Goal: Task Accomplishment & Management: Complete application form

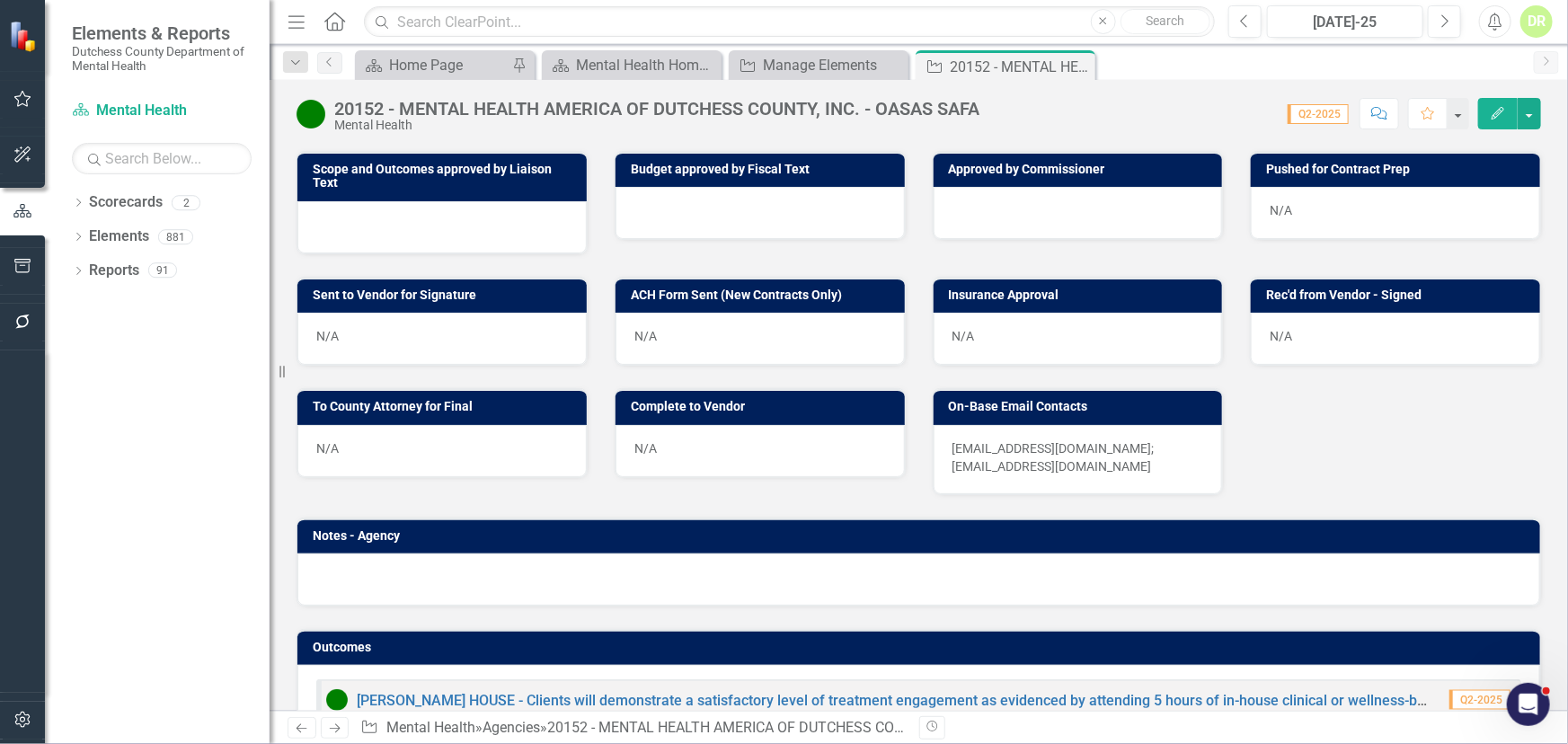
scroll to position [408, 0]
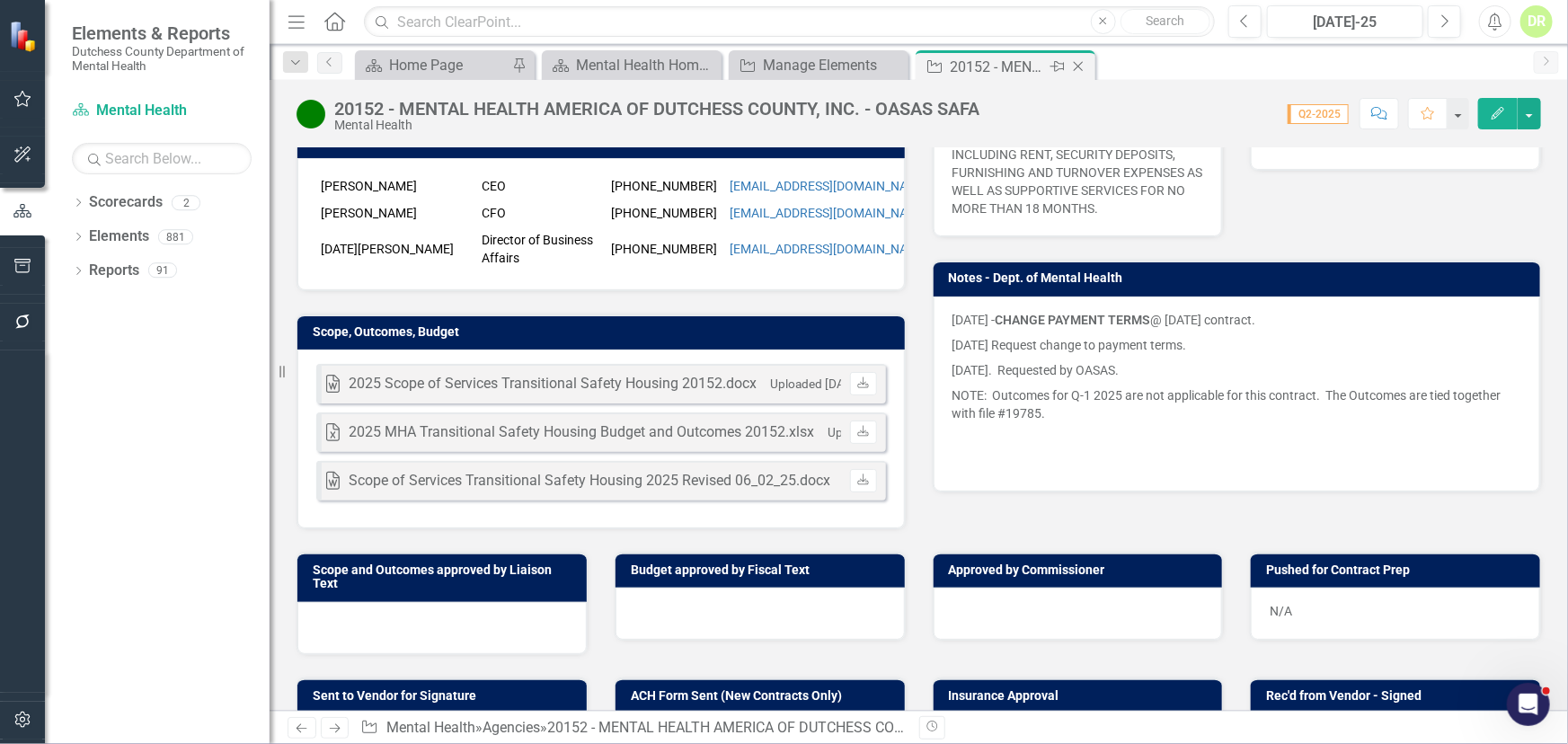
click at [1074, 62] on icon at bounding box center [1079, 66] width 10 height 10
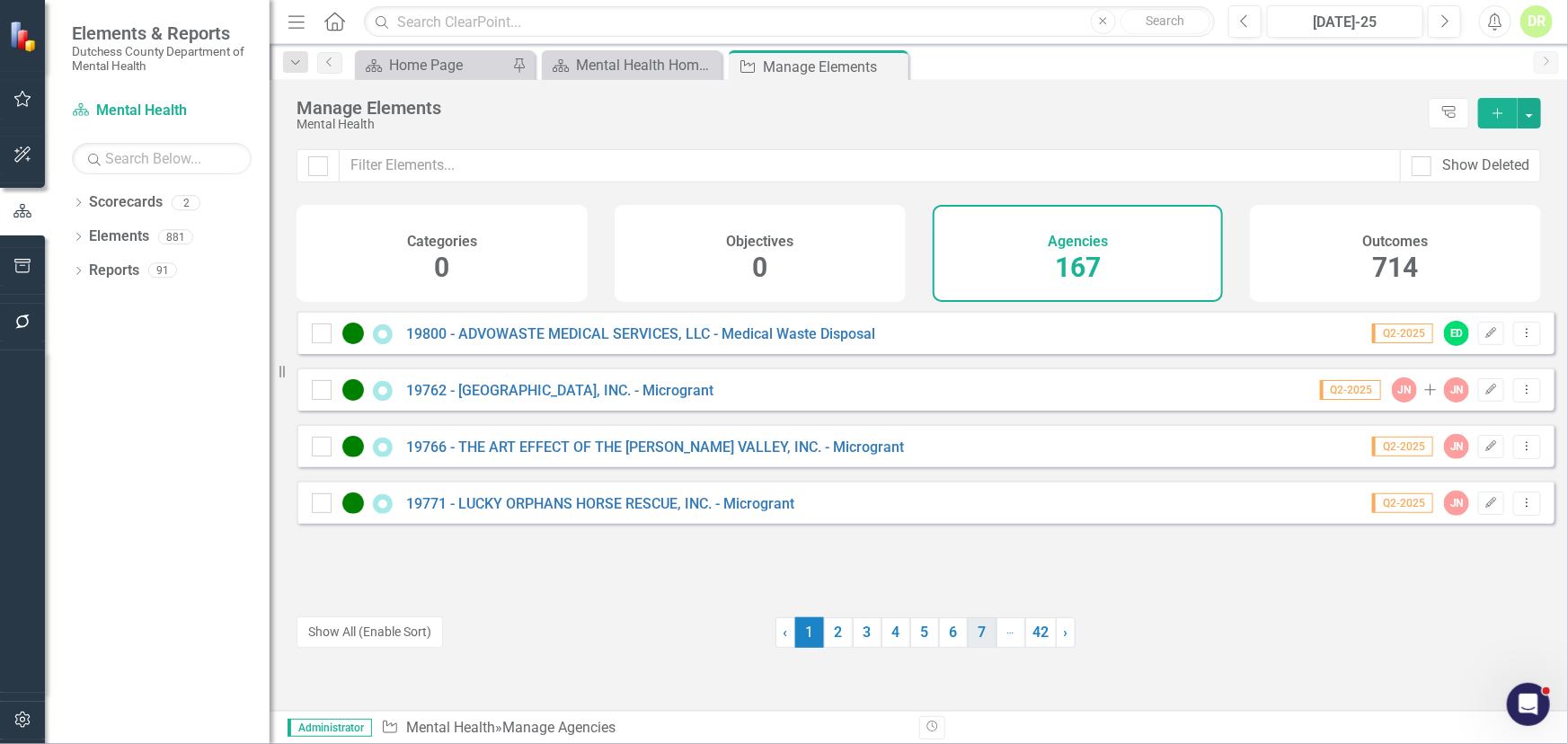
click at [979, 637] on link "7" at bounding box center [981, 633] width 28 height 30
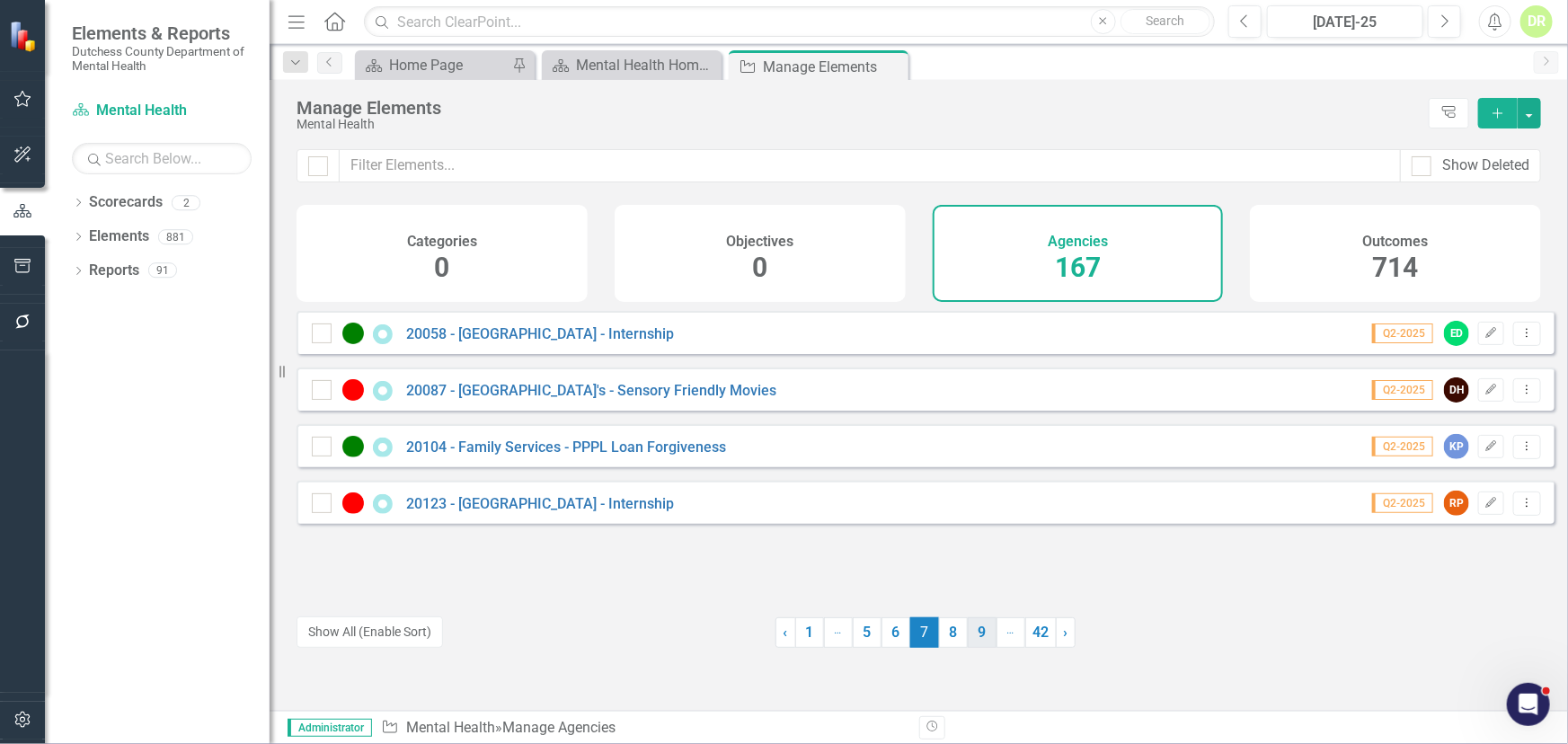
click at [980, 636] on link "9" at bounding box center [981, 633] width 28 height 30
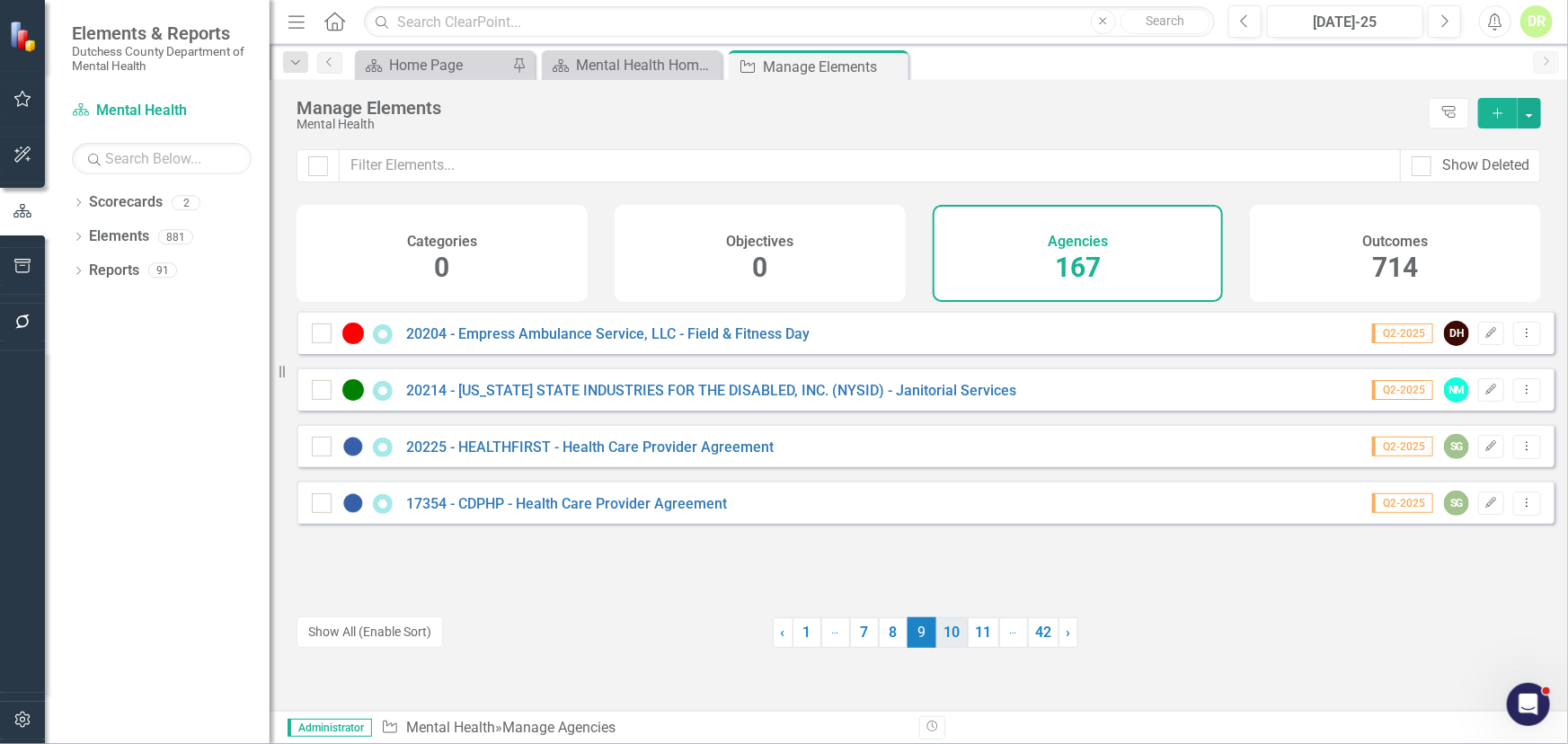
click at [952, 636] on link "10" at bounding box center [952, 633] width 31 height 30
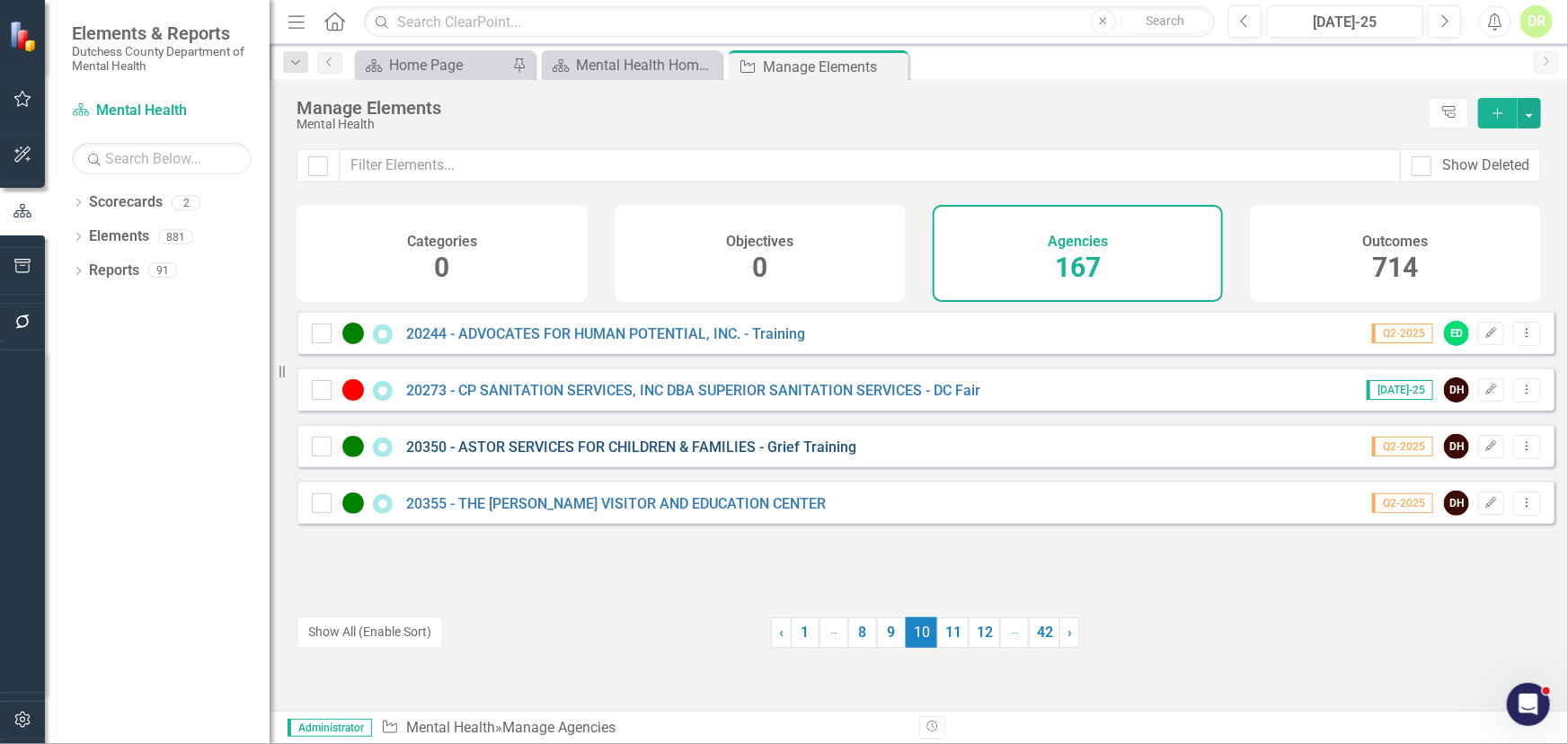
click at [575, 453] on link "20350 - ASTOR SERVICES FOR CHILDREN & FAMILIES - Grief Training" at bounding box center [632, 447] width 451 height 17
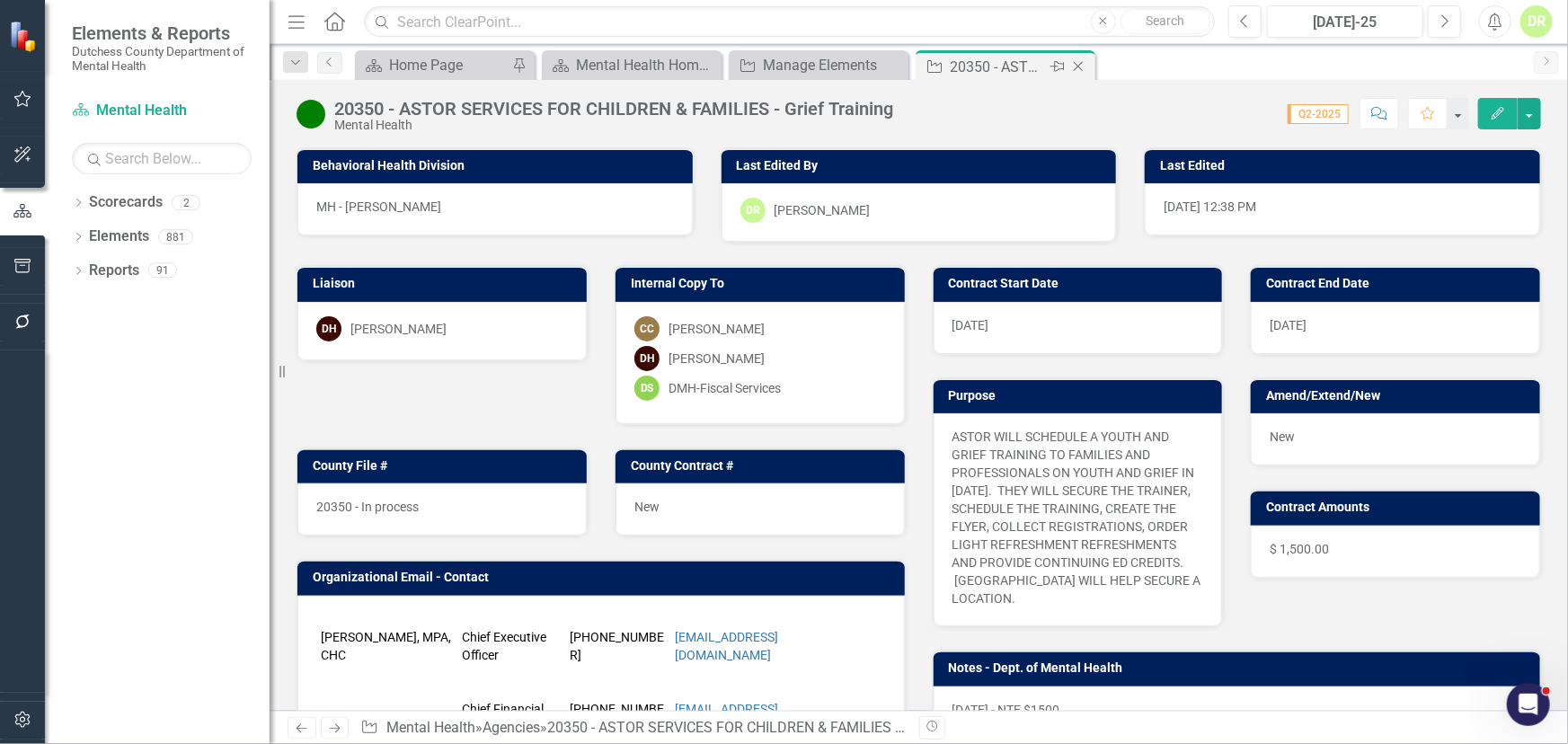
click at [1075, 64] on icon "Close" at bounding box center [1078, 66] width 18 height 15
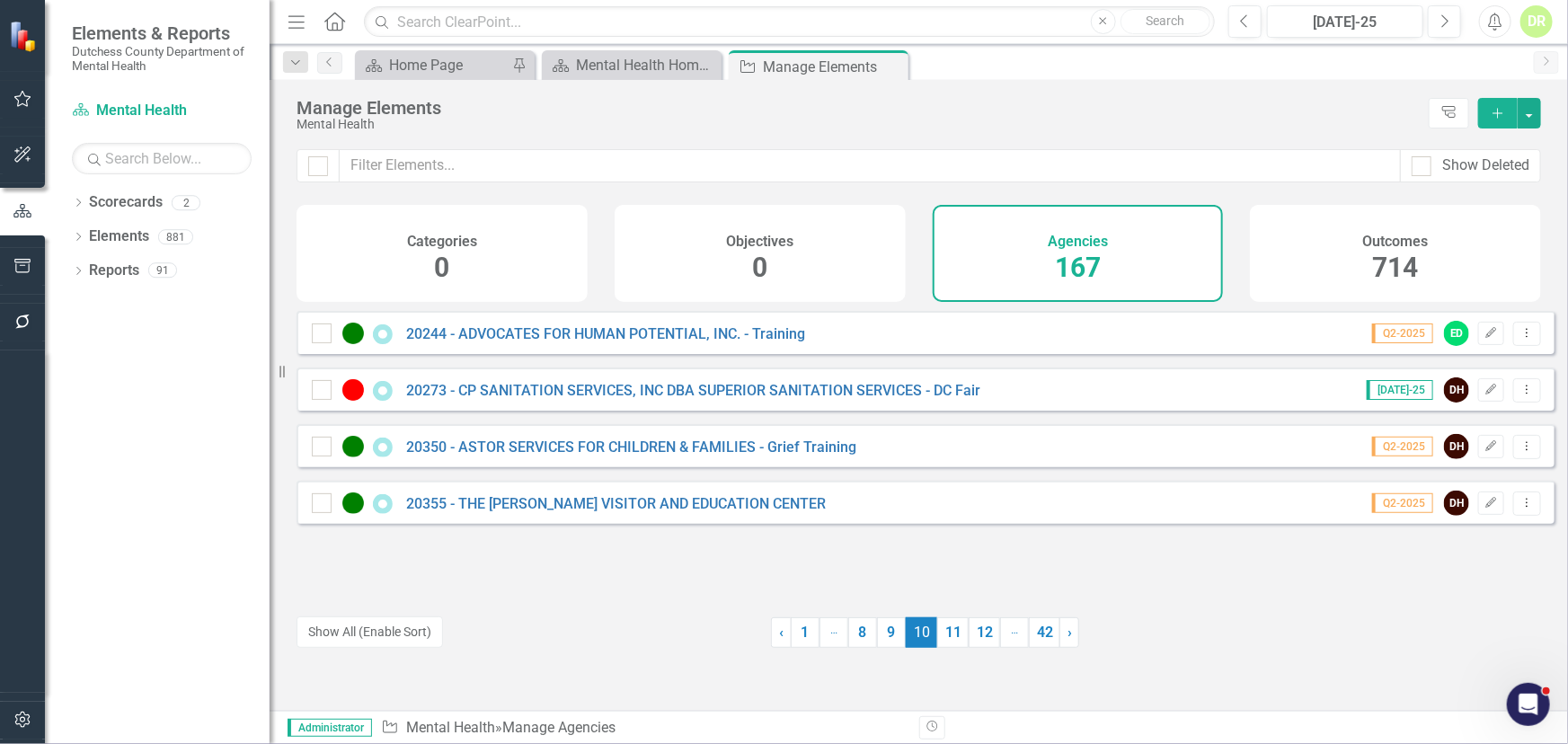
drag, startPoint x: 943, startPoint y: 633, endPoint x: 917, endPoint y: 611, distance: 34.1
click at [944, 634] on link "11" at bounding box center [953, 633] width 31 height 30
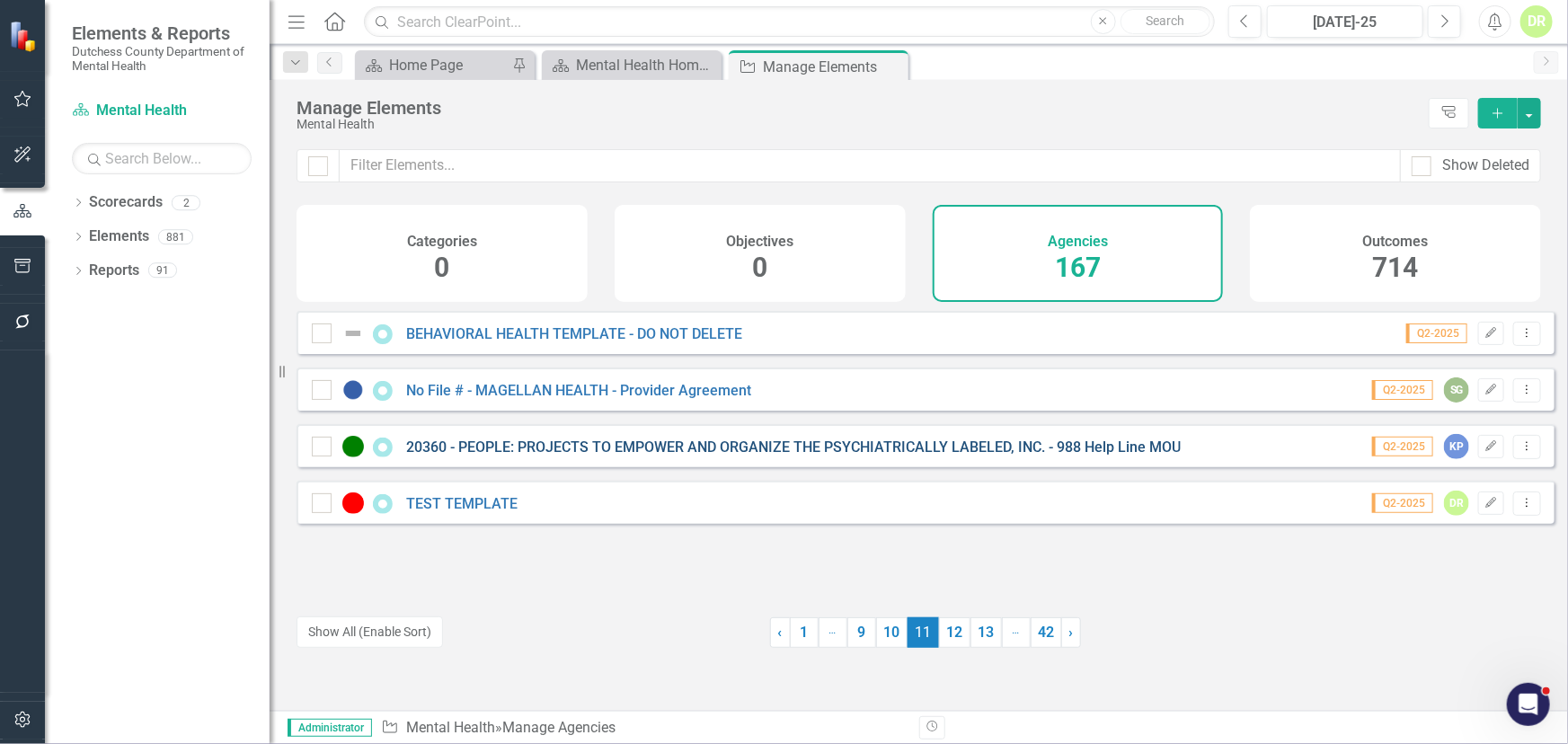
click at [576, 456] on link "20360 - PEOPLE: PROJECTS TO EMPOWER AND ORGANIZE THE PSYCHIATRICALLY LABELED, I…" at bounding box center [794, 447] width 774 height 17
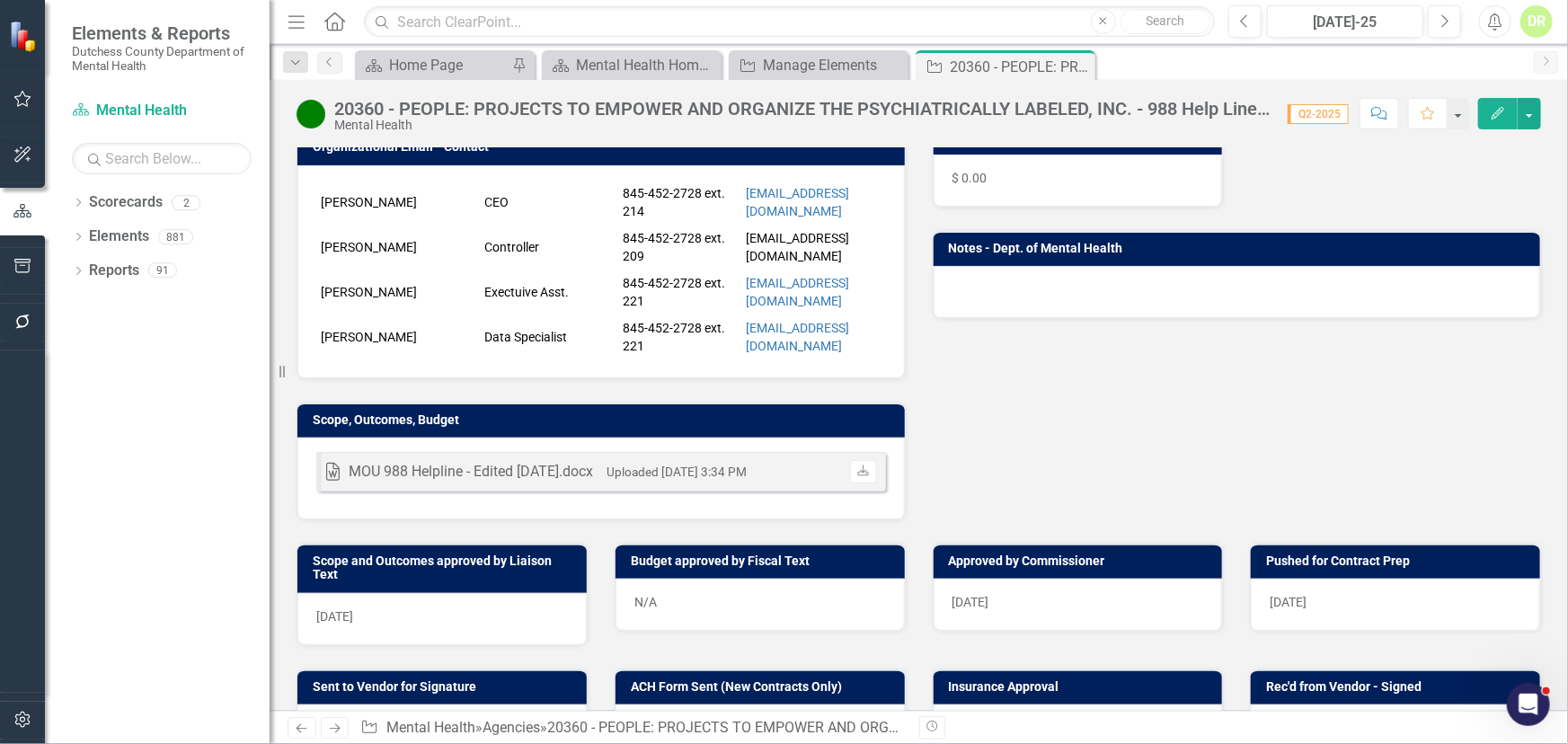
scroll to position [327, 0]
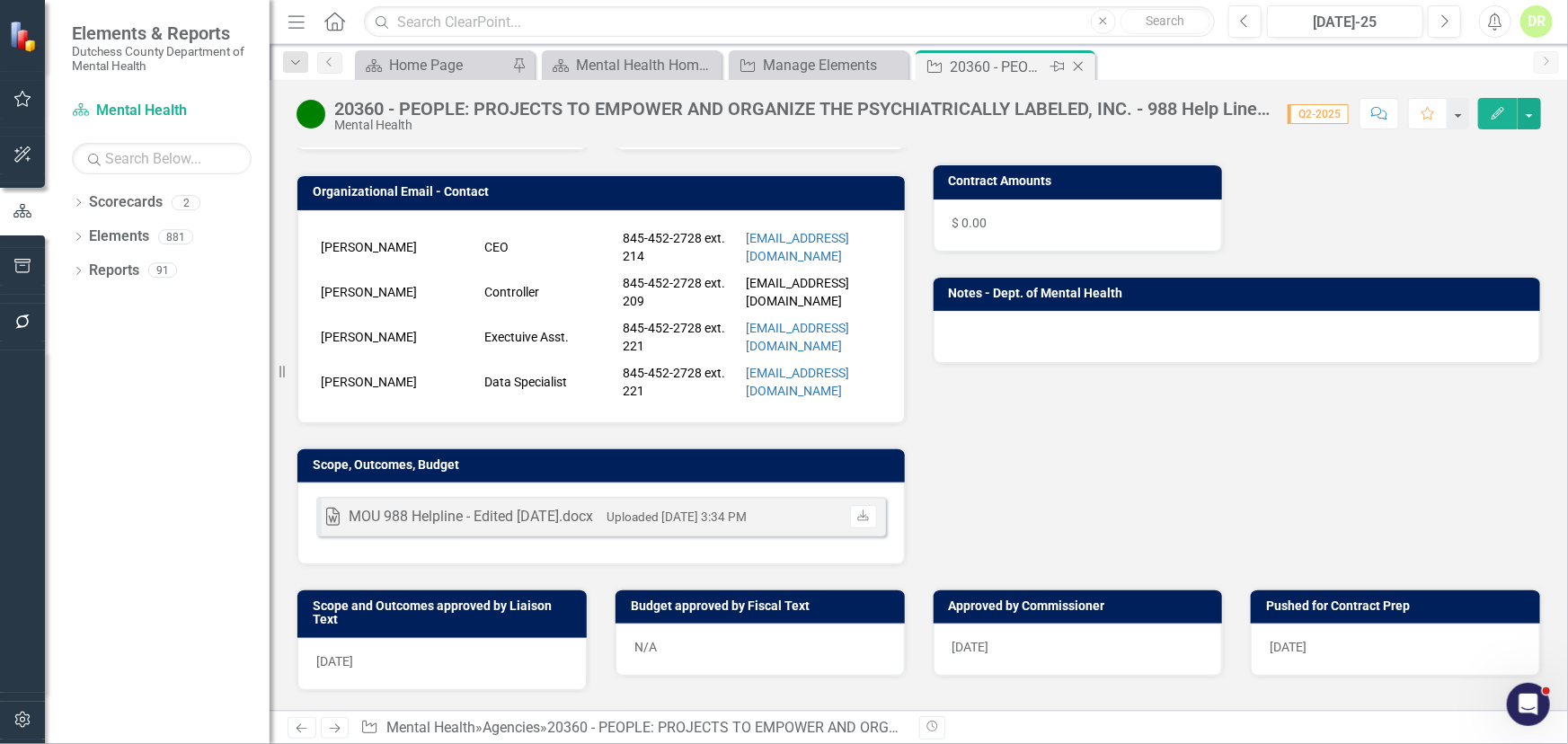
click at [1084, 64] on icon "Close" at bounding box center [1078, 66] width 18 height 15
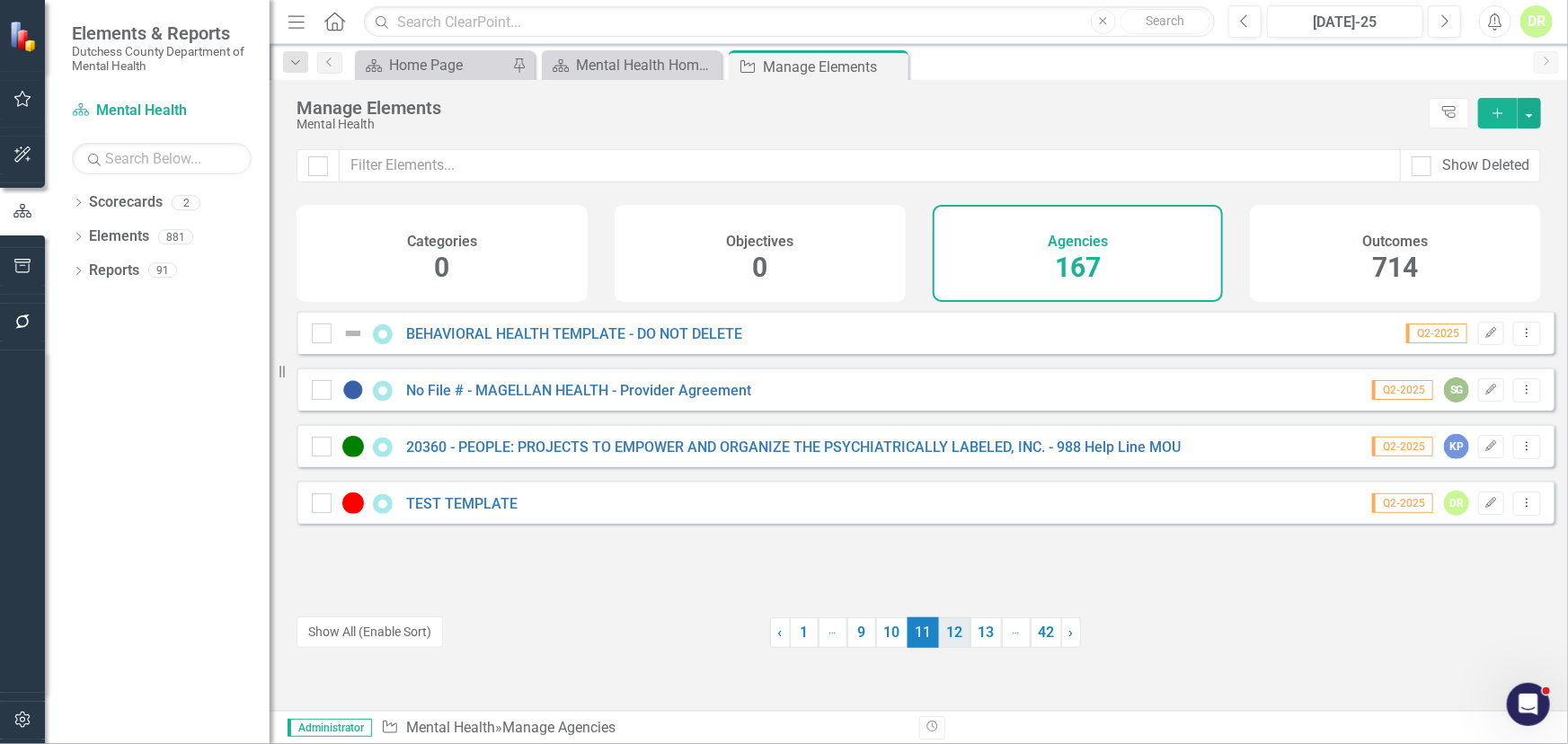
click at [951, 637] on link "12" at bounding box center [955, 633] width 31 height 30
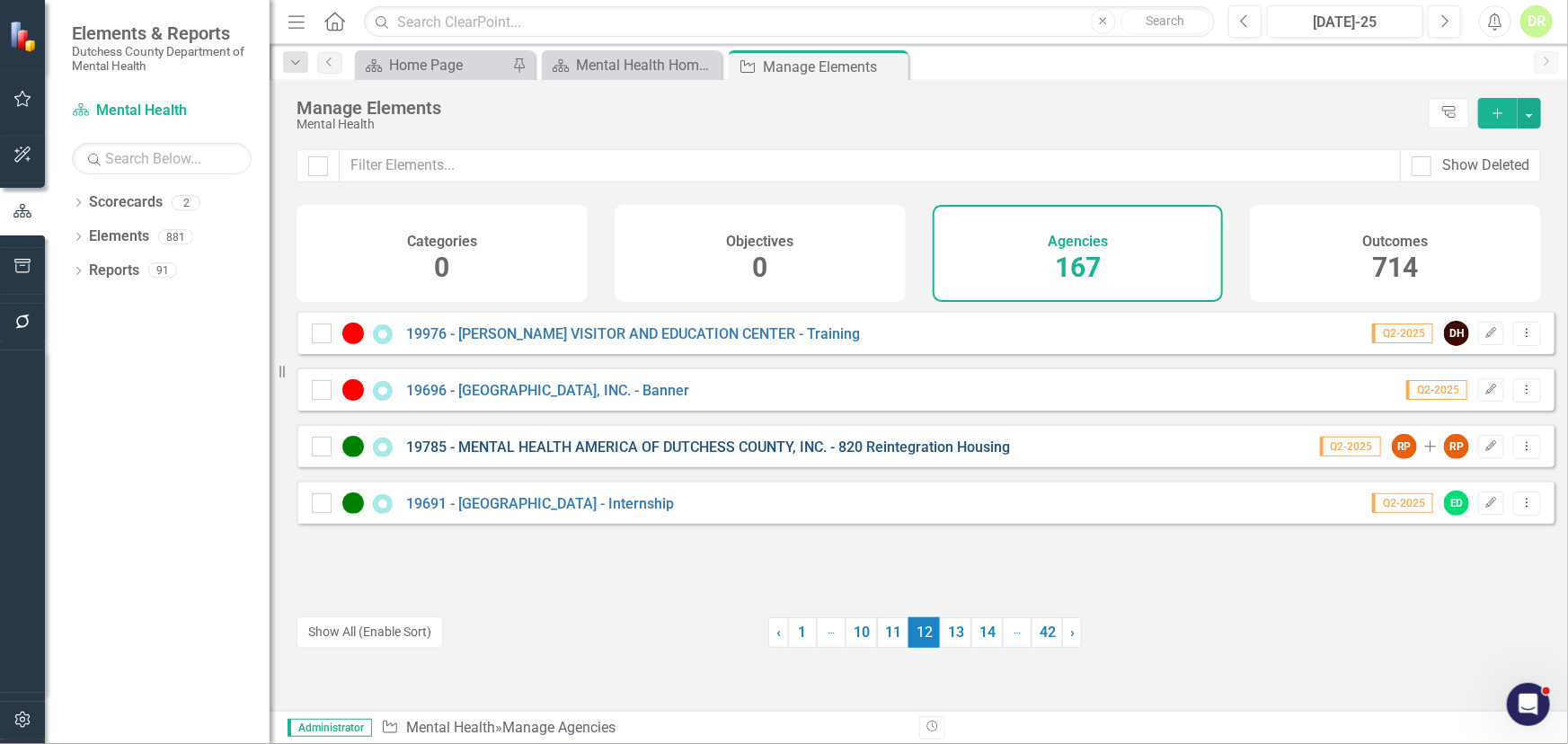
click at [684, 456] on link "19785 - MENTAL HEALTH AMERICA OF DUTCHESS COUNTY, INC. - 820 Reintegration Hous…" at bounding box center [709, 447] width 604 height 17
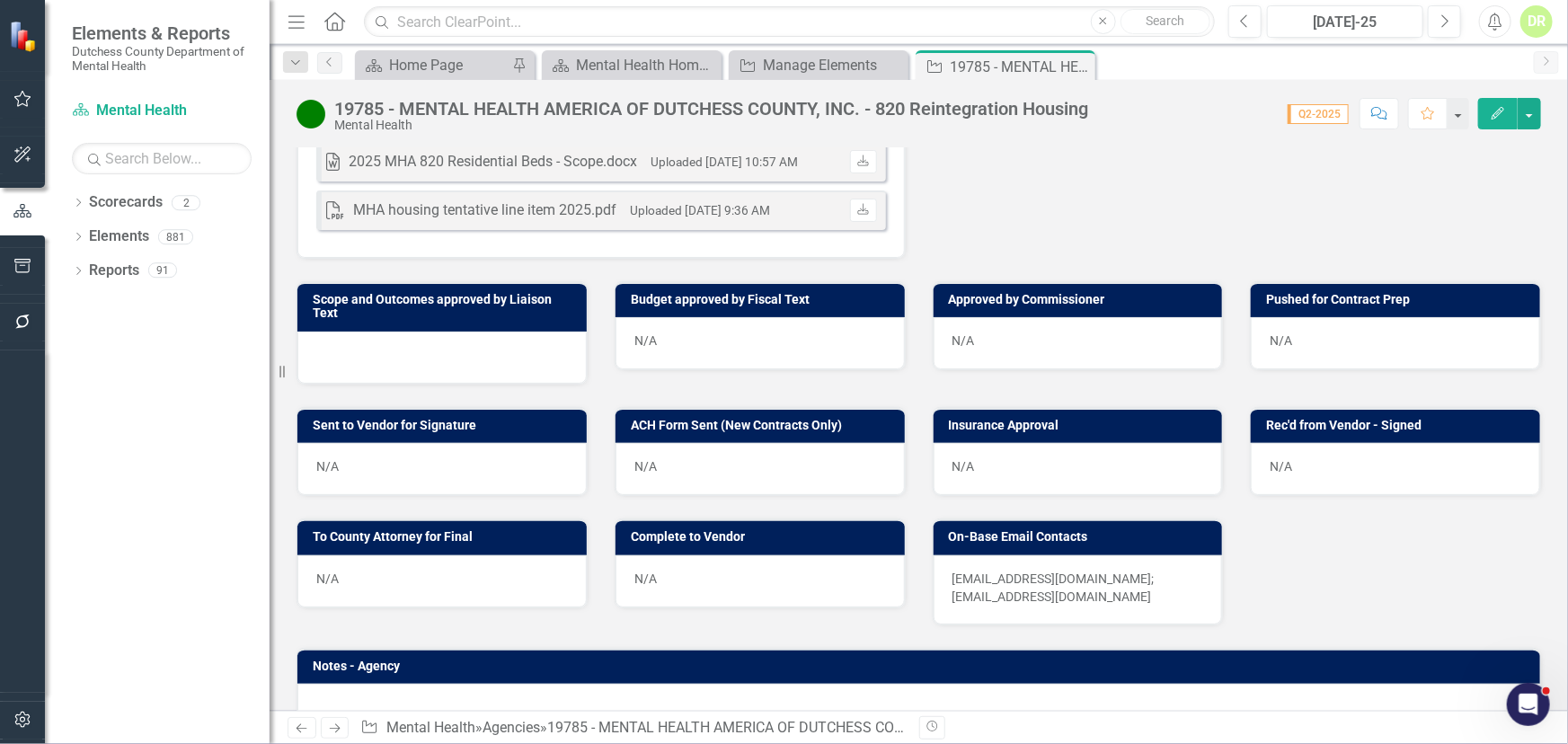
scroll to position [817, 0]
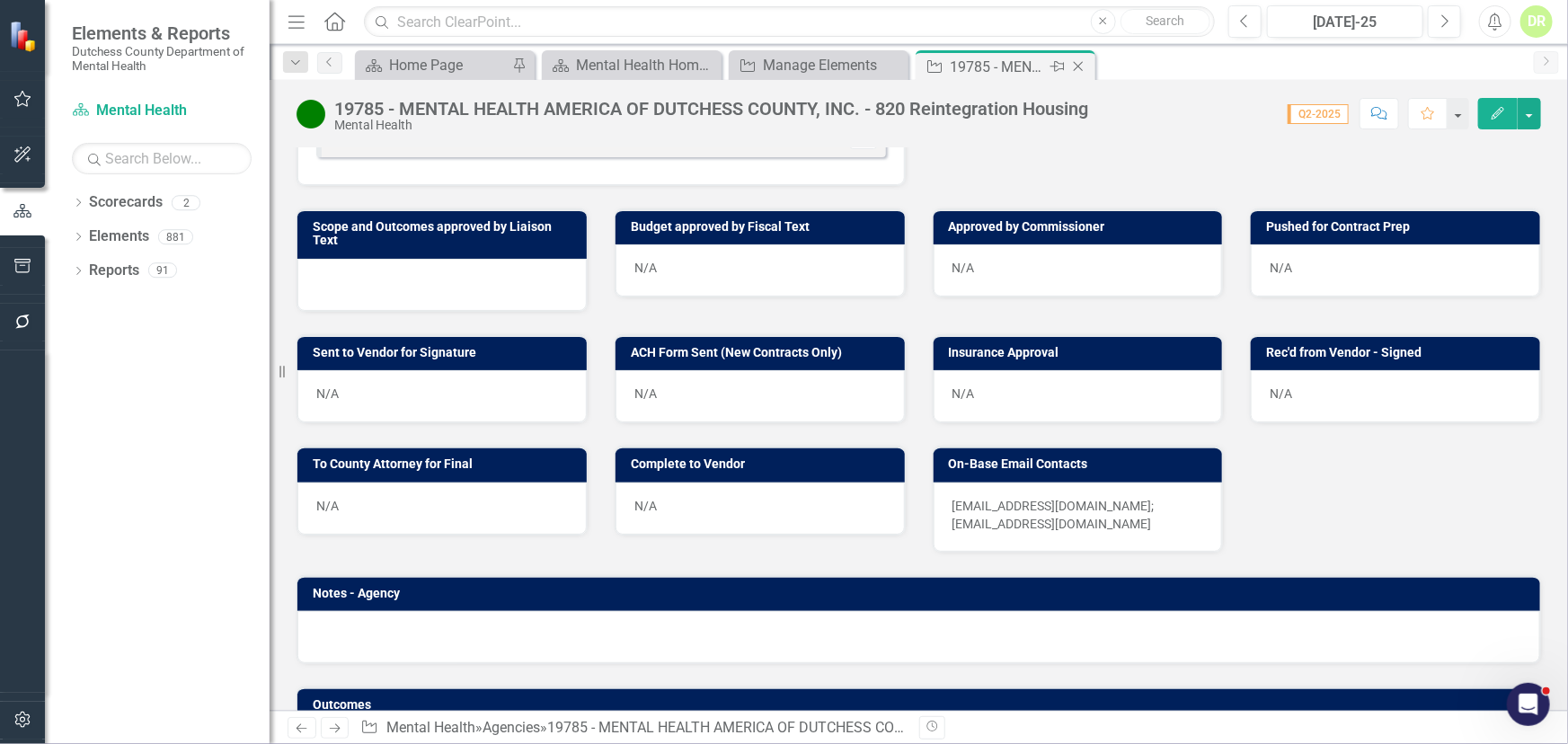
click at [1082, 64] on icon "Close" at bounding box center [1078, 66] width 18 height 15
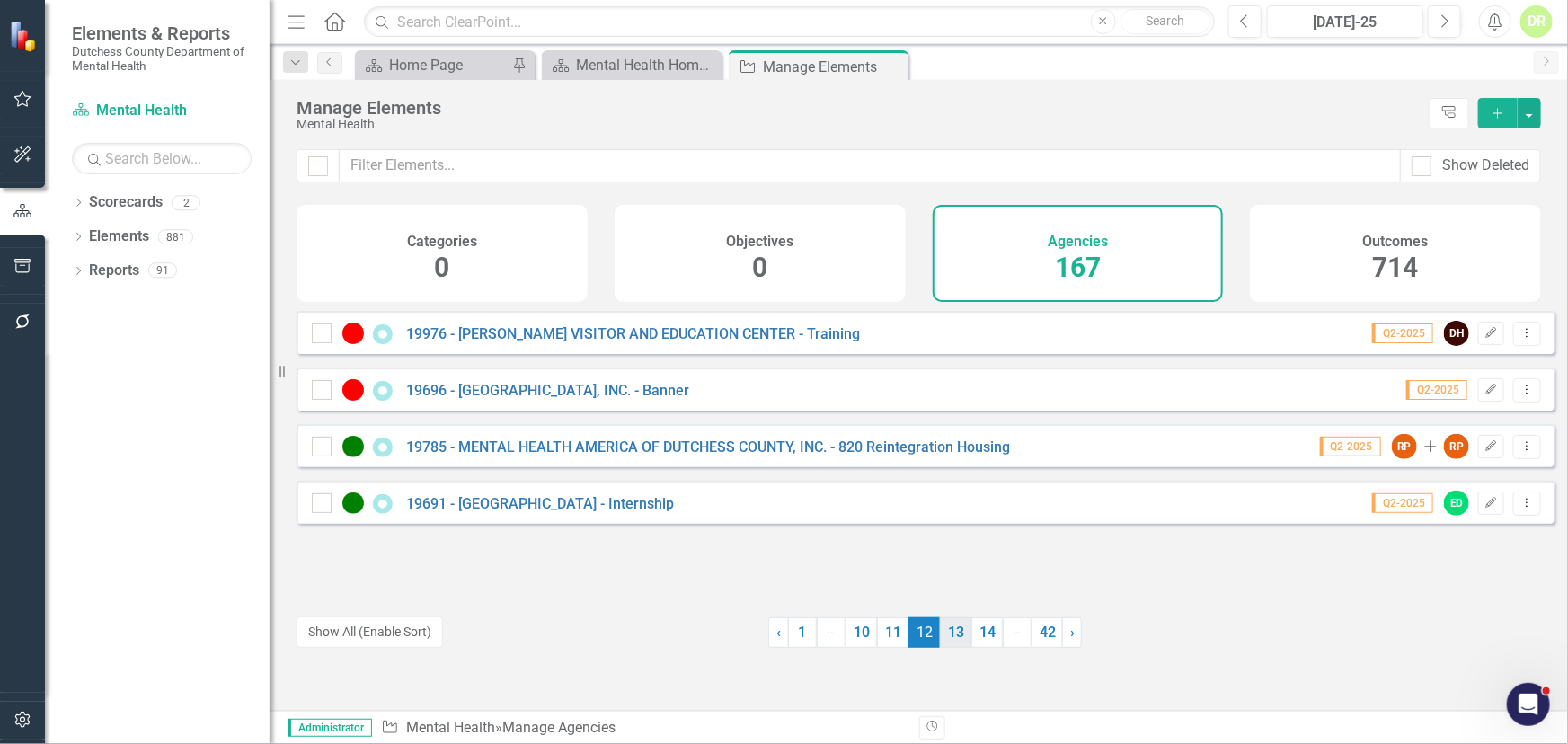
click at [956, 632] on link "13" at bounding box center [956, 633] width 31 height 30
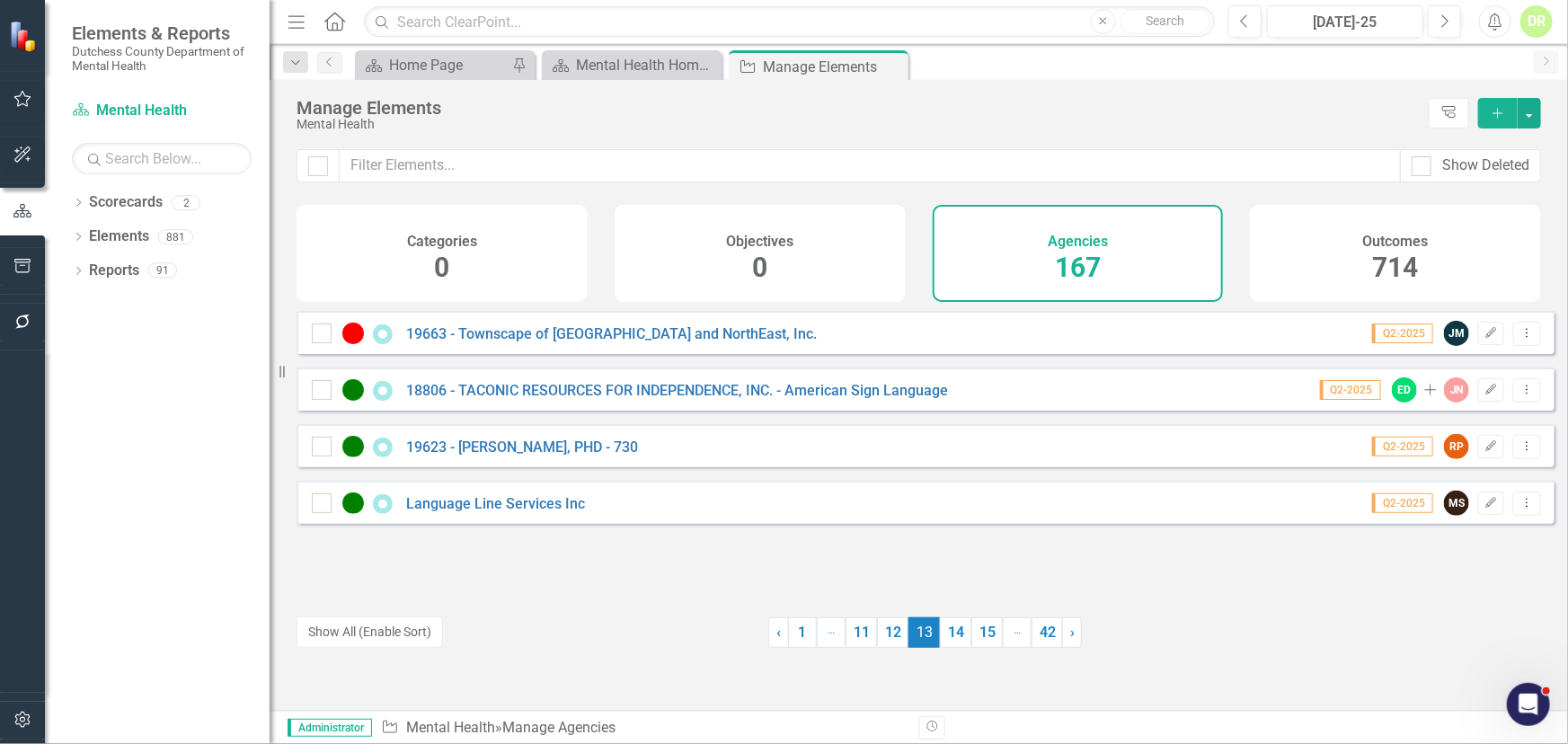
click at [770, 401] on div "18806 - TACONIC RESOURCES FOR INDEPENDENCE, INC. - American Sign Language" at bounding box center [632, 390] width 640 height 22
click at [663, 399] on link "18806 - TACONIC RESOURCES FOR INDEPENDENCE, INC. - American Sign Language" at bounding box center [677, 390] width 542 height 17
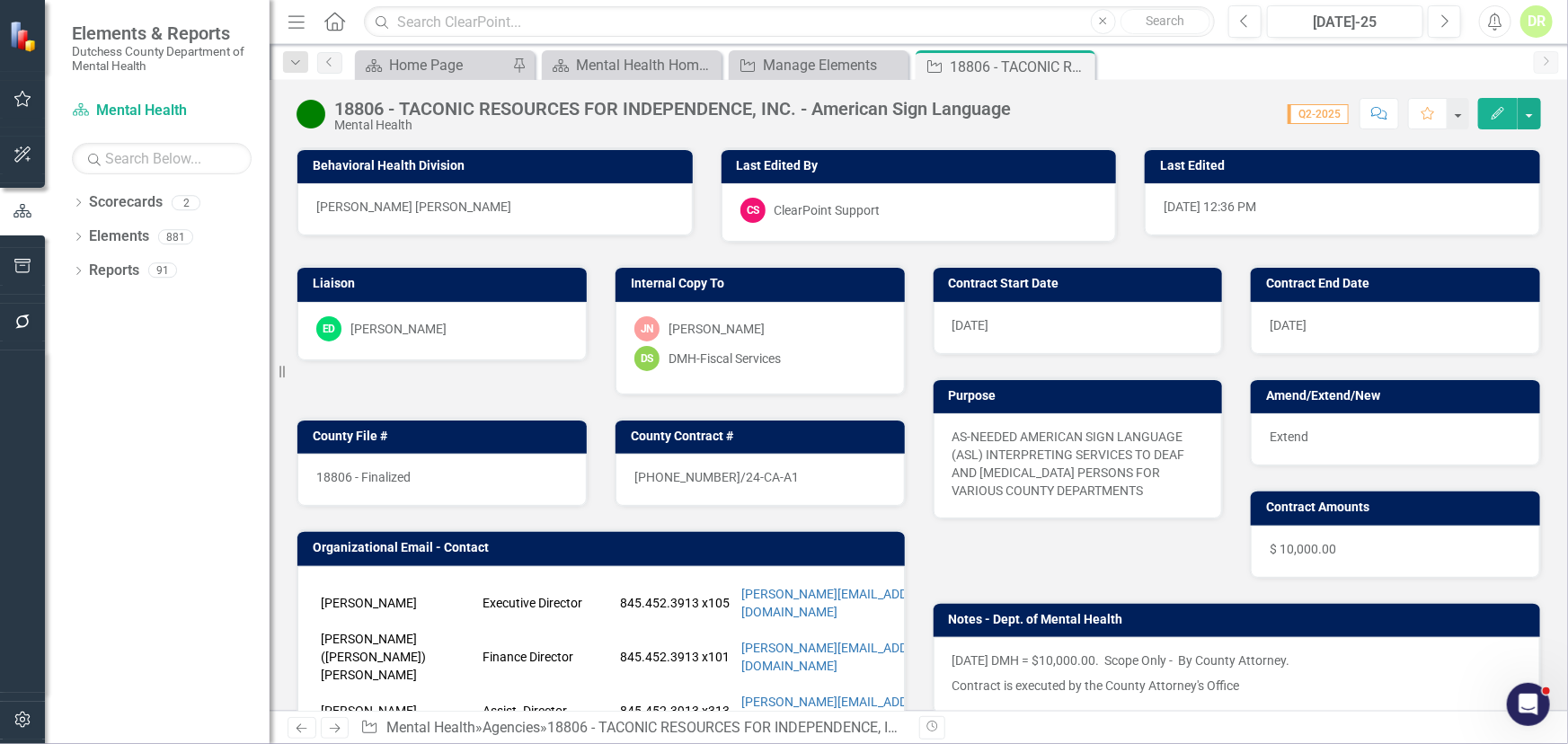
click at [1027, 324] on div "[DATE]" at bounding box center [1078, 328] width 289 height 52
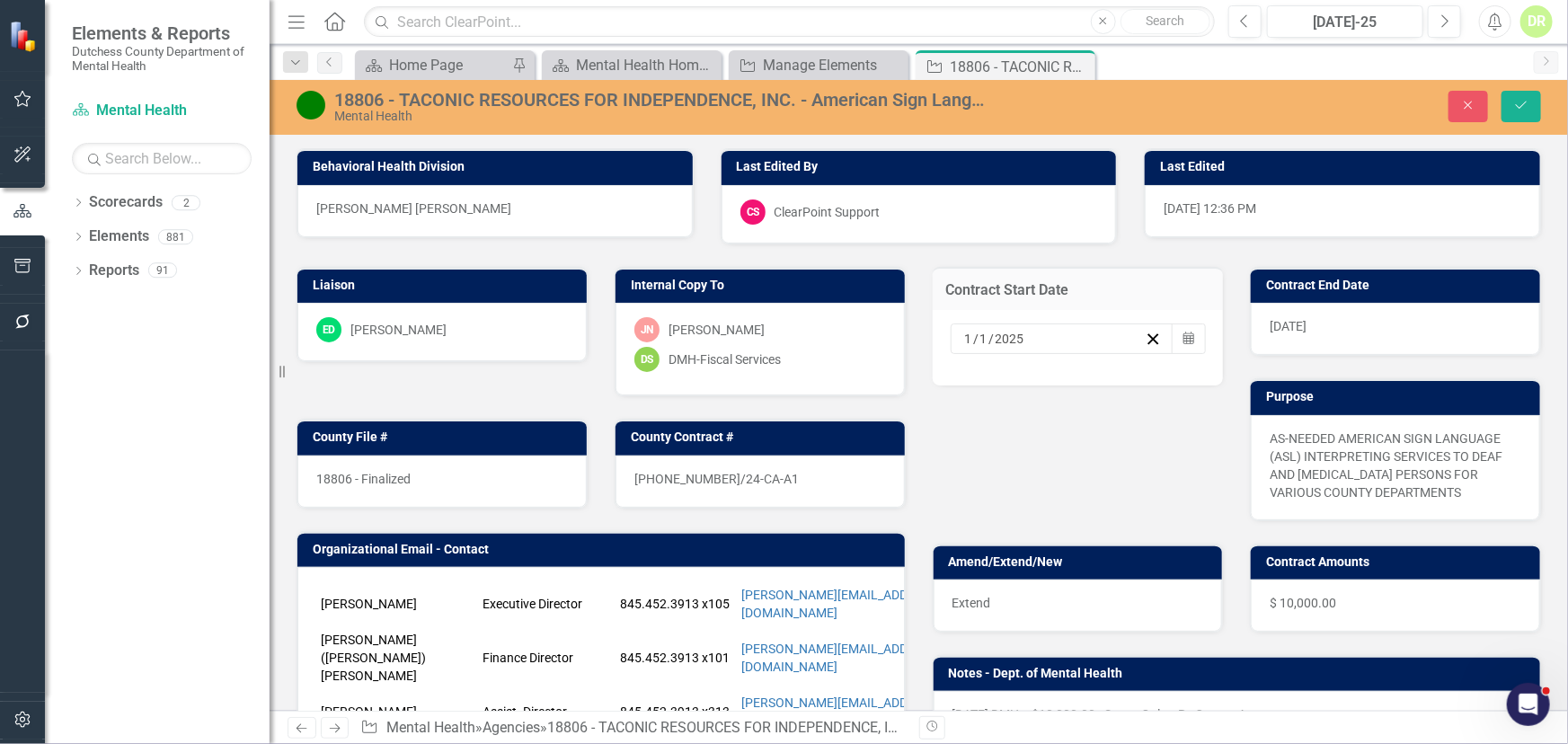
click at [1009, 337] on input "2025" at bounding box center [1011, 338] width 31 height 18
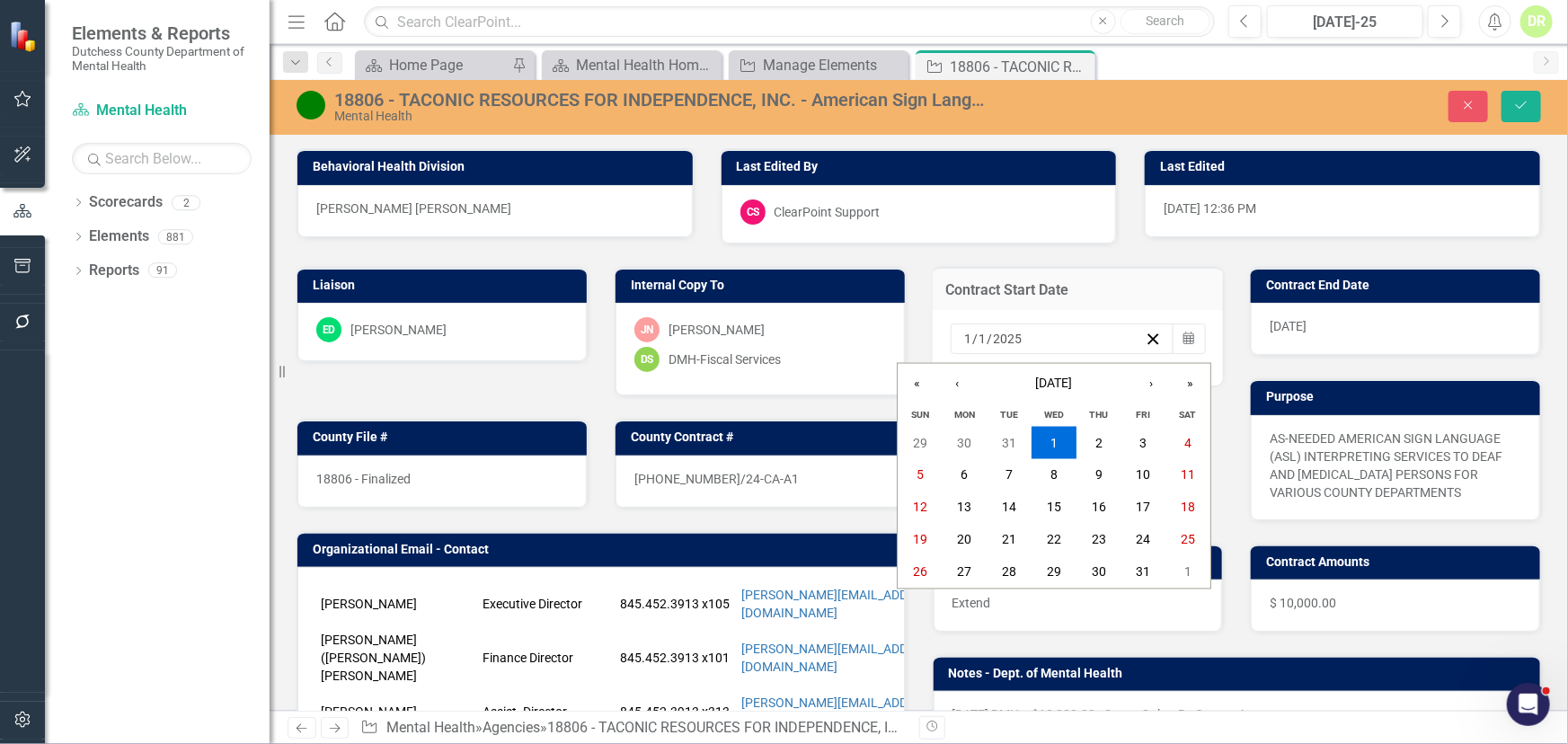
click at [1011, 339] on input "2025" at bounding box center [1008, 338] width 30 height 18
type input "2026"
click at [1307, 328] on span "[DATE]" at bounding box center [1288, 326] width 37 height 15
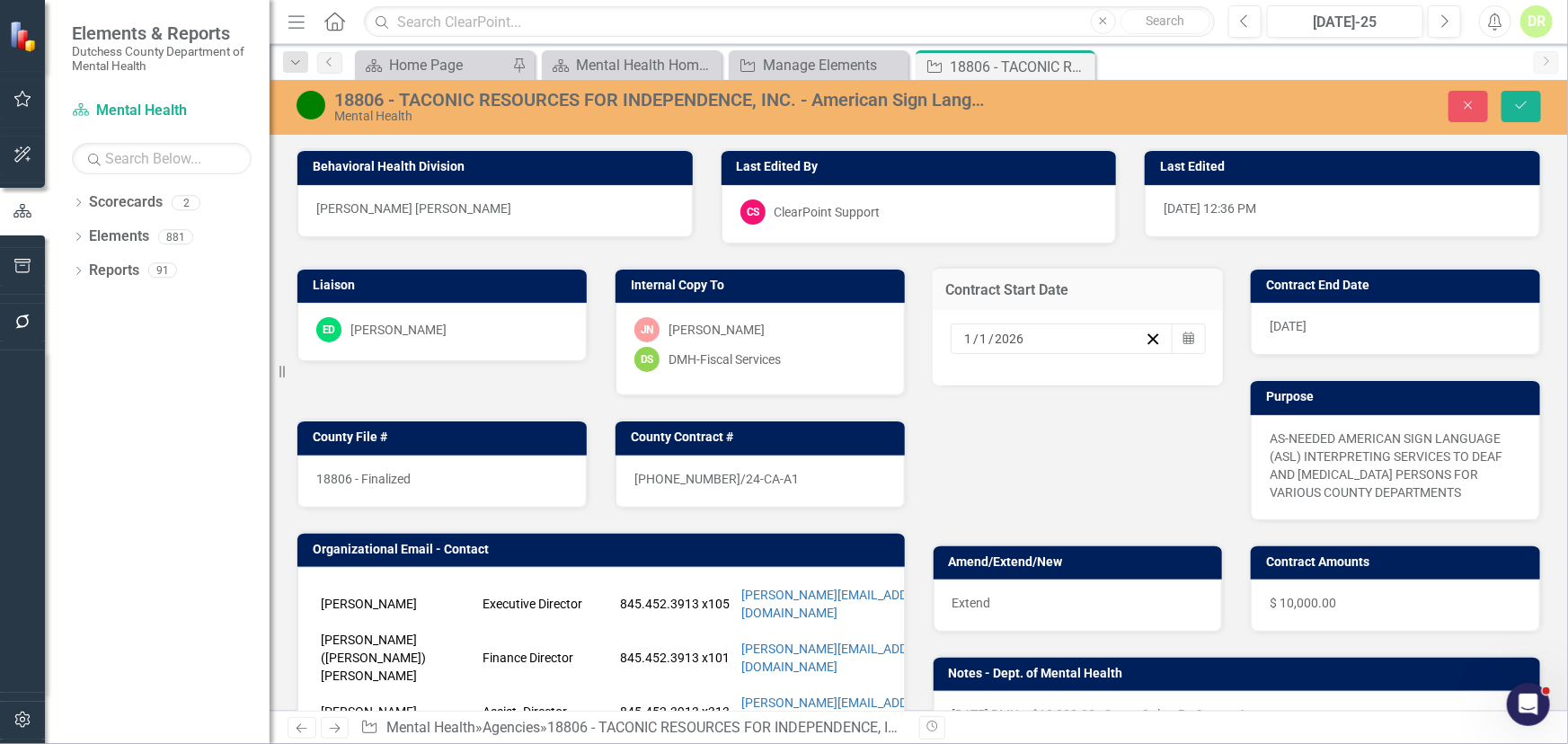
click at [1307, 328] on span "[DATE]" at bounding box center [1288, 326] width 37 height 15
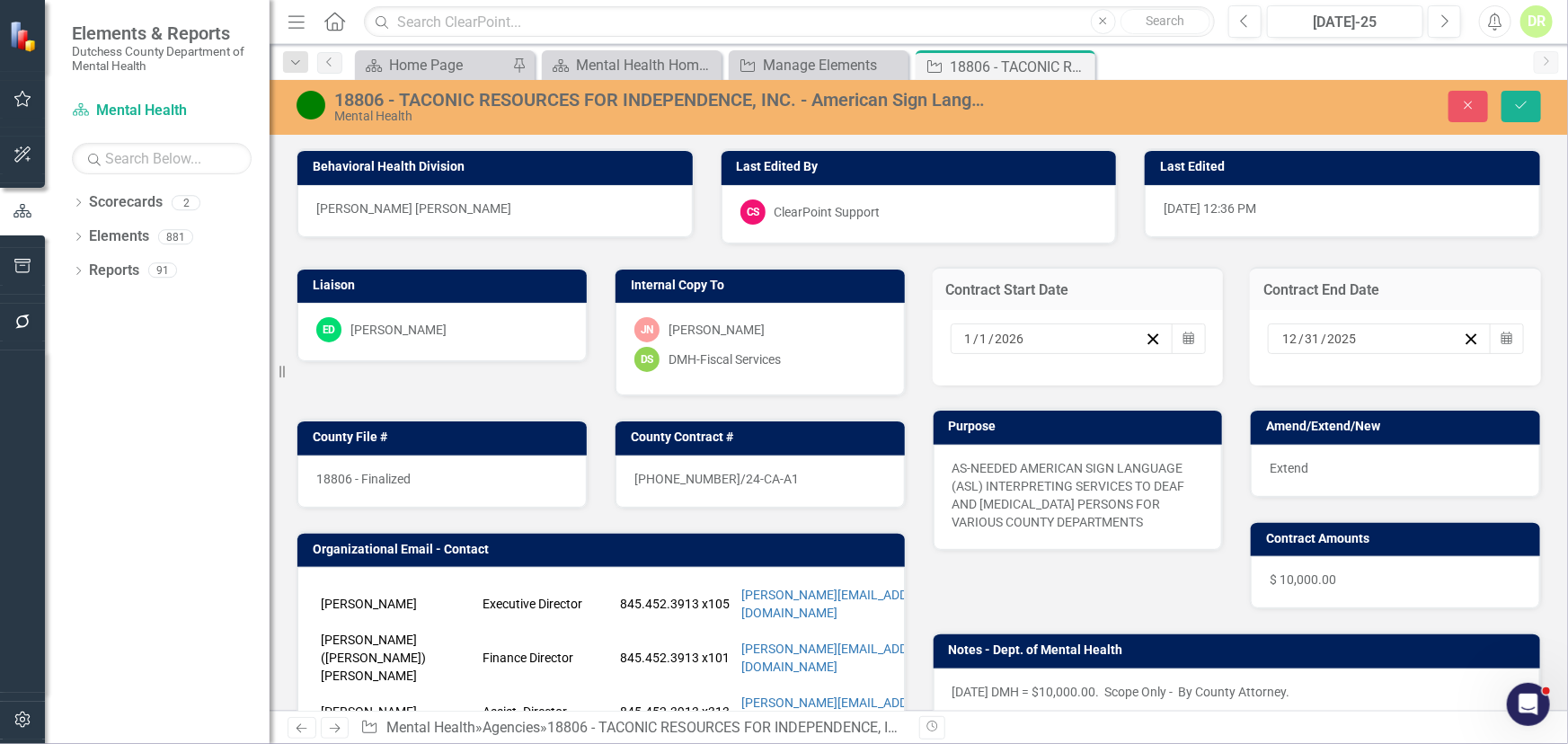
click at [1342, 334] on input "2025" at bounding box center [1342, 338] width 31 height 18
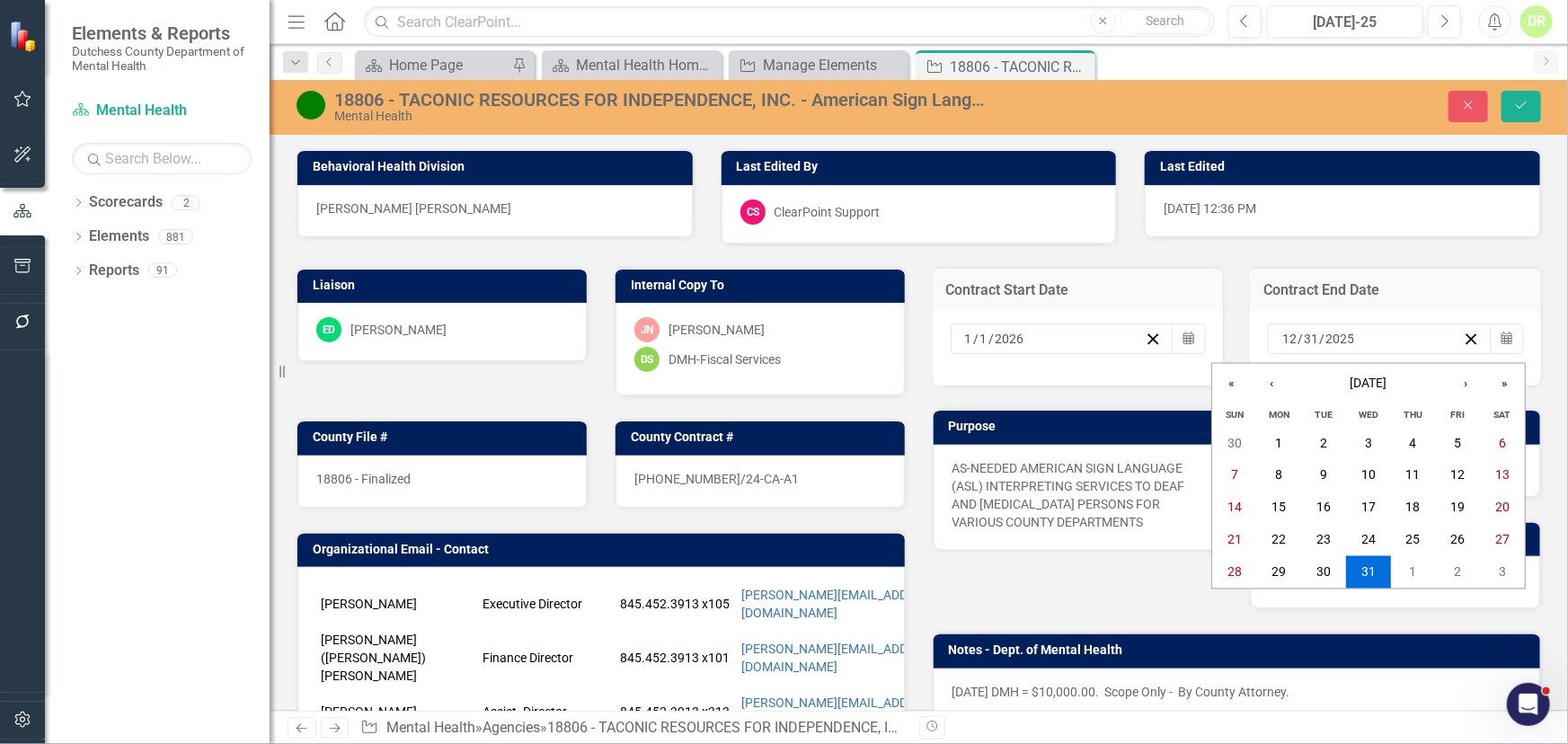
click at [1339, 336] on input "2025" at bounding box center [1339, 338] width 30 height 18
type input "2026"
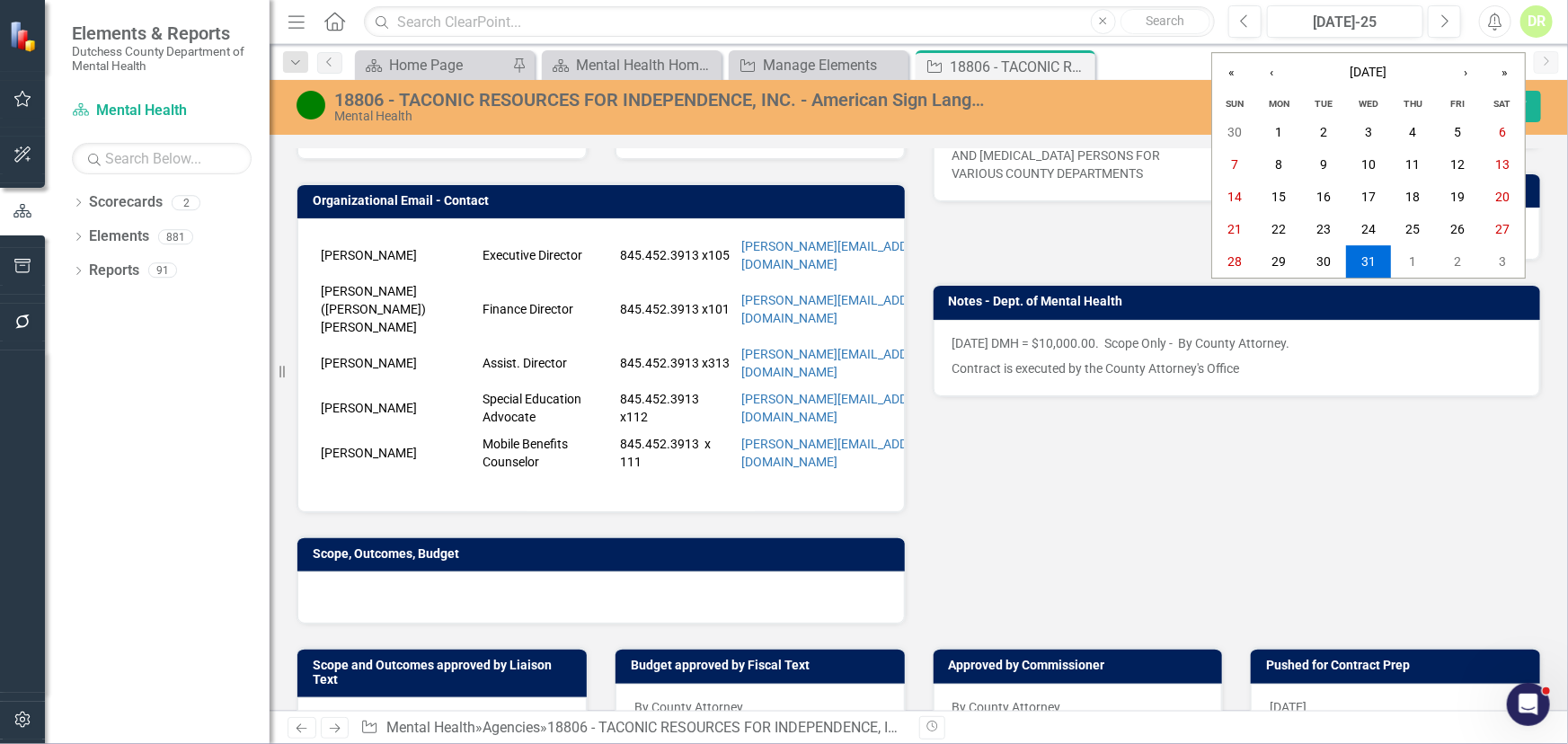
scroll to position [462, 0]
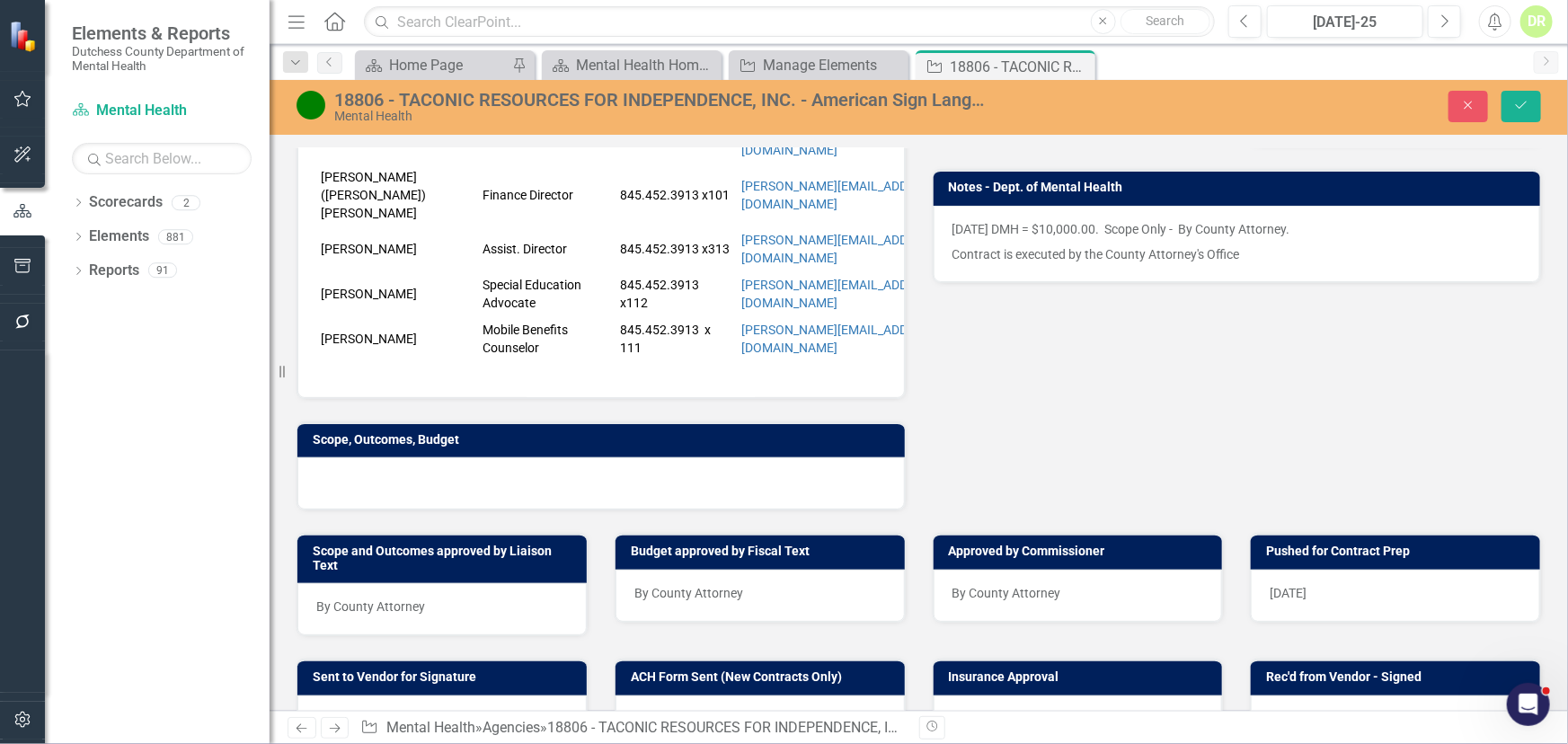
click at [1319, 570] on div "[DATE]" at bounding box center [1396, 595] width 289 height 52
click at [1318, 570] on div "[DATE]" at bounding box center [1396, 595] width 289 height 52
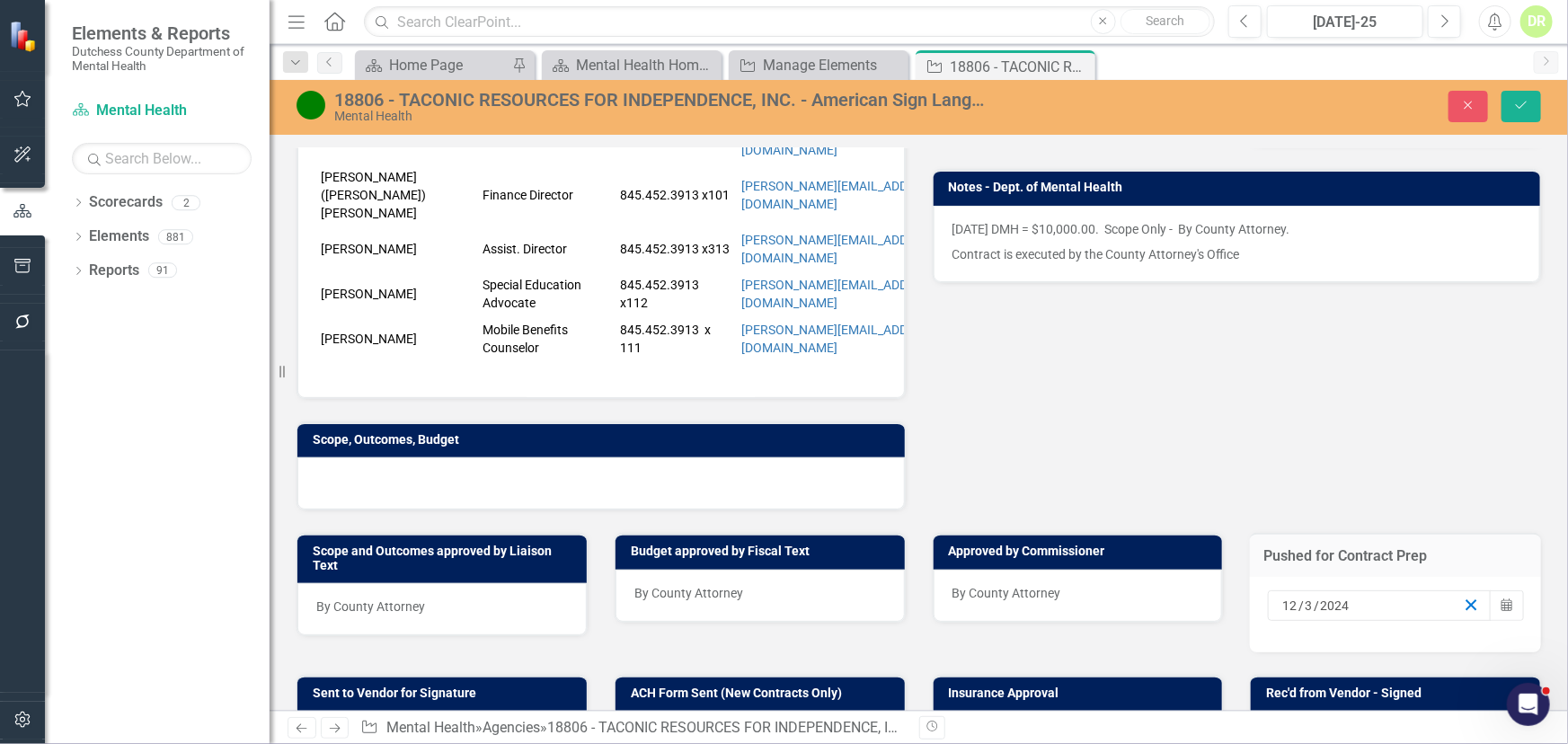
click at [1463, 596] on icon "button" at bounding box center [1471, 604] width 17 height 17
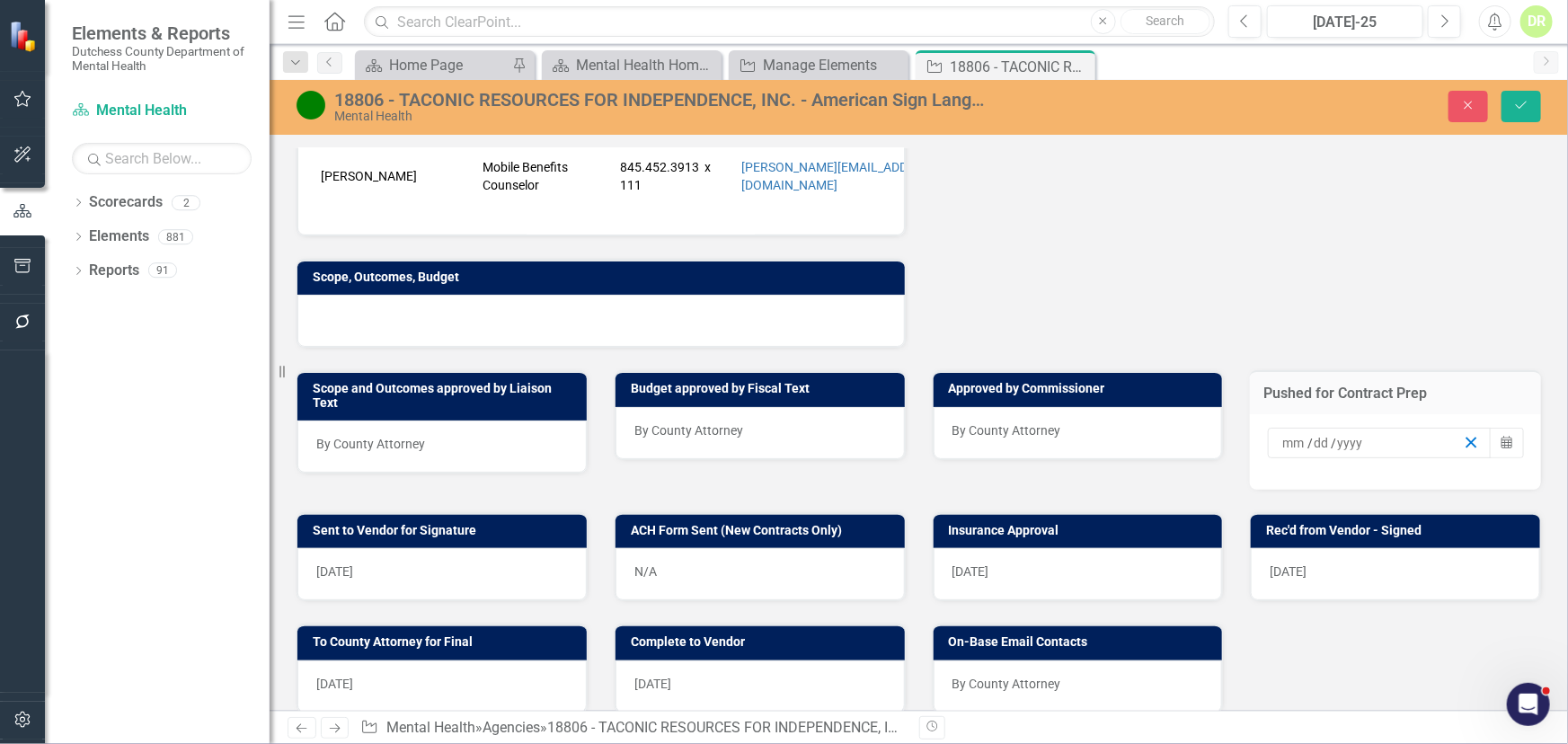
scroll to position [627, 0]
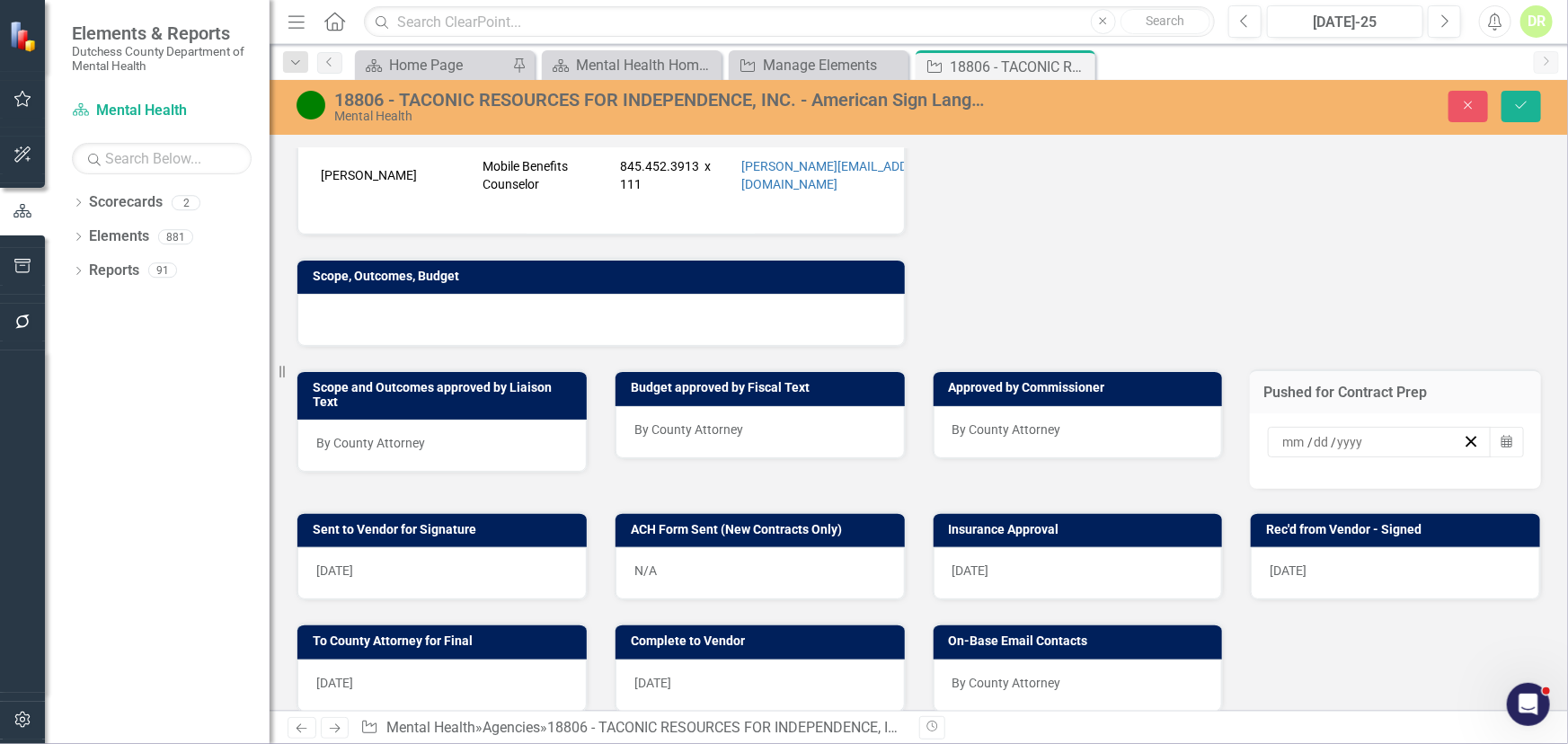
click at [521, 547] on div "[DATE]" at bounding box center [442, 573] width 289 height 52
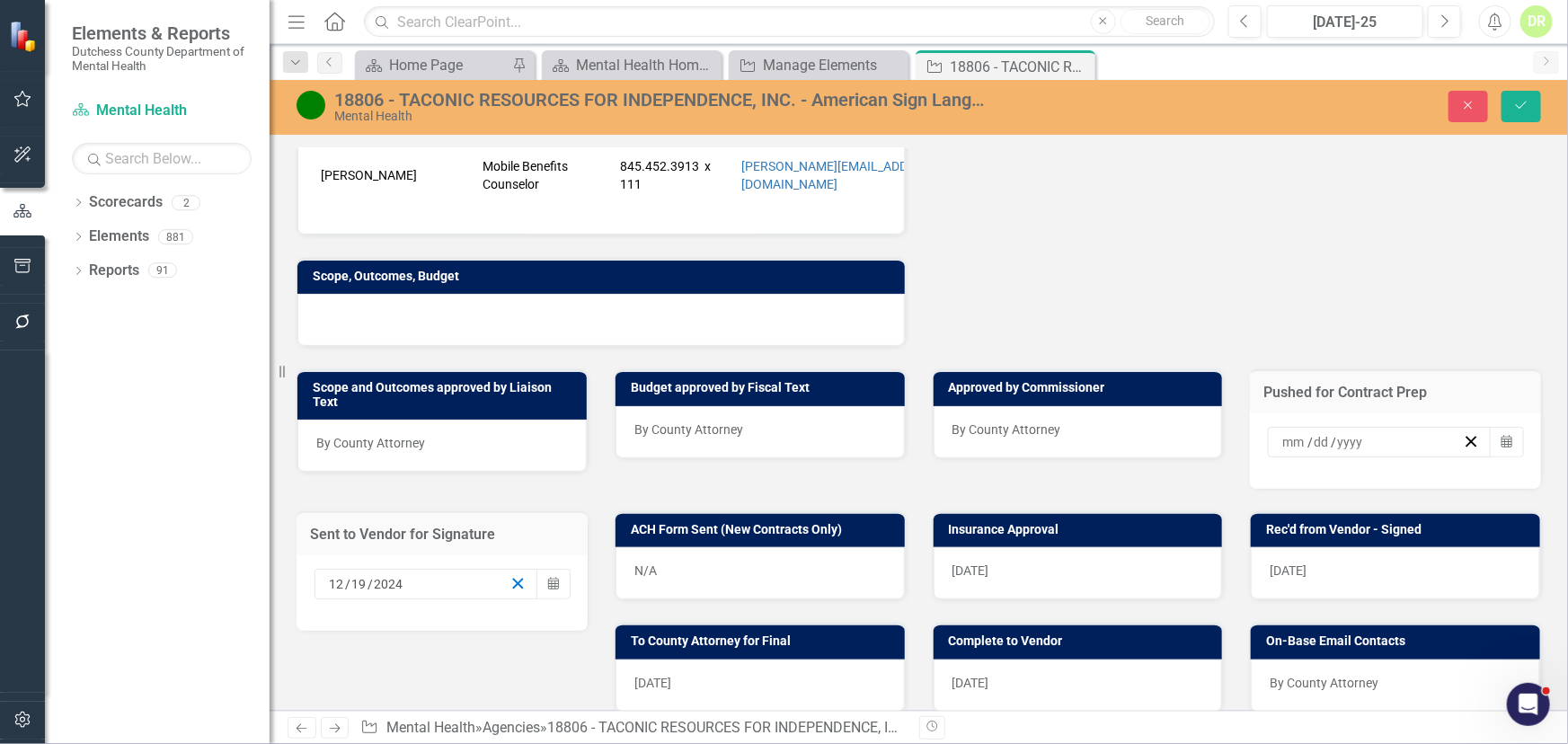
click at [514, 575] on icon "button" at bounding box center [517, 583] width 17 height 17
click at [1146, 547] on div "[DATE]" at bounding box center [1078, 573] width 289 height 52
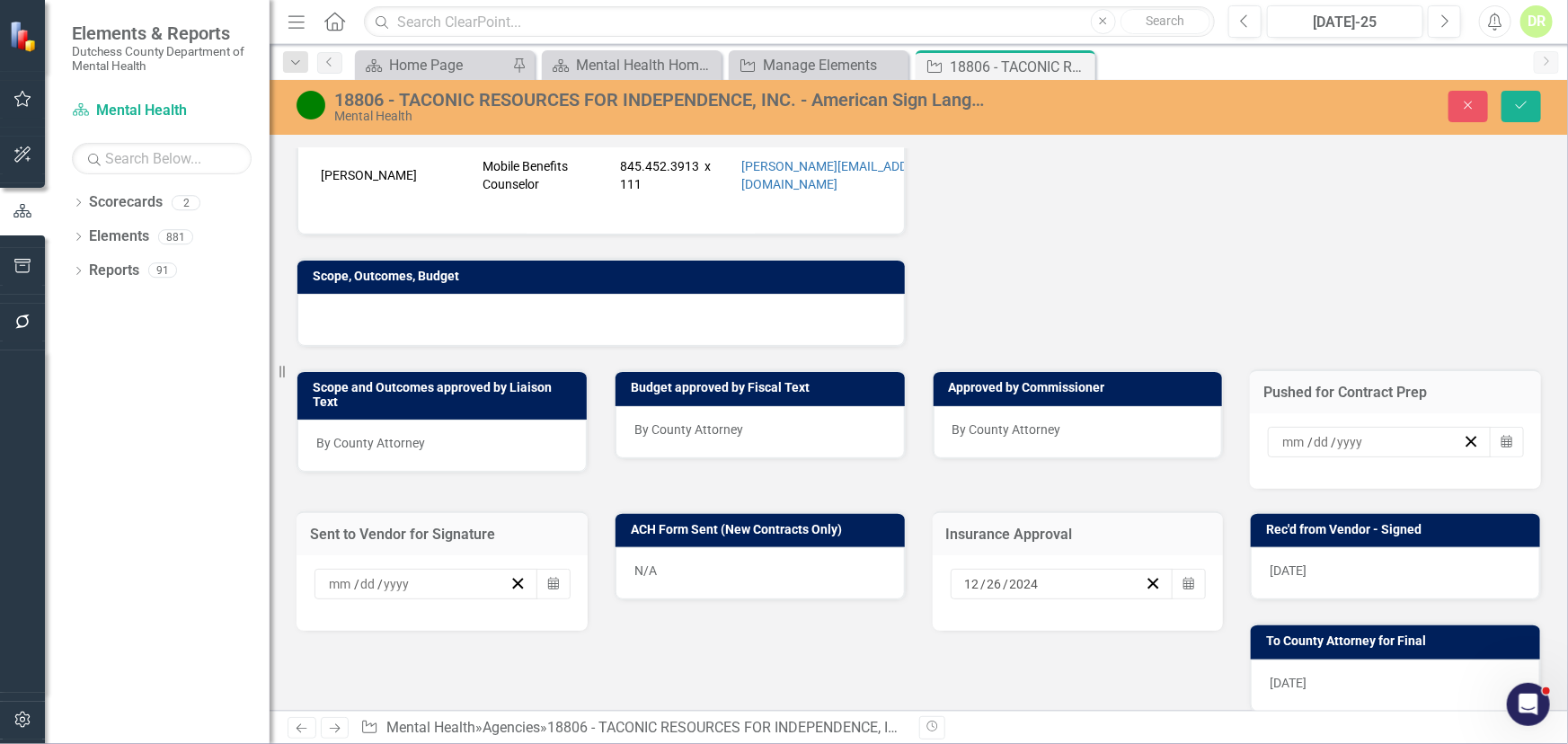
click at [1184, 578] on icon "Calendar" at bounding box center [1189, 584] width 11 height 13
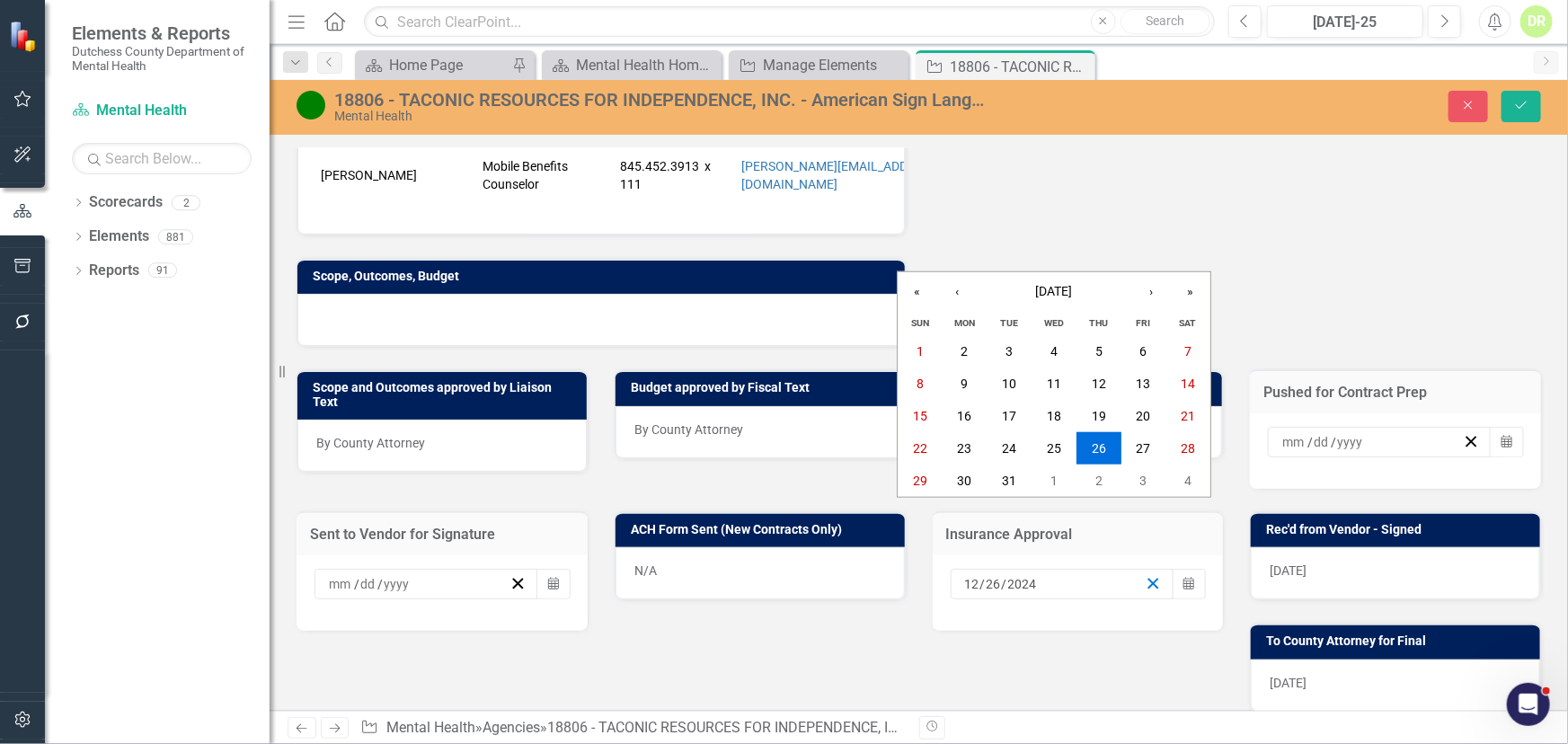
click at [1149, 579] on line "button" at bounding box center [1154, 584] width 10 height 10
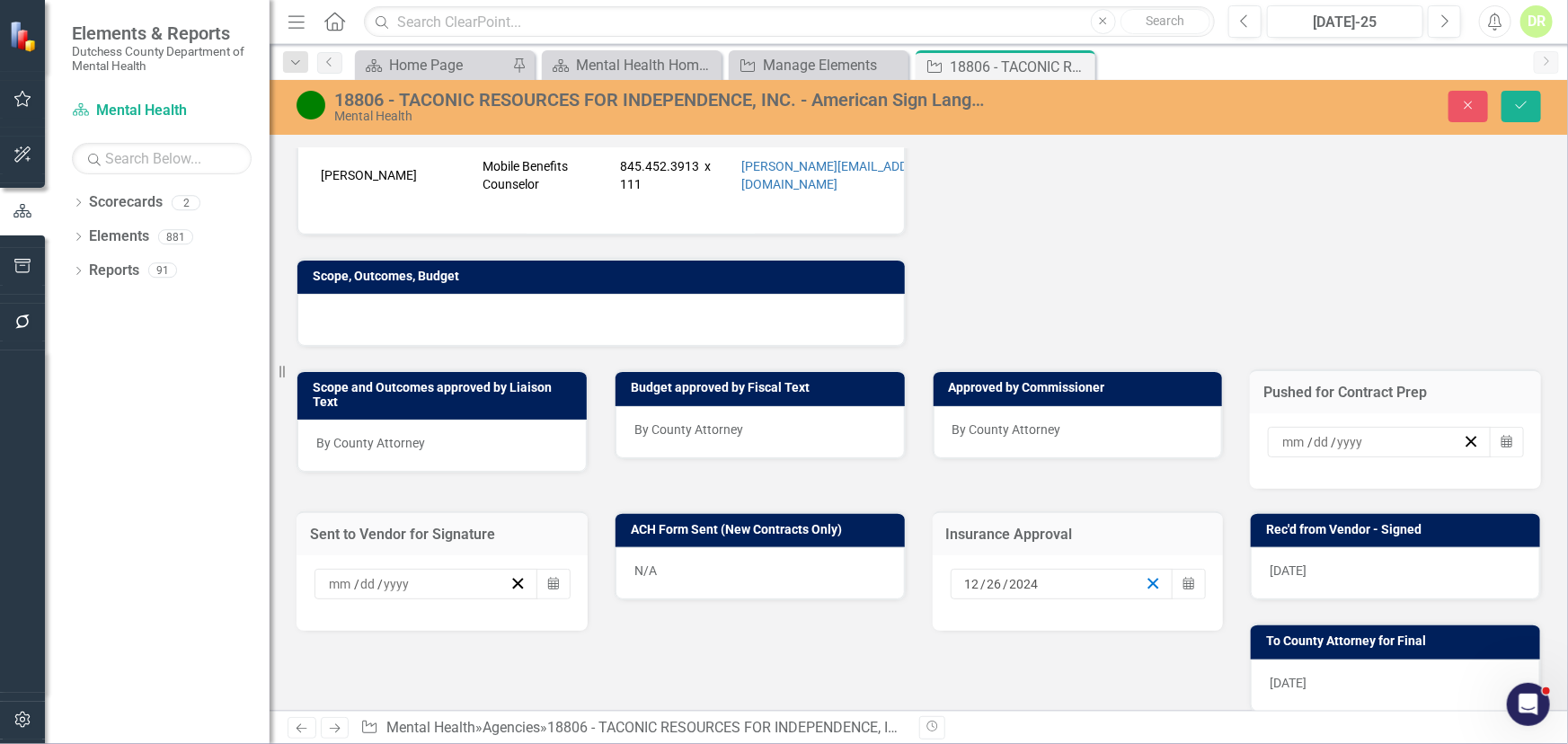
click at [1145, 575] on icon "button" at bounding box center [1153, 583] width 17 height 17
click at [1449, 547] on div "[DATE]" at bounding box center [1396, 573] width 289 height 52
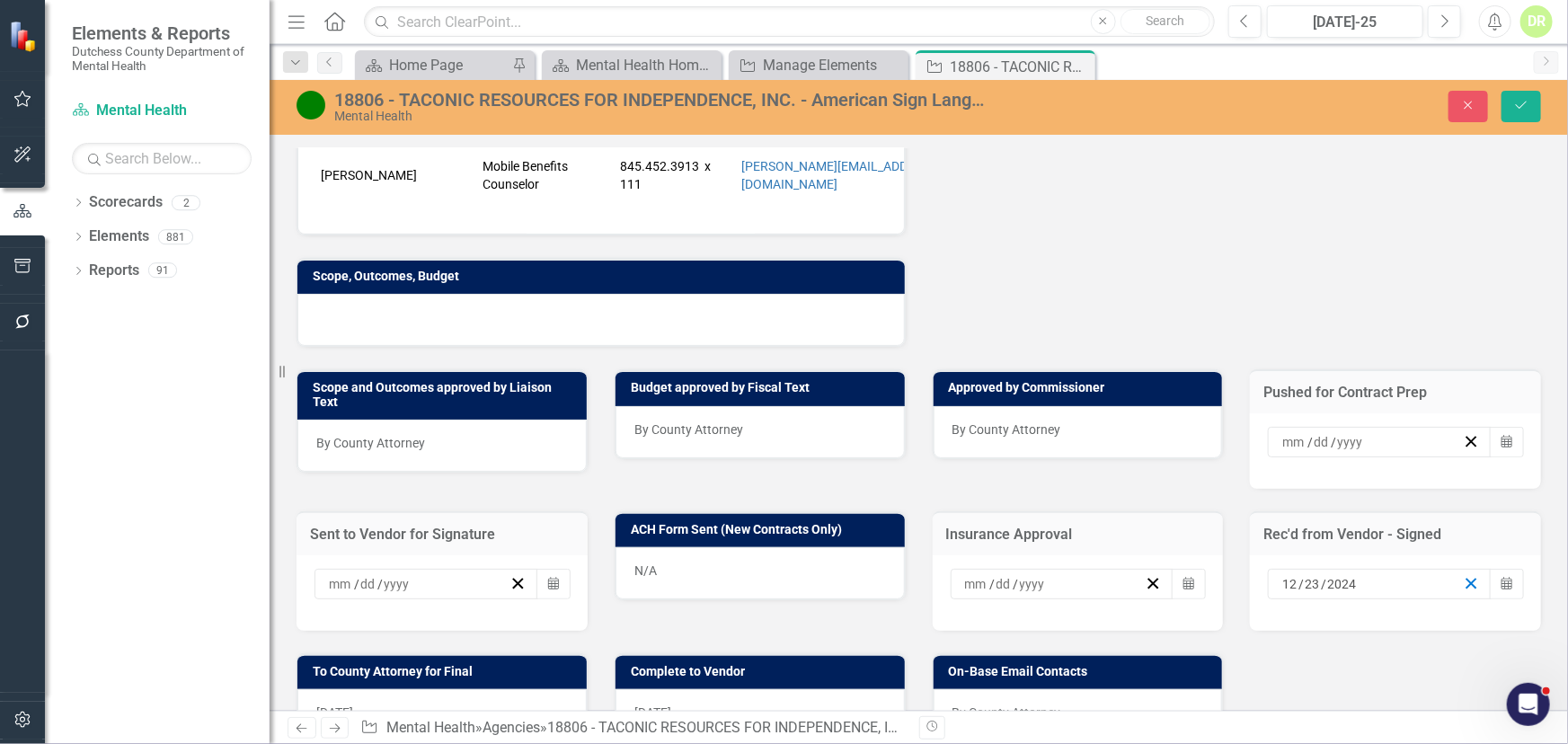
click at [1463, 575] on icon "button" at bounding box center [1471, 583] width 17 height 17
click at [469, 689] on div "[DATE]" at bounding box center [442, 715] width 289 height 52
click at [513, 721] on line "button" at bounding box center [518, 725] width 10 height 10
click at [775, 689] on div "[DATE]" at bounding box center [761, 715] width 289 height 52
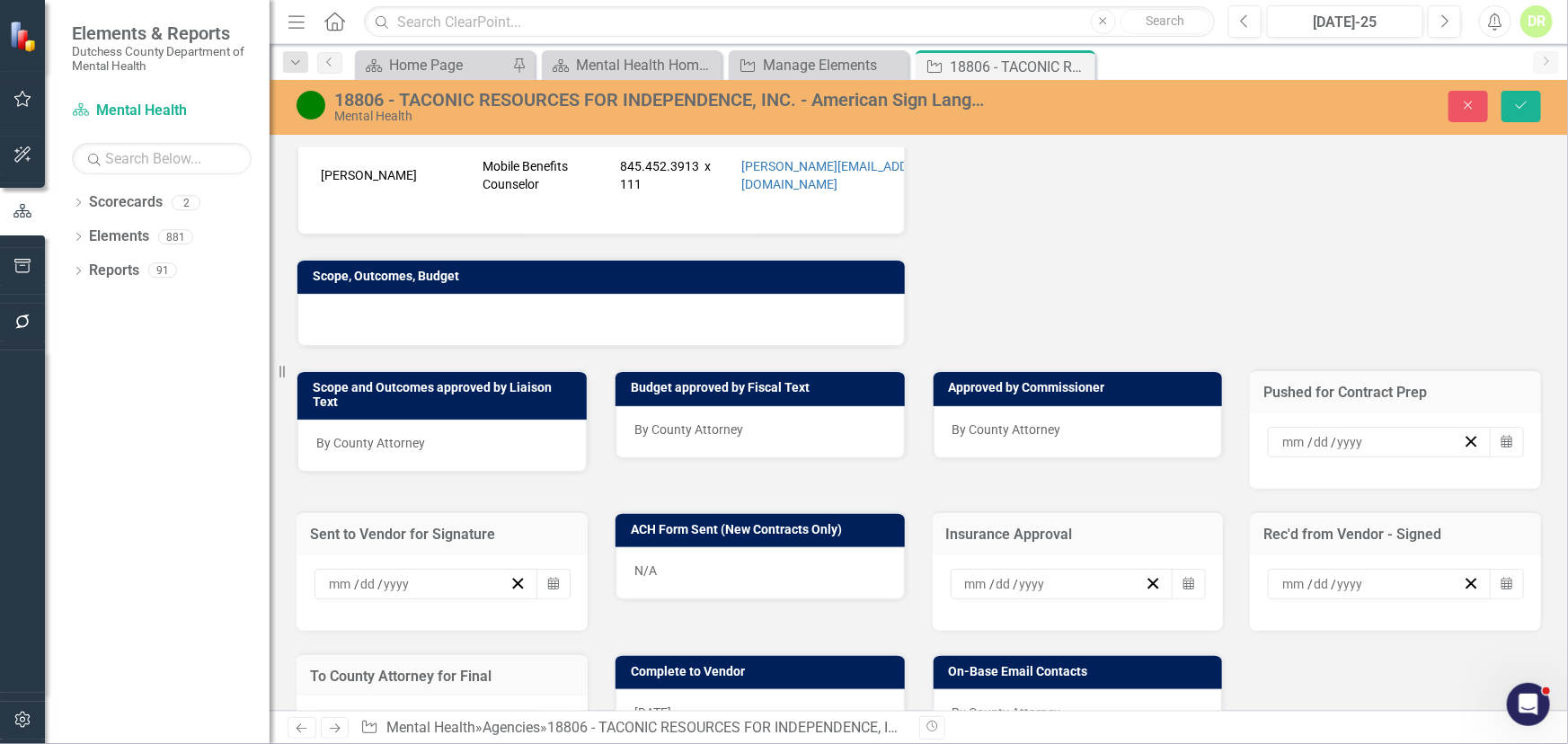
click at [775, 689] on div "[DATE]" at bounding box center [761, 715] width 289 height 52
click at [830, 721] on line "button" at bounding box center [835, 725] width 10 height 10
click at [1516, 100] on icon "Save" at bounding box center [1521, 105] width 17 height 13
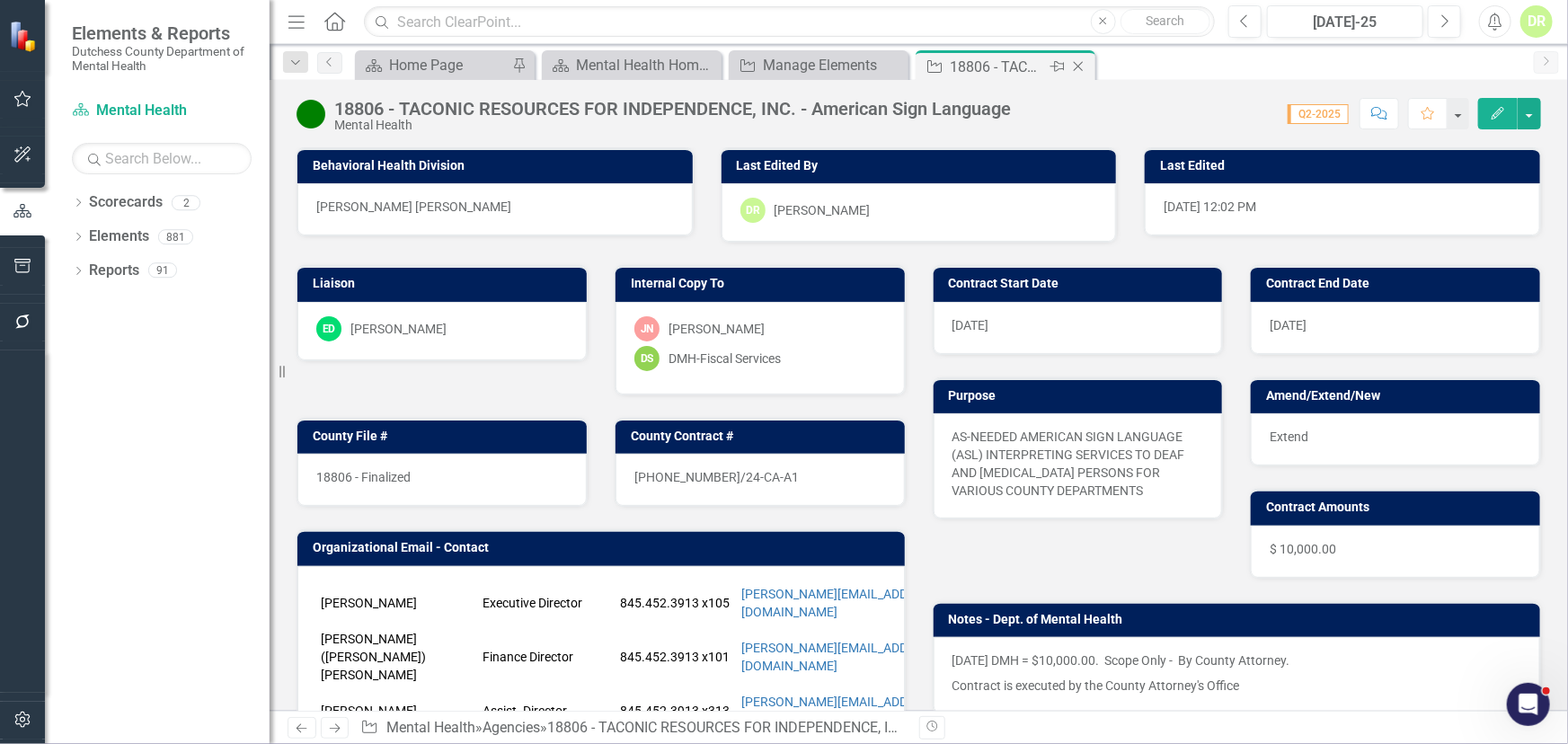
click at [1076, 63] on icon "Close" at bounding box center [1078, 66] width 18 height 15
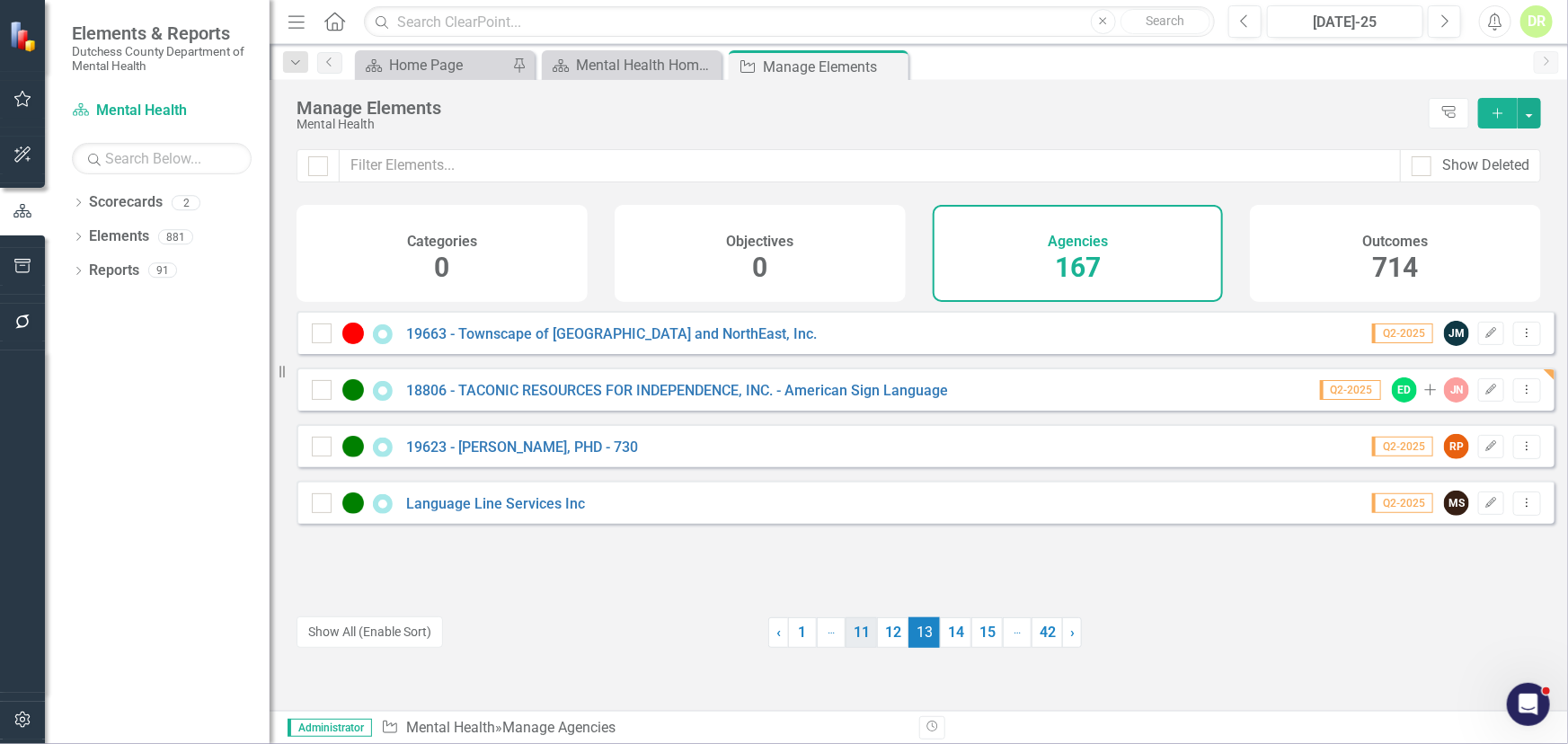
click at [895, 631] on link "12" at bounding box center [893, 633] width 31 height 30
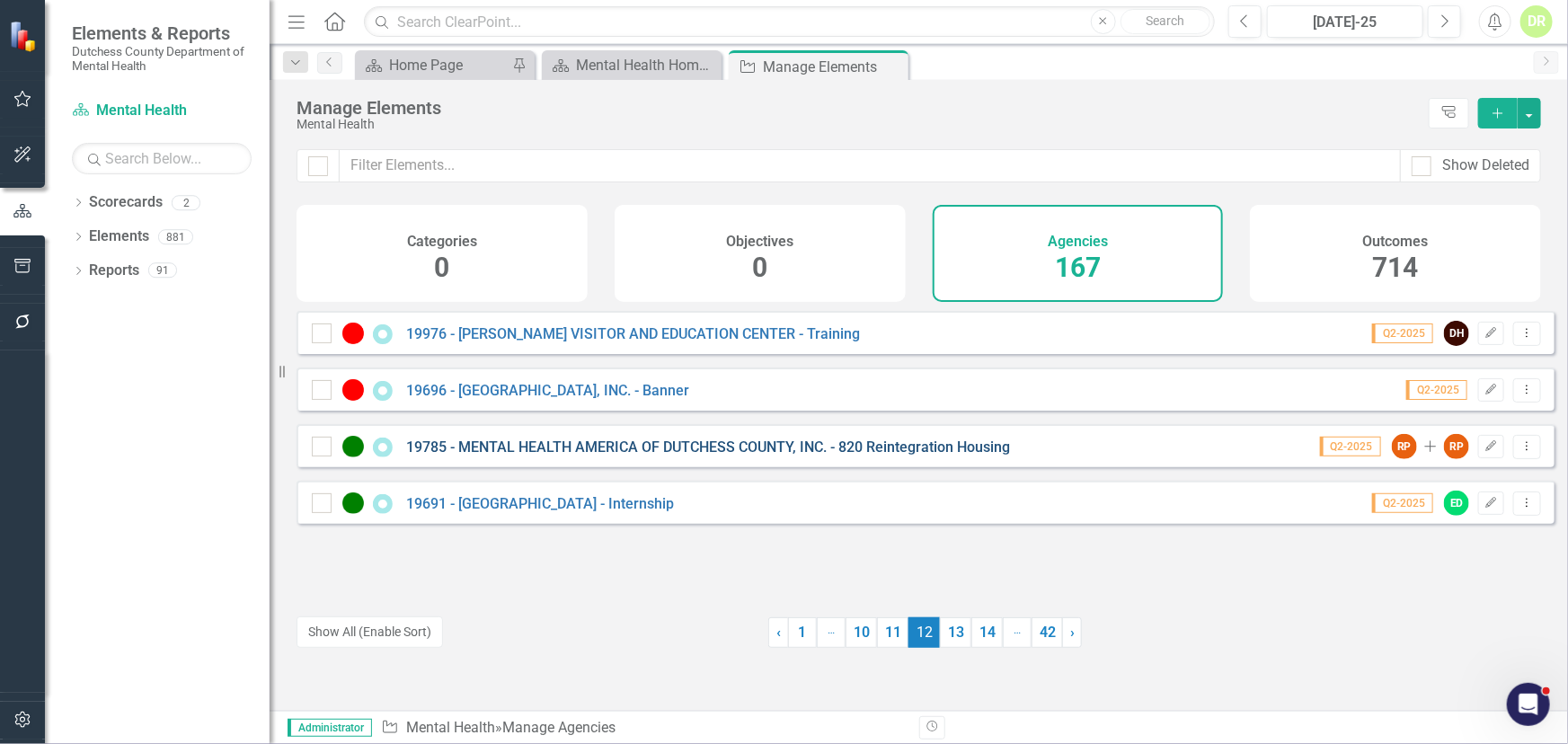
click at [863, 456] on link "19785 - MENTAL HEALTH AMERICA OF DUTCHESS COUNTY, INC. - 820 Reintegration Hous…" at bounding box center [709, 447] width 604 height 17
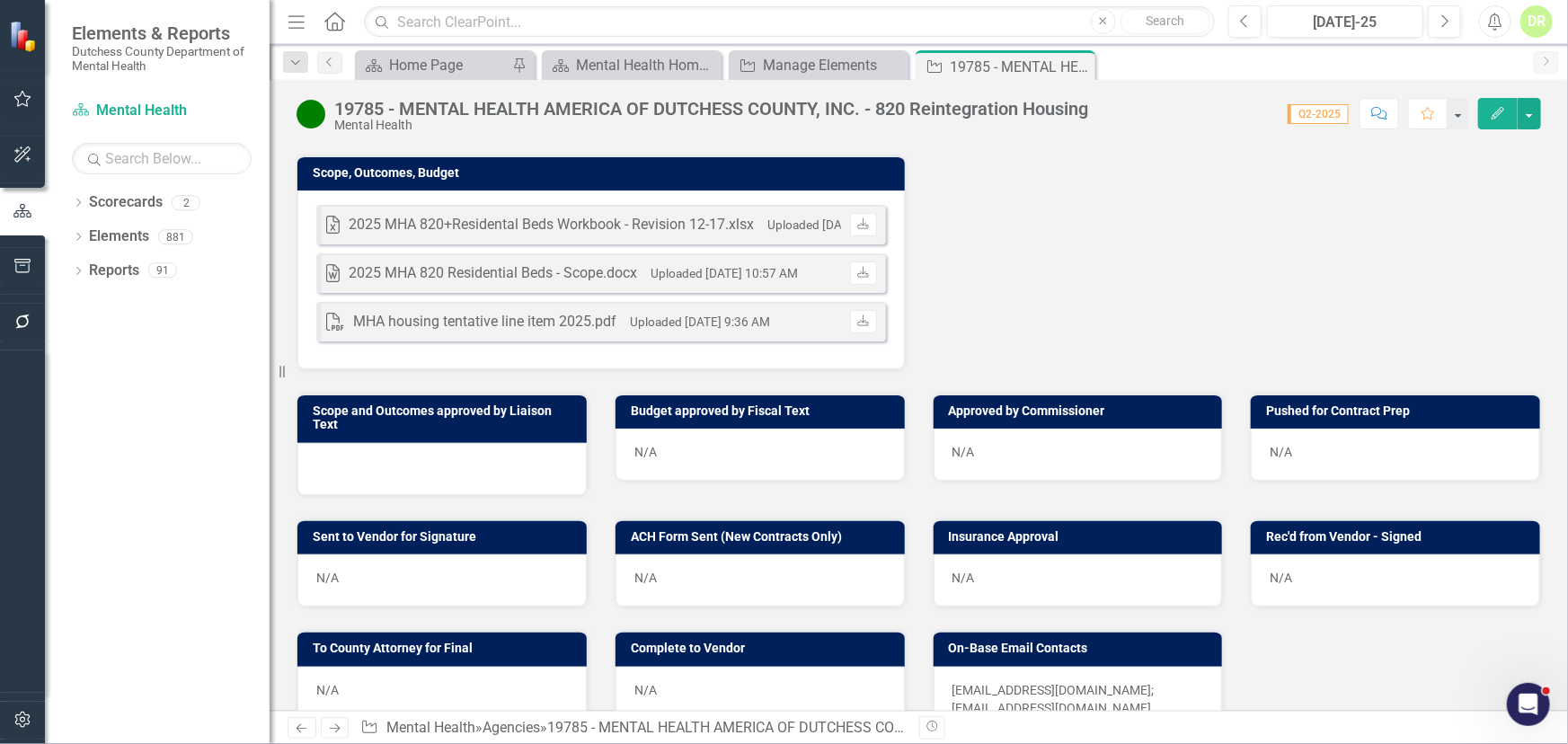
scroll to position [653, 0]
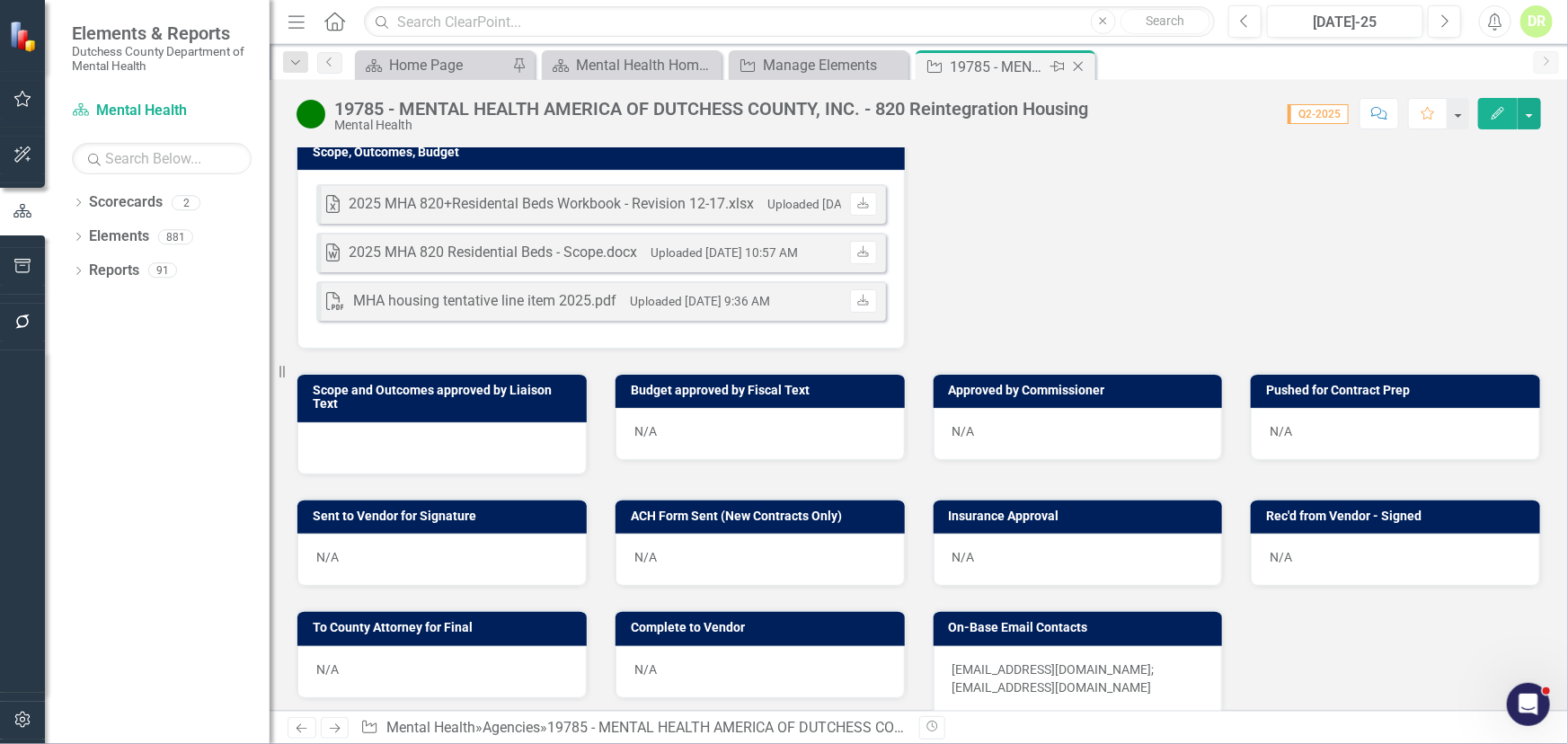
click at [1083, 65] on icon "Close" at bounding box center [1078, 66] width 18 height 15
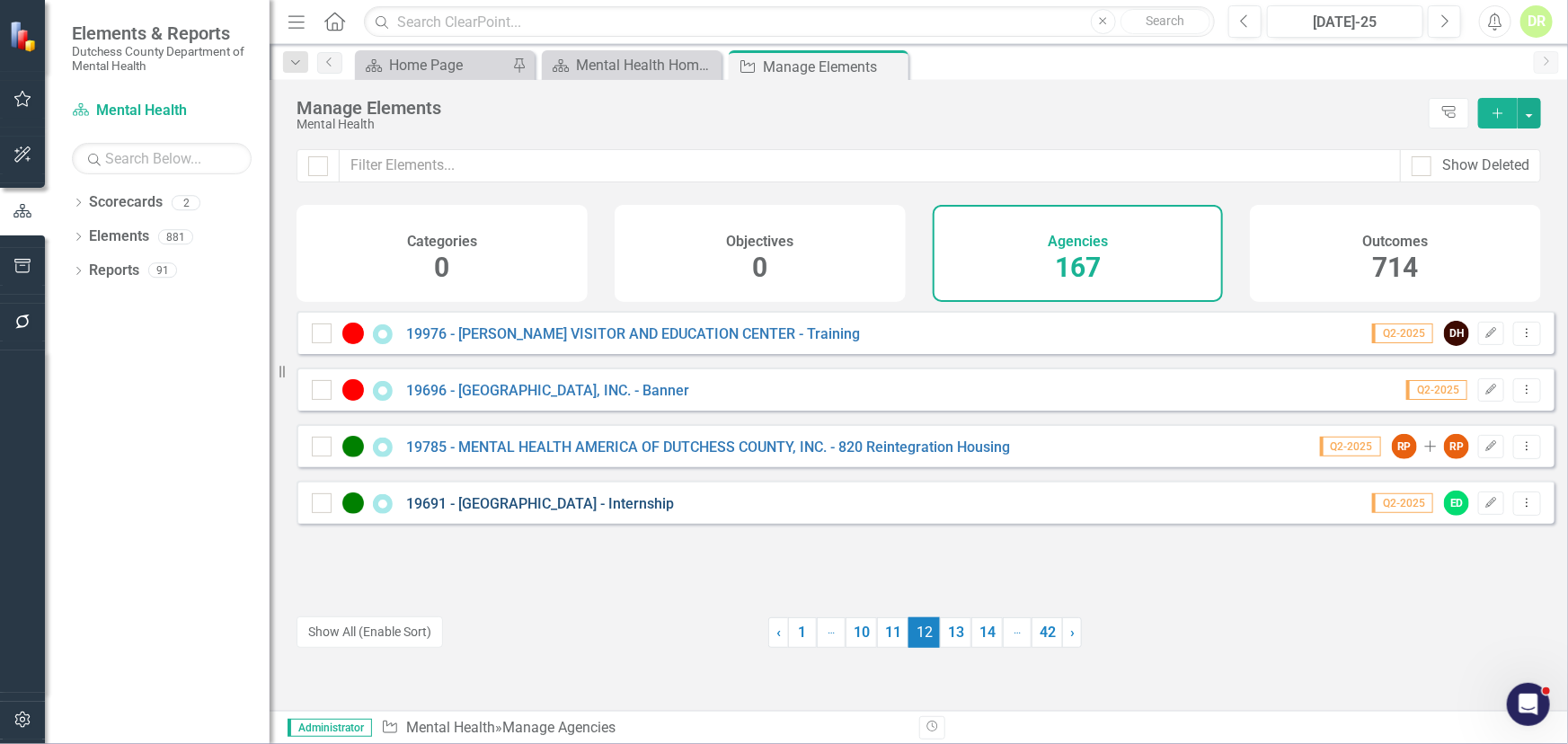
click at [624, 512] on link "19691 - [GEOGRAPHIC_DATA] - Internship" at bounding box center [541, 503] width 268 height 17
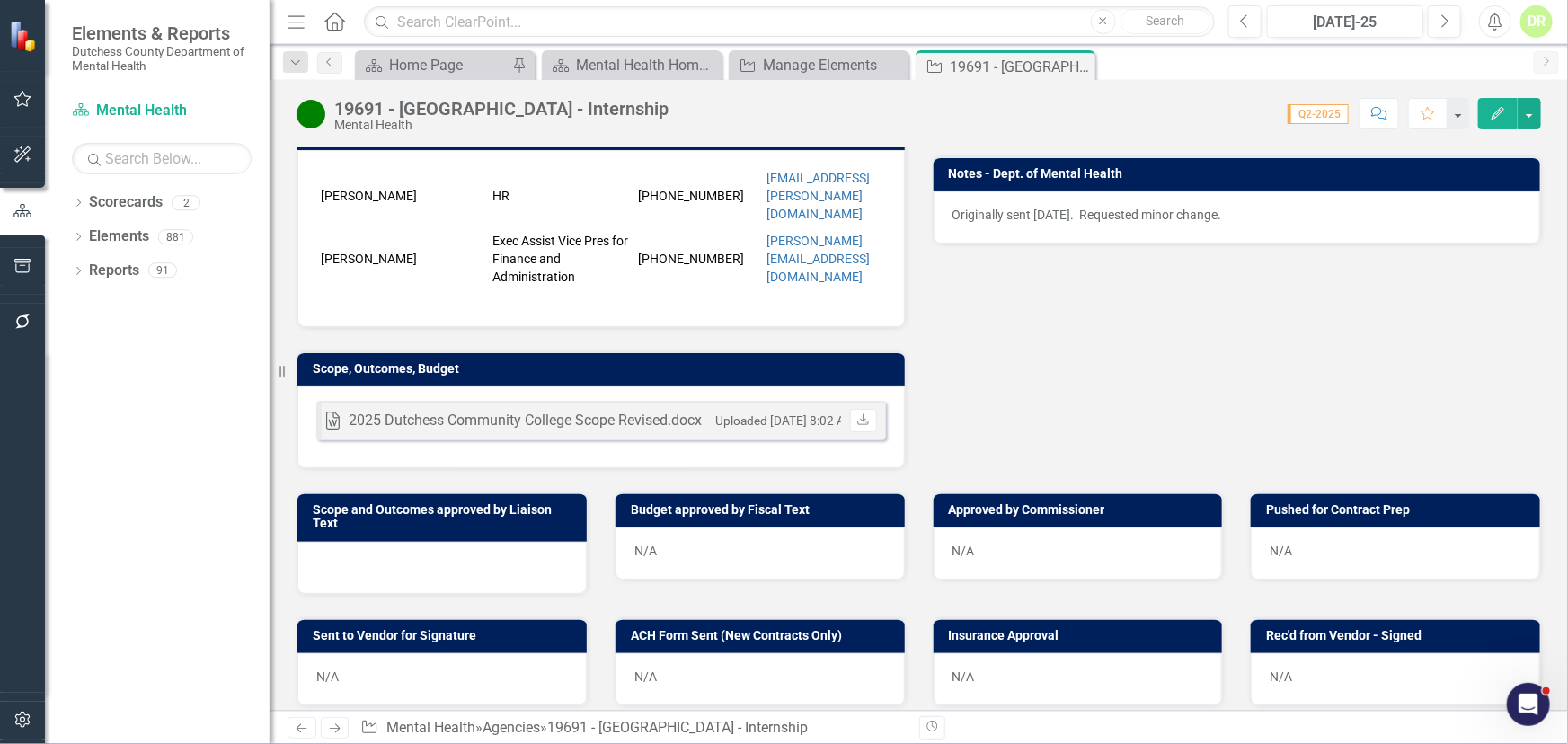
scroll to position [490, 0]
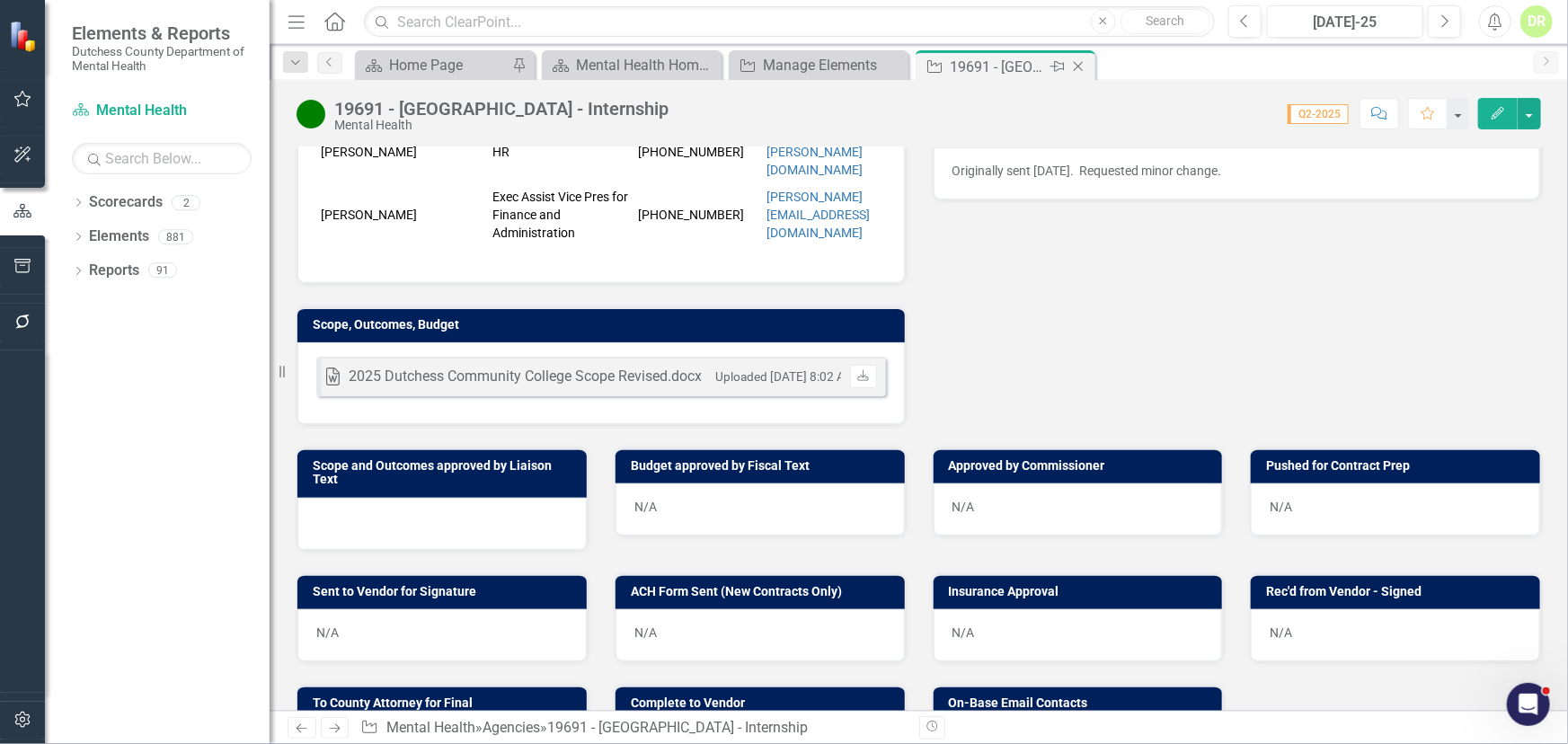
click at [1078, 68] on icon "Close" at bounding box center [1078, 66] width 18 height 15
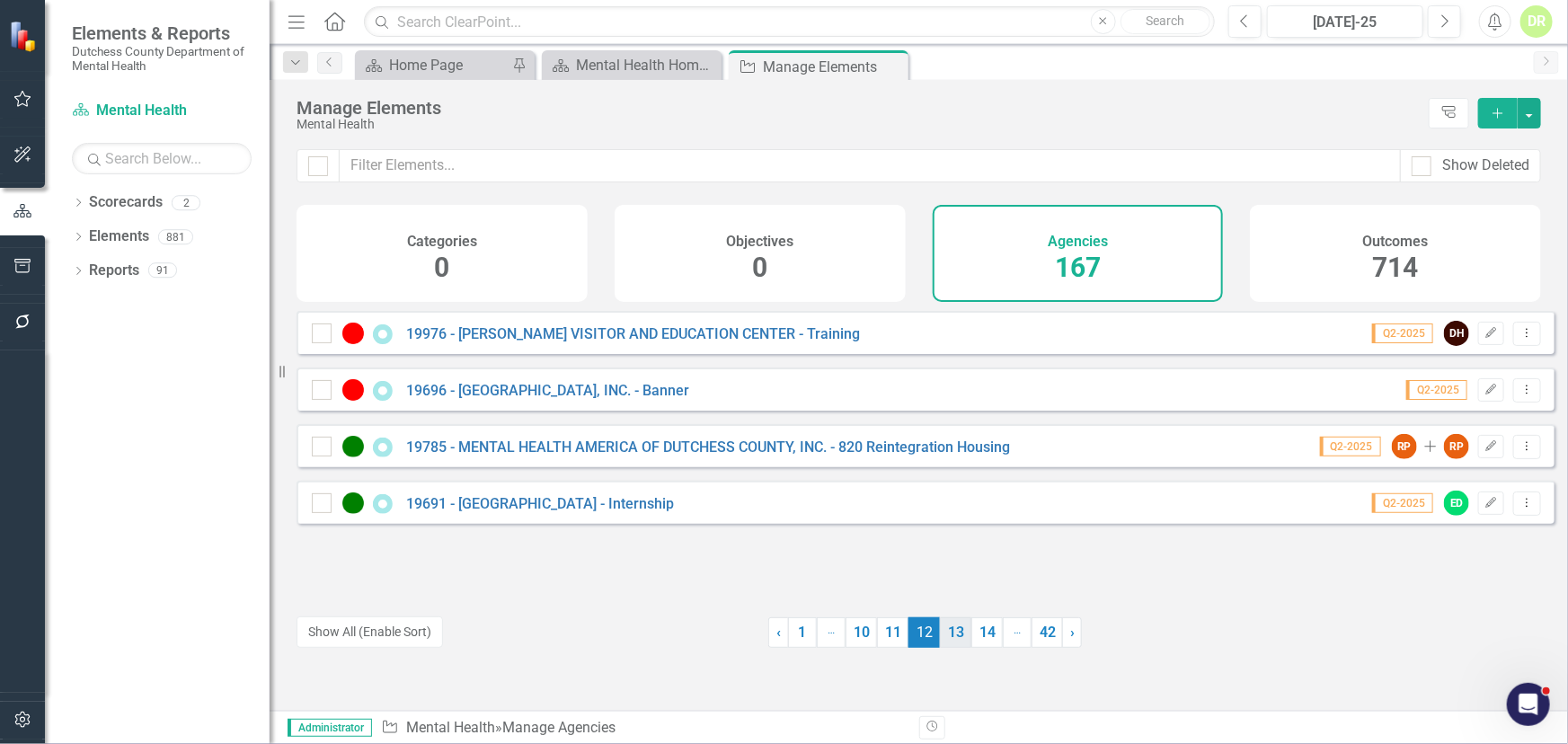
click at [951, 635] on link "13" at bounding box center [956, 633] width 31 height 30
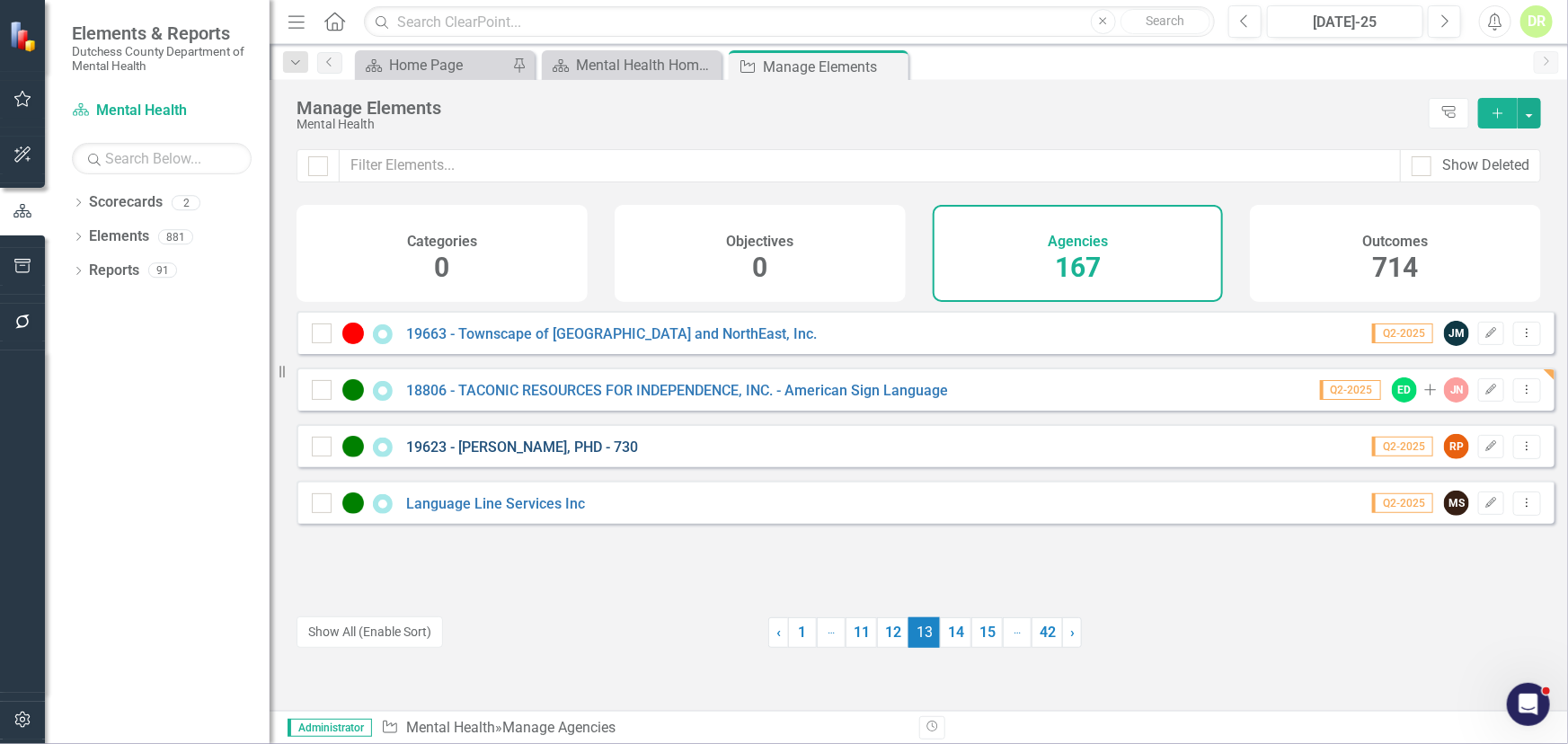
click at [497, 456] on link "19623 - [PERSON_NAME], PHD - 730" at bounding box center [522, 447] width 232 height 17
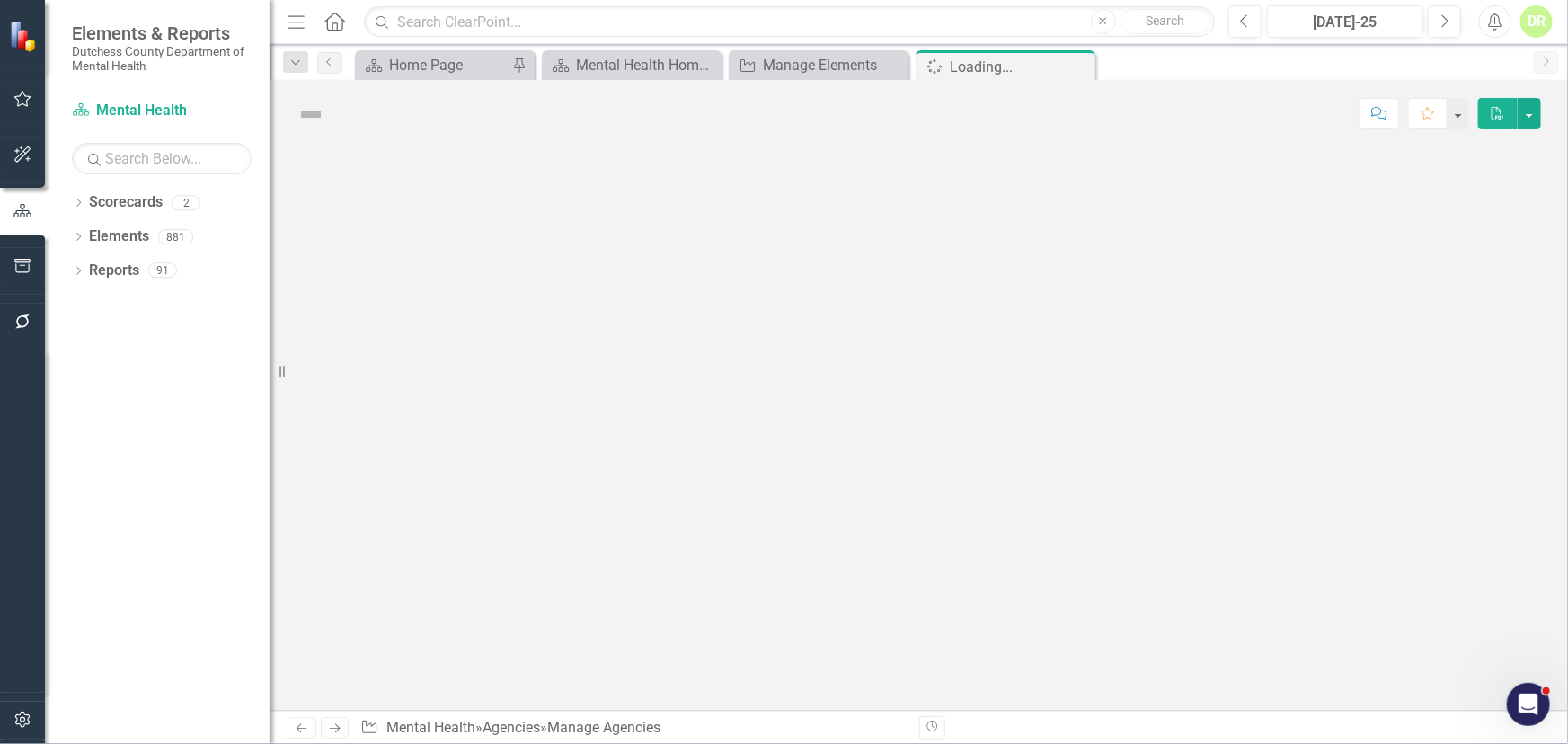
click at [497, 458] on div at bounding box center [919, 429] width 1298 height 563
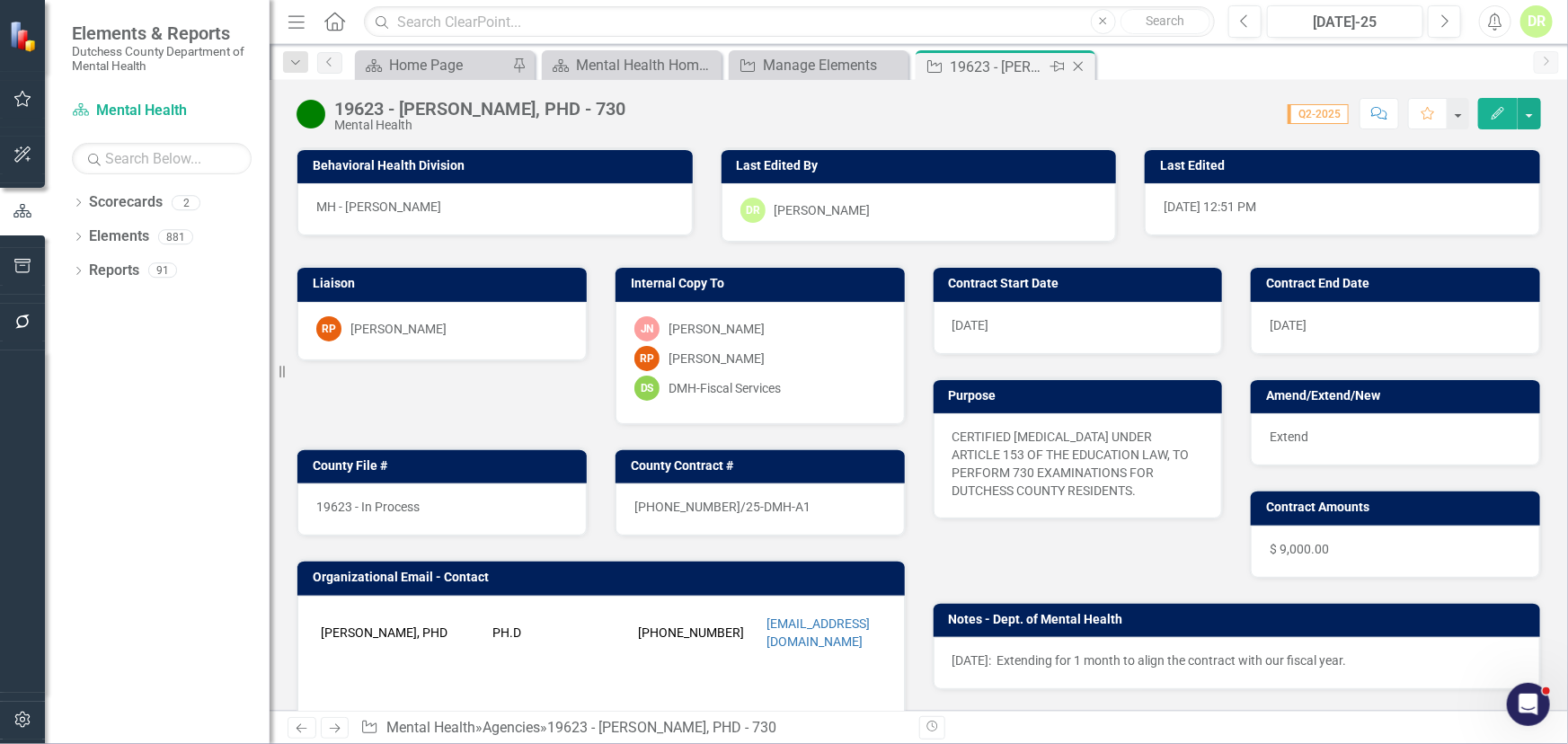
click at [1081, 63] on icon at bounding box center [1079, 66] width 10 height 10
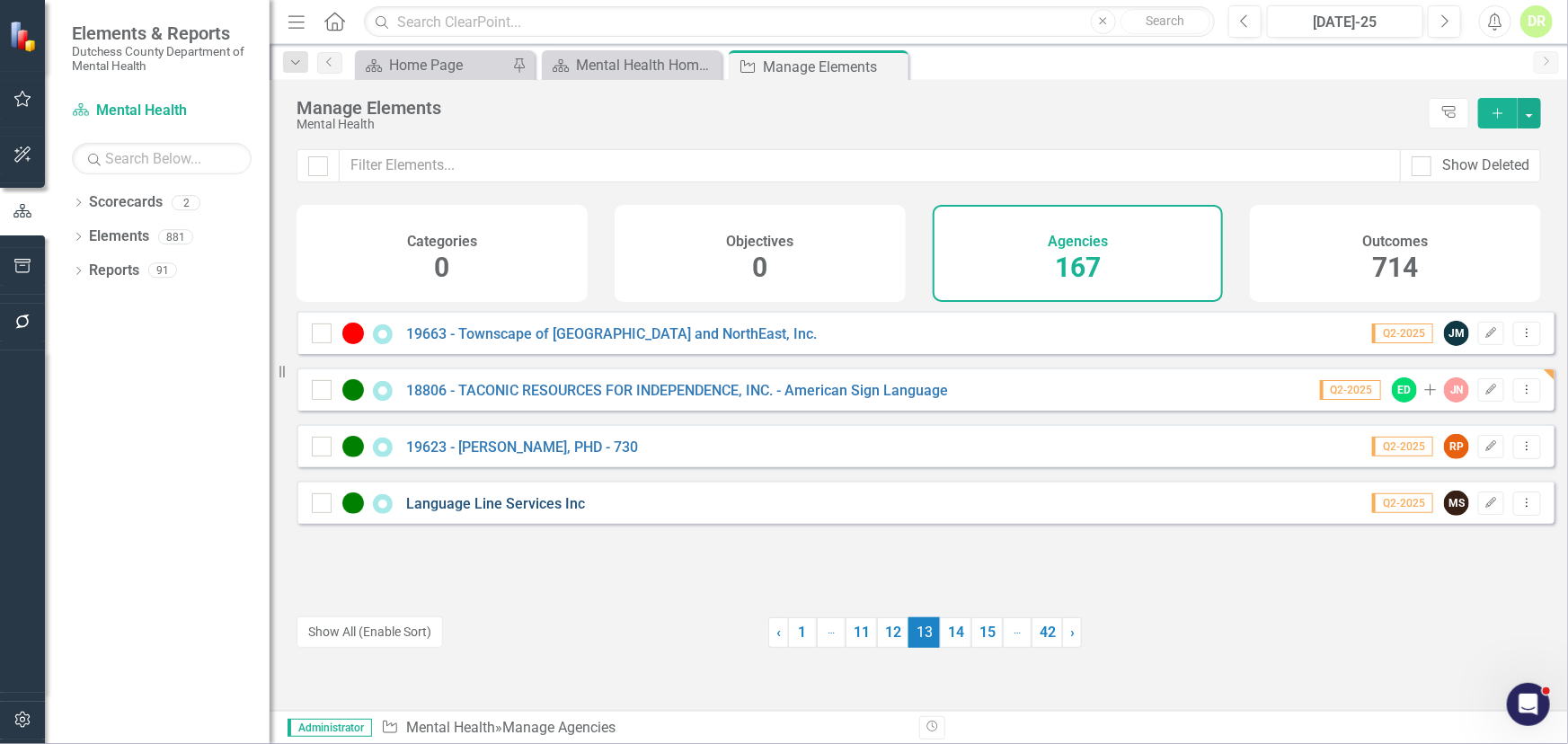
click at [555, 510] on link "Language Line Services Inc" at bounding box center [496, 503] width 179 height 17
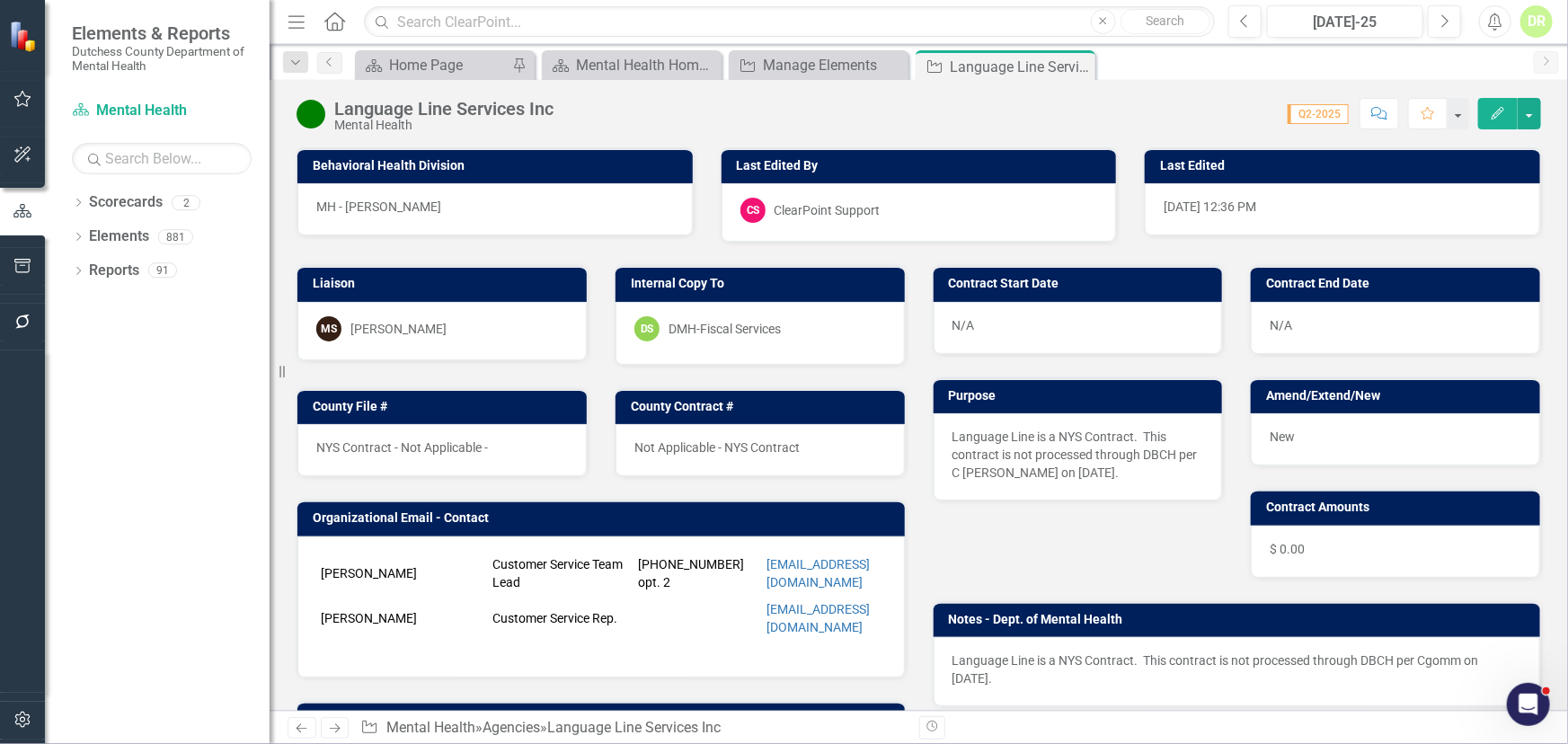
click at [0, 0] on icon at bounding box center [0, 0] width 0 height 0
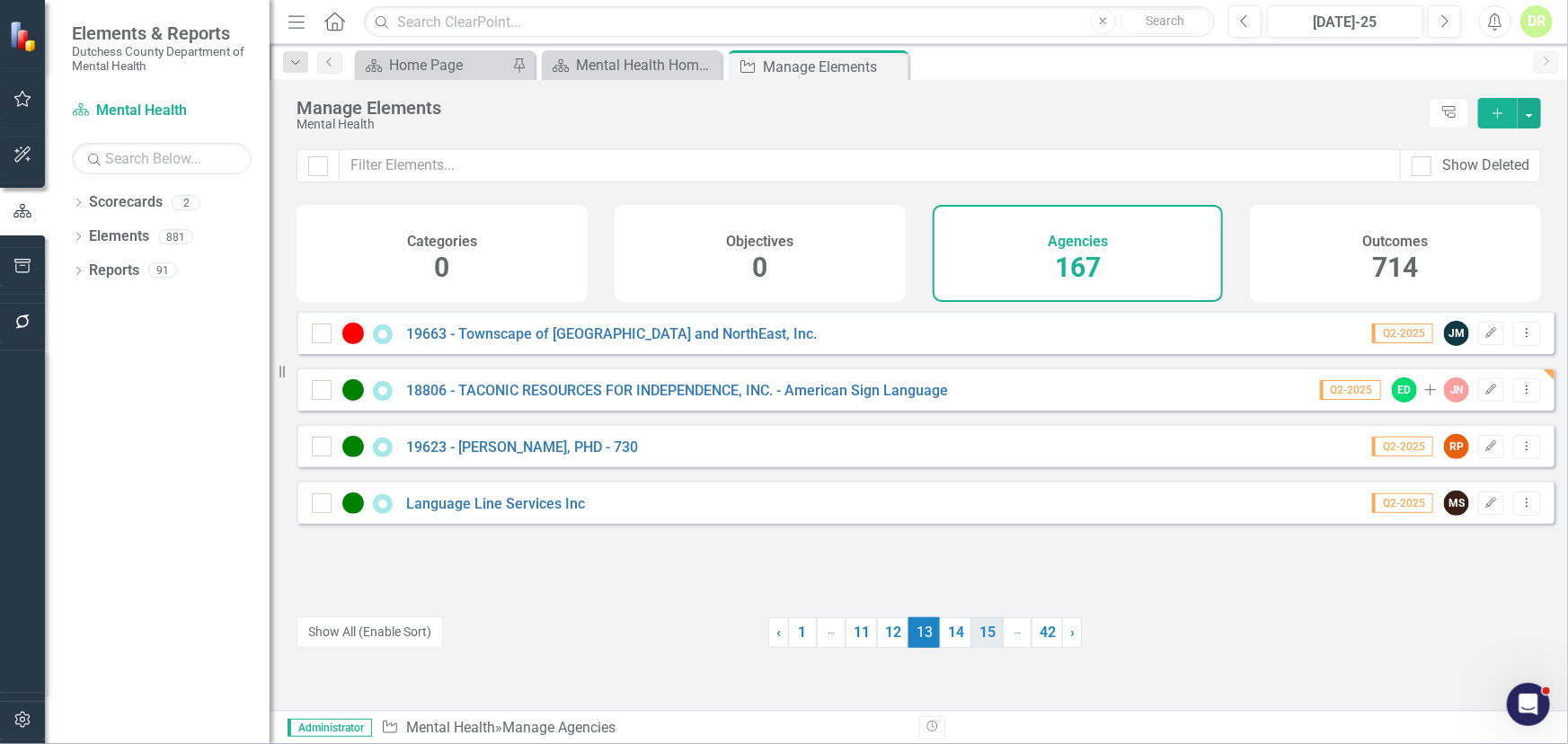
click at [951, 637] on link "14" at bounding box center [956, 633] width 31 height 30
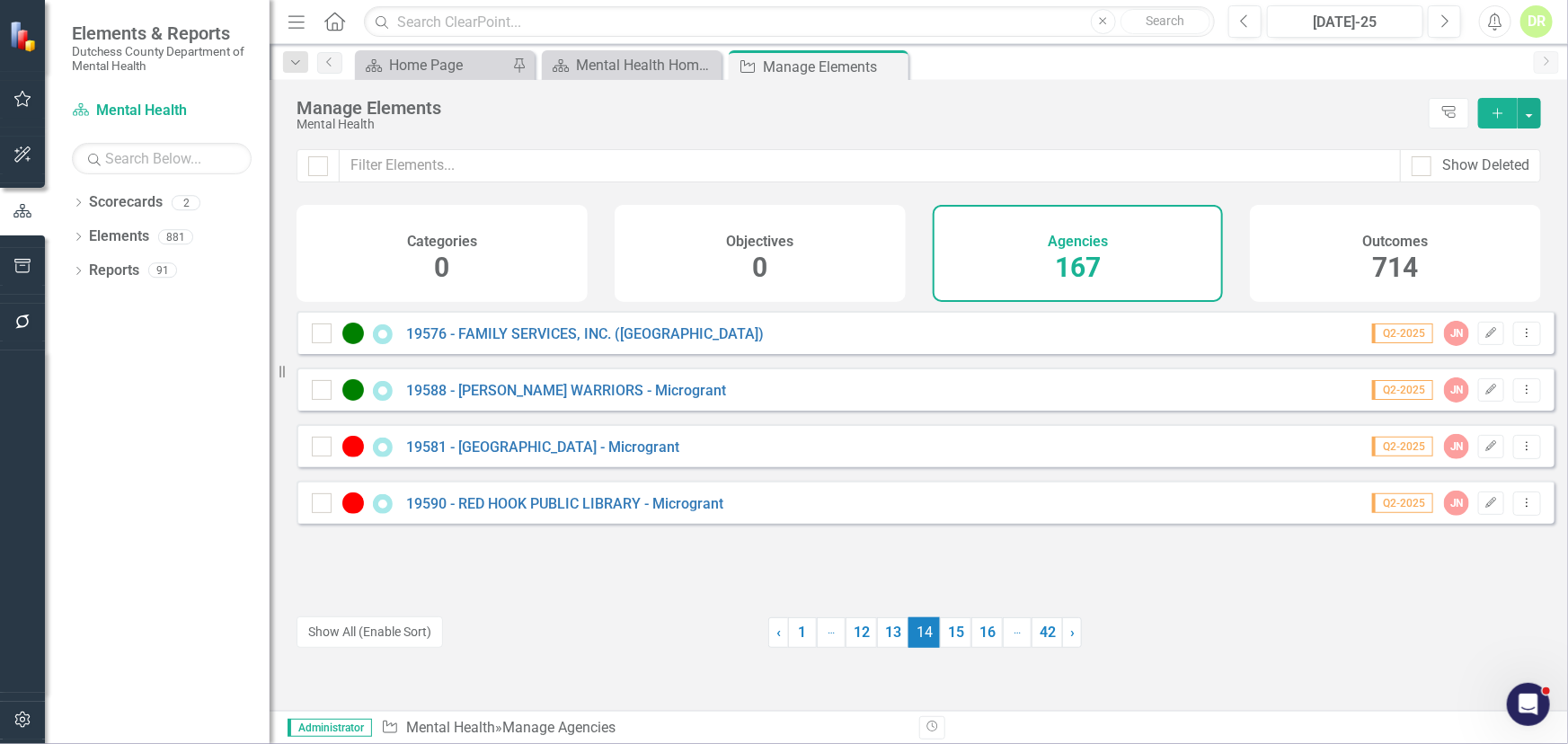
click at [920, 629] on span "14 (current)" at bounding box center [924, 633] width 31 height 30
click at [638, 63] on div "Mental Health Home Page" at bounding box center [634, 65] width 118 height 22
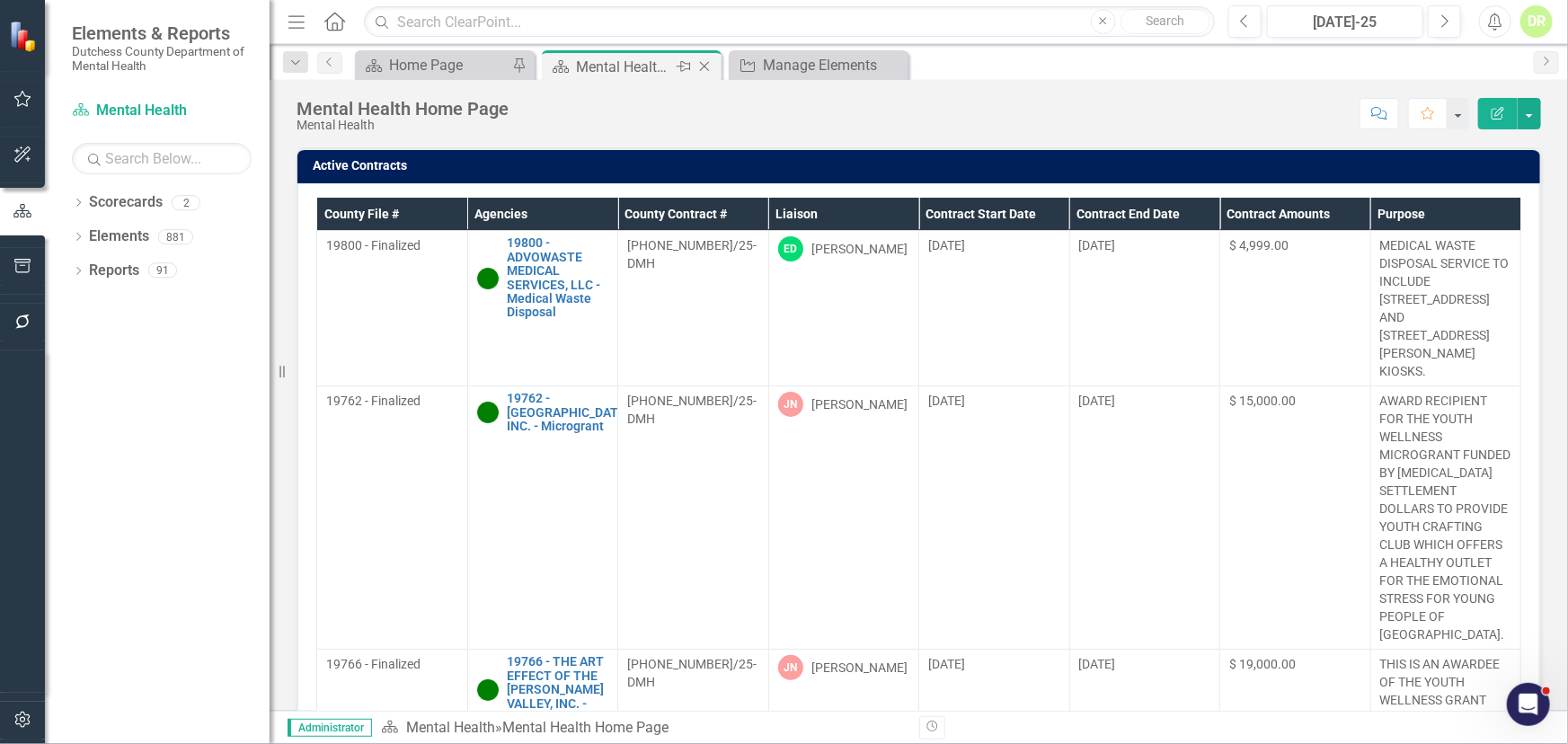
click at [643, 67] on div "Mental Health Home Page" at bounding box center [624, 66] width 96 height 22
click at [828, 60] on div "Manage Elements" at bounding box center [822, 65] width 118 height 22
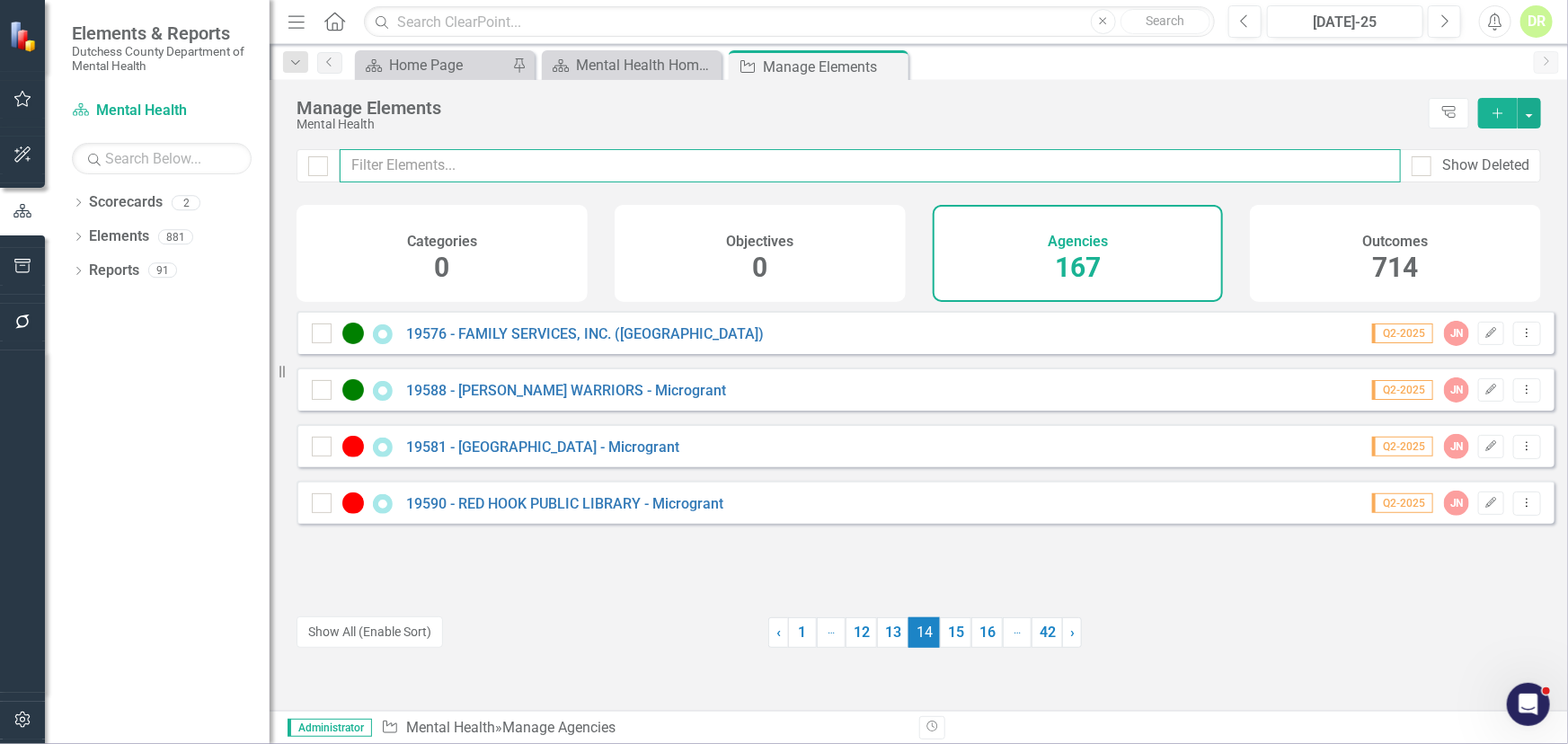
click at [750, 155] on input "text" at bounding box center [871, 166] width 1062 height 33
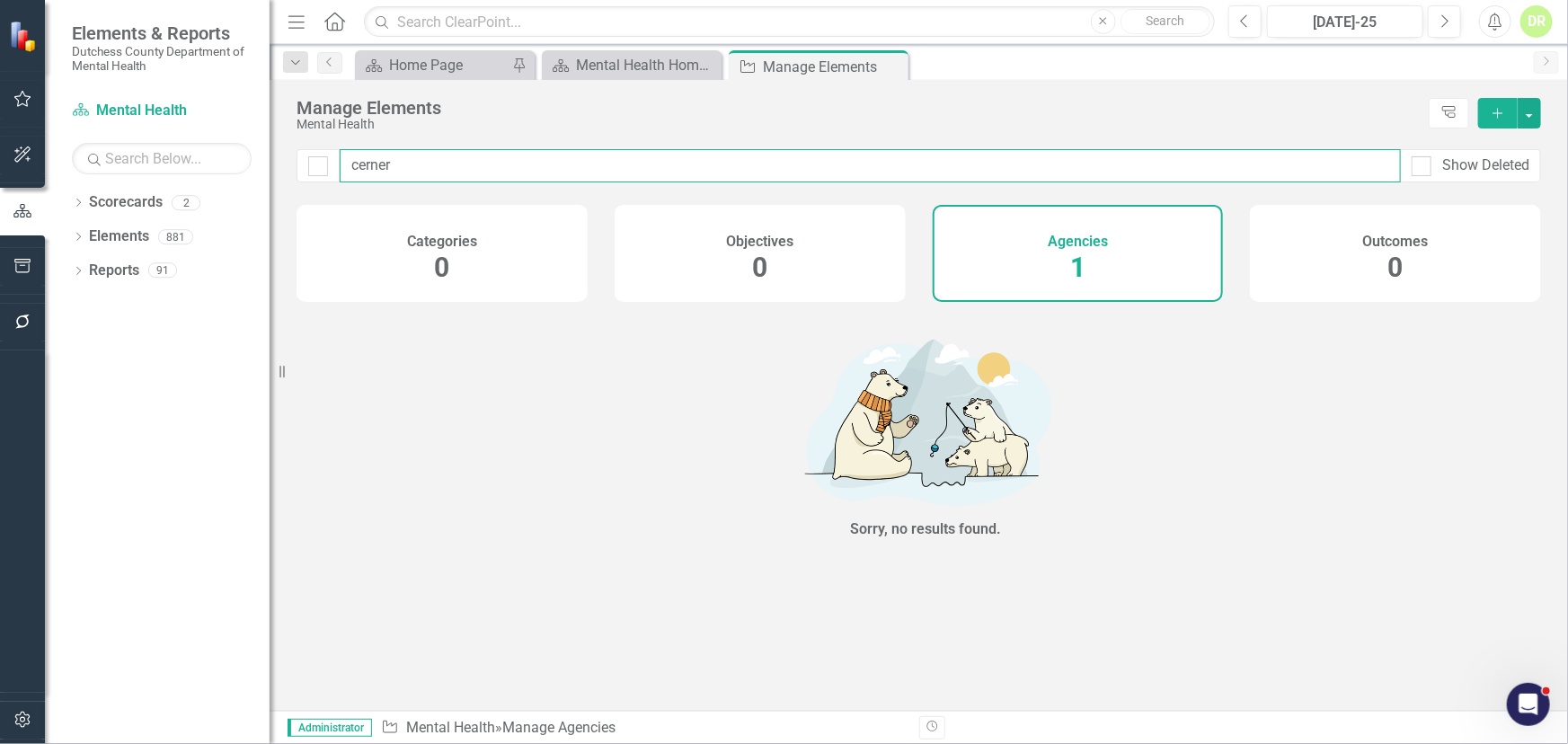
type input "cerner"
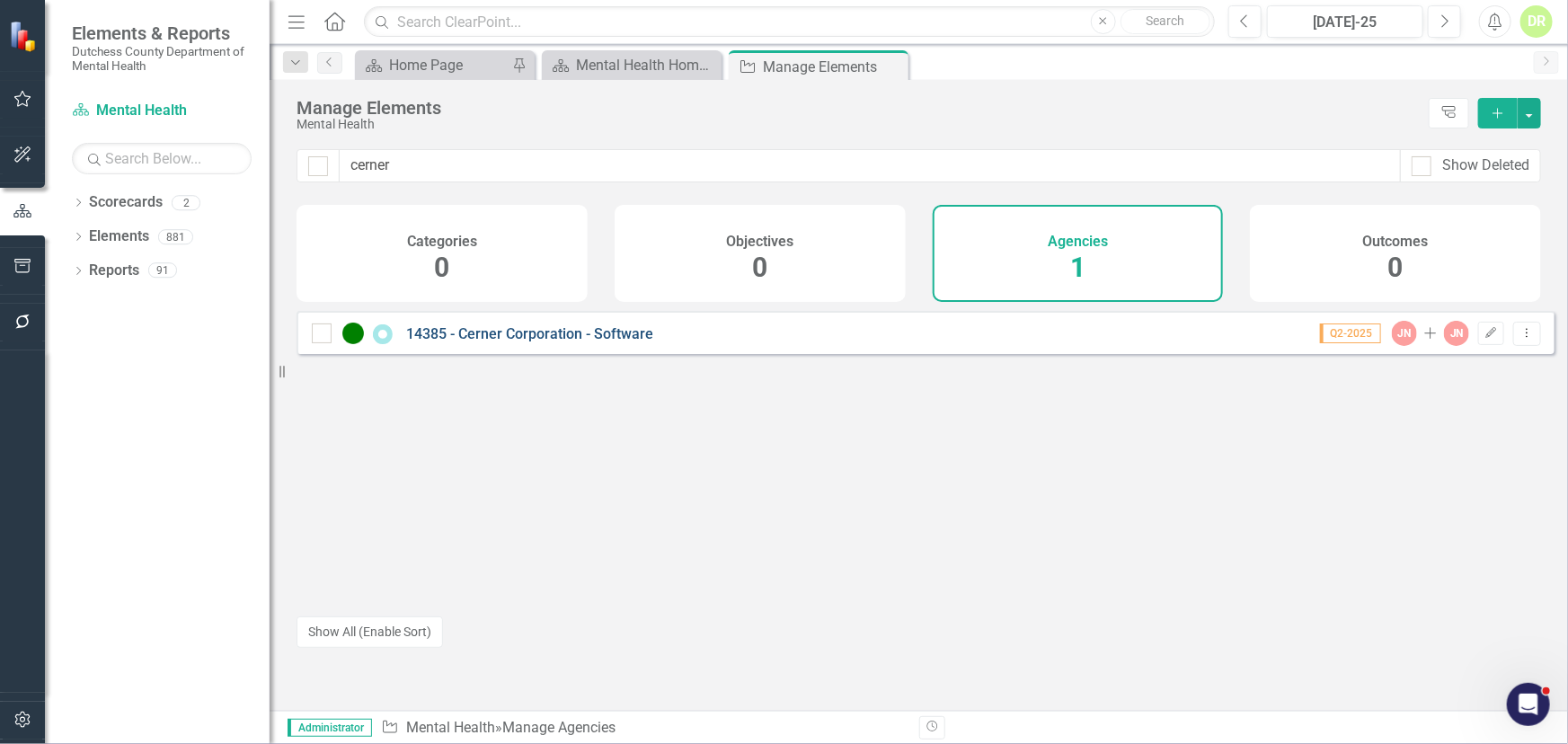
click at [501, 342] on link "14385 - Cerner Corporation - Software" at bounding box center [530, 333] width 247 height 17
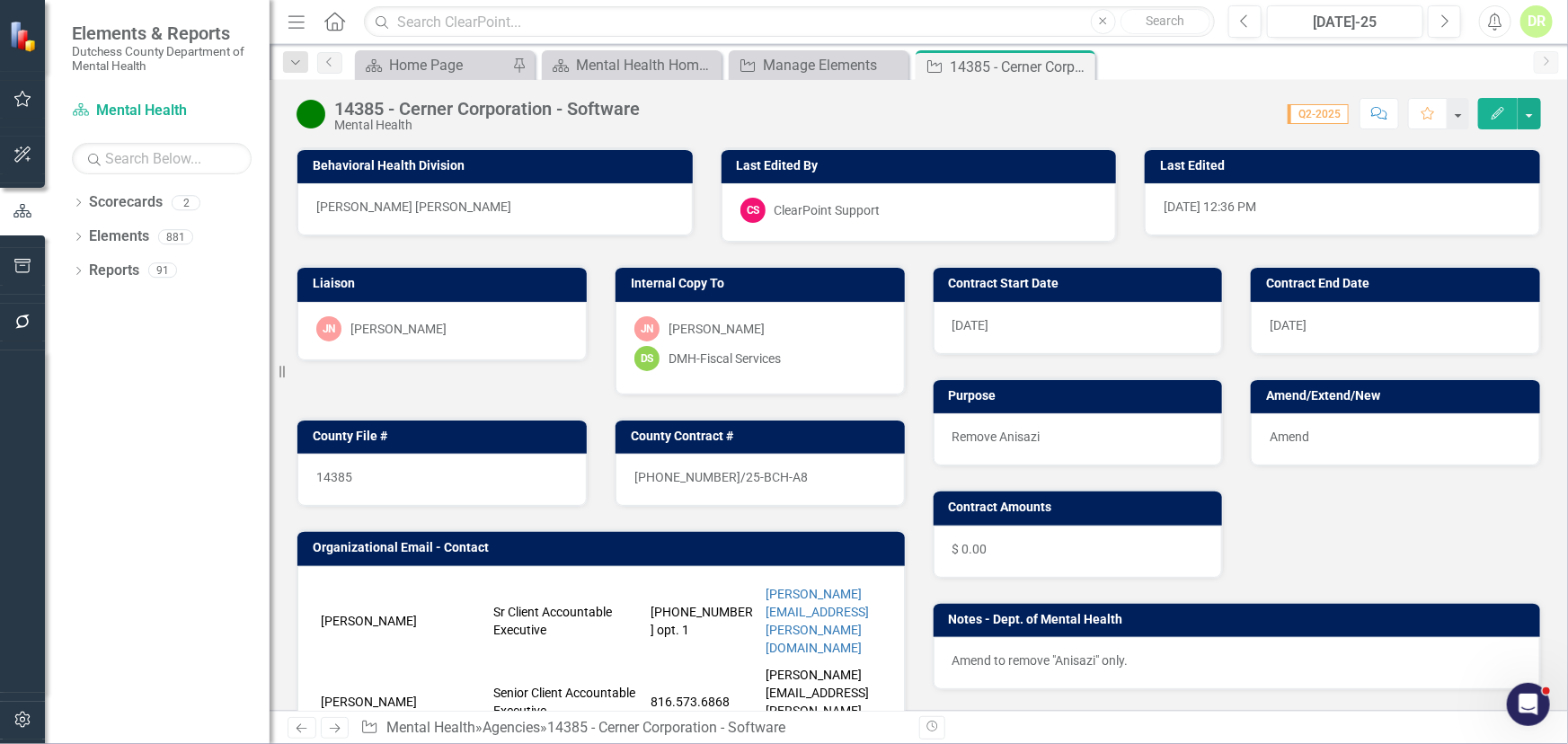
click at [497, 214] on div "[PERSON_NAME] [PERSON_NAME]" at bounding box center [495, 209] width 395 height 52
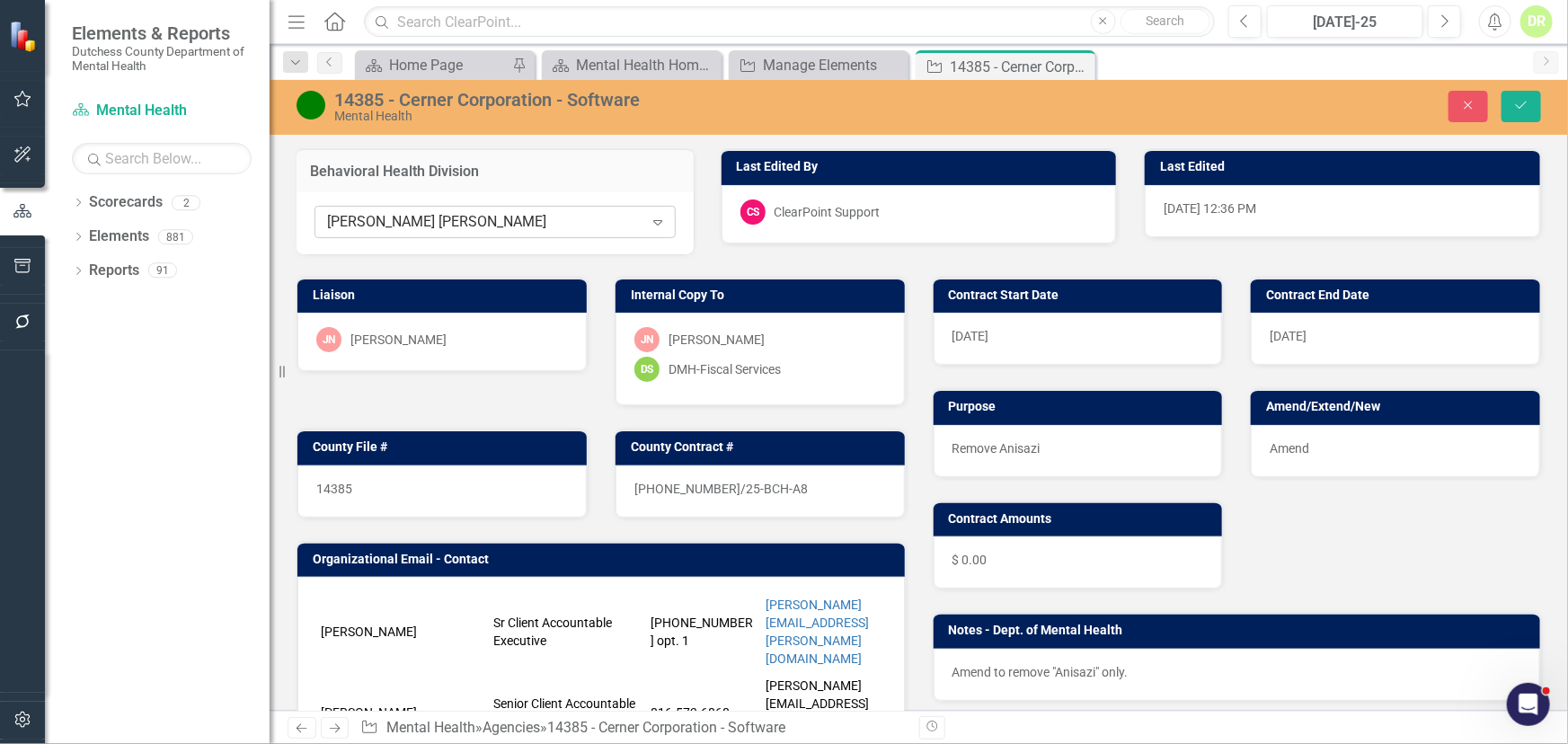
click at [655, 222] on icon "Expand" at bounding box center [658, 222] width 18 height 15
click at [1462, 109] on icon "Close" at bounding box center [1468, 105] width 17 height 13
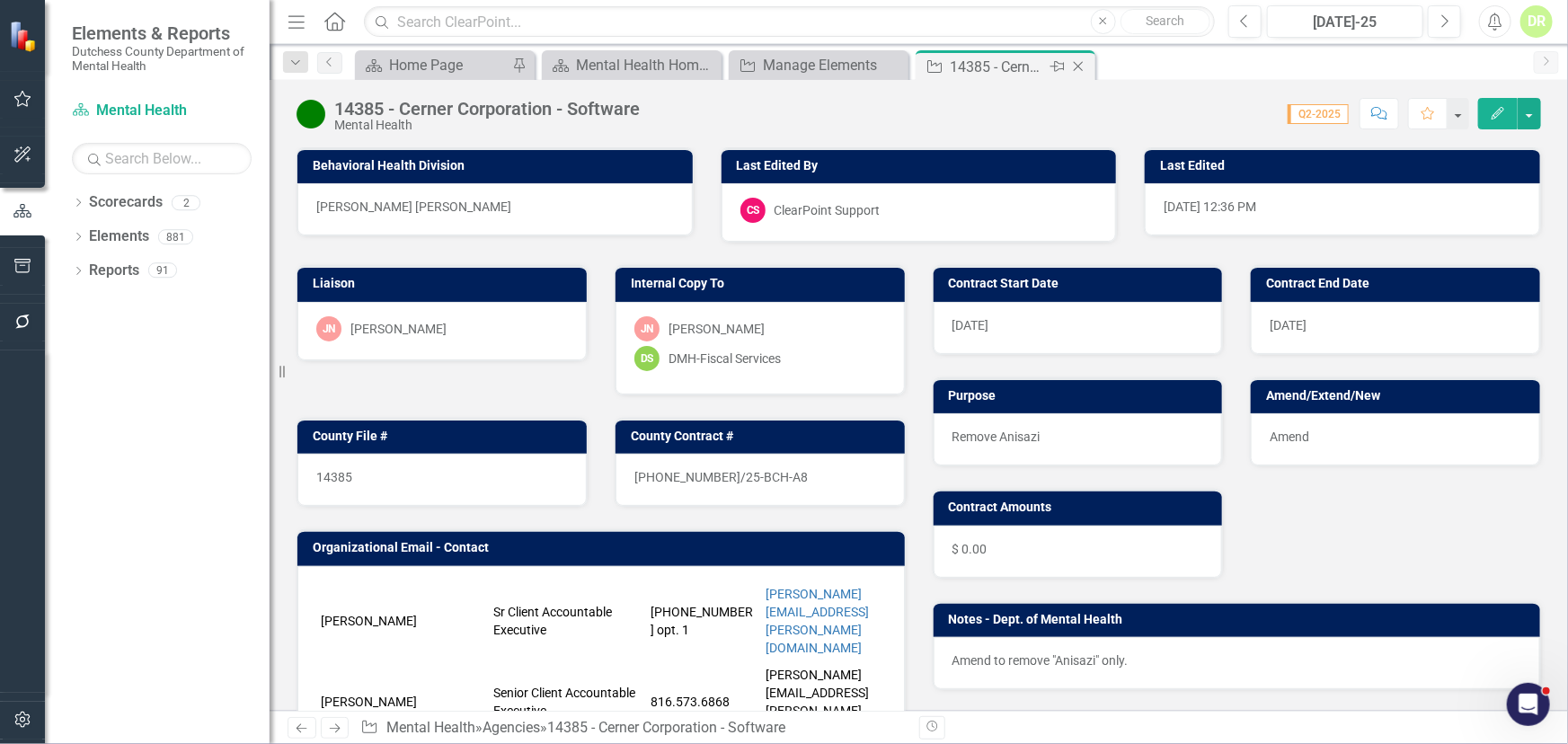
click at [1076, 63] on icon "Close" at bounding box center [1078, 66] width 18 height 15
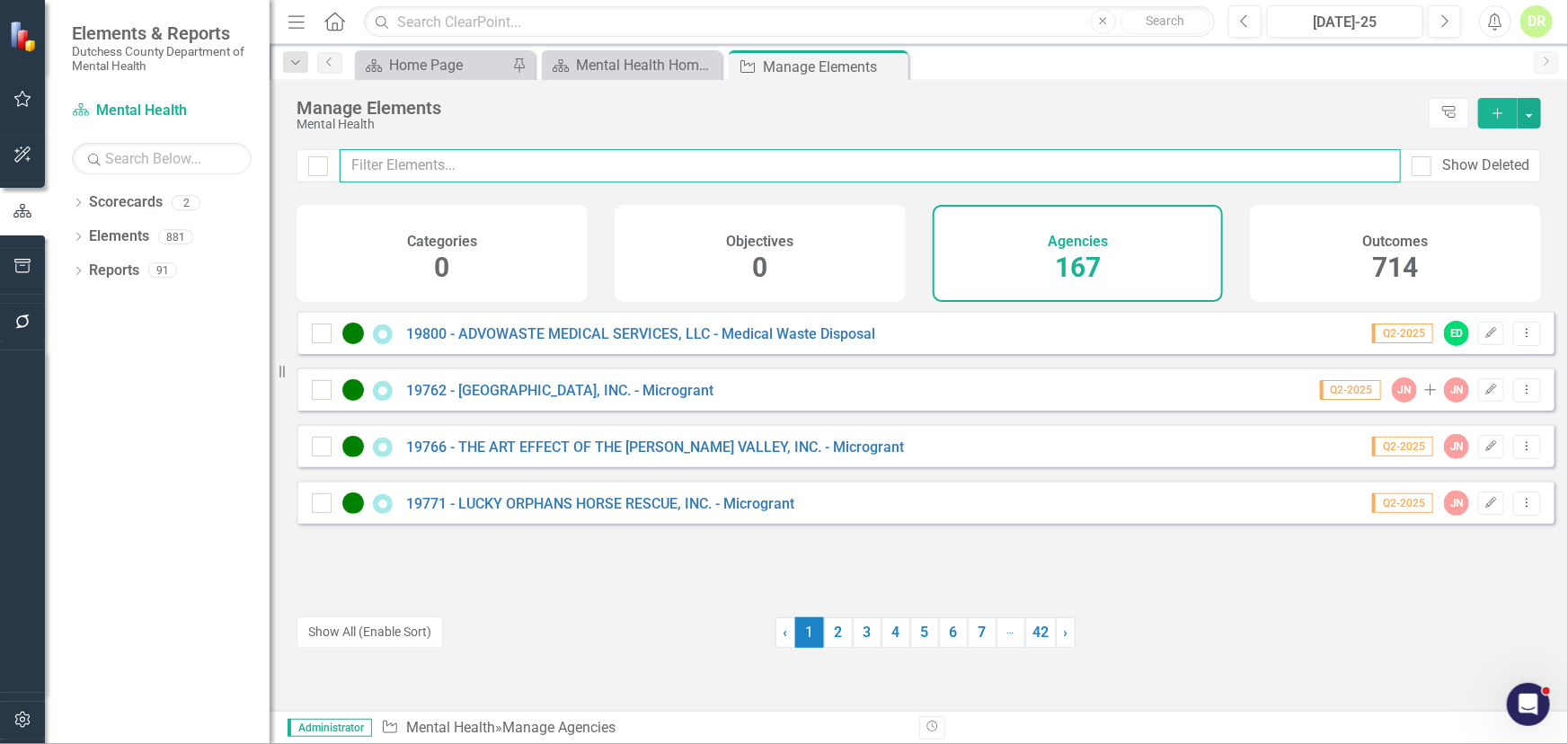
click at [478, 170] on input "text" at bounding box center [871, 166] width 1062 height 33
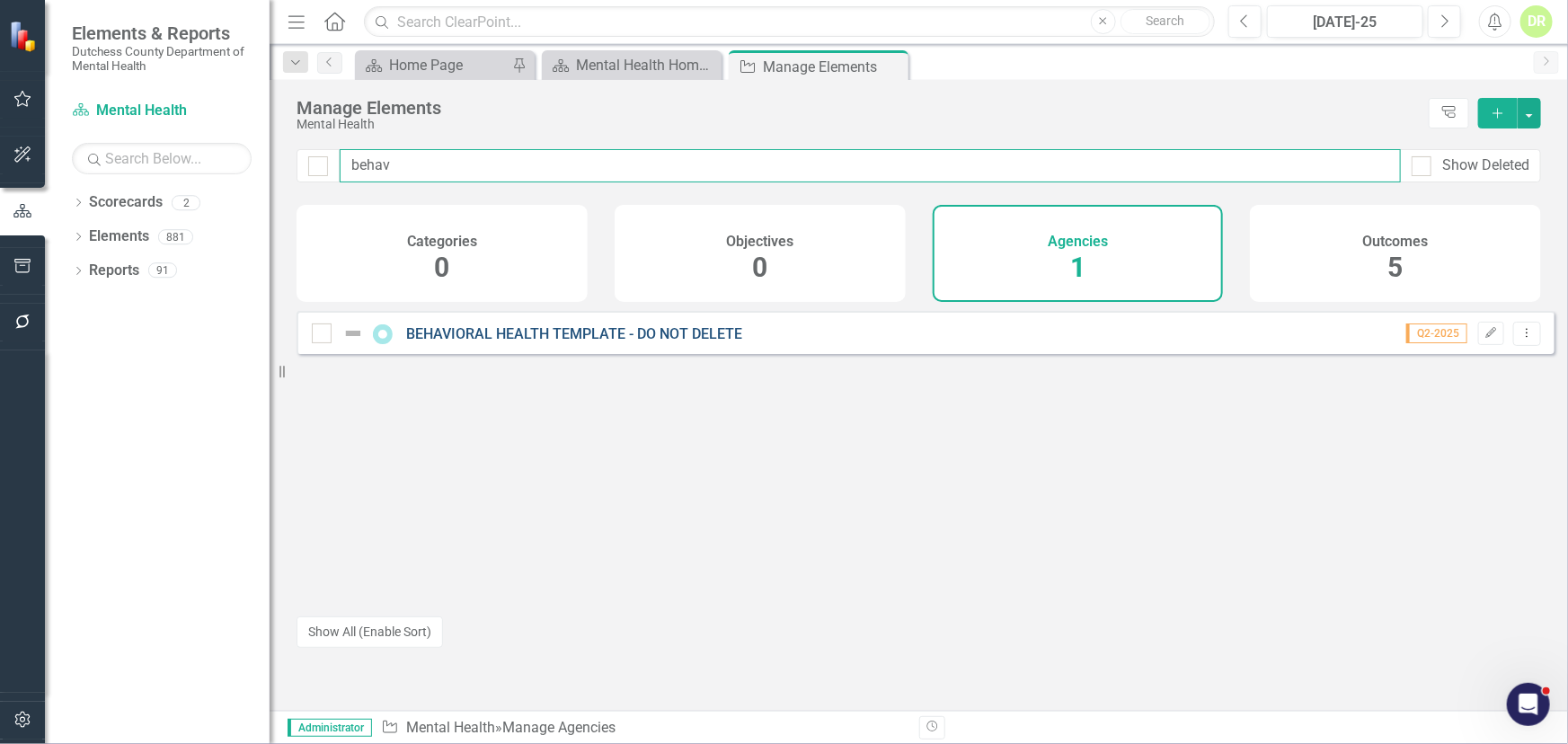
type input "behav"
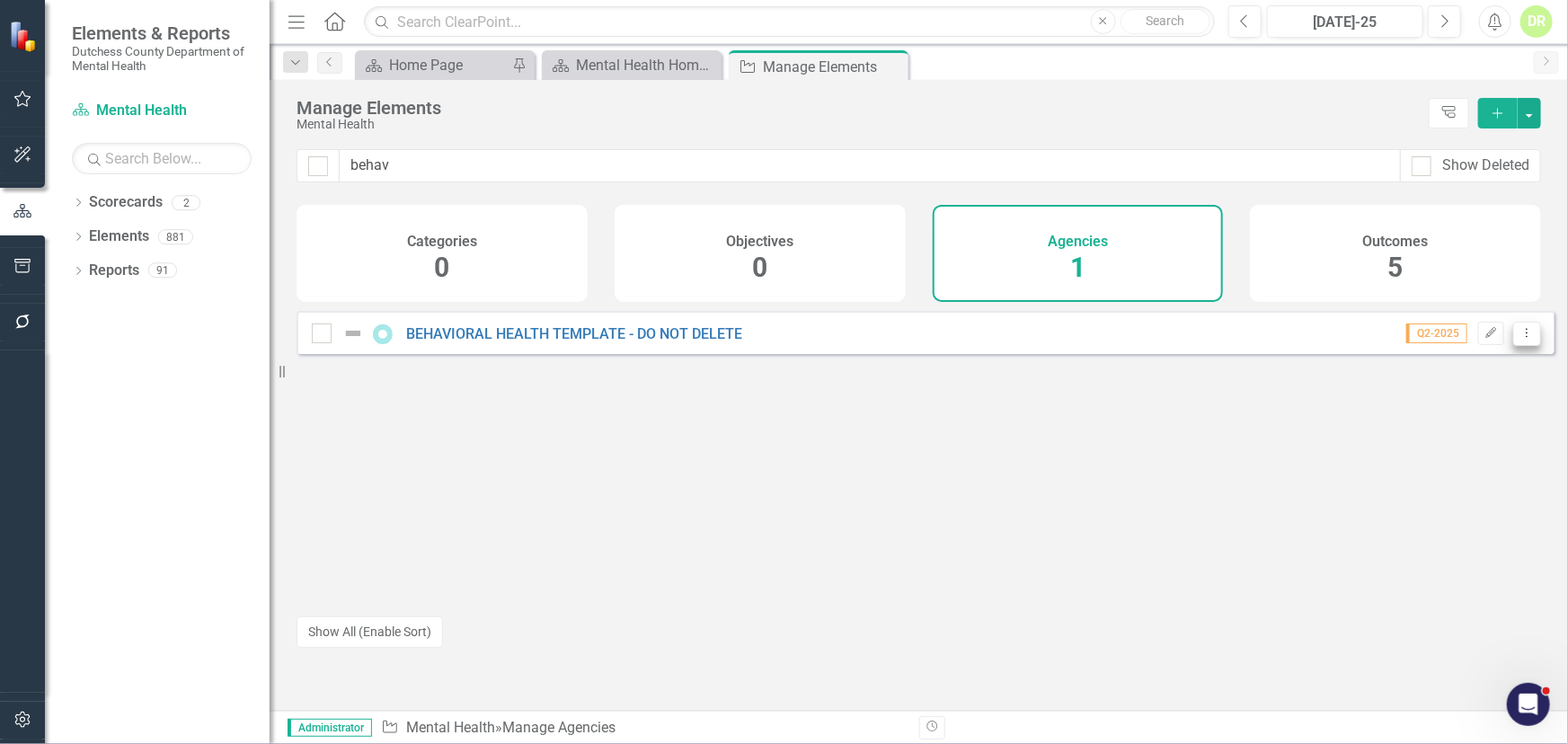
click at [1520, 339] on icon "Dropdown Menu" at bounding box center [1528, 333] width 16 height 12
click at [1481, 436] on link "Copy Duplicate Agency" at bounding box center [1450, 443] width 153 height 33
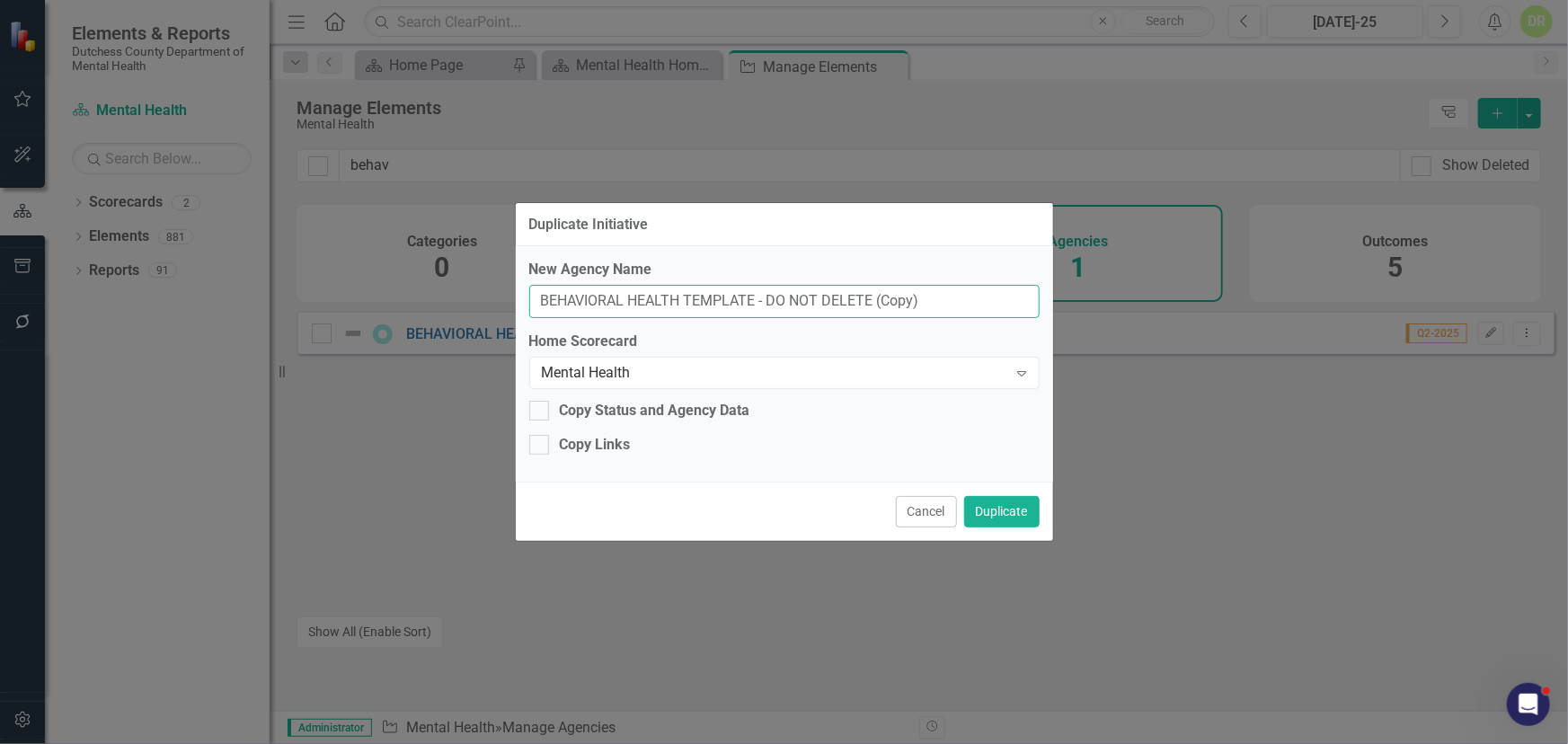
drag, startPoint x: 881, startPoint y: 295, endPoint x: 174, endPoint y: 355, distance: 709.5
click at [174, 355] on div "Duplicate Initiative New Agency Name BEHAVIORAL HEALTH TEMPLATE - DO NOT DELETE…" at bounding box center [784, 372] width 1568 height 744
type input "Oracle America, Inc. (FKA Cerner)"
click at [534, 413] on div at bounding box center [539, 411] width 20 height 20
click at [534, 413] on input "Copy Status and Agency Data" at bounding box center [535, 407] width 12 height 12
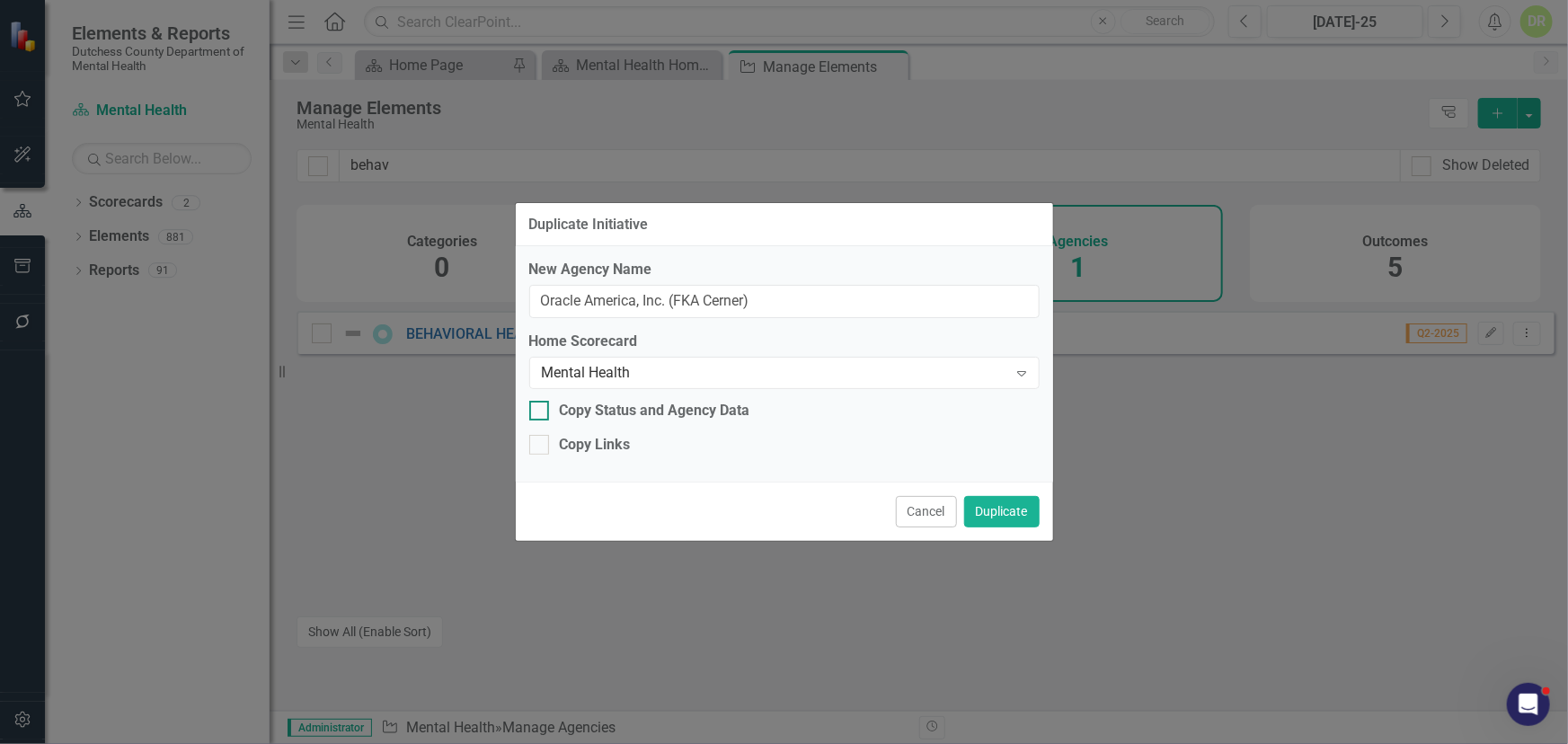
checkbox input "true"
click at [1016, 512] on button "Duplicate" at bounding box center [1001, 511] width 75 height 31
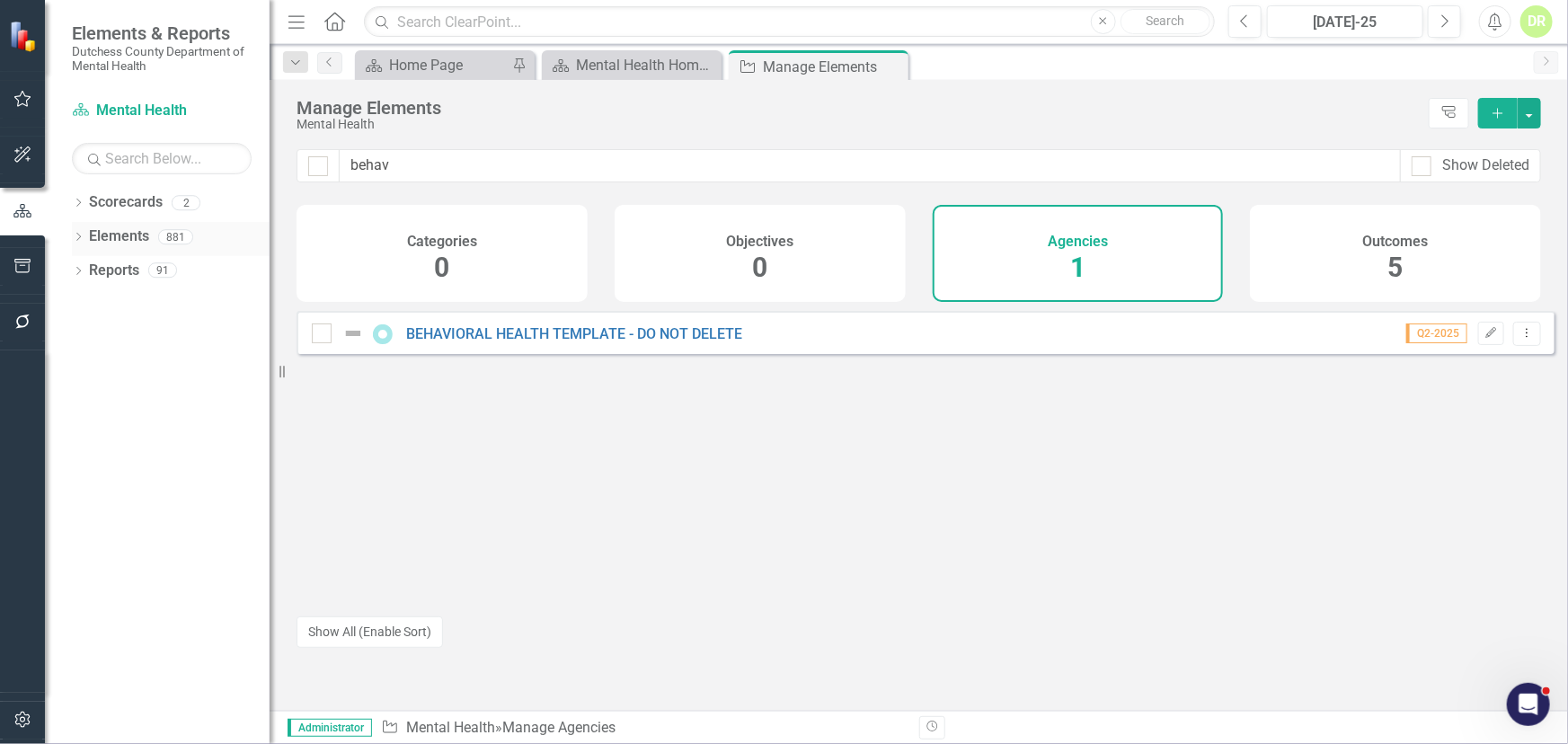
click at [72, 238] on icon "Dropdown" at bounding box center [78, 239] width 13 height 10
click at [119, 296] on link "Agency Agencies" at bounding box center [140, 305] width 84 height 21
click at [154, 301] on link "Agency Agencies" at bounding box center [140, 305] width 84 height 21
click at [156, 299] on link "Agency Agencies" at bounding box center [140, 305] width 84 height 21
click at [160, 302] on link "Agency Agencies" at bounding box center [140, 305] width 84 height 21
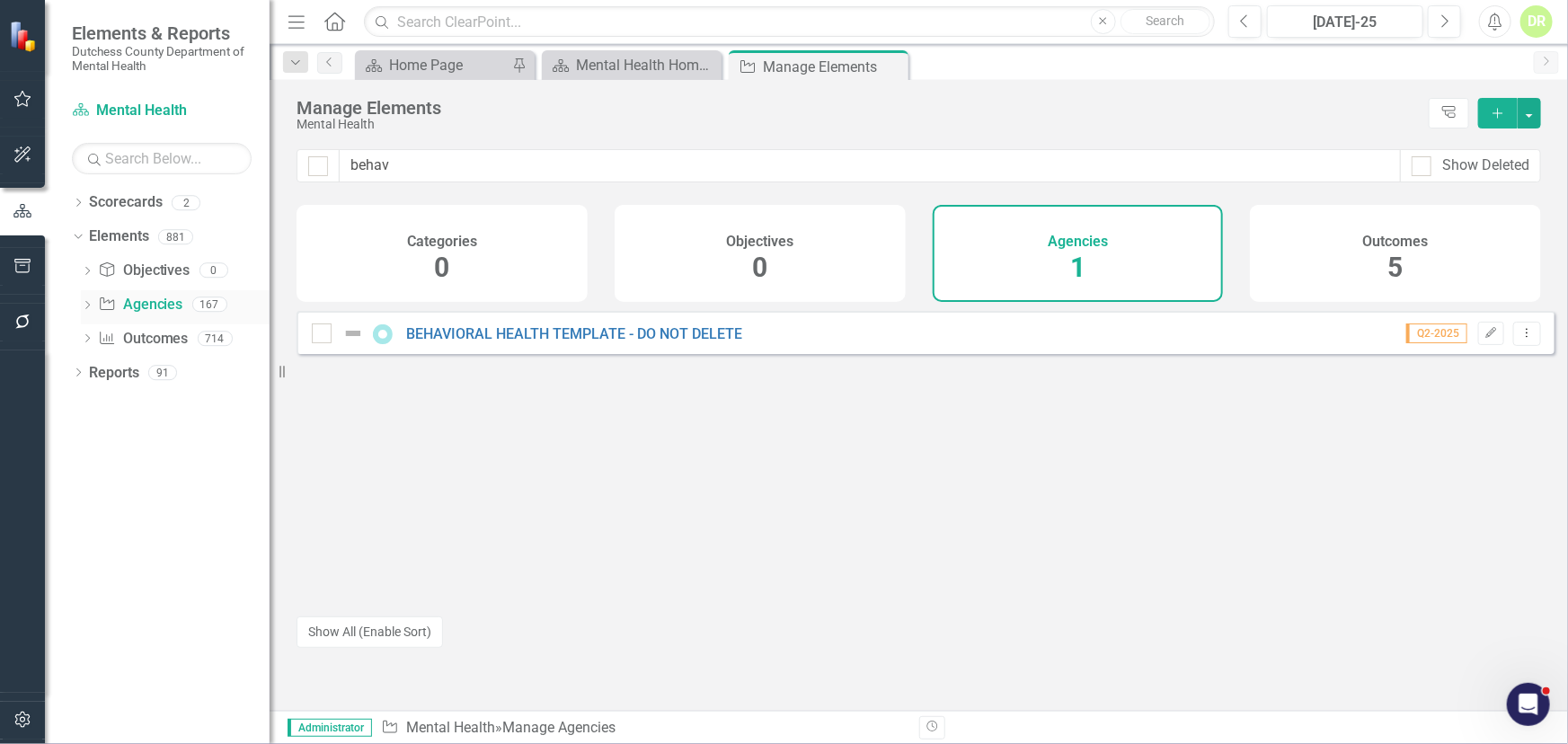
click at [85, 306] on icon "Dropdown" at bounding box center [87, 307] width 13 height 10
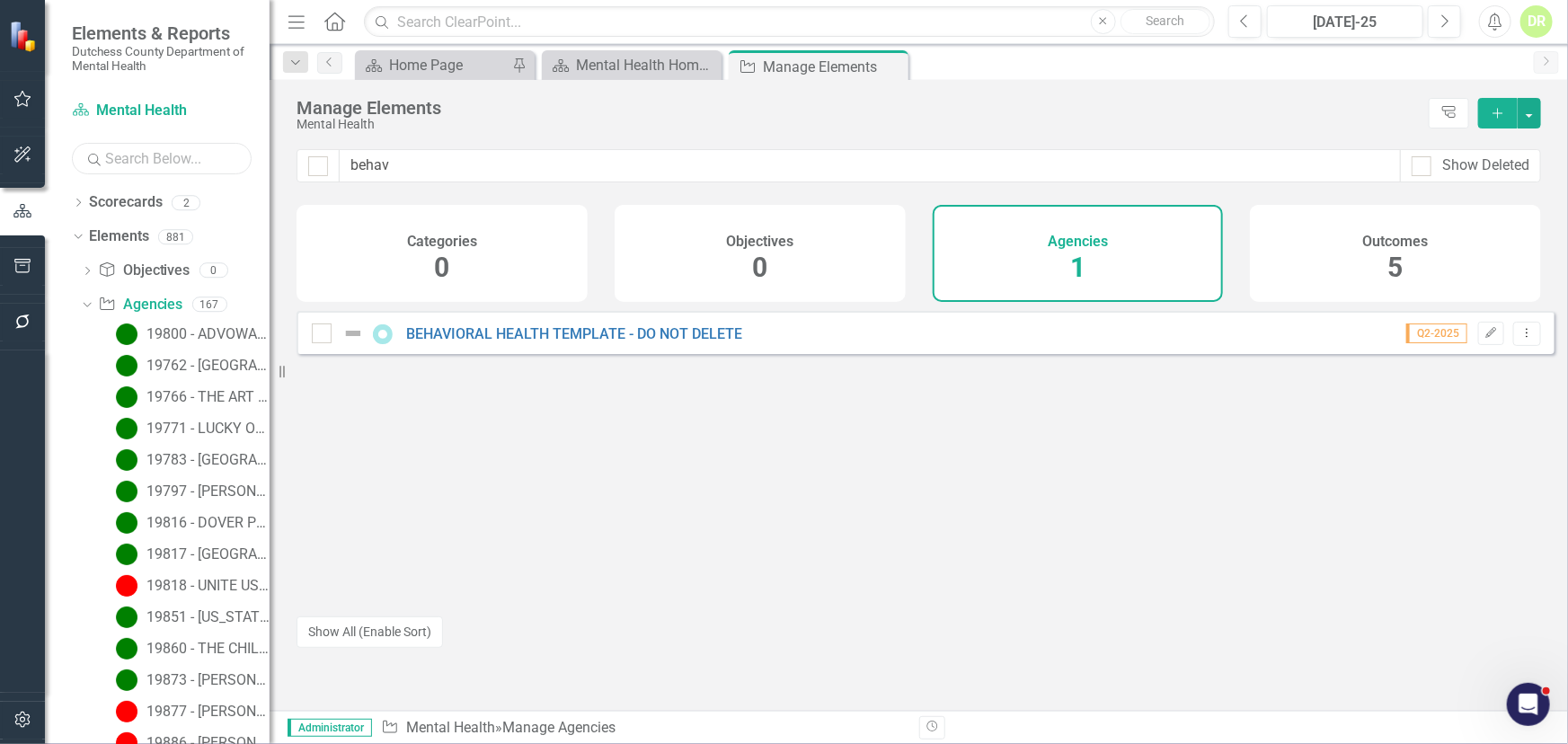
click at [120, 160] on input "text" at bounding box center [162, 158] width 180 height 31
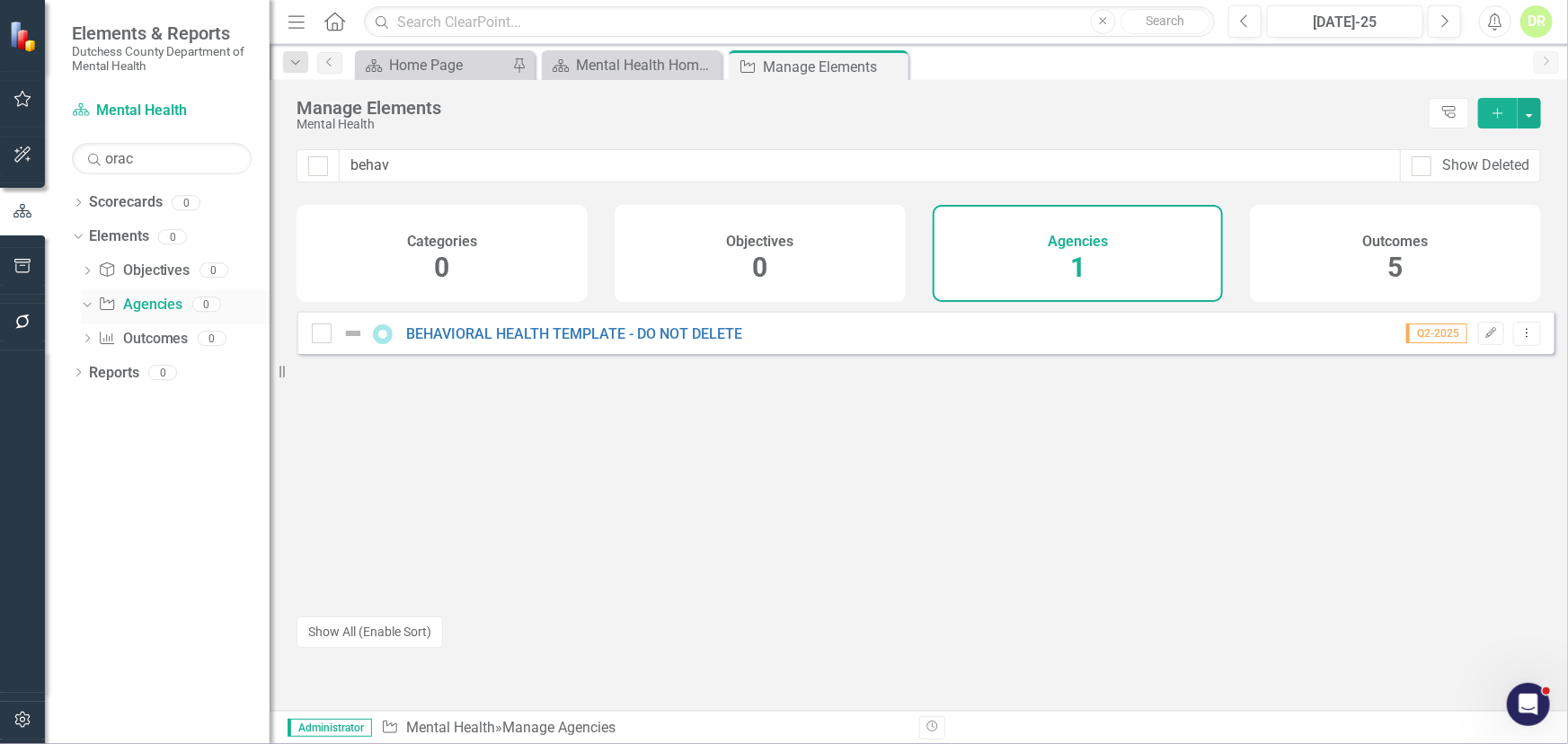
click at [87, 299] on icon "Dropdown" at bounding box center [85, 303] width 10 height 13
click at [135, 306] on link "Agency Agencies" at bounding box center [140, 305] width 84 height 21
click at [90, 306] on icon "Dropdown" at bounding box center [87, 307] width 13 height 10
drag, startPoint x: 189, startPoint y: 156, endPoint x: 53, endPoint y: 169, distance: 136.6
click at [54, 169] on div "Scorecard Mental Health Search orac Sorry, no results found. Dropdown Scorecard…" at bounding box center [157, 419] width 225 height 648
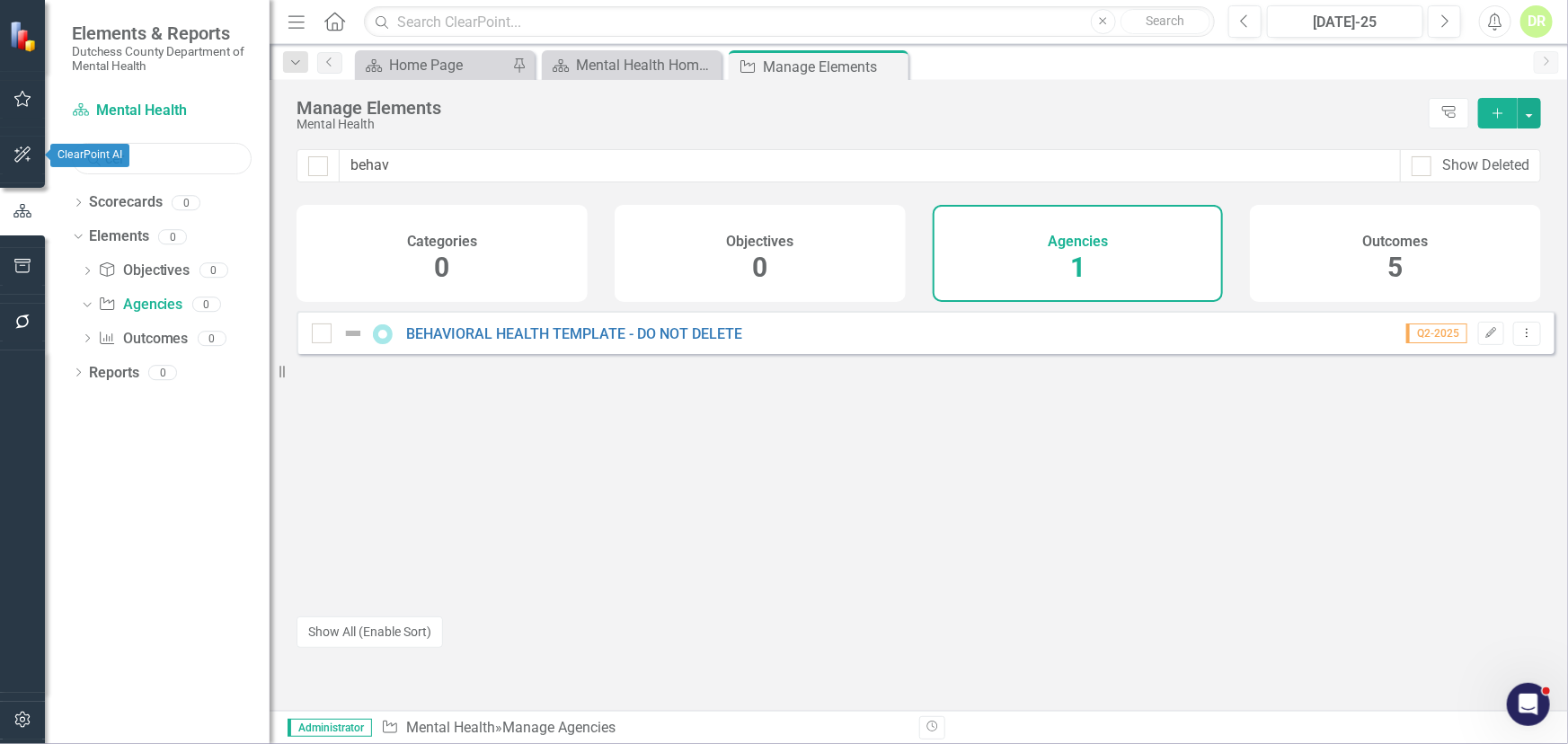
type input "cern"
drag, startPoint x: 153, startPoint y: 152, endPoint x: -30, endPoint y: 179, distance: 185.0
click at [0, 179] on html "Elements & Reports Dutchess County Department of Mental Health Scorecard Mental…" at bounding box center [784, 372] width 1568 height 744
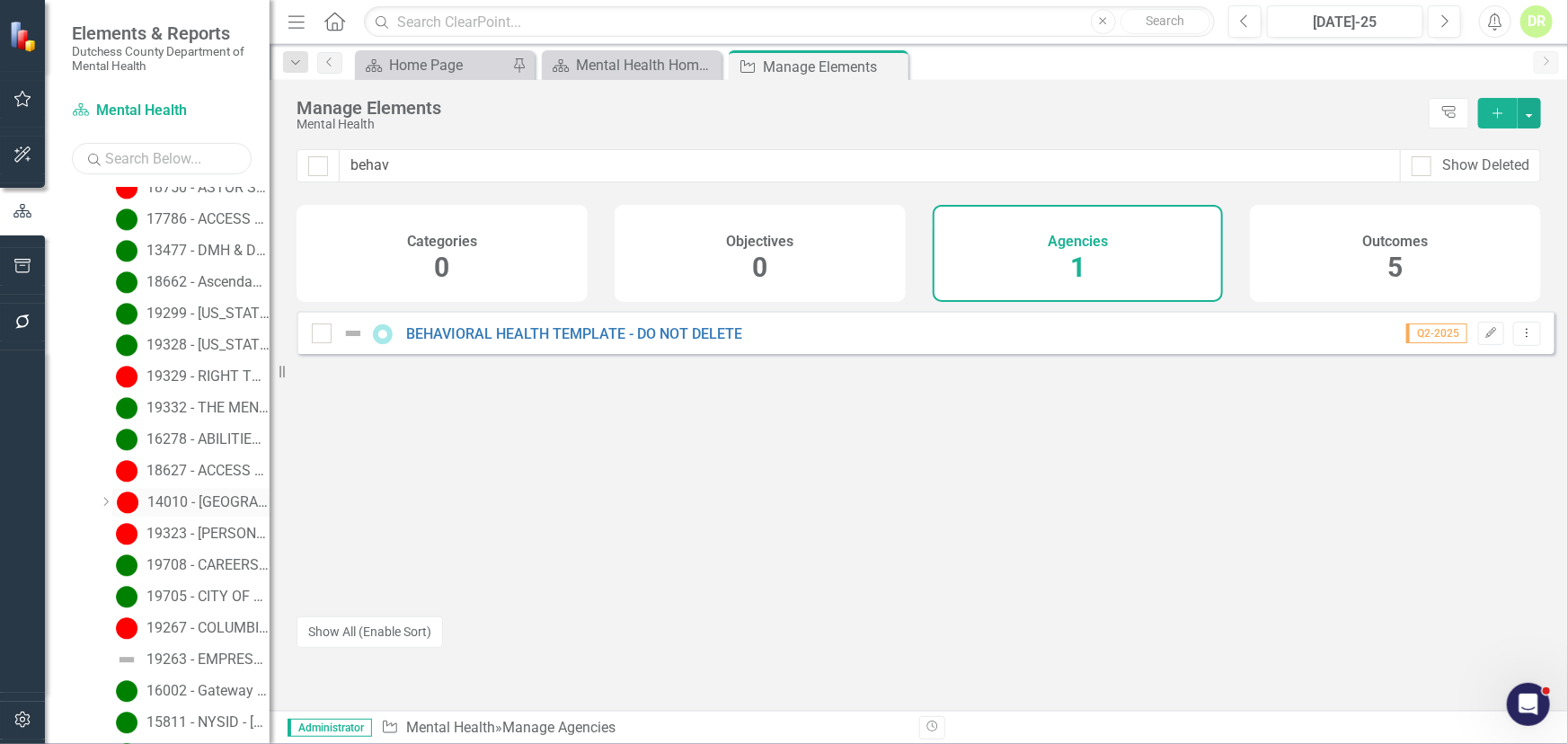
scroll to position [2369, 0]
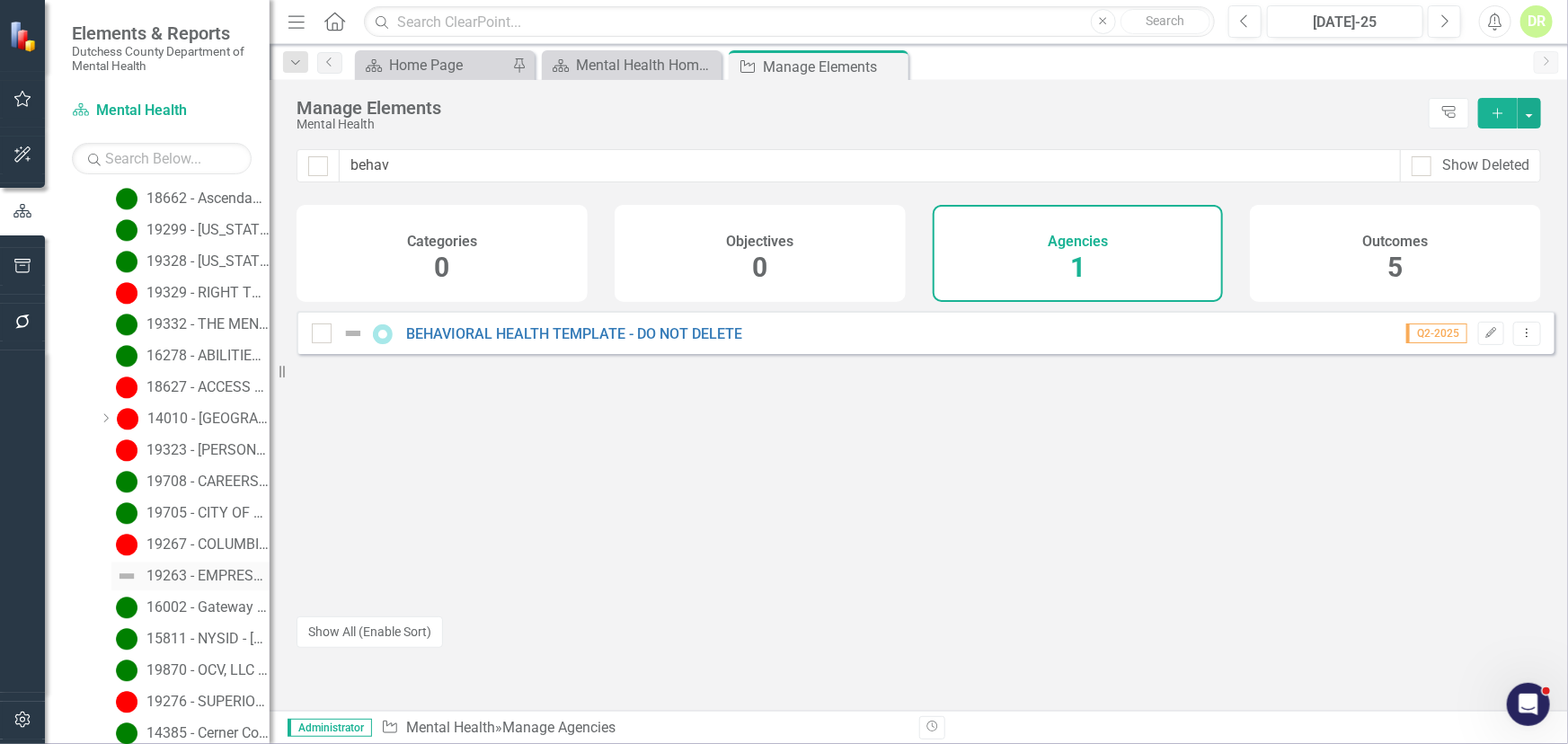
click at [193, 574] on div "19263 - EMPRESS AMBULANCE SERVICE, LLC" at bounding box center [208, 576] width 123 height 17
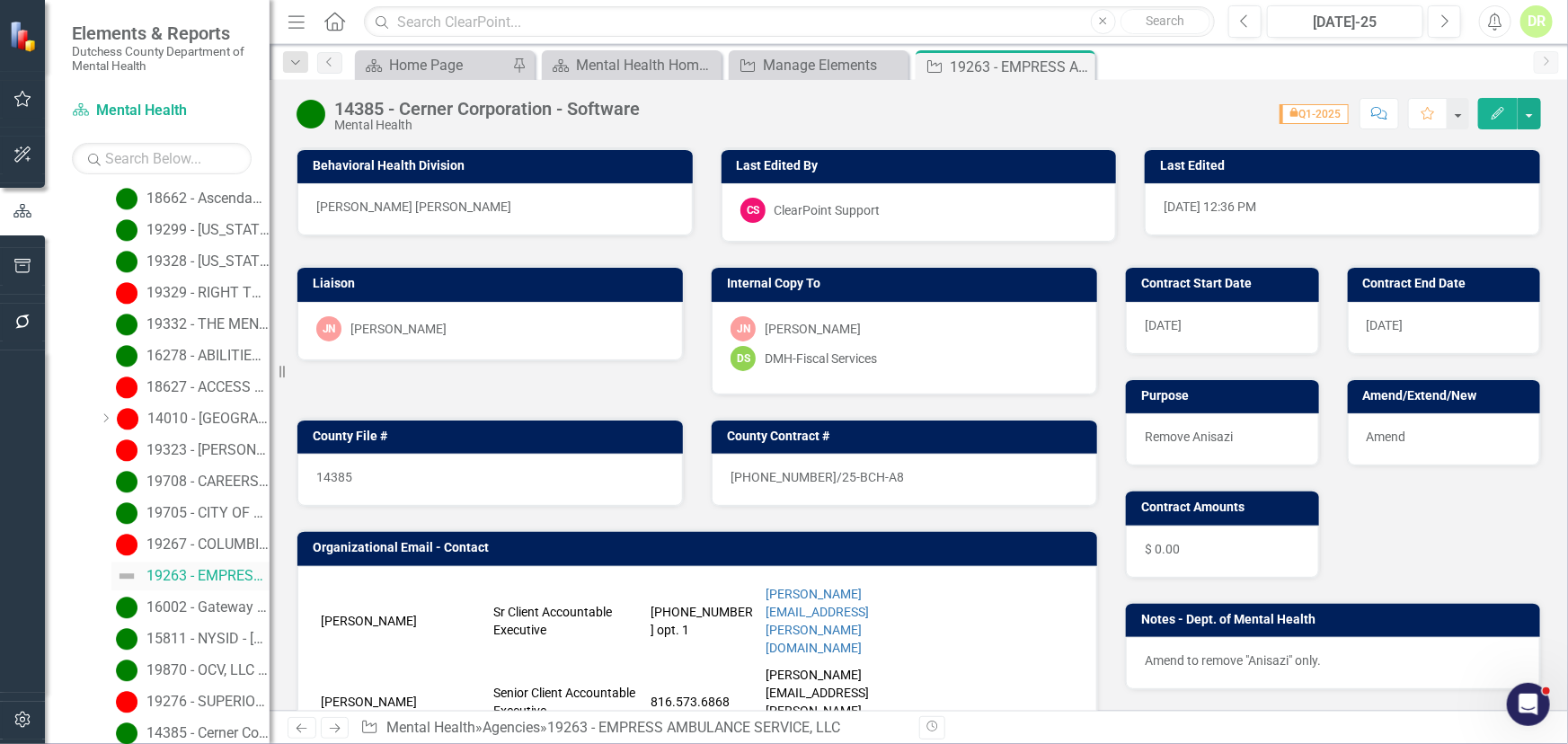
scroll to position [2212, 0]
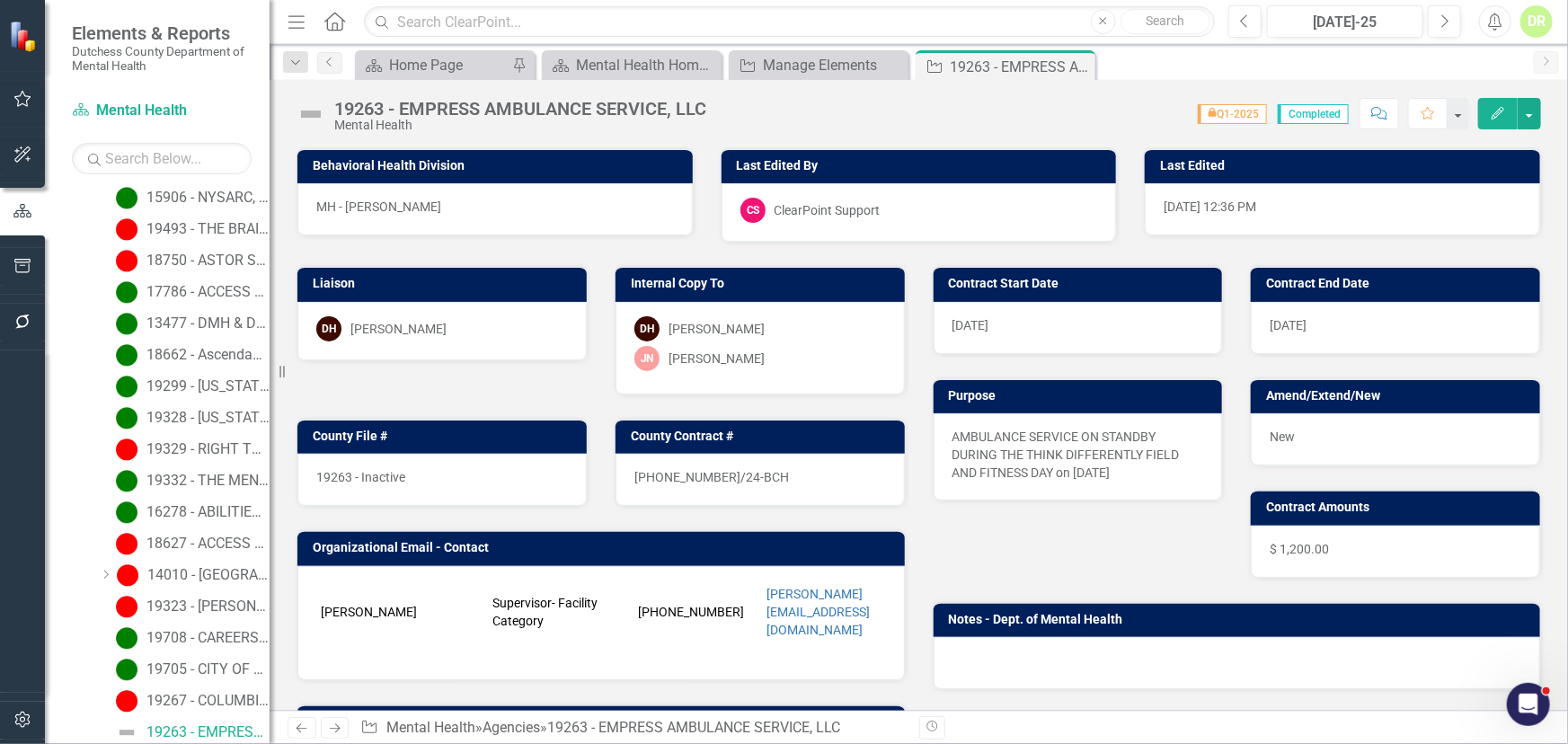
click at [319, 113] on img at bounding box center [310, 113] width 28 height 28
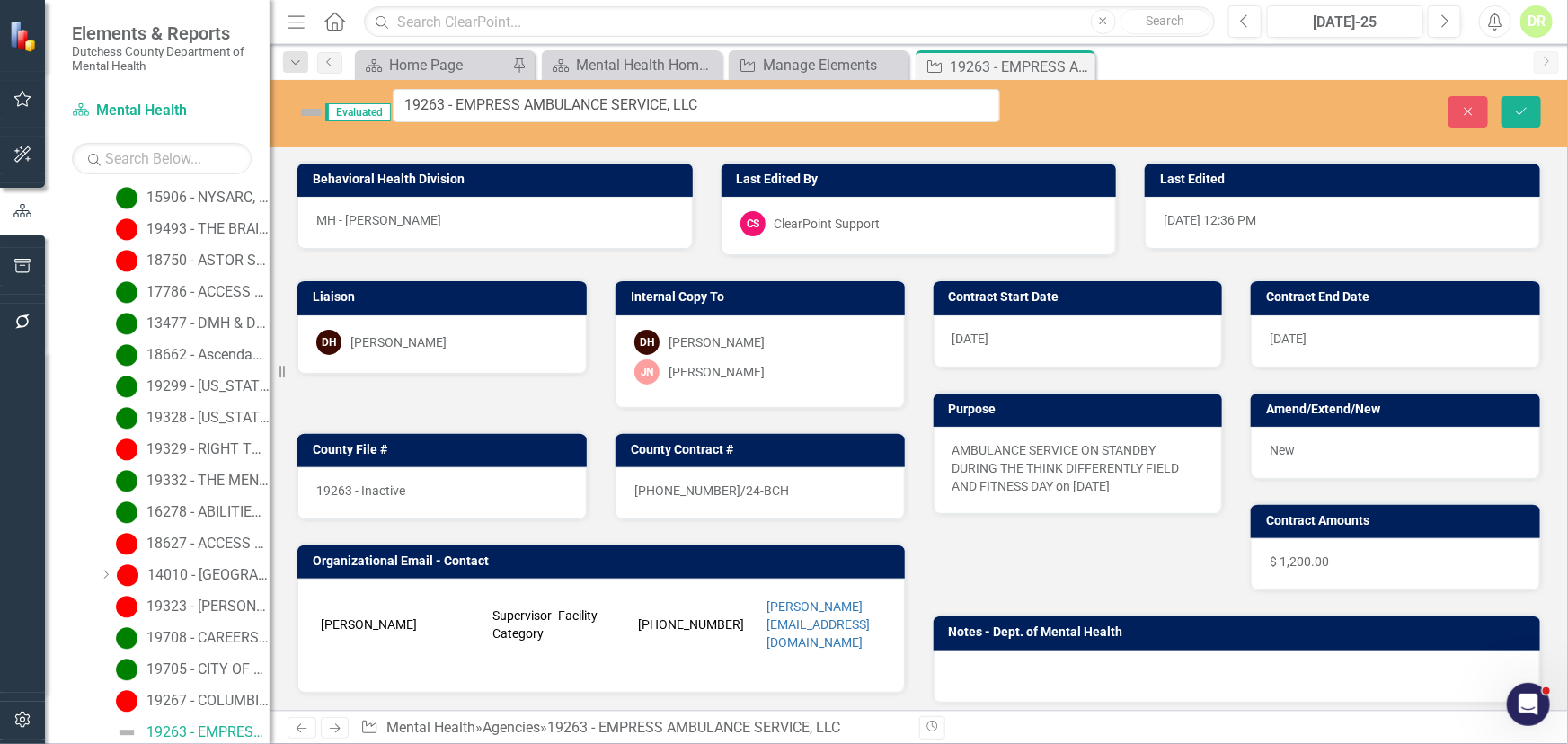
click at [321, 109] on img at bounding box center [310, 111] width 28 height 28
click at [314, 106] on img at bounding box center [310, 111] width 28 height 28
click at [307, 107] on img at bounding box center [310, 111] width 28 height 28
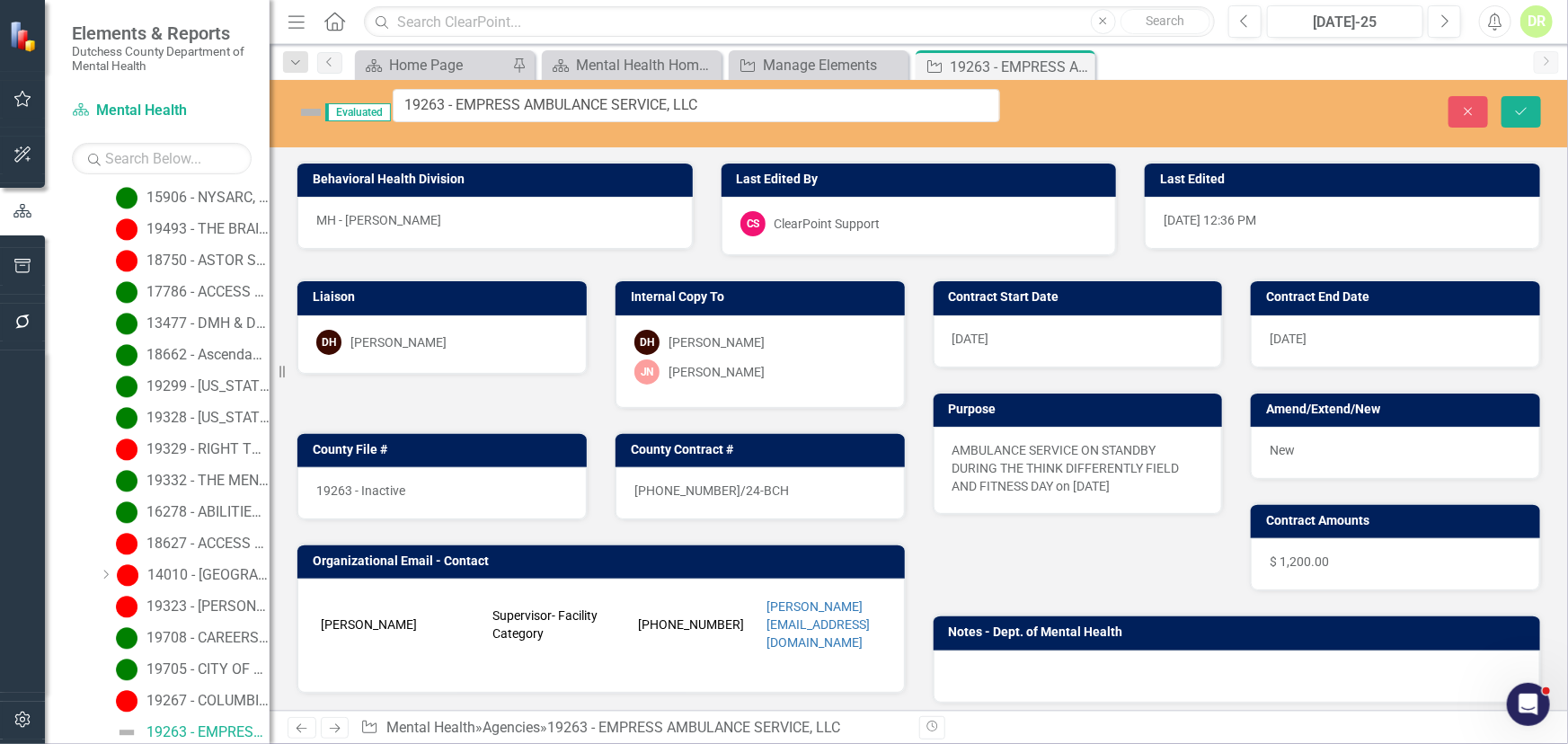
click at [307, 107] on img at bounding box center [310, 111] width 28 height 28
click at [1443, 120] on div "Close Save" at bounding box center [1298, 111] width 514 height 31
drag, startPoint x: 1464, startPoint y: 101, endPoint x: 1348, endPoint y: 277, distance: 210.8
click at [1348, 279] on div "Evaluated 19263 - EMPRESS AMBULANCE SERVICE, LLC Close Save Behavioral Health D…" at bounding box center [919, 395] width 1298 height 631
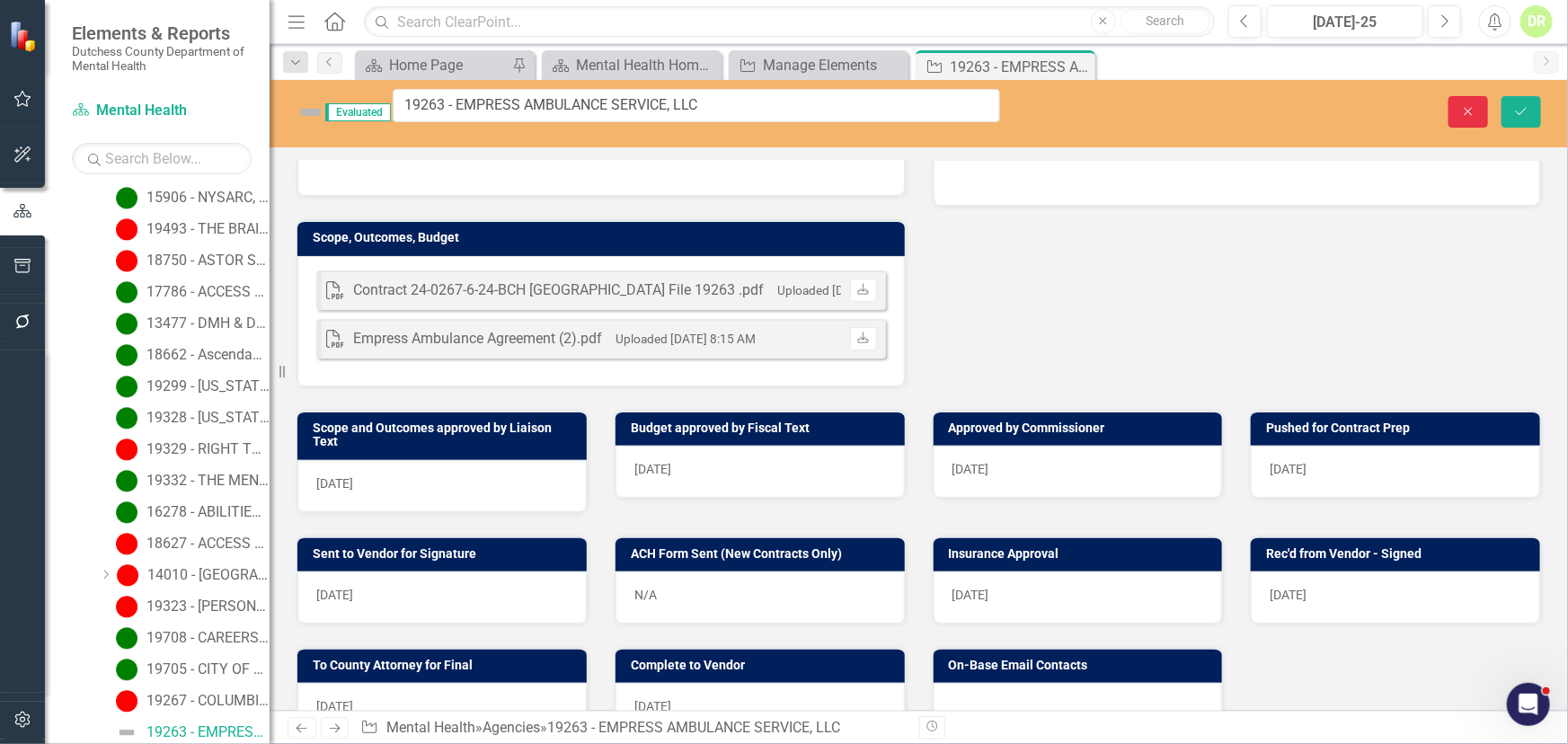
scroll to position [81, 0]
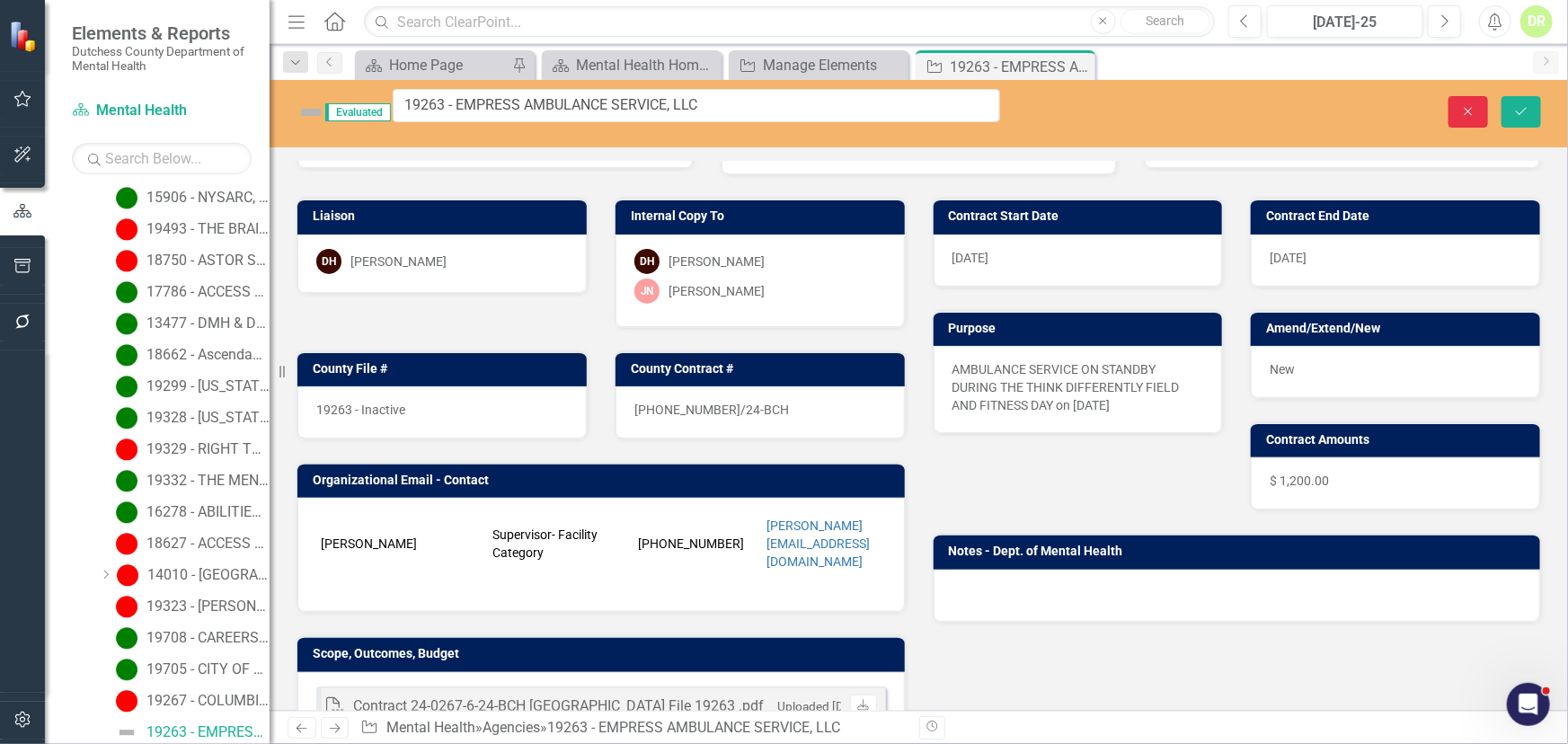
click at [1464, 106] on icon "Close" at bounding box center [1468, 111] width 17 height 13
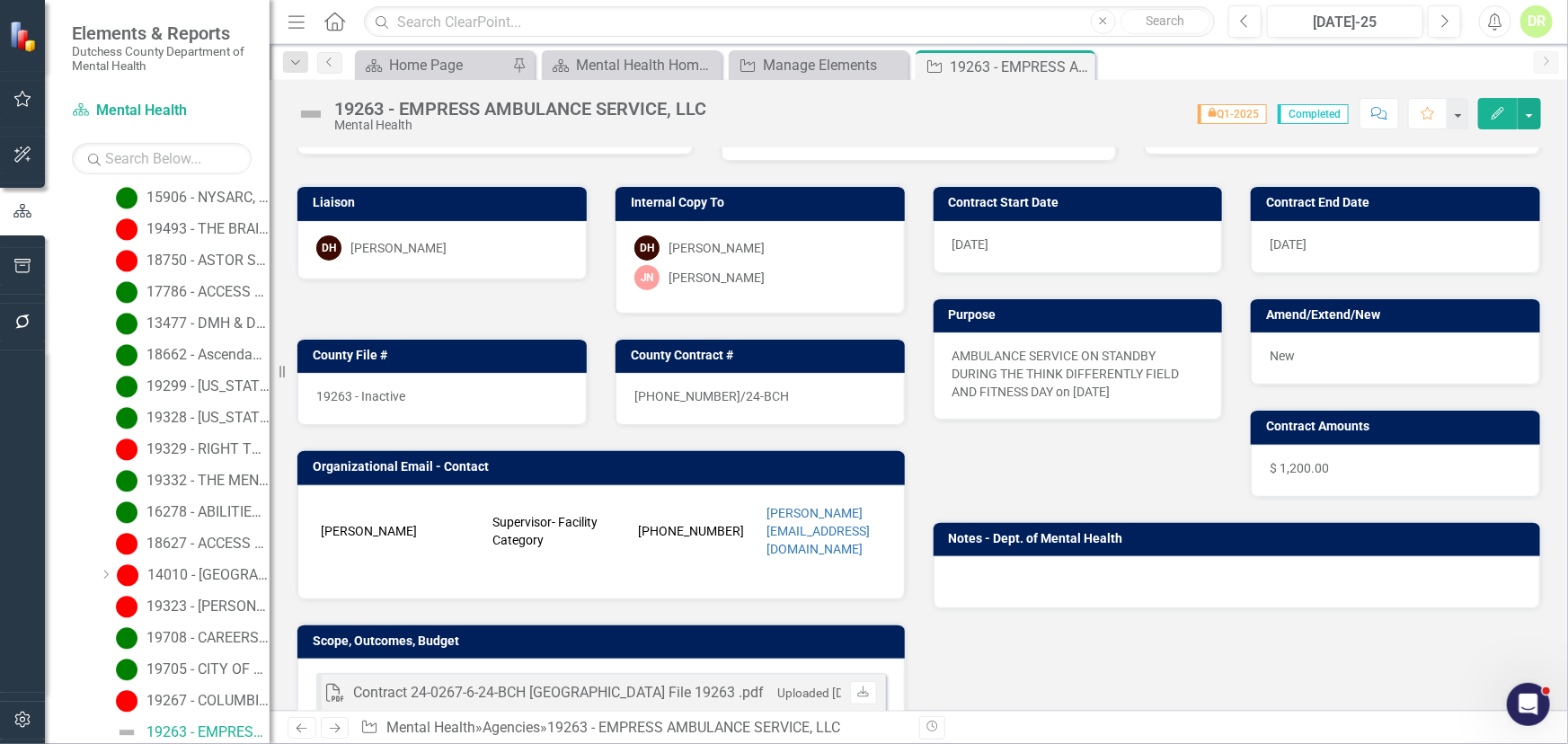
click at [314, 119] on img at bounding box center [310, 113] width 28 height 28
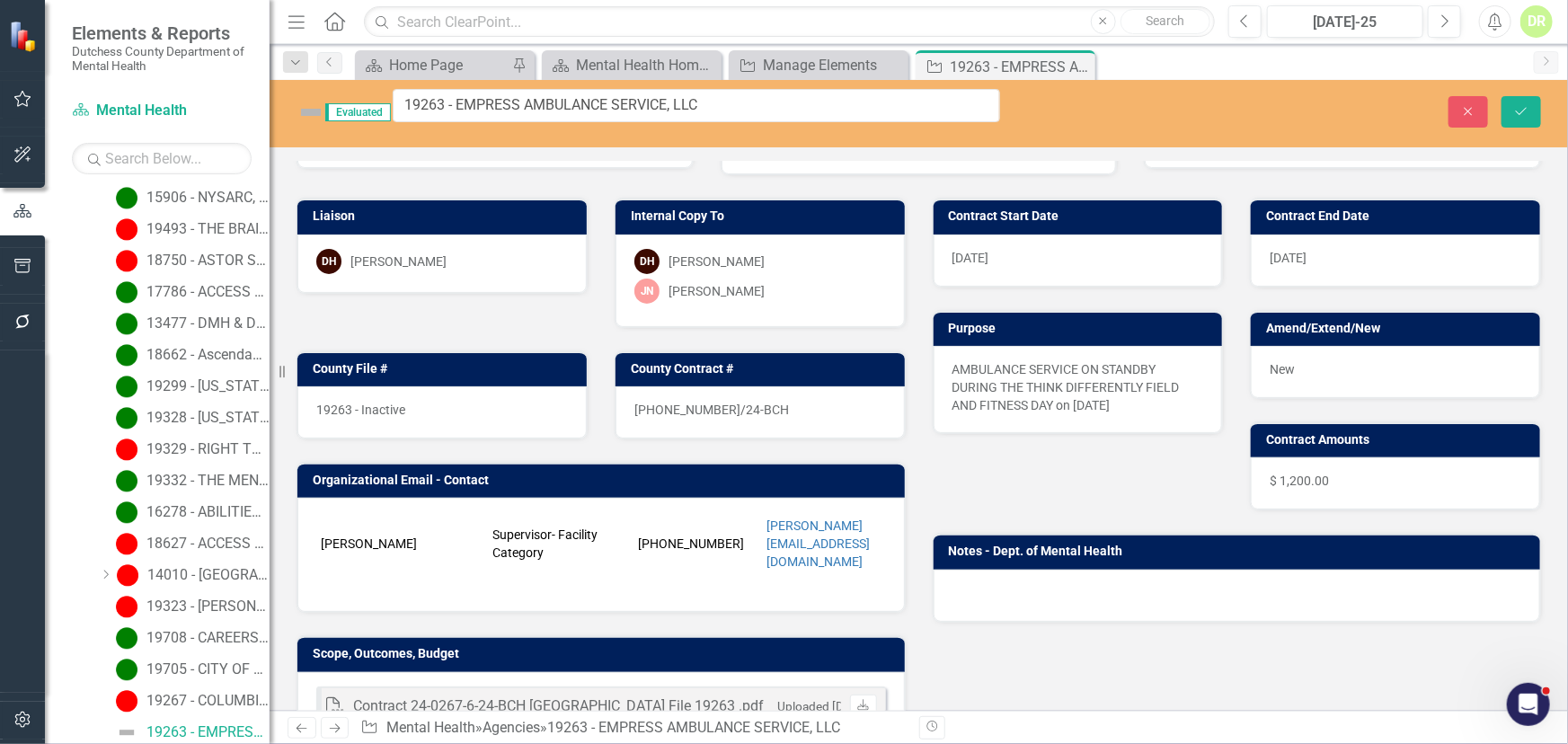
click at [318, 105] on img at bounding box center [310, 111] width 28 height 28
drag, startPoint x: 1464, startPoint y: 103, endPoint x: 1198, endPoint y: 206, distance: 285.2
click at [1461, 106] on icon "Close" at bounding box center [1468, 111] width 17 height 13
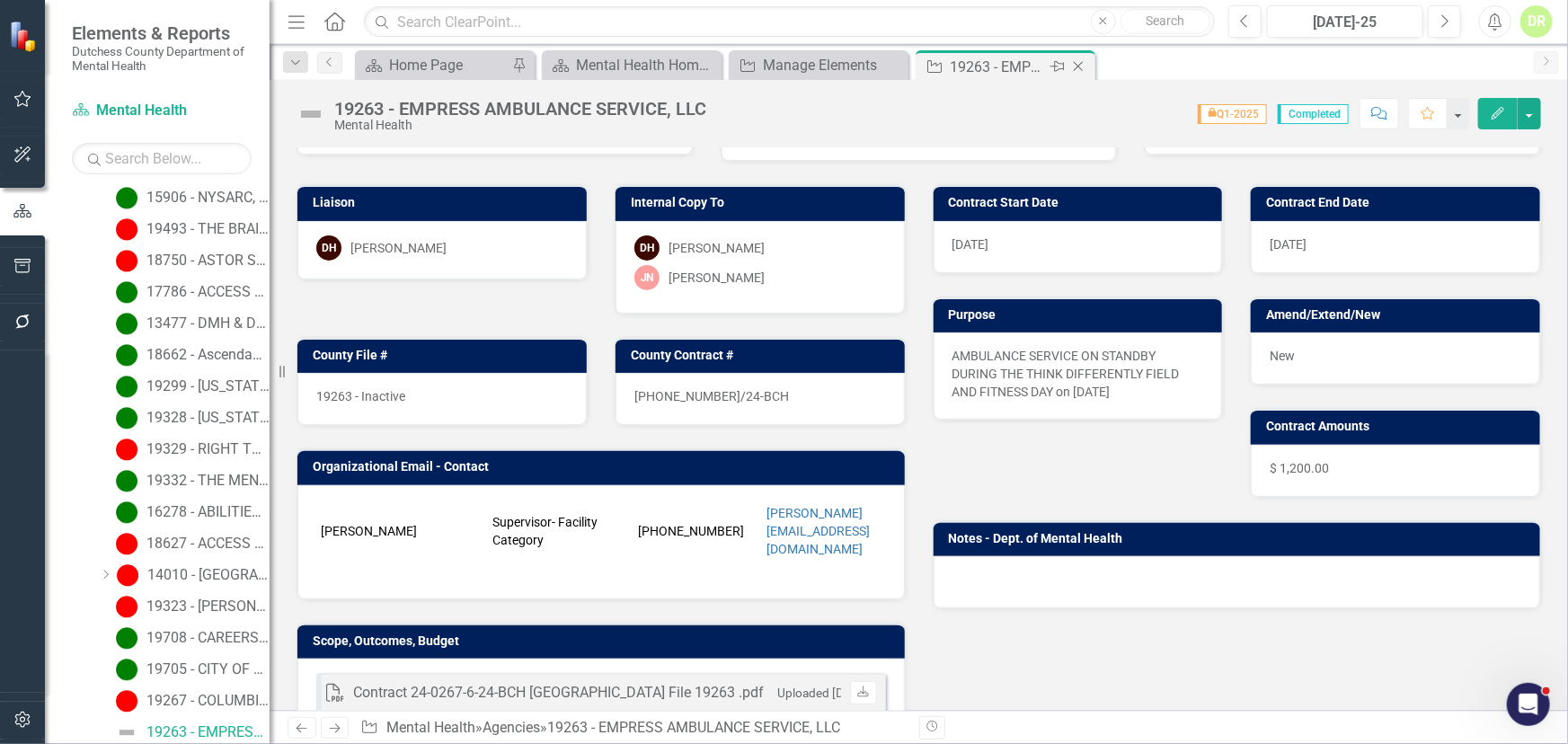
click at [1084, 62] on icon "Close" at bounding box center [1078, 66] width 18 height 15
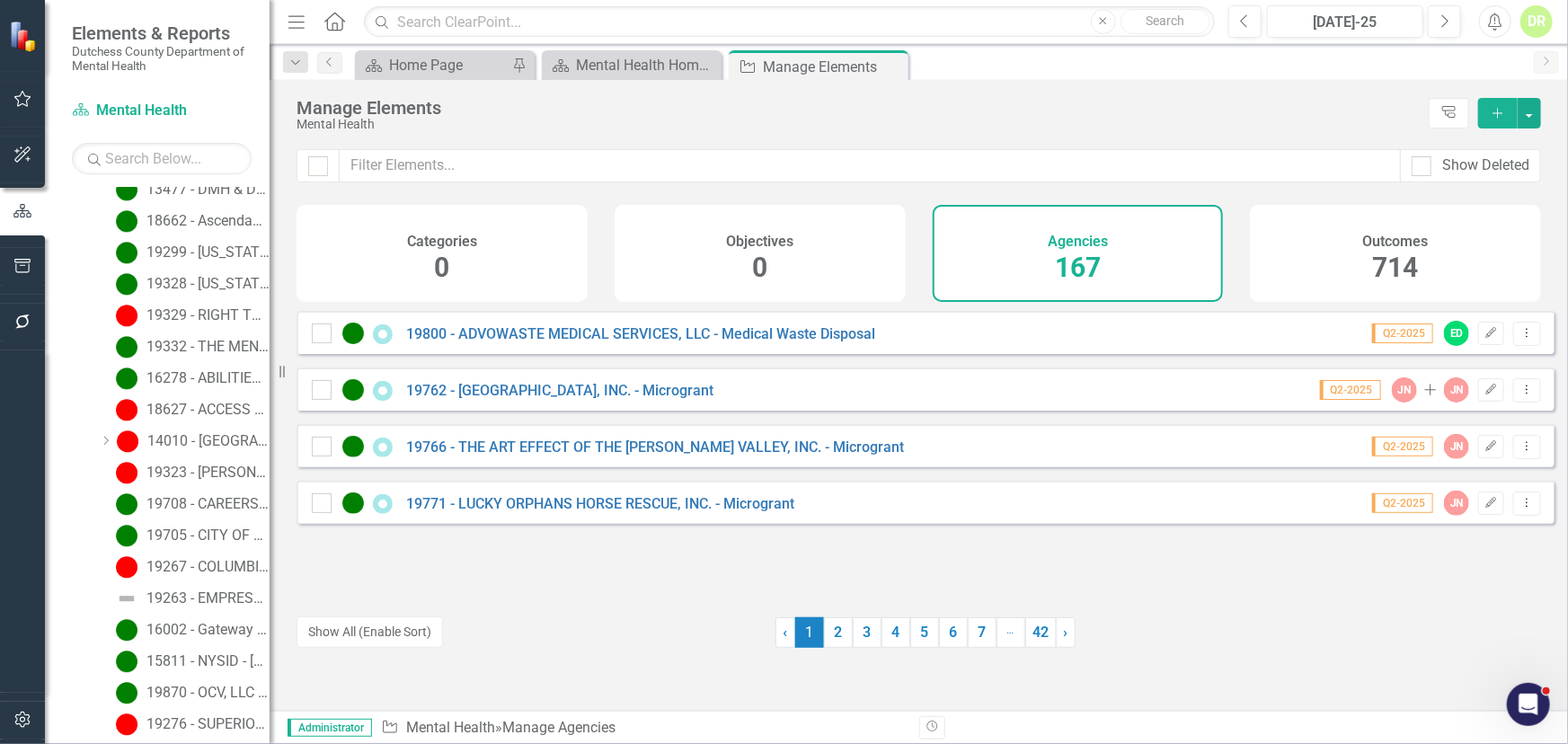
scroll to position [2377, 0]
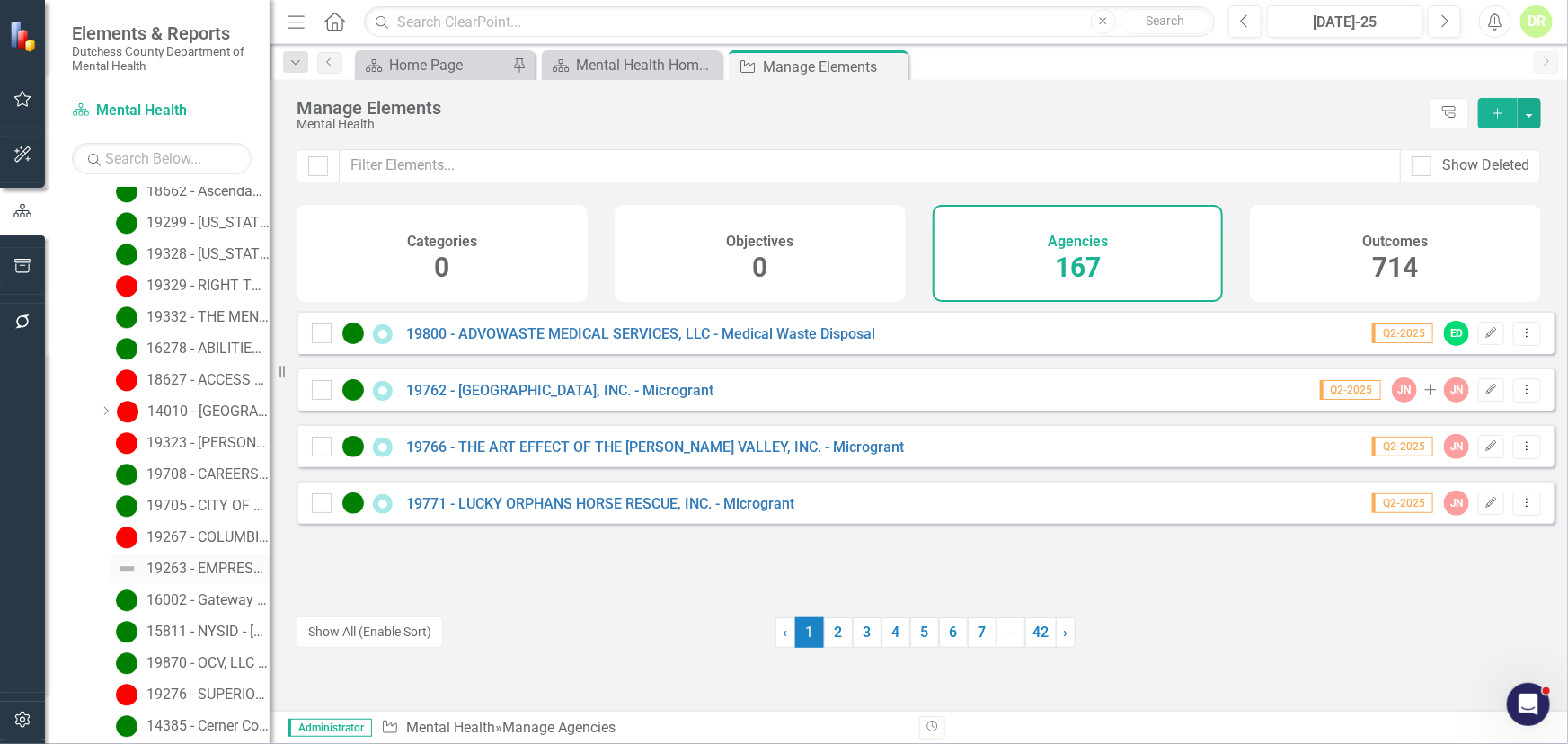
drag, startPoint x: 124, startPoint y: 559, endPoint x: 122, endPoint y: 568, distance: 9.2
click at [122, 568] on img at bounding box center [127, 569] width 22 height 22
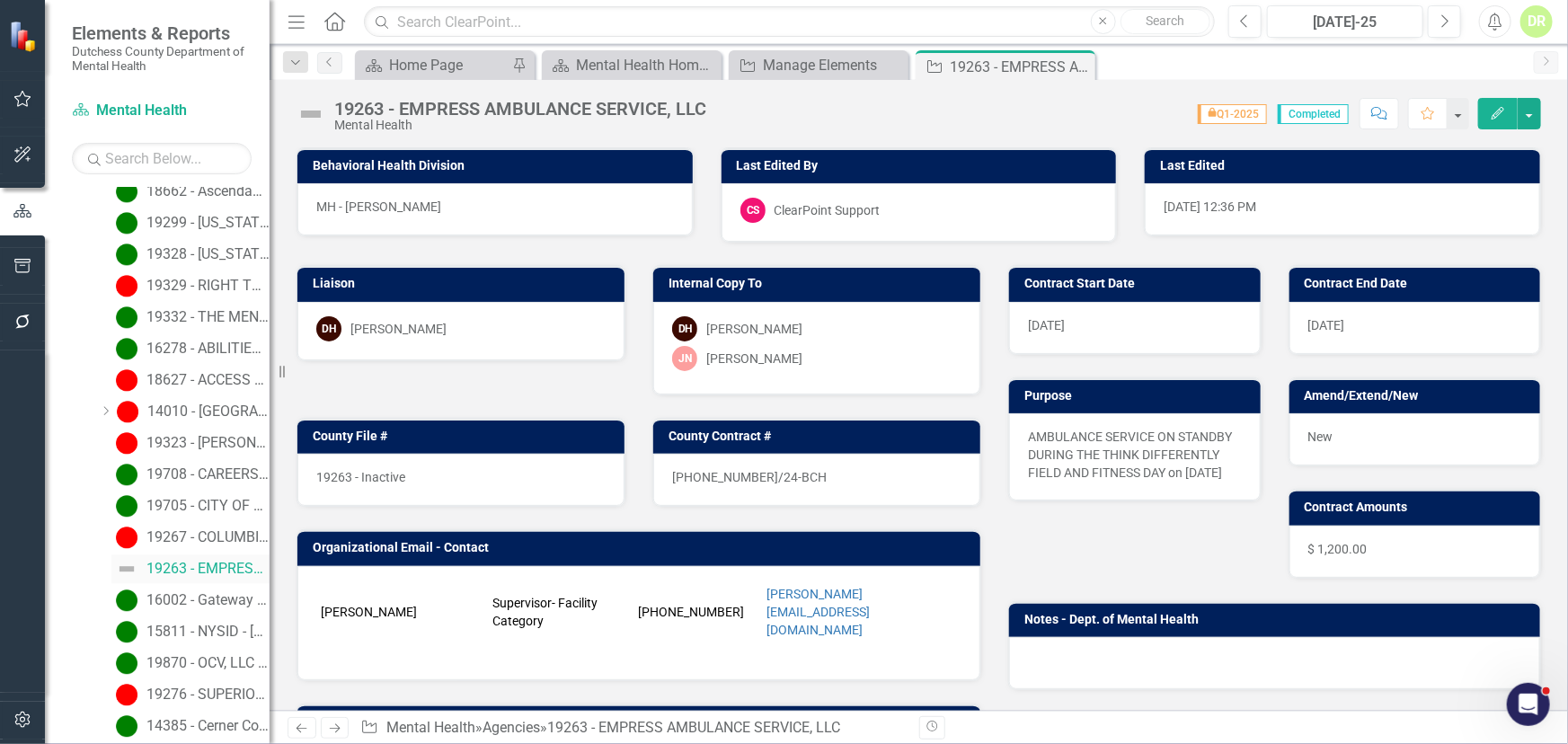
click at [122, 568] on div "19800 - ADVOWASTE MEDICAL SERVICES, LLC - Medical Waste Disposal 19762 - DUTCHE…" at bounding box center [175, 569] width 189 height 5251
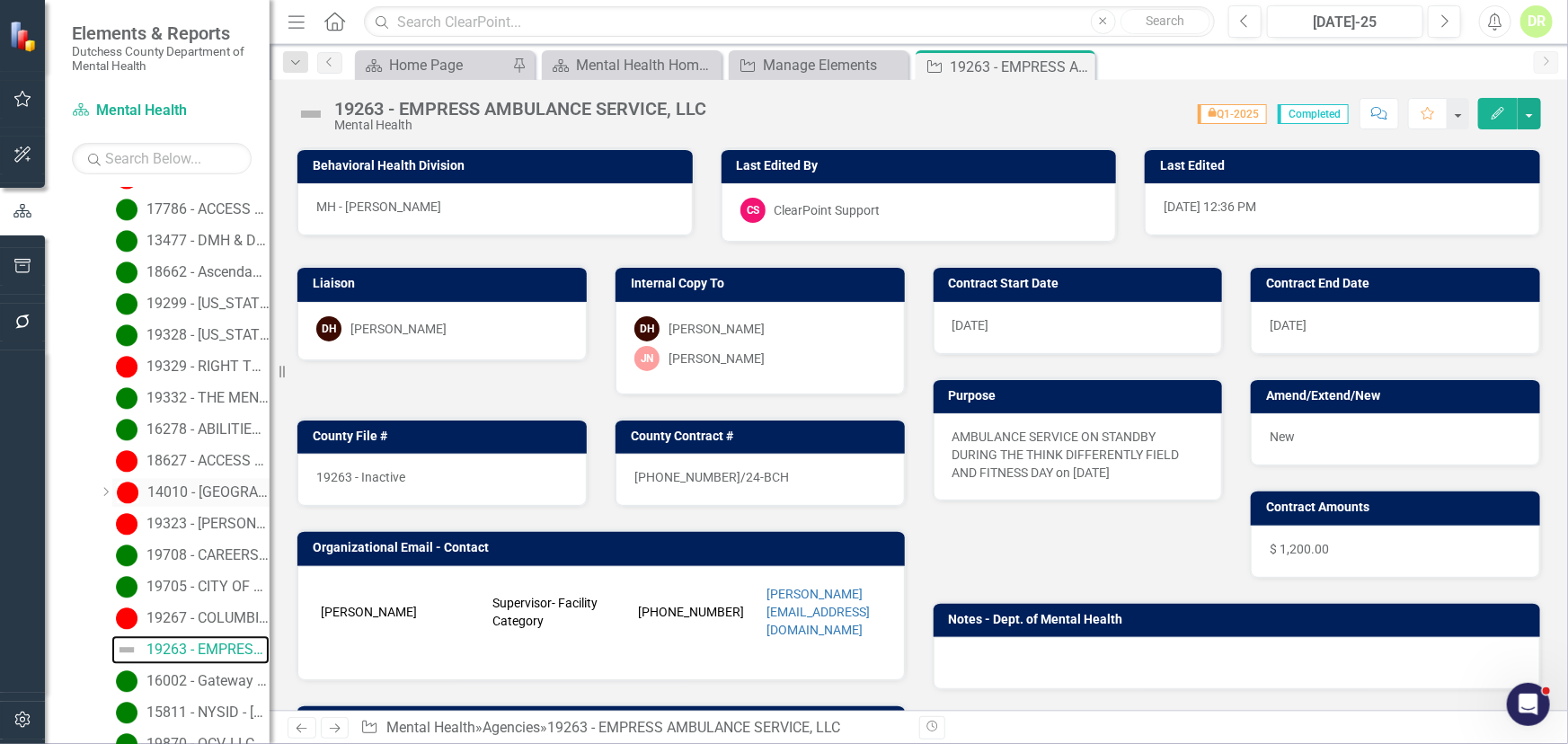
scroll to position [2212, 0]
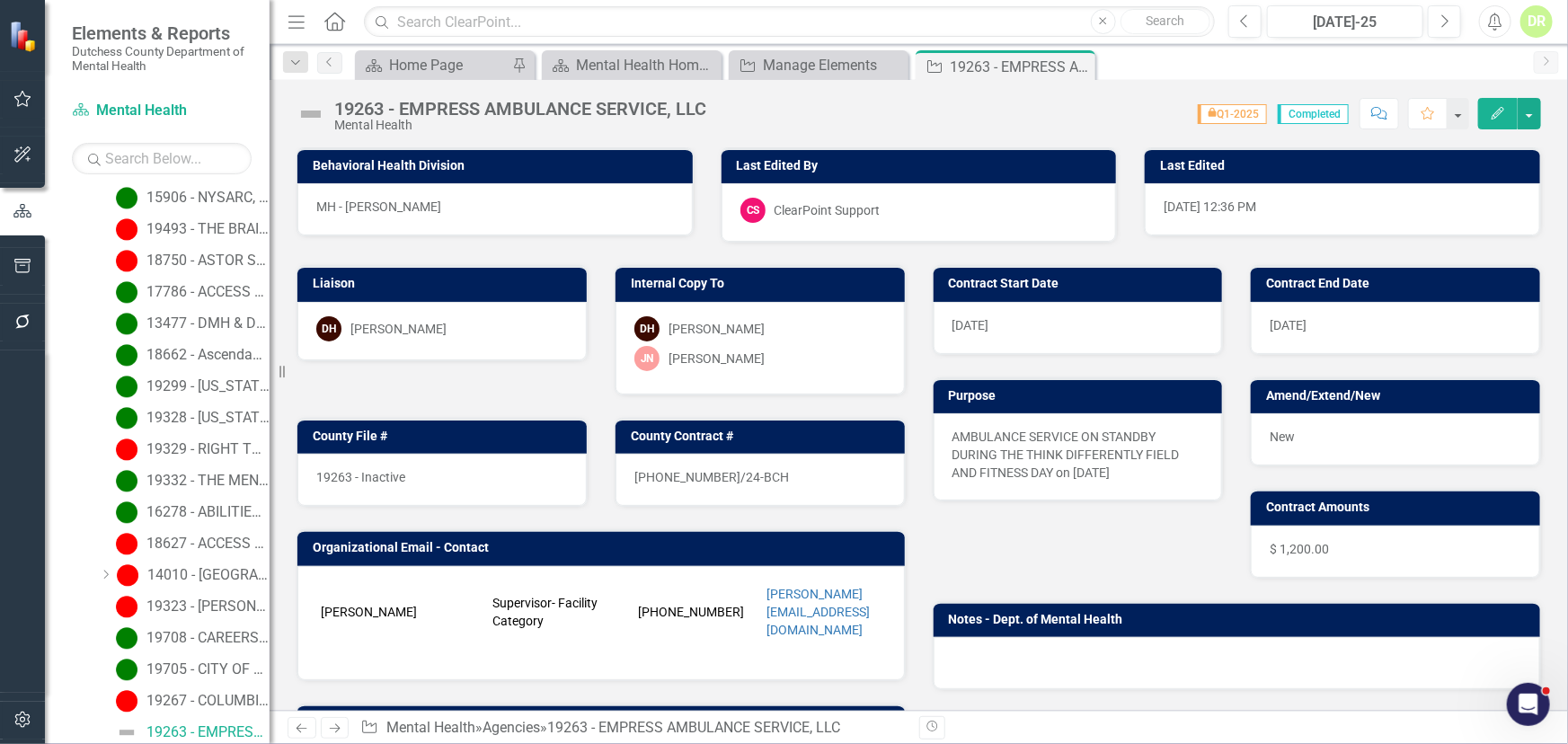
click at [309, 121] on img at bounding box center [310, 113] width 28 height 28
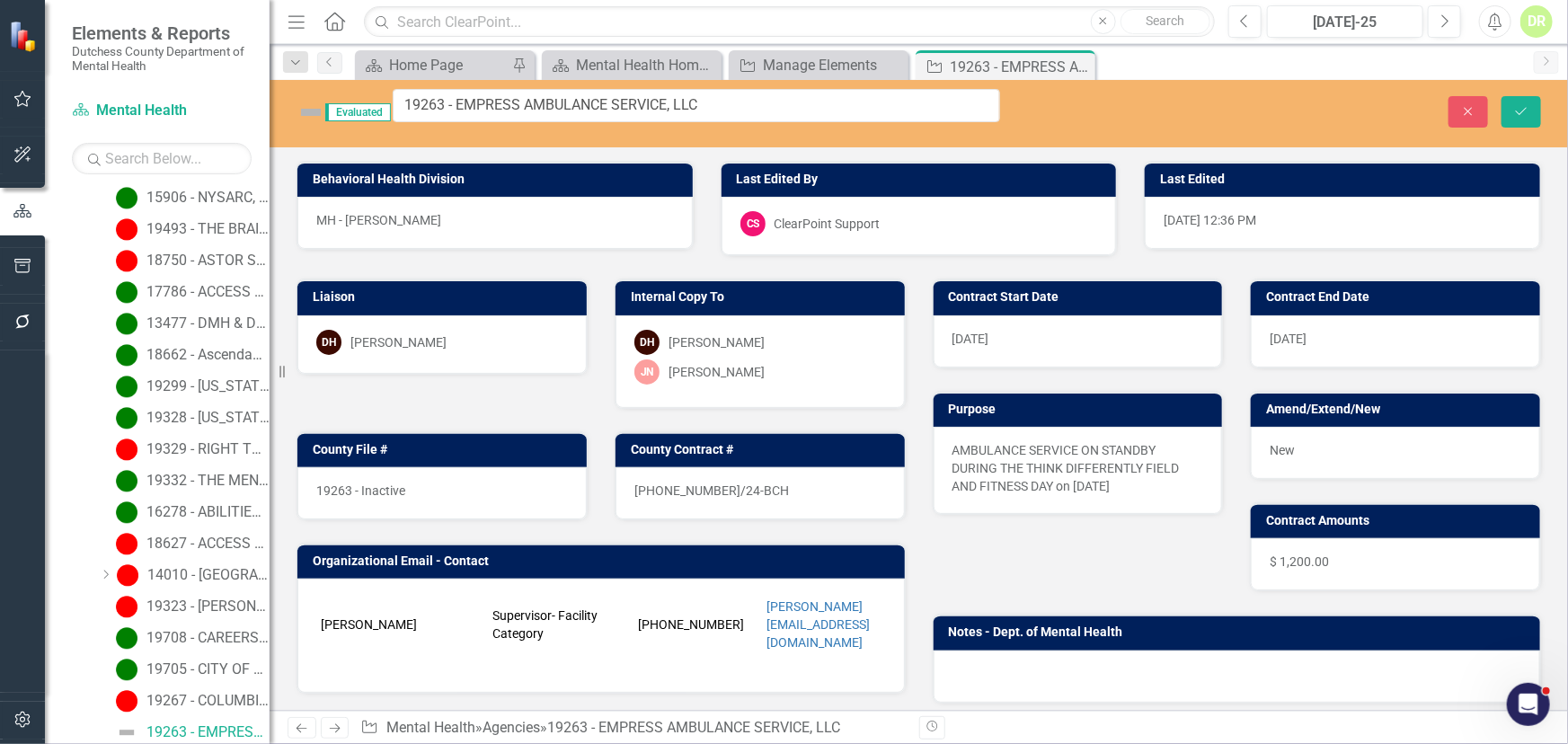
click at [306, 106] on img at bounding box center [310, 111] width 28 height 28
drag, startPoint x: 1467, startPoint y: 100, endPoint x: 1285, endPoint y: 161, distance: 192.0
click at [1464, 106] on icon "Close" at bounding box center [1468, 111] width 17 height 13
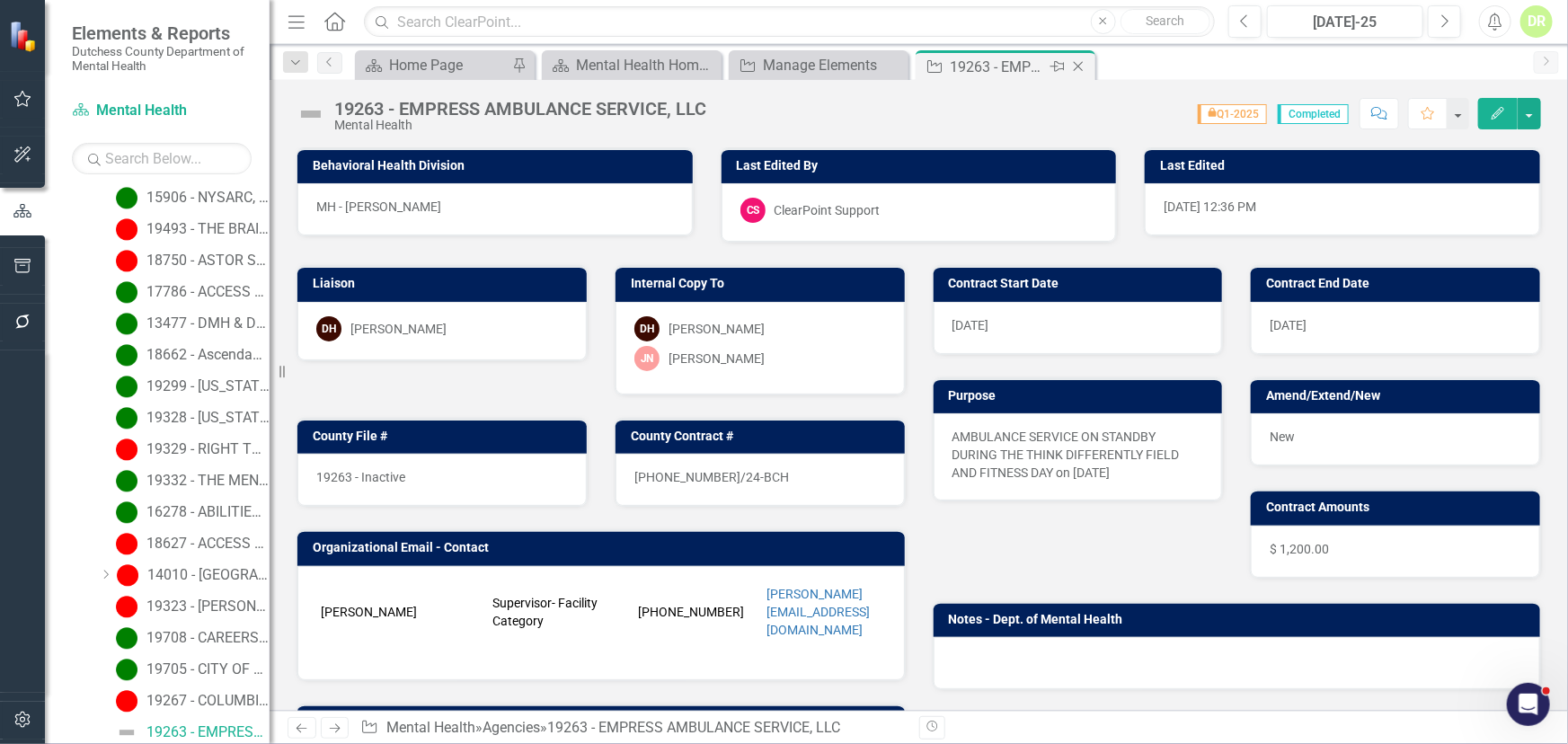
click at [1078, 61] on icon "Close" at bounding box center [1078, 66] width 18 height 15
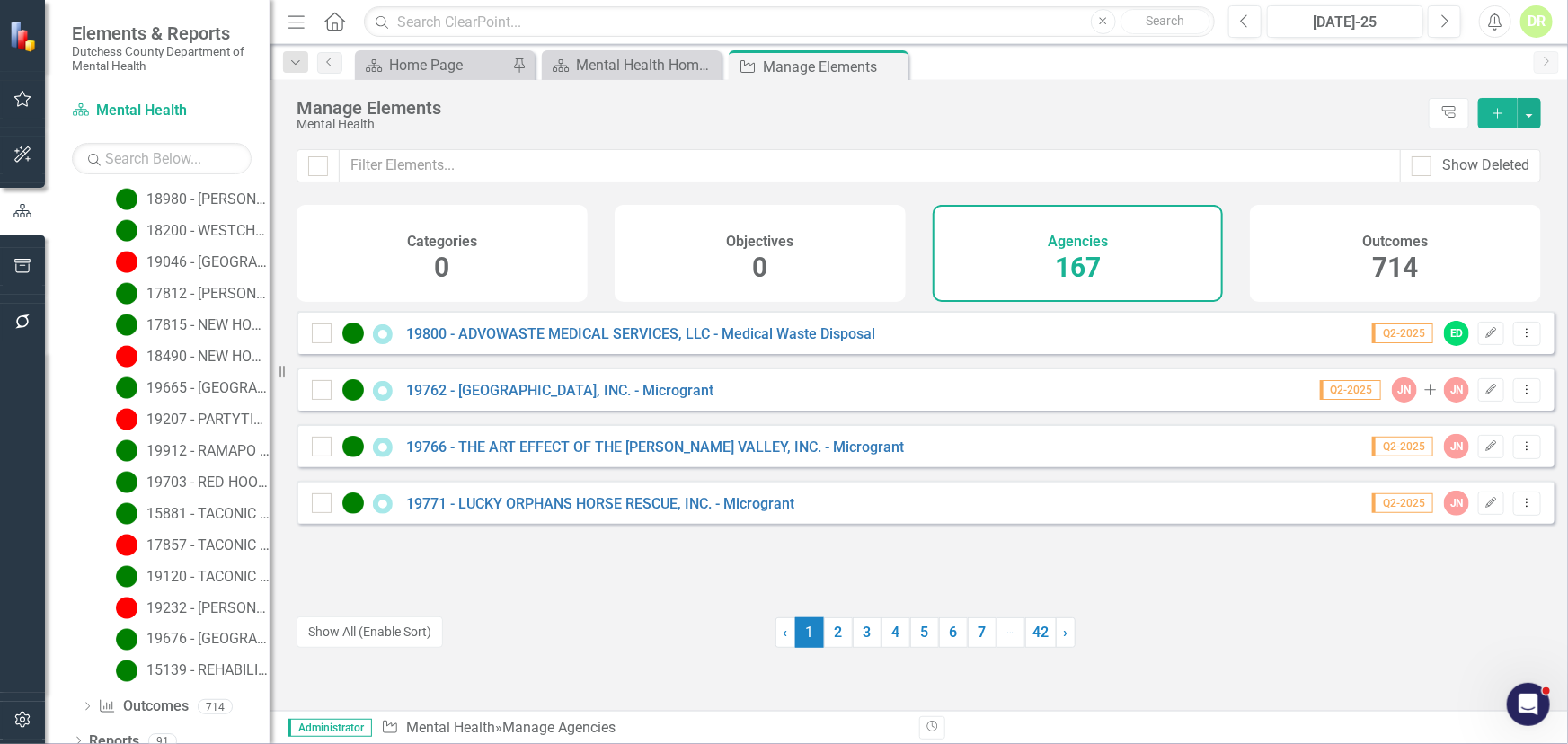
scroll to position [4898, 0]
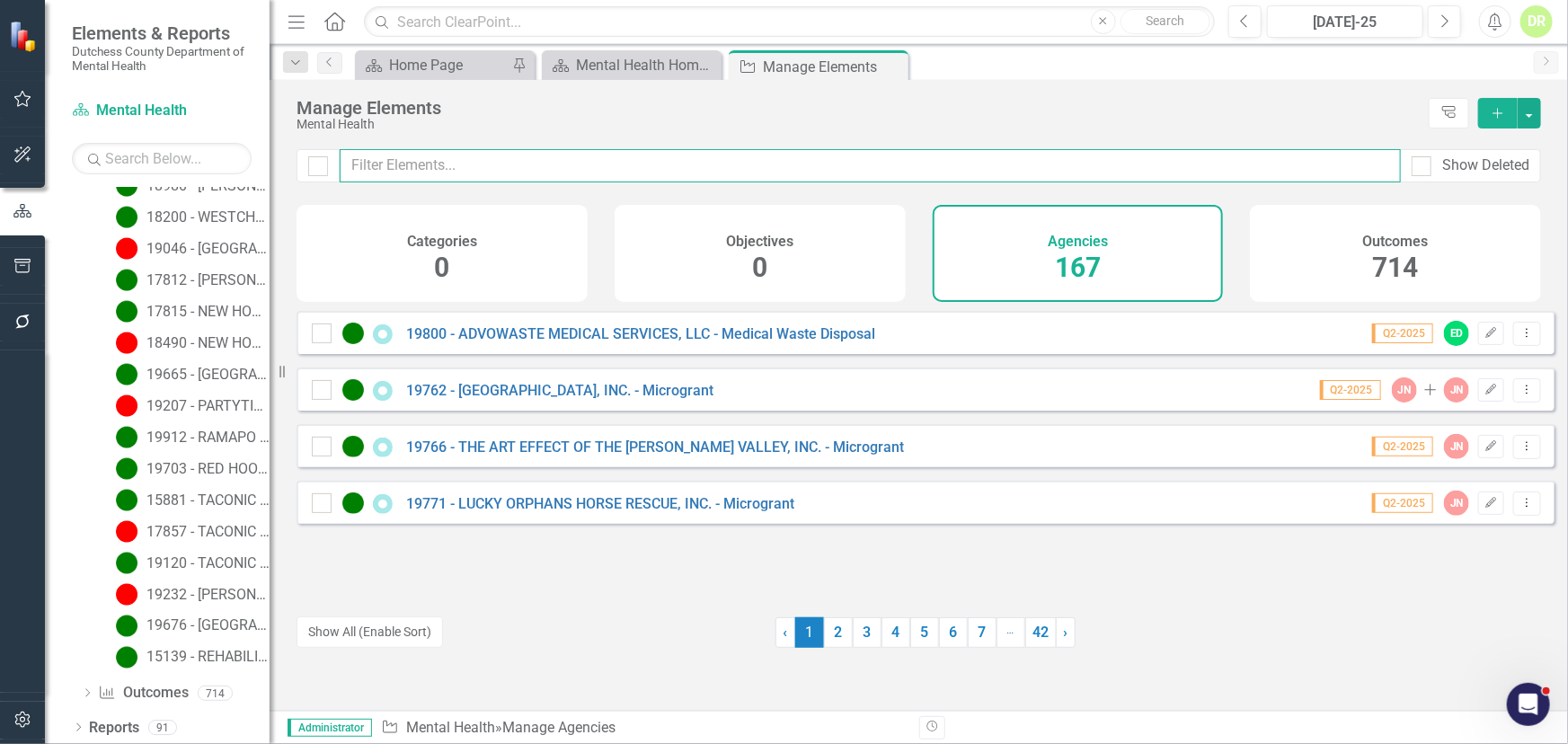
click at [470, 171] on input "text" at bounding box center [871, 166] width 1062 height 33
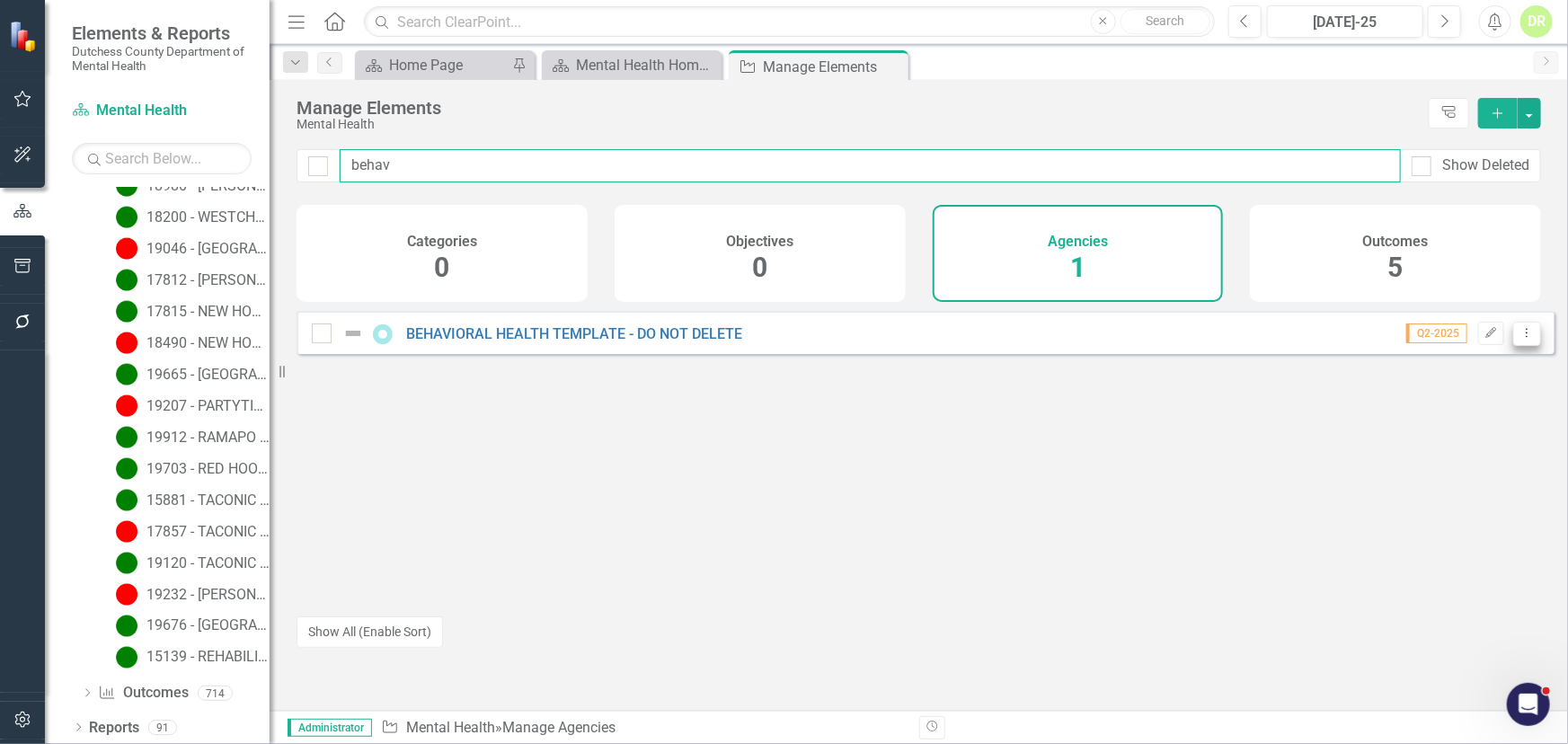
type input "behav"
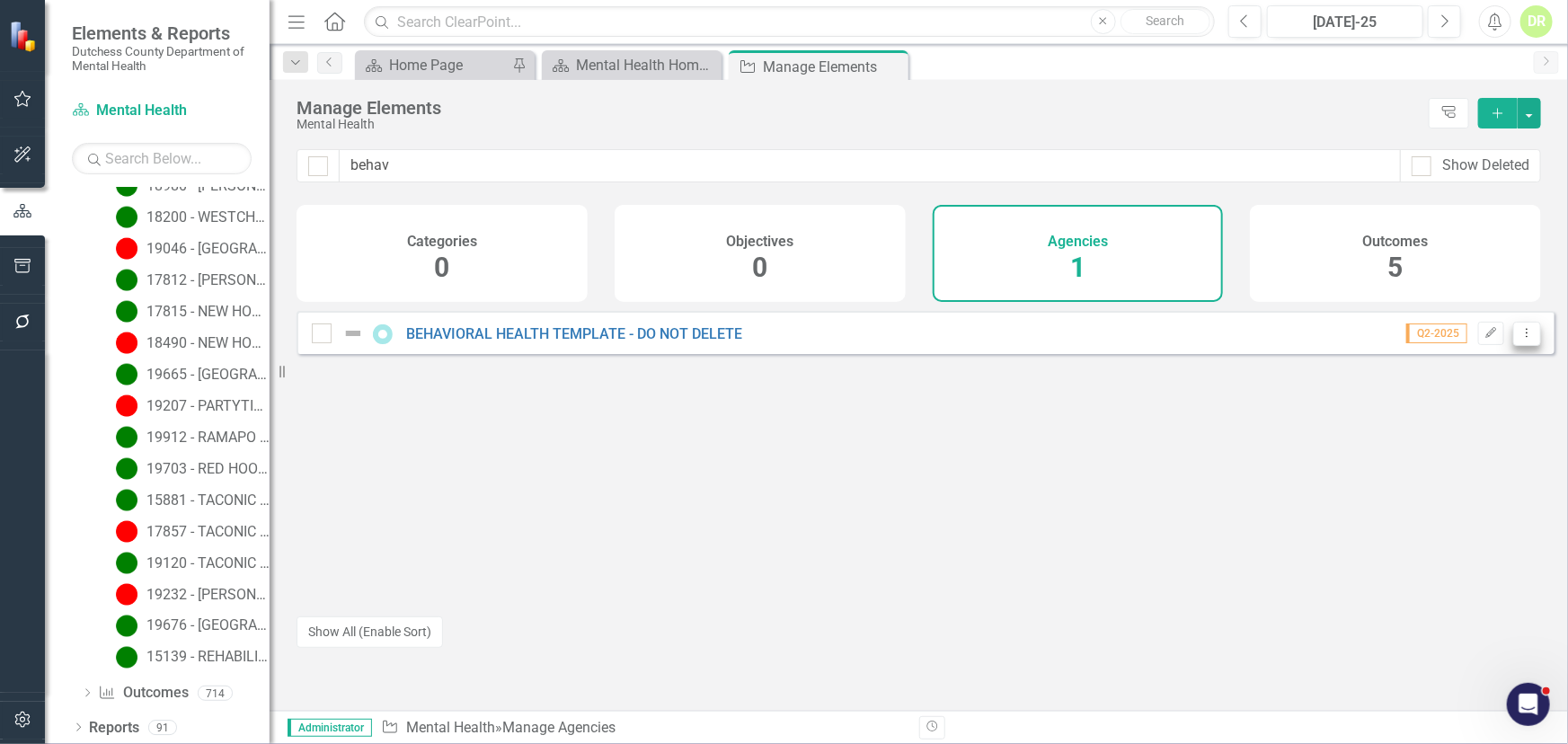
click at [1520, 339] on icon "Dropdown Menu" at bounding box center [1528, 333] width 16 height 12
click at [1480, 442] on link "Copy Duplicate Agency" at bounding box center [1450, 443] width 153 height 33
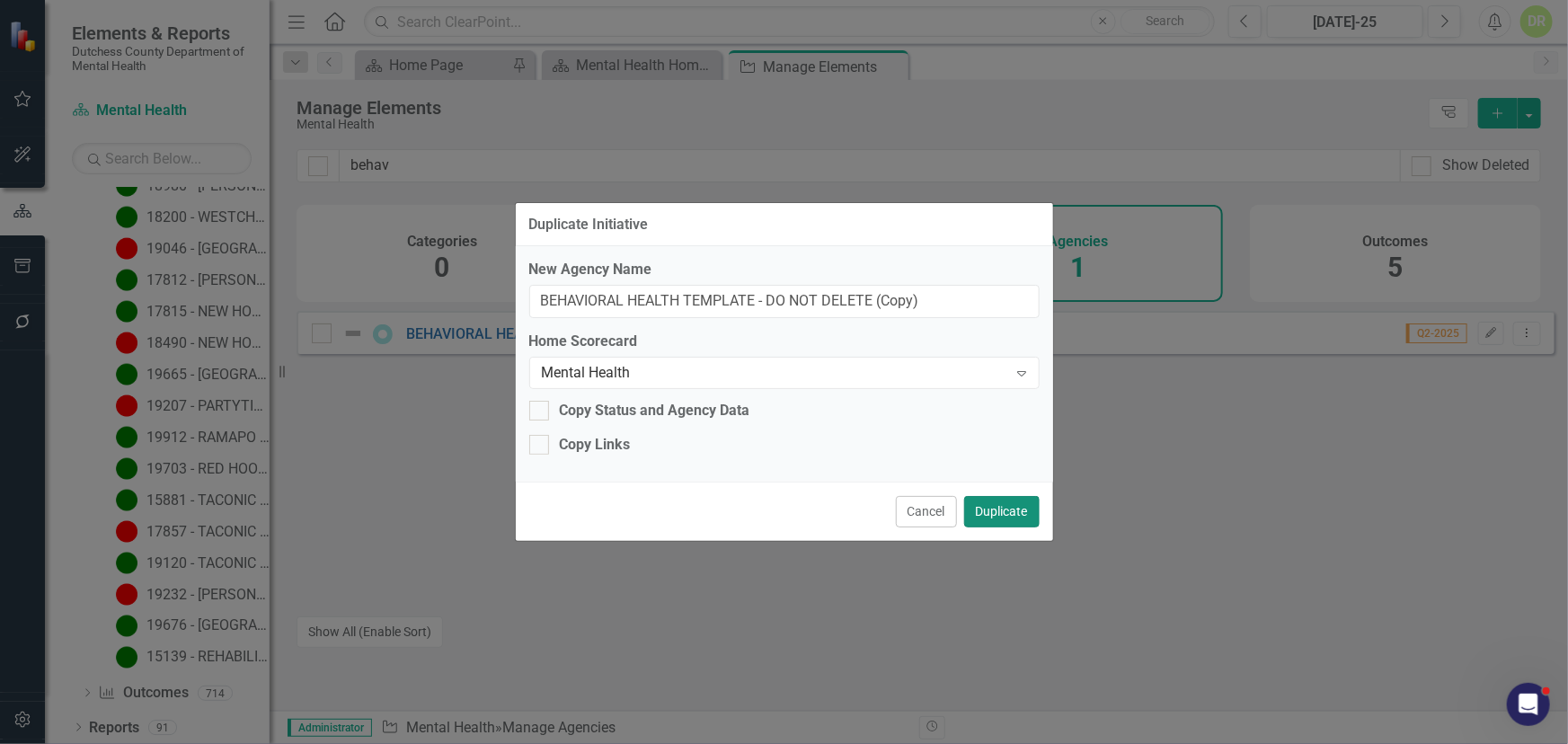
click at [1002, 517] on button "Duplicate" at bounding box center [1001, 511] width 75 height 31
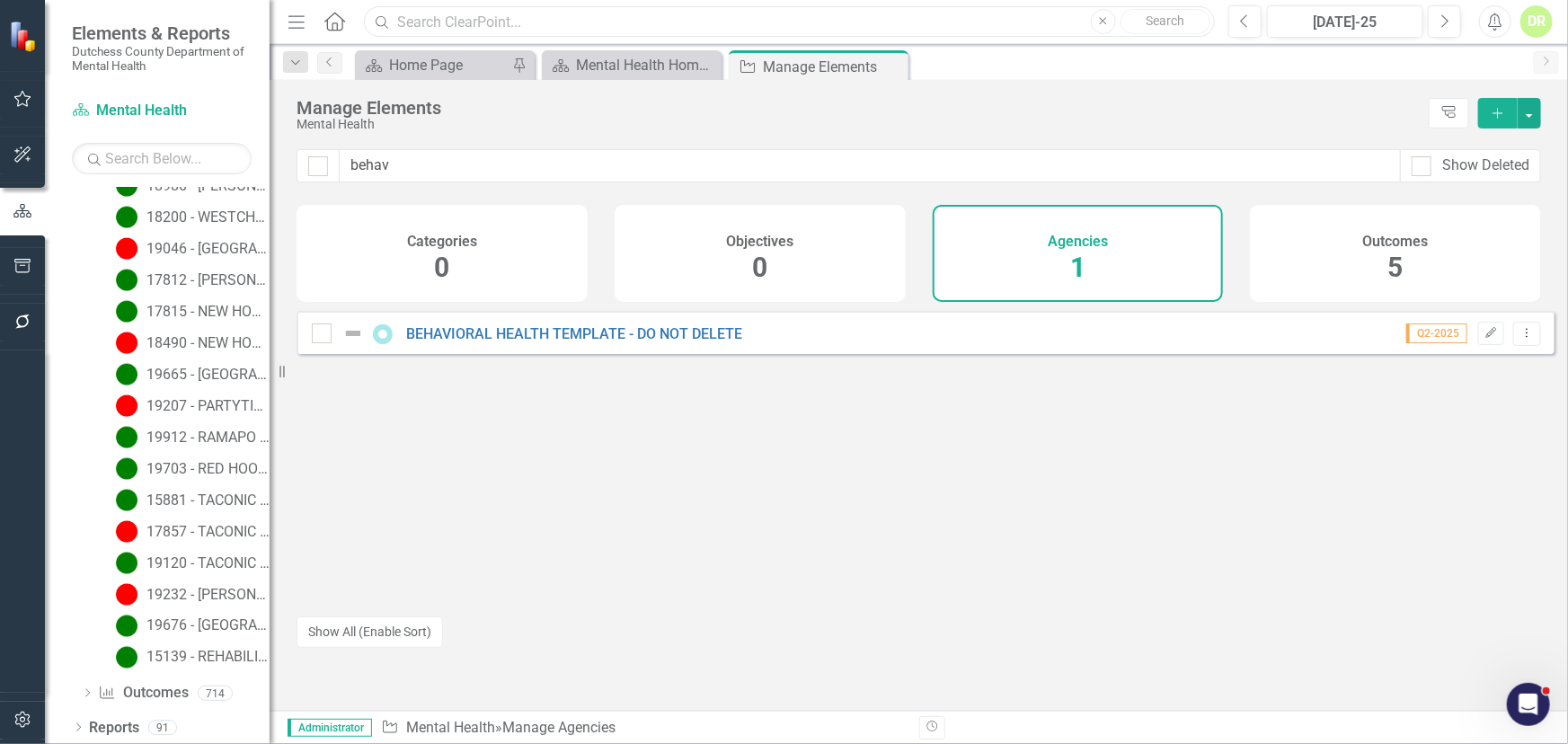
click at [413, 26] on input "text" at bounding box center [789, 22] width 850 height 31
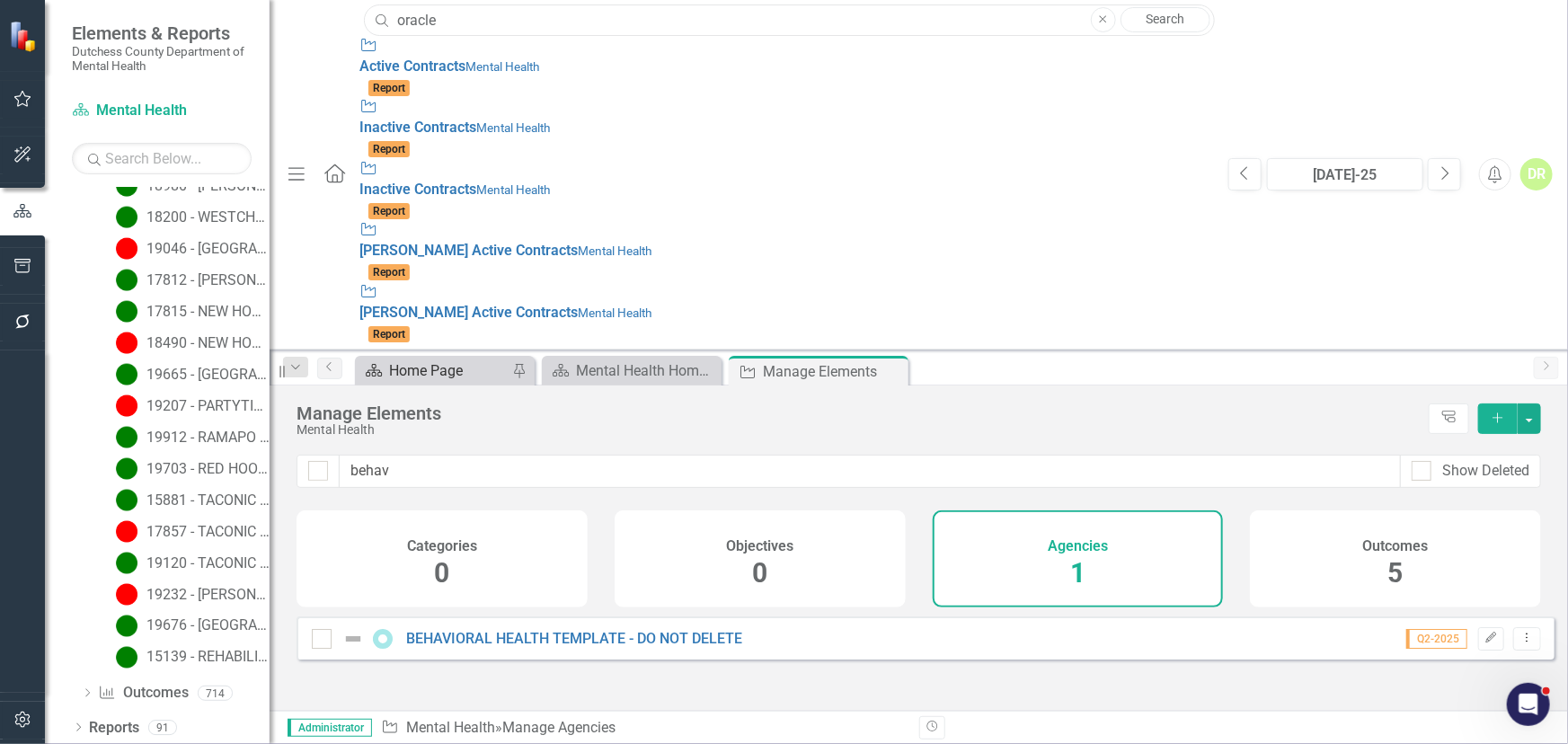
type input "oracle"
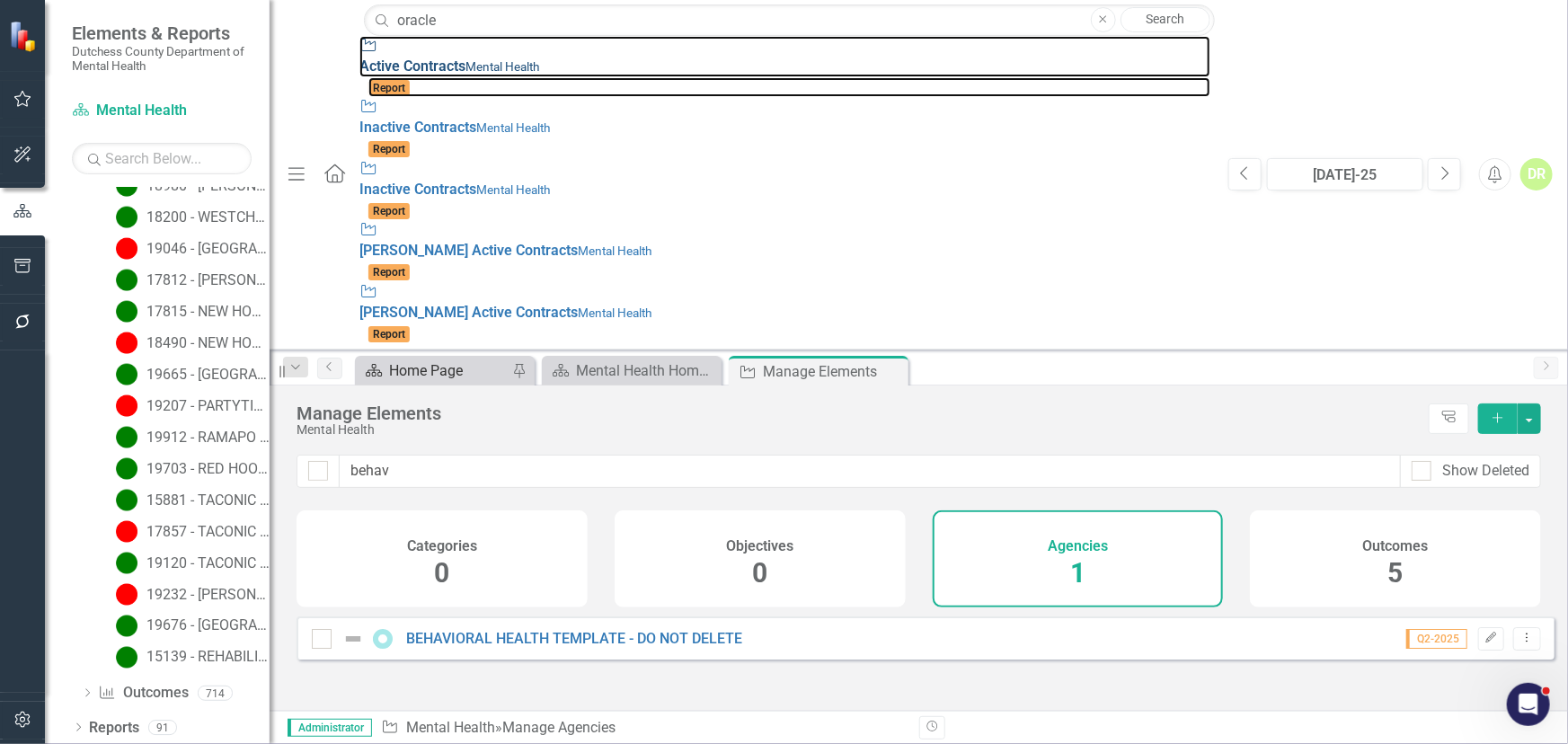
click at [360, 66] on div "Agency Active Contracts Mental Health" at bounding box center [785, 57] width 850 height 41
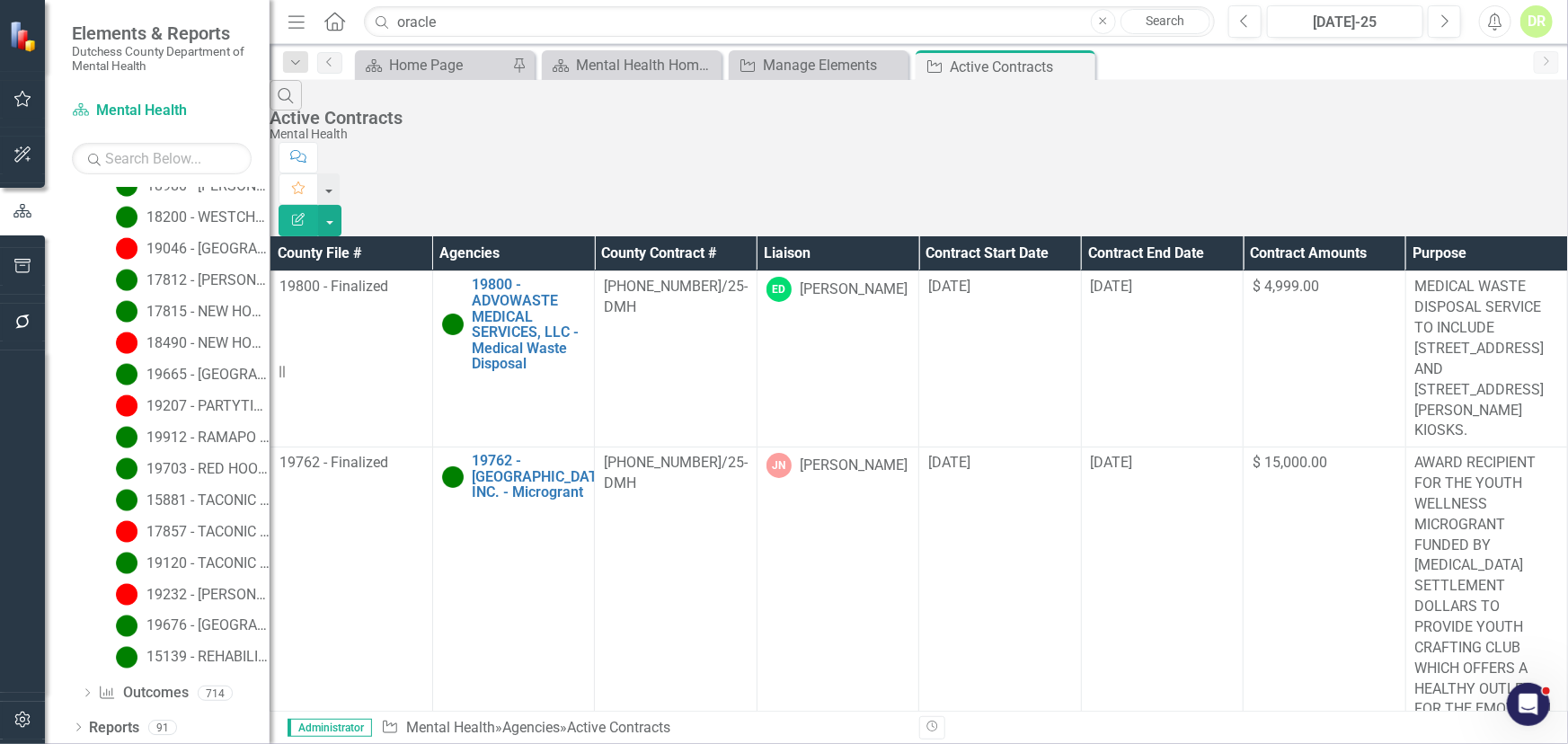
click at [1168, 27] on link "Search" at bounding box center [1165, 22] width 90 height 25
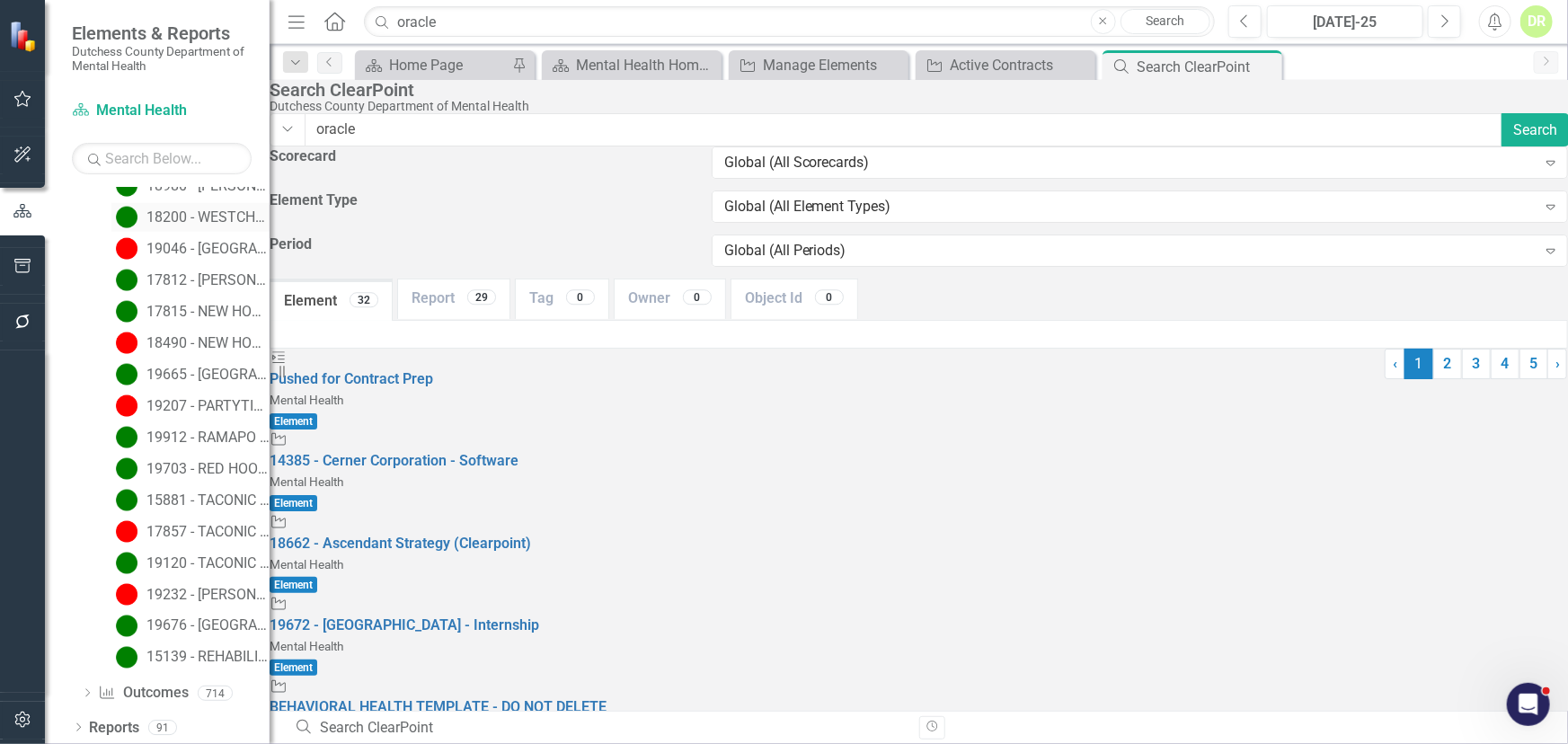
drag, startPoint x: 1267, startPoint y: 163, endPoint x: 212, endPoint y: 201, distance: 1055.7
click at [212, 201] on div "Elements & Reports Dutchess County Department of Mental Health Scorecard Mental…" at bounding box center [784, 372] width 1568 height 744
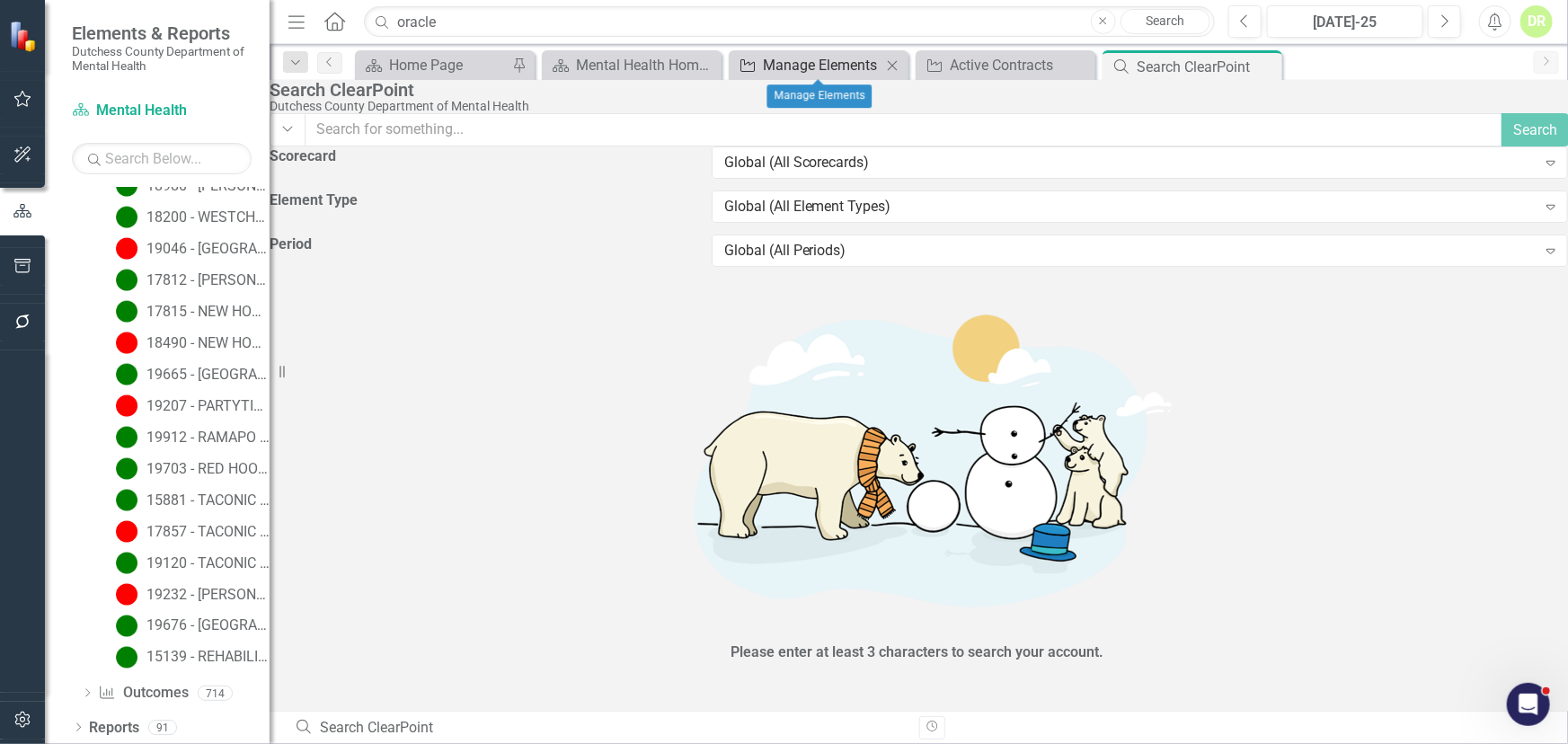
click at [838, 66] on div "Manage Elements" at bounding box center [822, 65] width 118 height 22
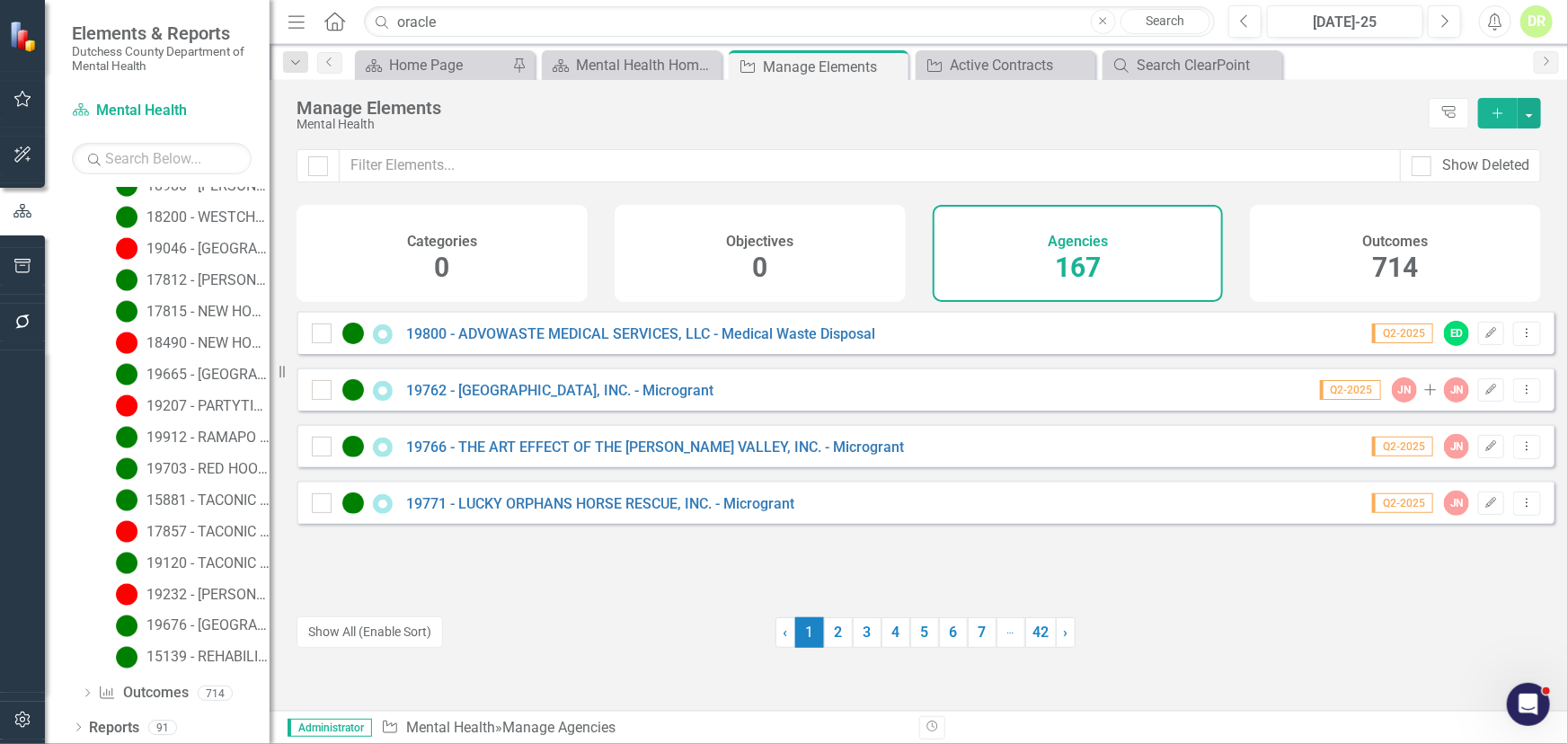
click at [1079, 256] on span "167" at bounding box center [1077, 267] width 46 height 31
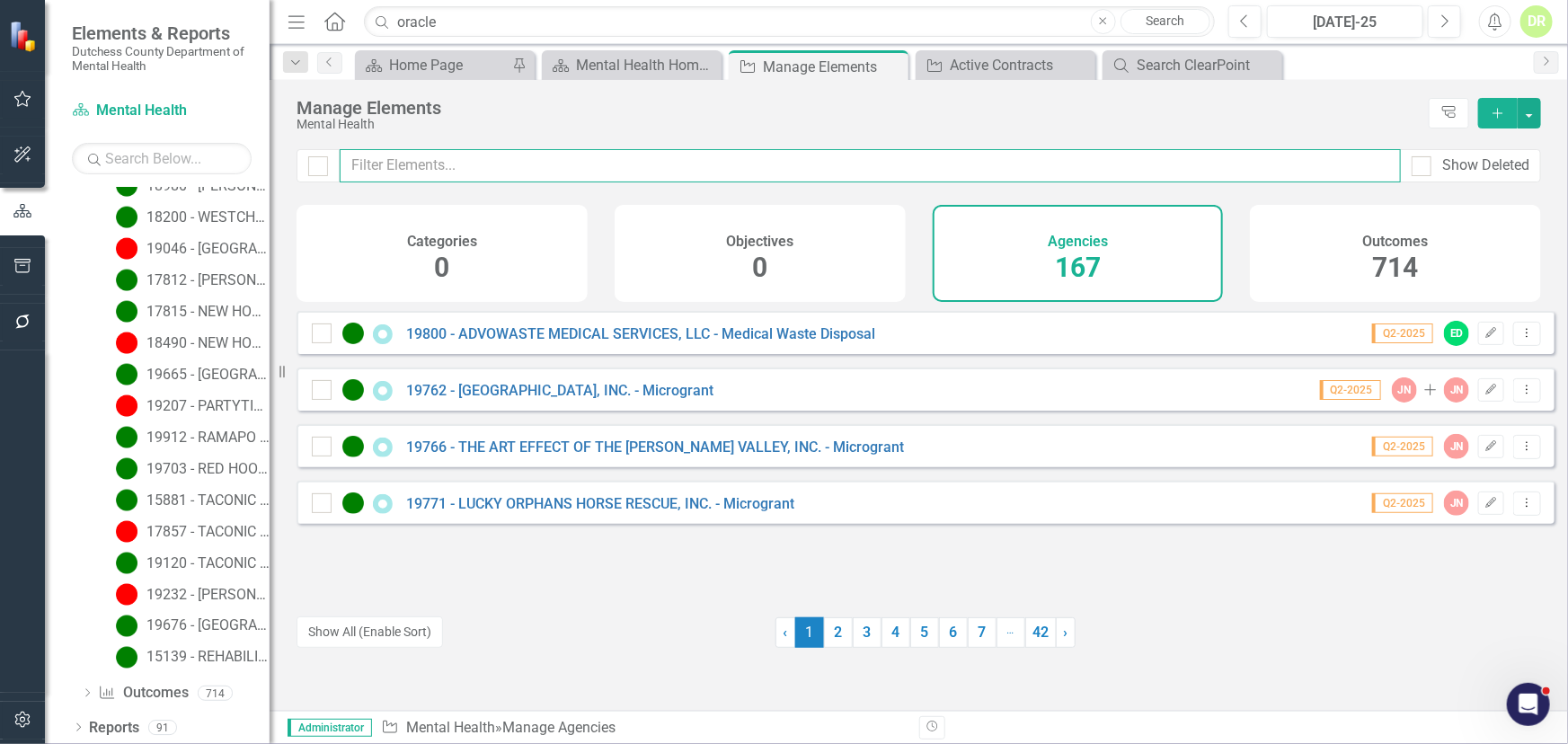
click at [449, 161] on input "text" at bounding box center [871, 166] width 1062 height 33
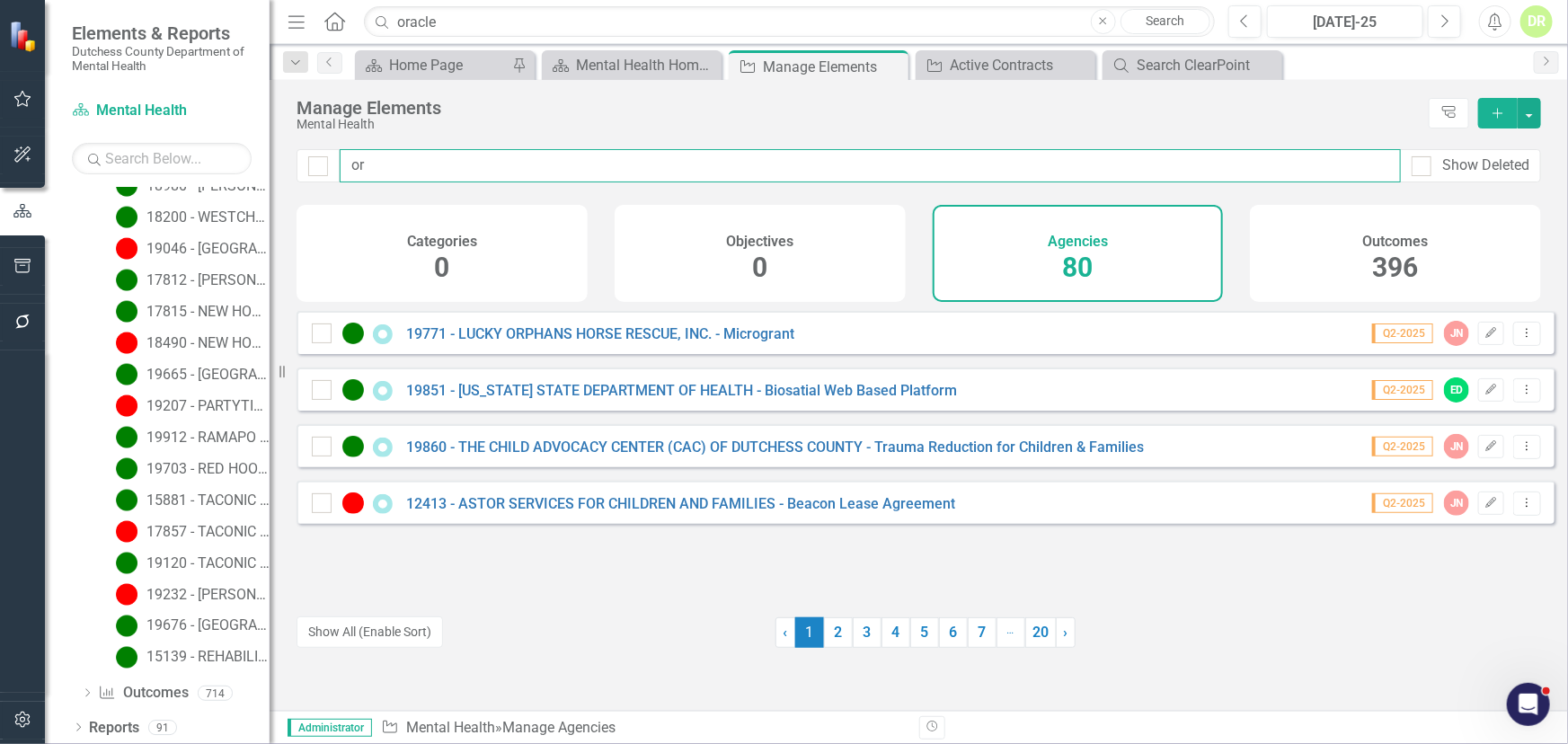
type input "o"
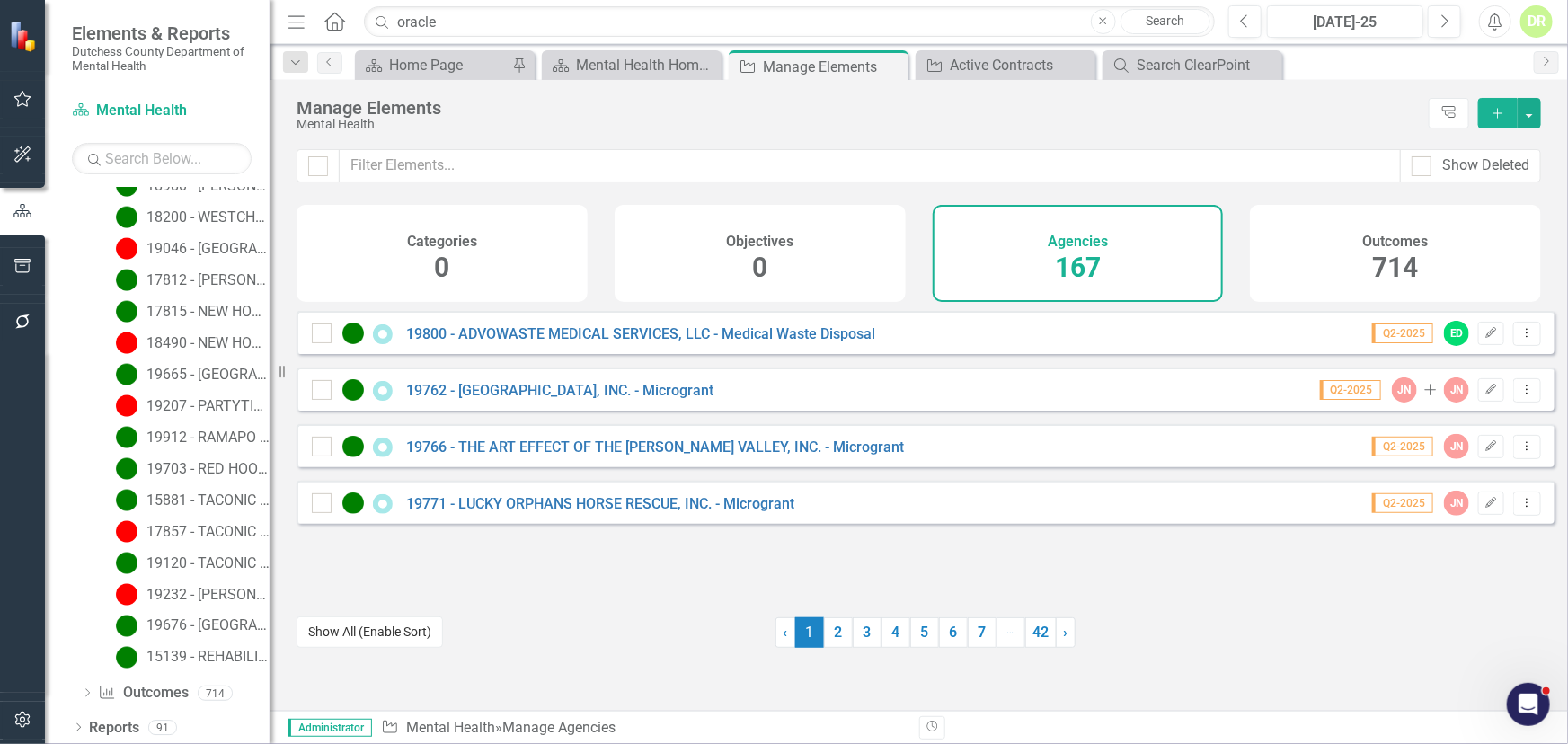
click at [344, 632] on button "Show All (Enable Sort)" at bounding box center [370, 633] width 147 height 31
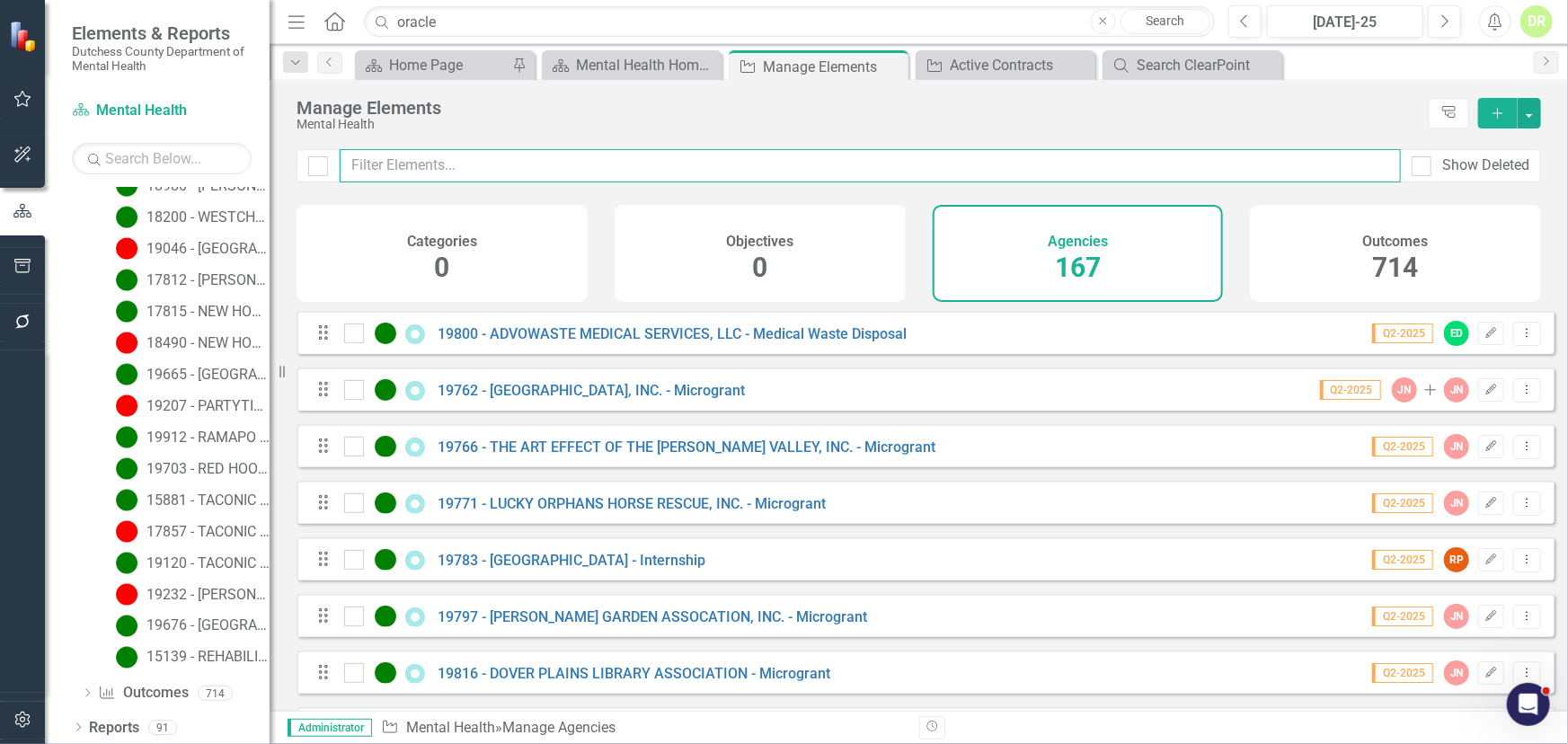
click at [407, 162] on input "text" at bounding box center [871, 166] width 1062 height 33
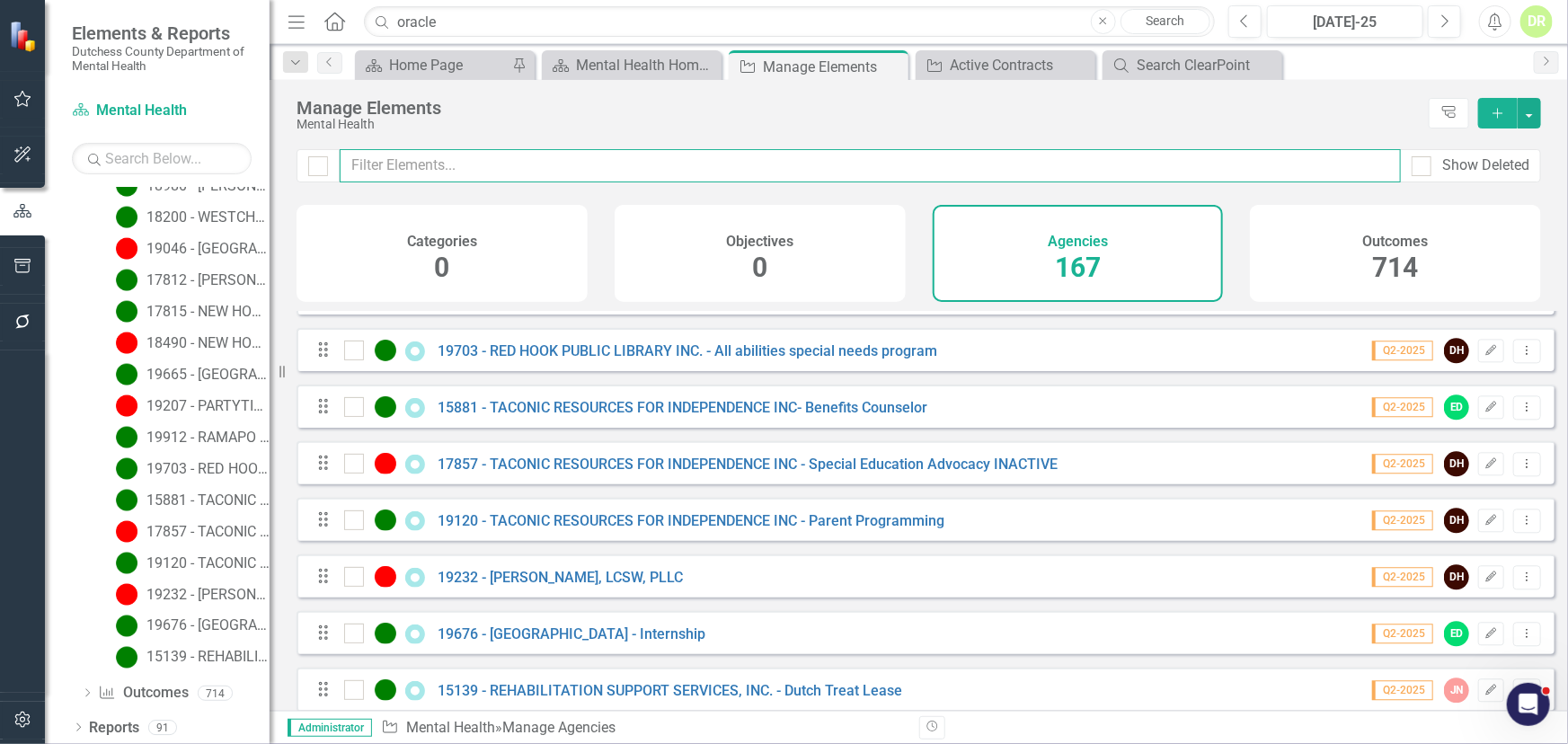
scroll to position [9113, 0]
click at [364, 171] on input "text" at bounding box center [871, 166] width 1062 height 33
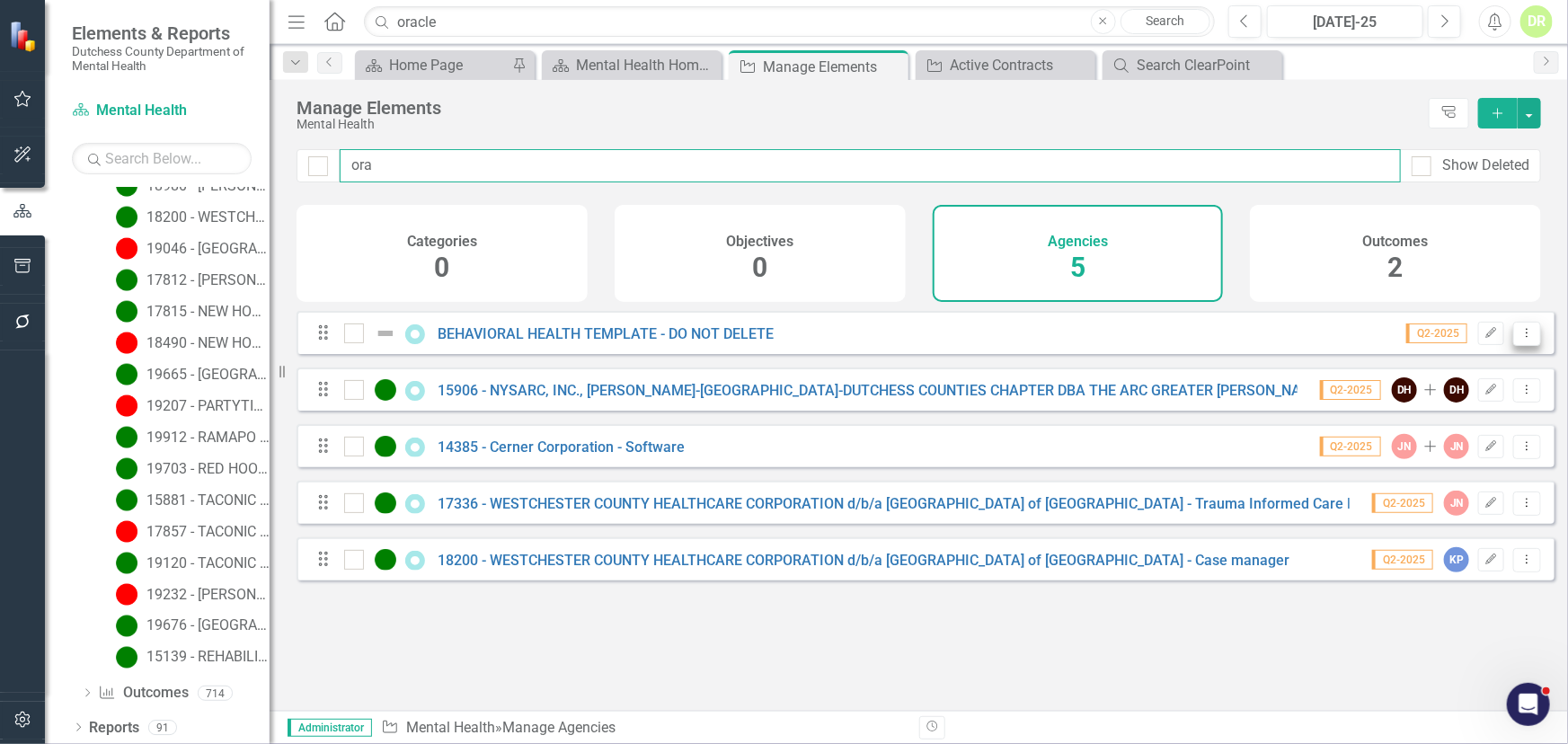
type input "ora"
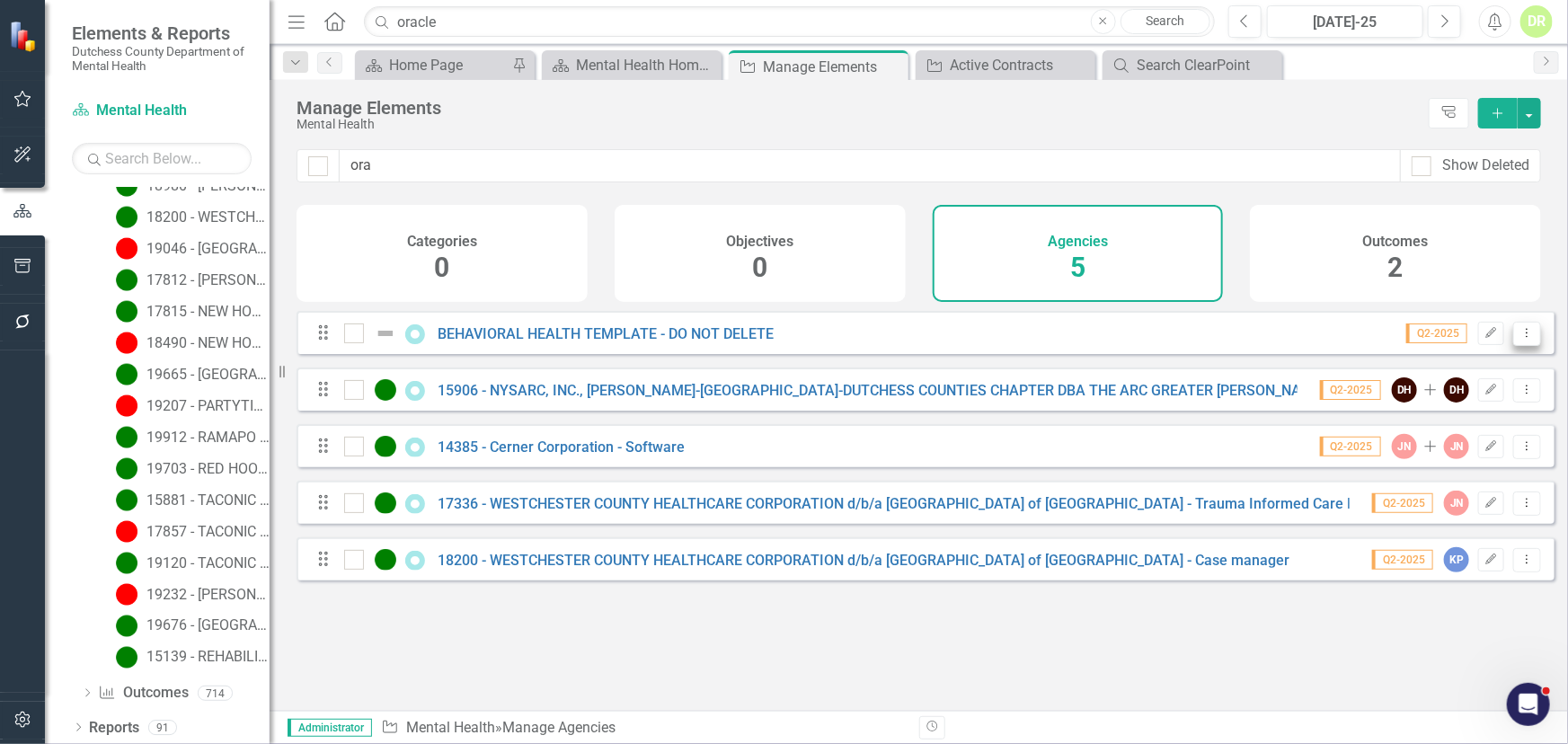
click at [1527, 337] on icon at bounding box center [1528, 332] width 2 height 9
click at [1487, 442] on link "Copy Duplicate Agency" at bounding box center [1450, 443] width 153 height 33
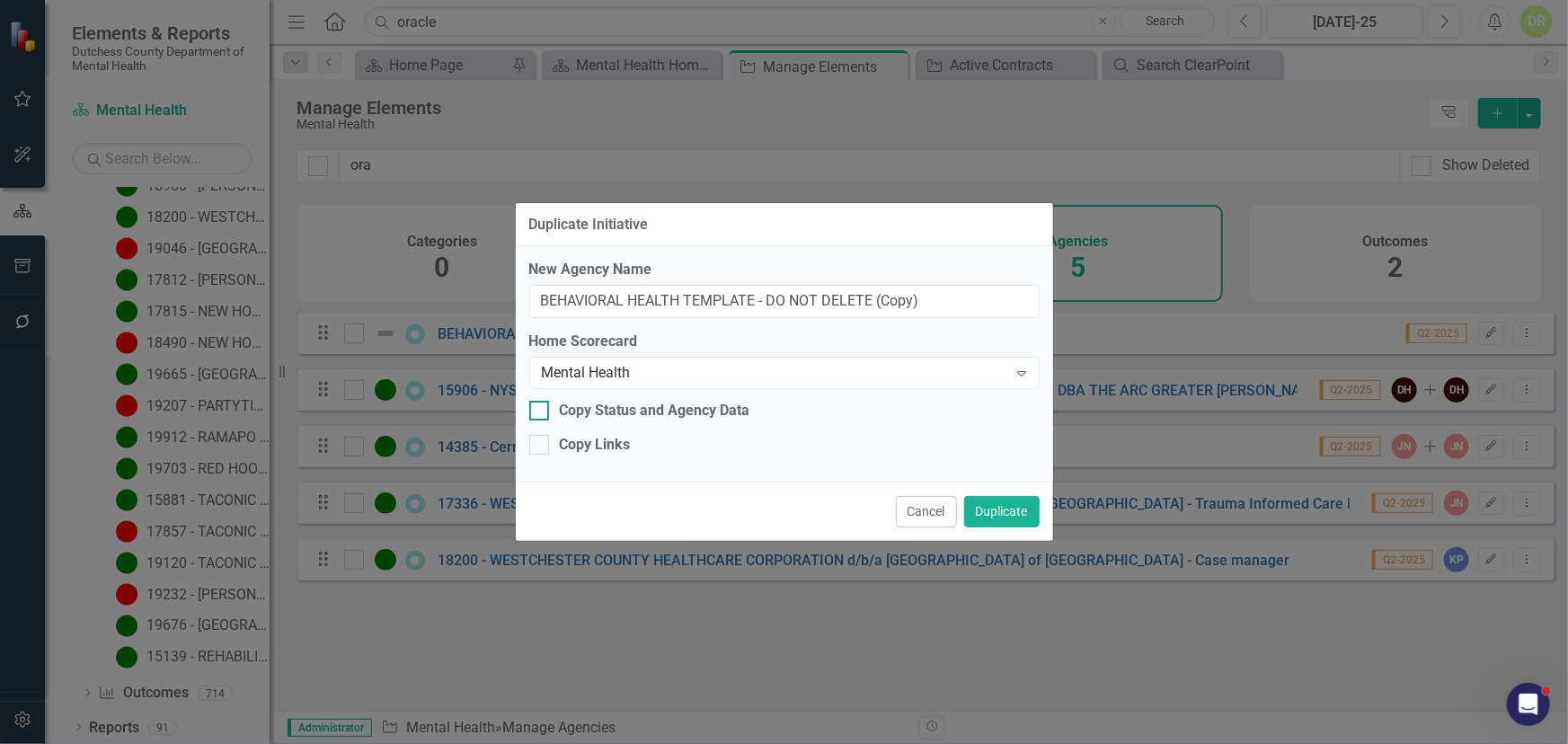
click at [551, 408] on div "Copy Status and Agency Data" at bounding box center [784, 411] width 510 height 21
click at [541, 408] on input "Copy Status and Agency Data" at bounding box center [535, 407] width 12 height 12
checkbox input "true"
click at [952, 306] on input "BEHAVIORAL HEALTH TEMPLATE - DO NOT DELETE (Copy)" at bounding box center [784, 301] width 510 height 33
drag, startPoint x: 952, startPoint y: 306, endPoint x: 872, endPoint y: 304, distance: 80.0
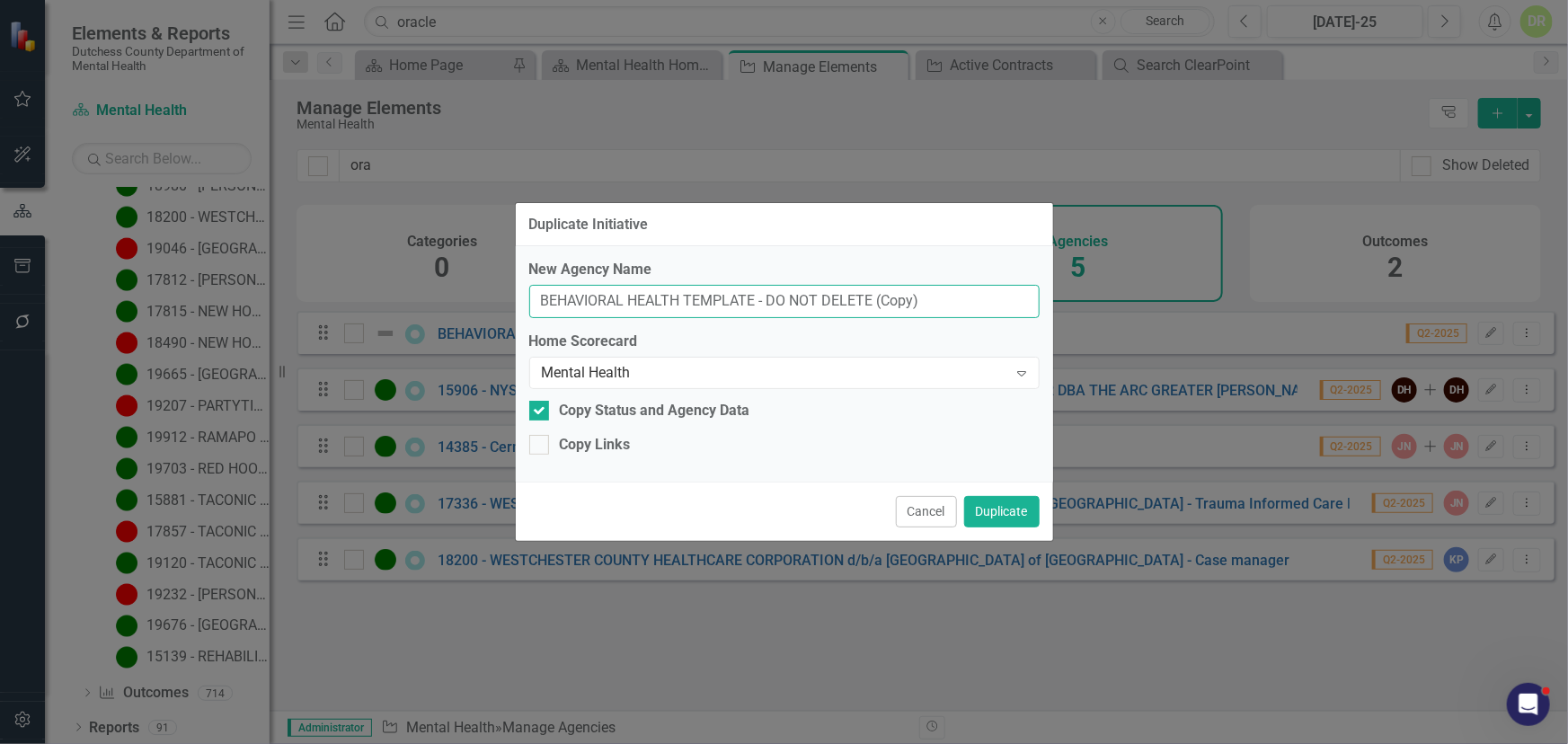
click at [872, 304] on input "BEHAVIORAL HEALTH TEMPLATE - DO NOT DELETE (Copy)" at bounding box center [784, 301] width 510 height 33
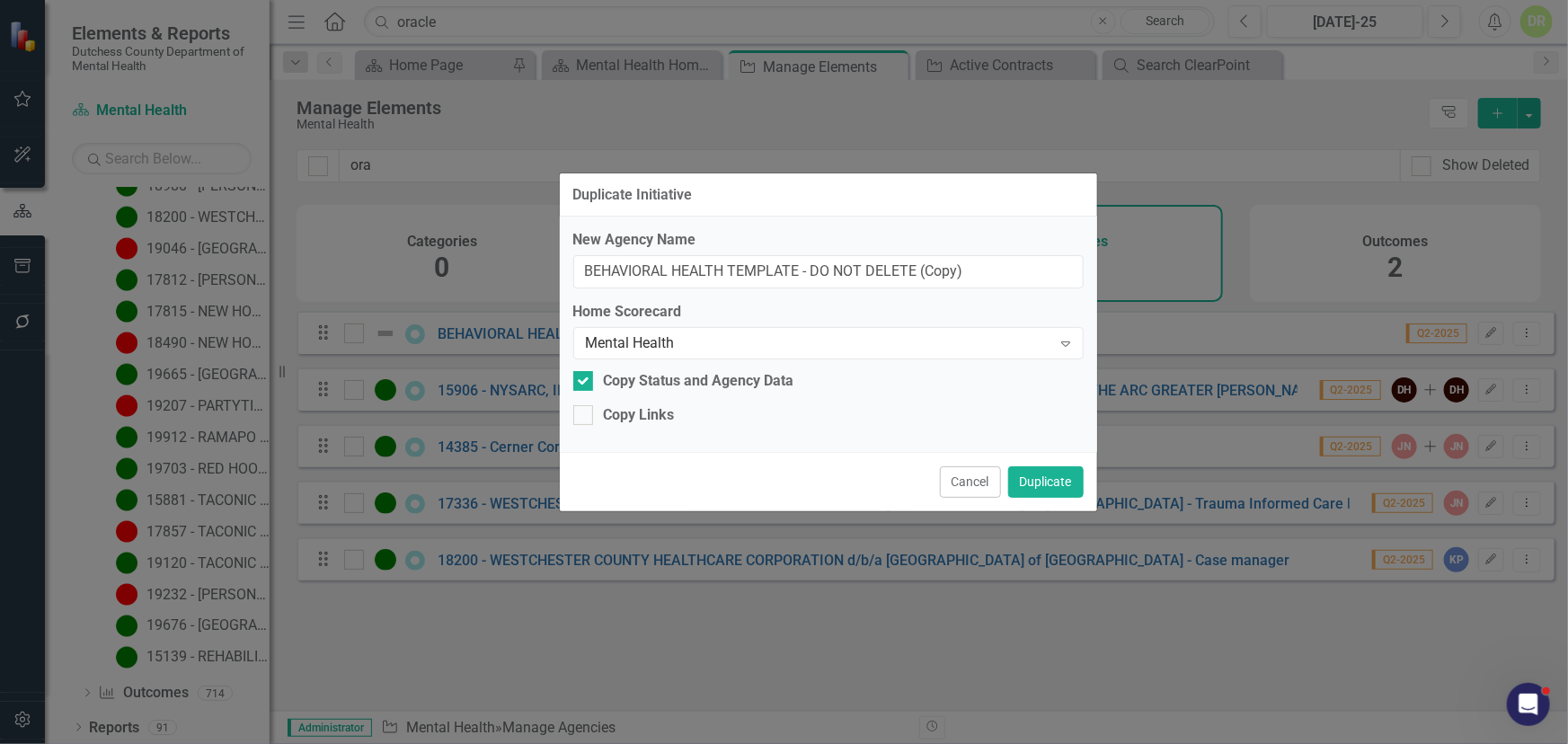
drag, startPoint x: 831, startPoint y: 222, endPoint x: 875, endPoint y: 192, distance: 53.3
click at [875, 192] on div "Duplicate Initiative" at bounding box center [829, 195] width 538 height 44
click at [1033, 473] on button "Duplicate" at bounding box center [1045, 481] width 75 height 31
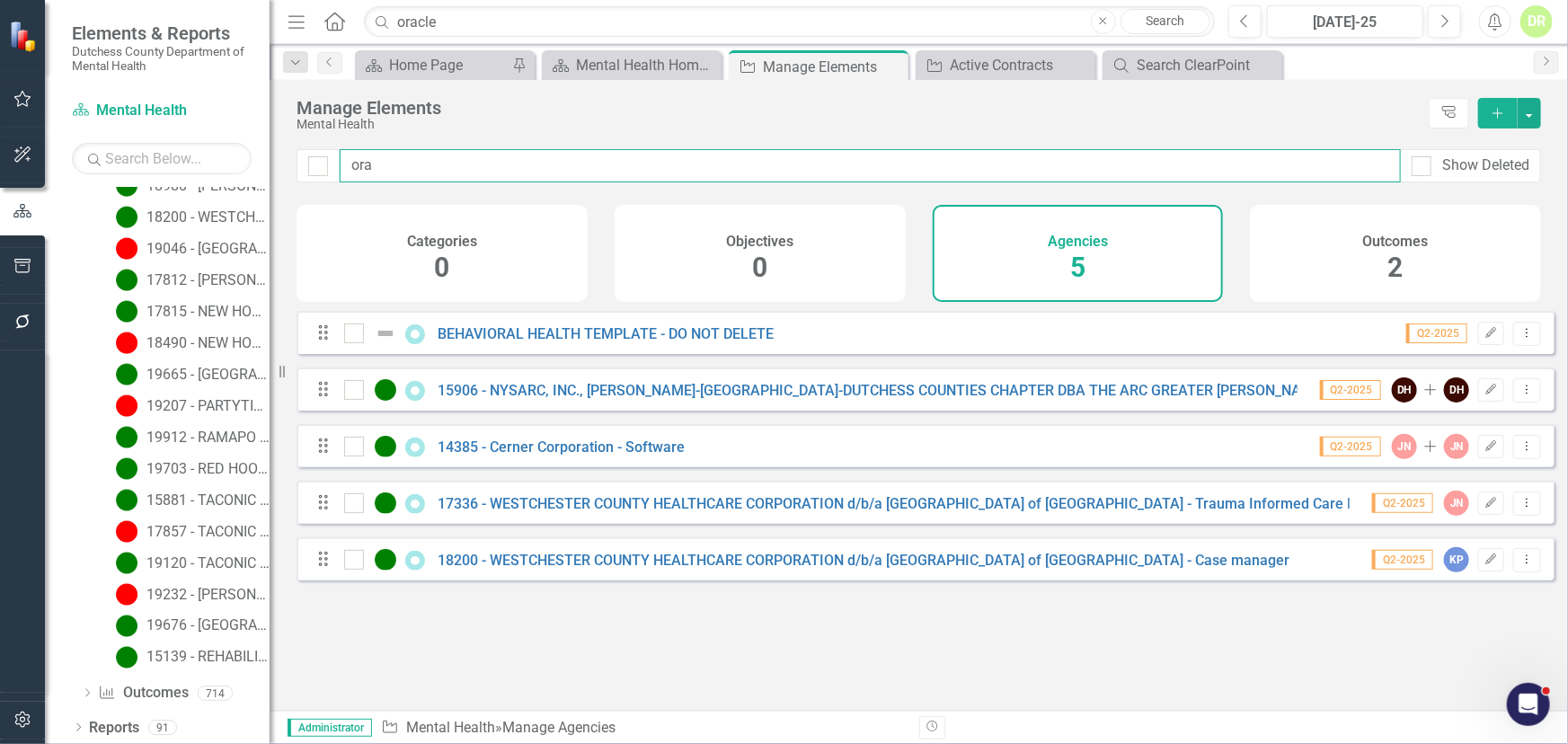
click at [436, 150] on input "ora" at bounding box center [871, 166] width 1062 height 33
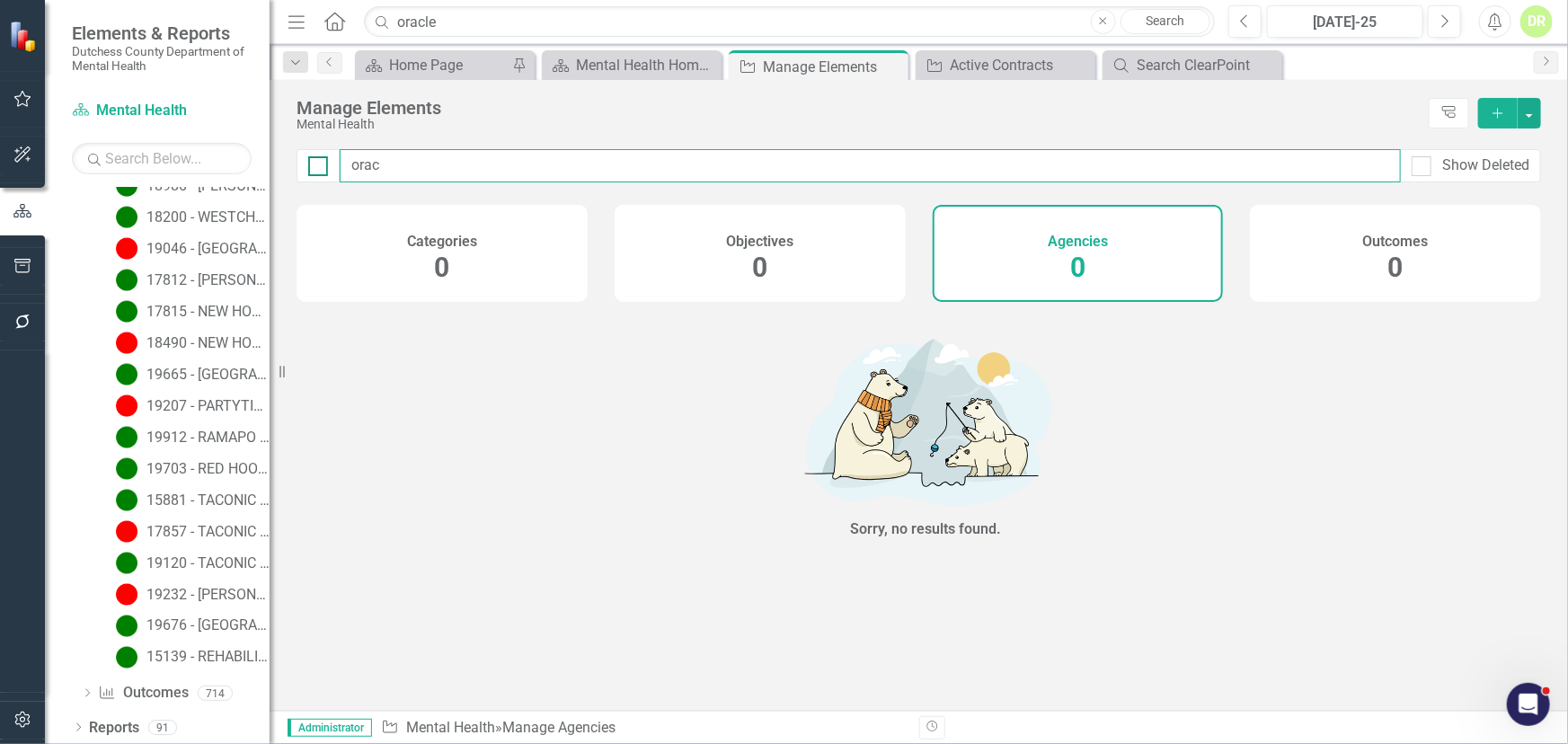
drag, startPoint x: 430, startPoint y: 156, endPoint x: 313, endPoint y: 156, distance: 117.0
click at [313, 156] on div "orac Show Deleted" at bounding box center [918, 166] width 1244 height 33
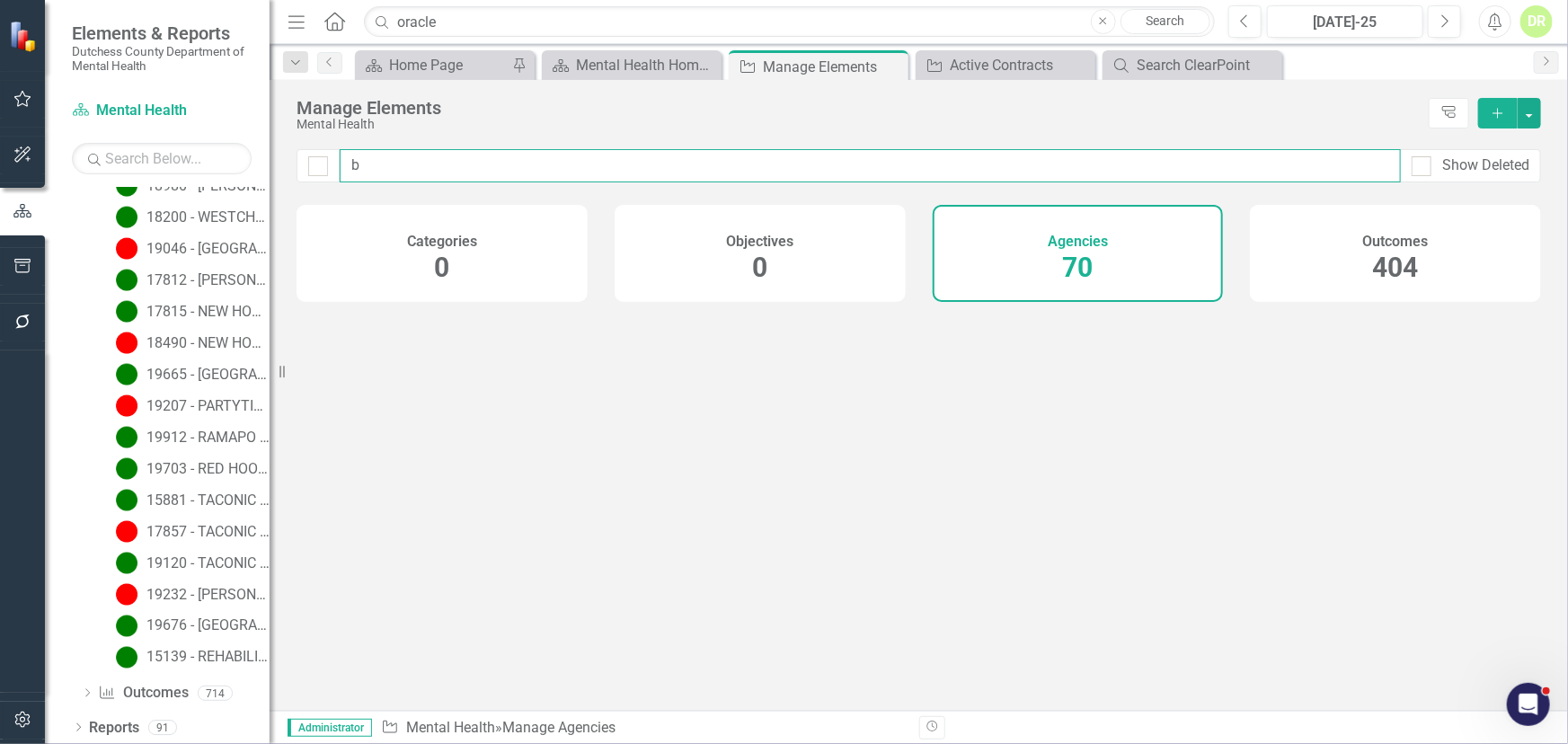
type input "be"
checkbox input "false"
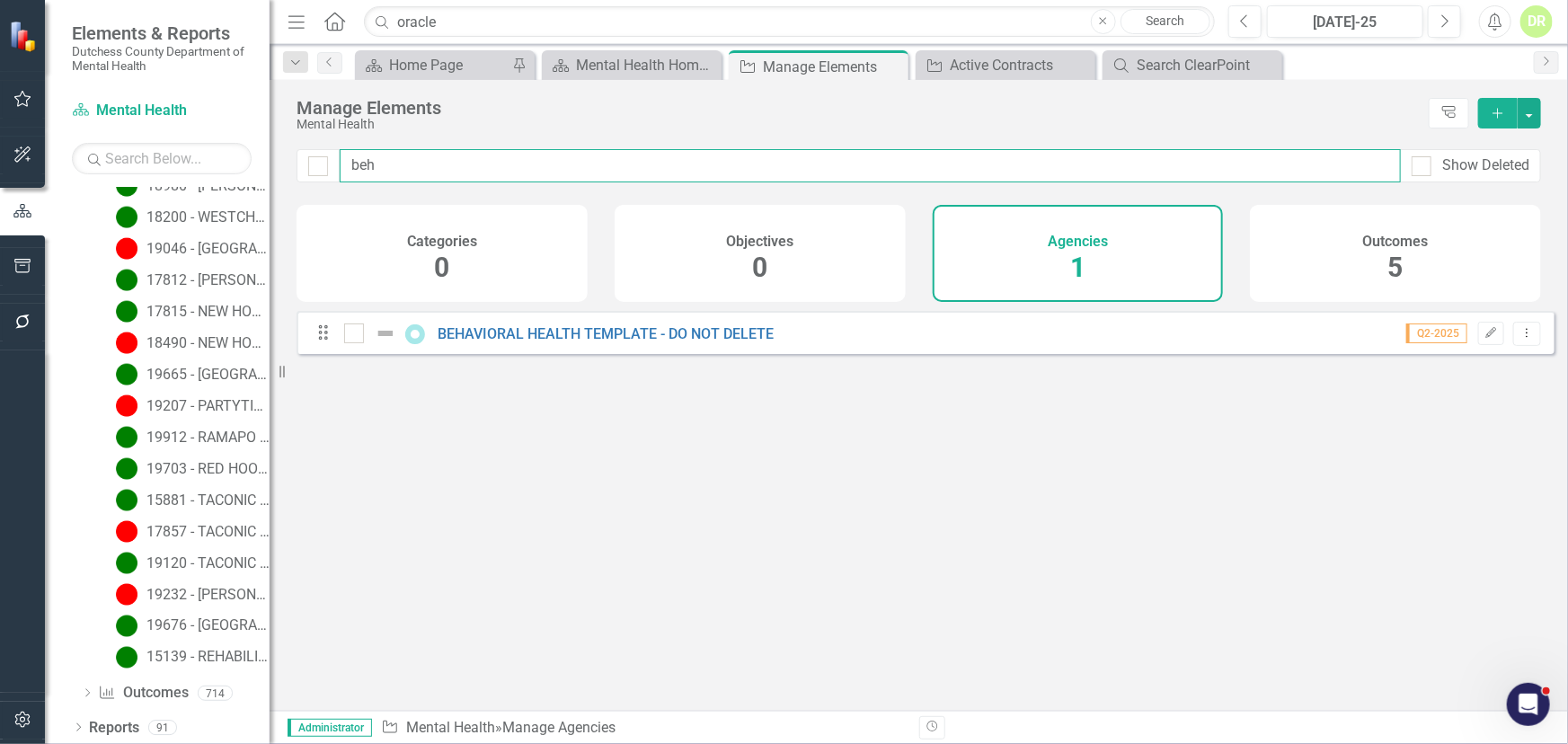
type input "beha"
checkbox input "false"
type input "behav"
checkbox input "false"
type input "behav"
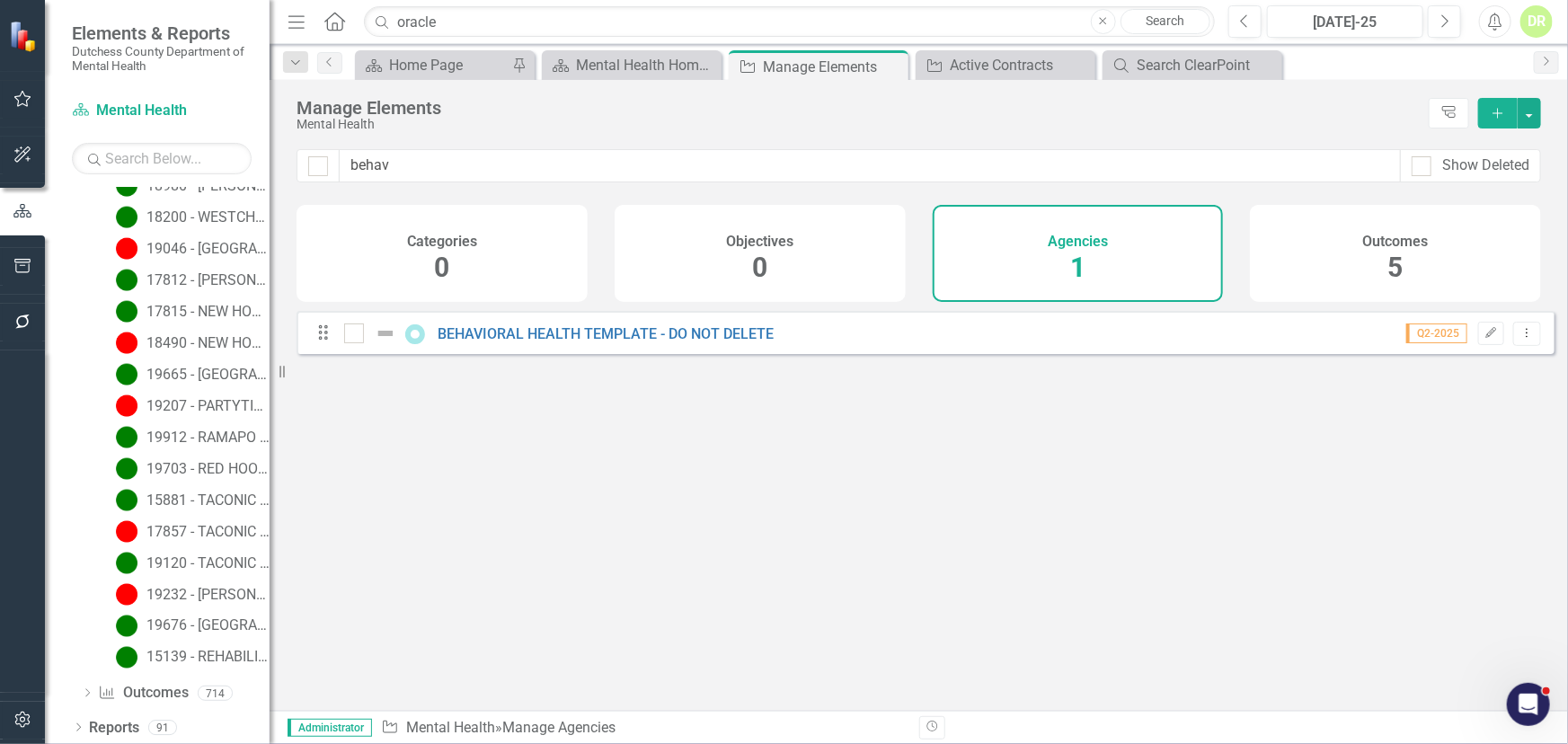
drag, startPoint x: 418, startPoint y: 523, endPoint x: 398, endPoint y: 483, distance: 44.7
click at [398, 483] on div "Looks like you don't have any Agencies set up yet. Why don't you add an Agency …" at bounding box center [925, 488] width 1258 height 355
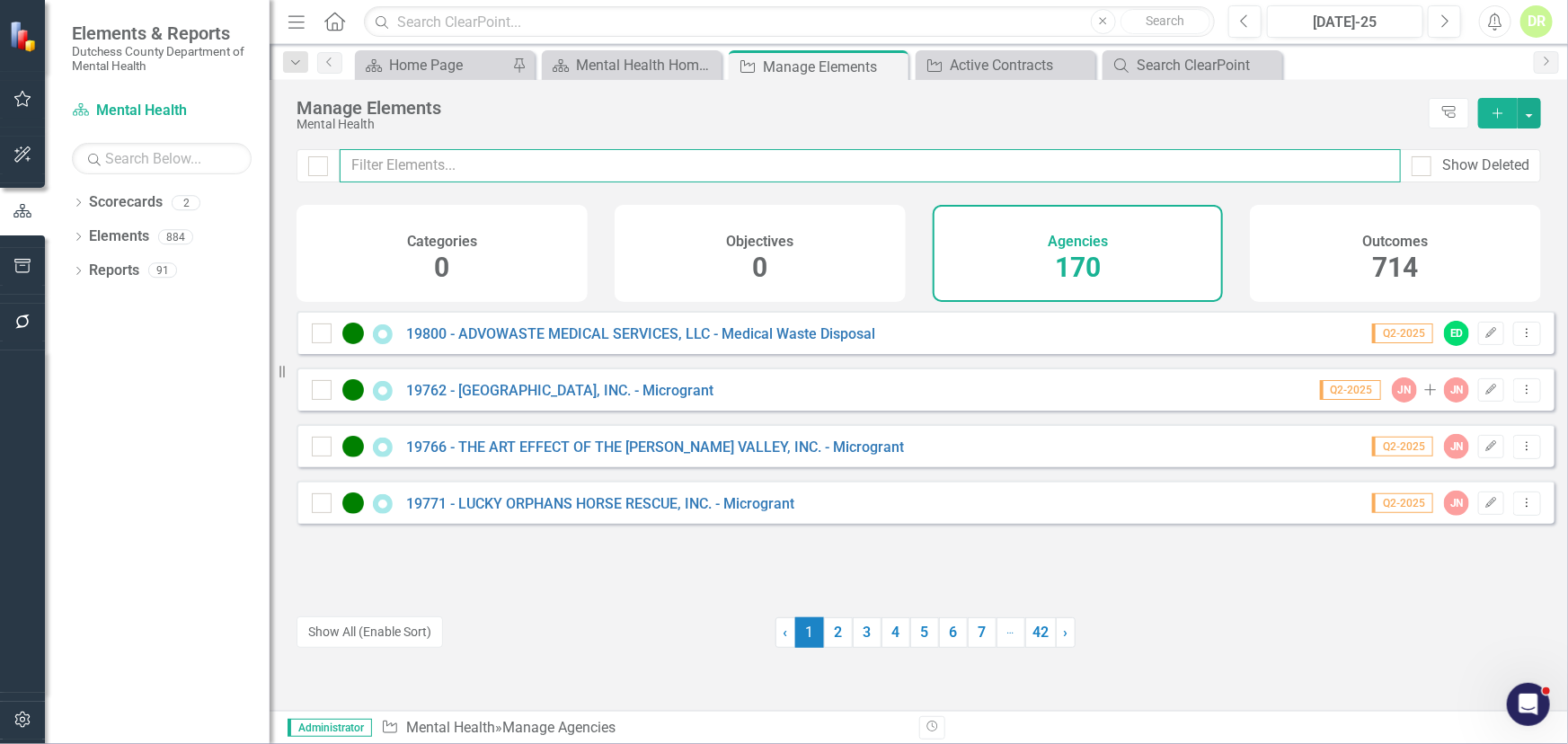
click at [439, 164] on input "text" at bounding box center [871, 166] width 1062 height 33
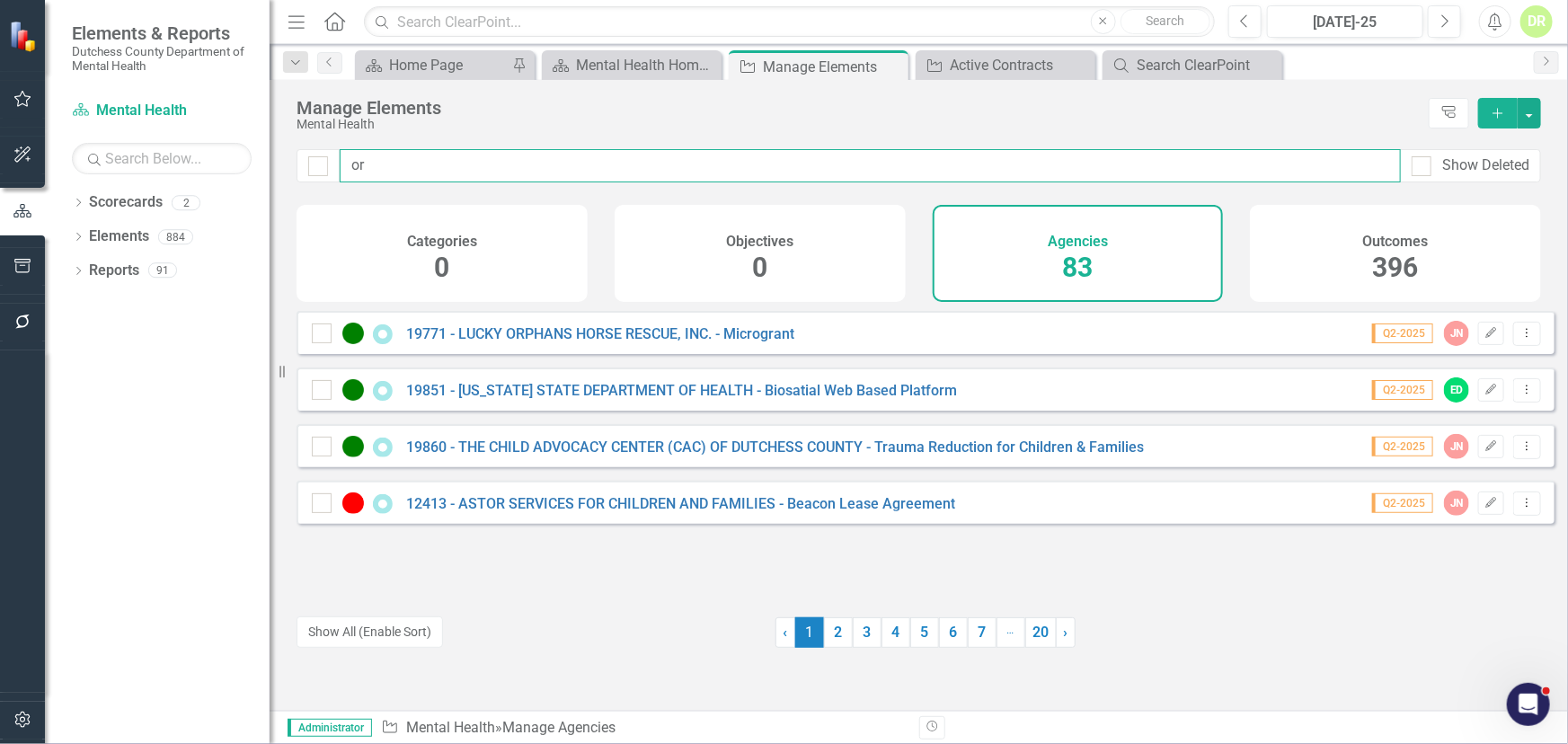
type input "o"
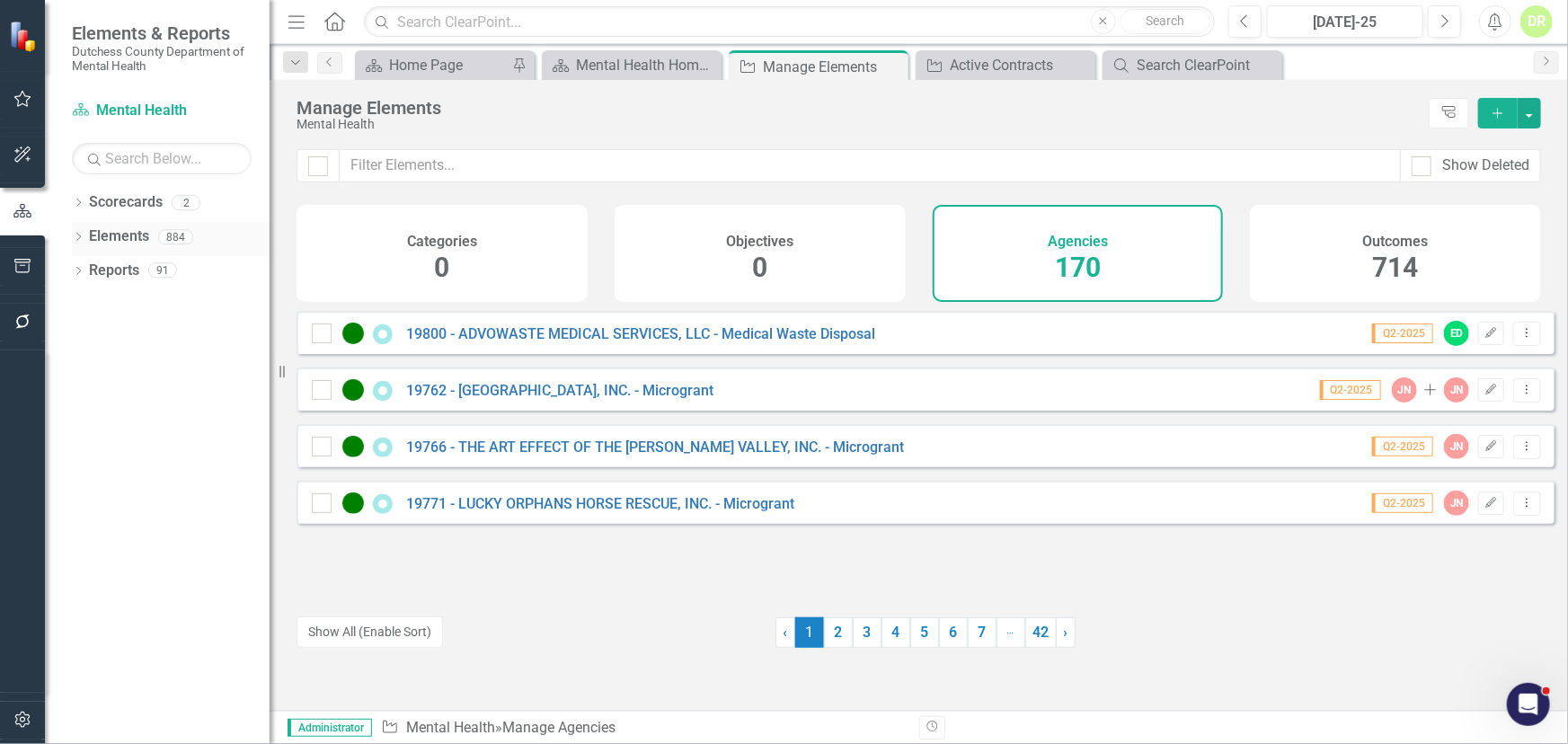
click at [82, 241] on icon "Dropdown" at bounding box center [78, 239] width 13 height 10
click at [130, 298] on link "Agency Agencies" at bounding box center [140, 305] width 84 height 21
click at [89, 306] on icon "Dropdown" at bounding box center [87, 307] width 13 height 10
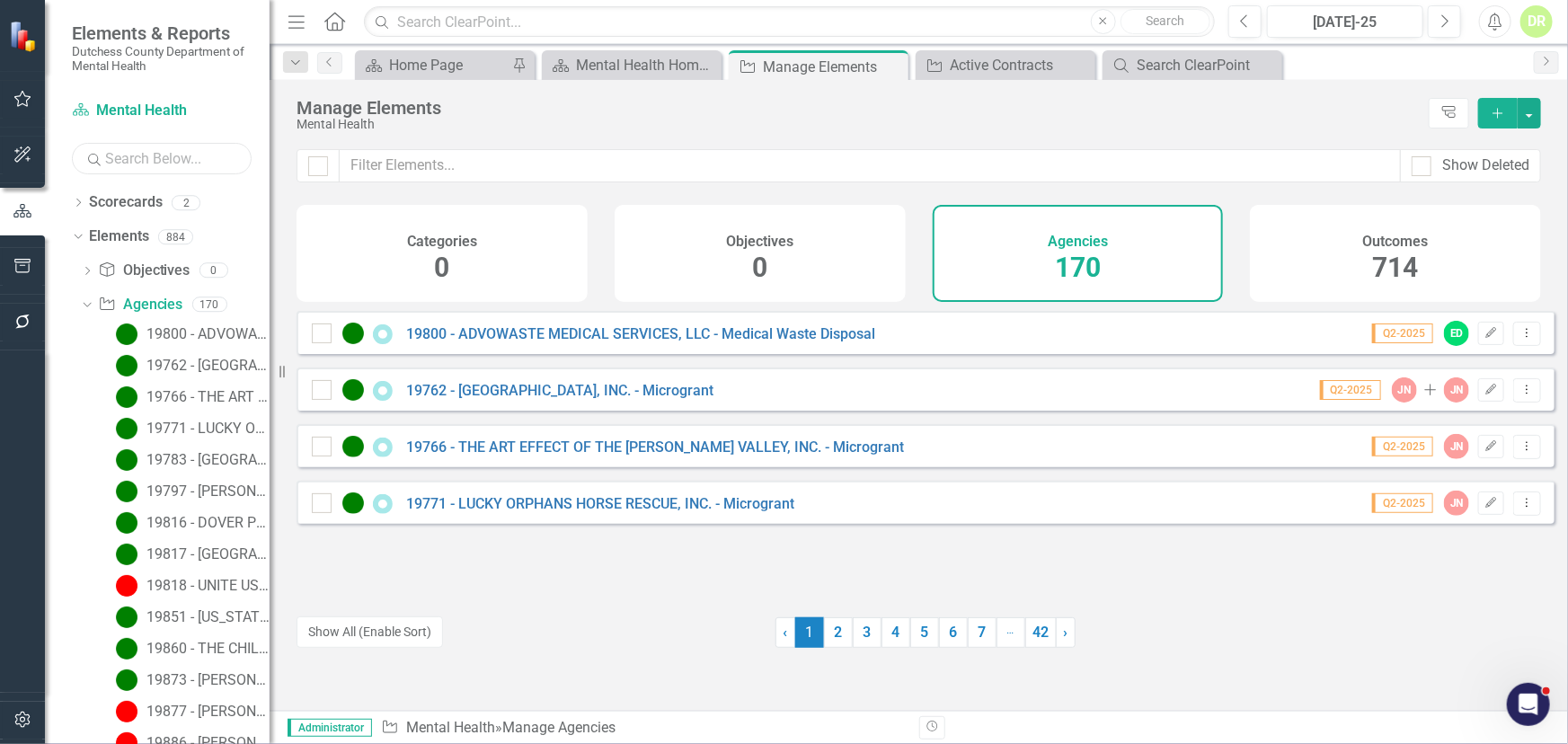
click at [105, 150] on input "text" at bounding box center [162, 158] width 180 height 31
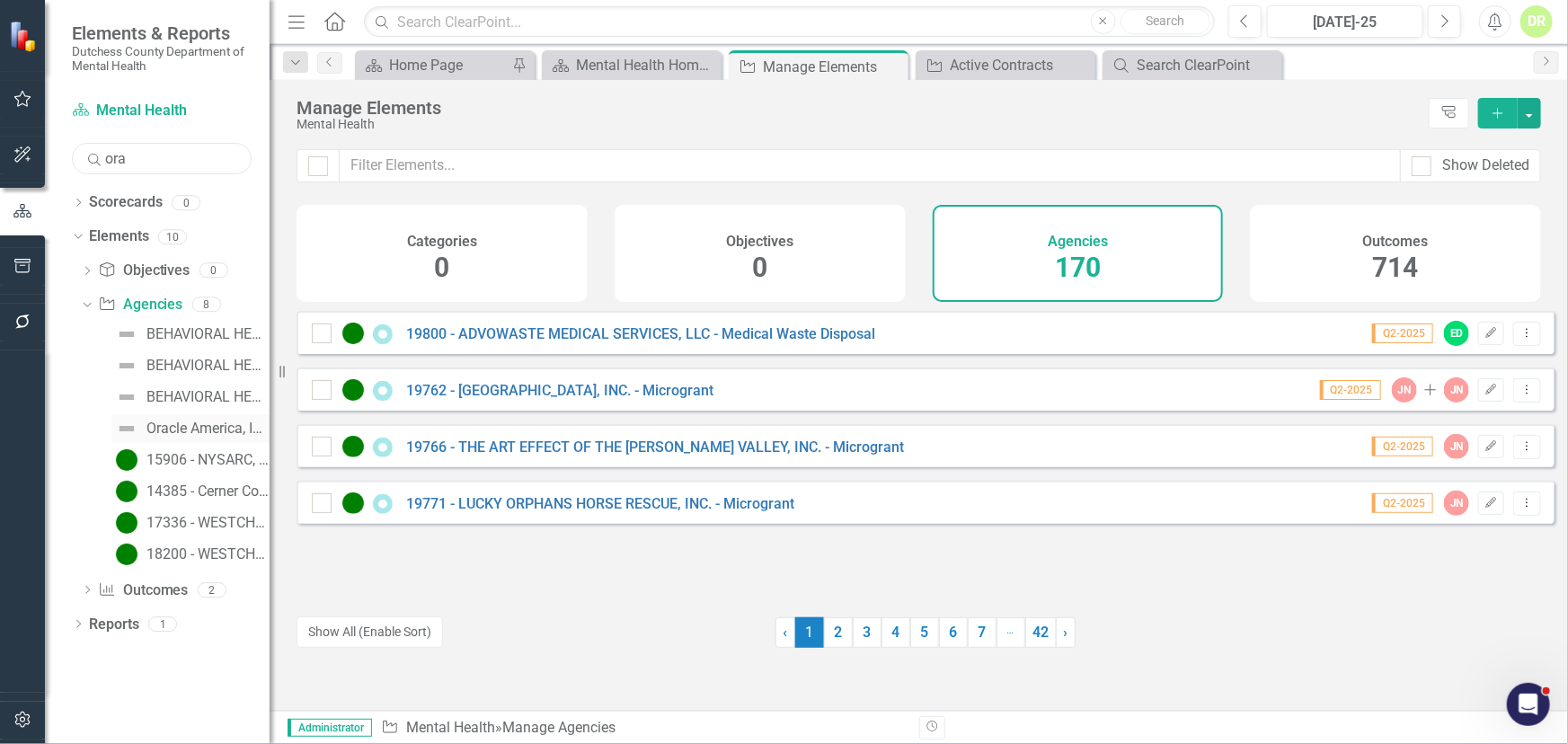
type input "ora"
click at [175, 432] on div "Oracle America, Inc. (FKA Cerner)" at bounding box center [208, 428] width 123 height 17
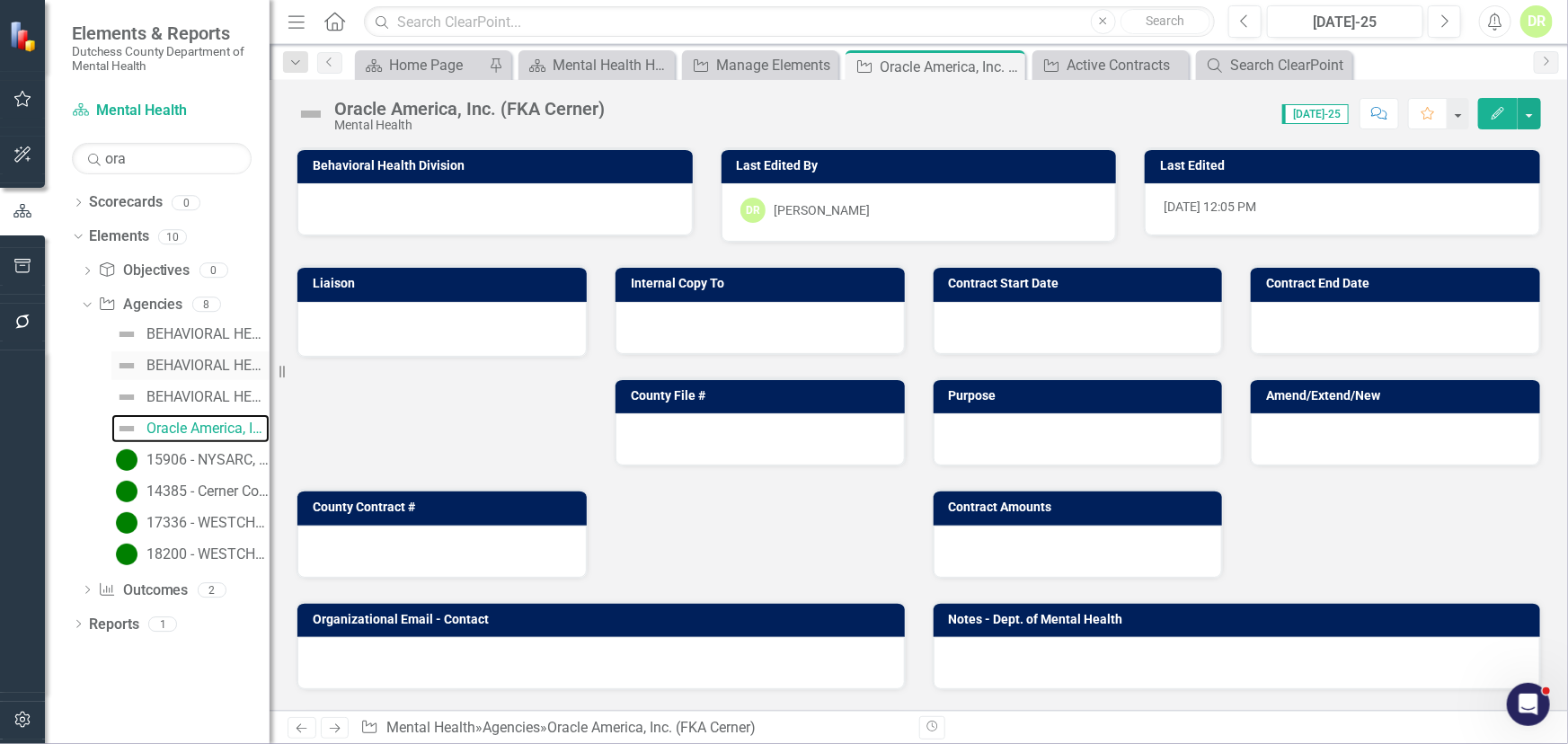
drag, startPoint x: 270, startPoint y: 342, endPoint x: 258, endPoint y: 360, distance: 21.6
click at [258, 360] on div "Elements & Reports Dutchess County Department of Mental Health Scorecard Mental…" at bounding box center [135, 372] width 270 height 744
click at [307, 110] on img at bounding box center [310, 113] width 28 height 28
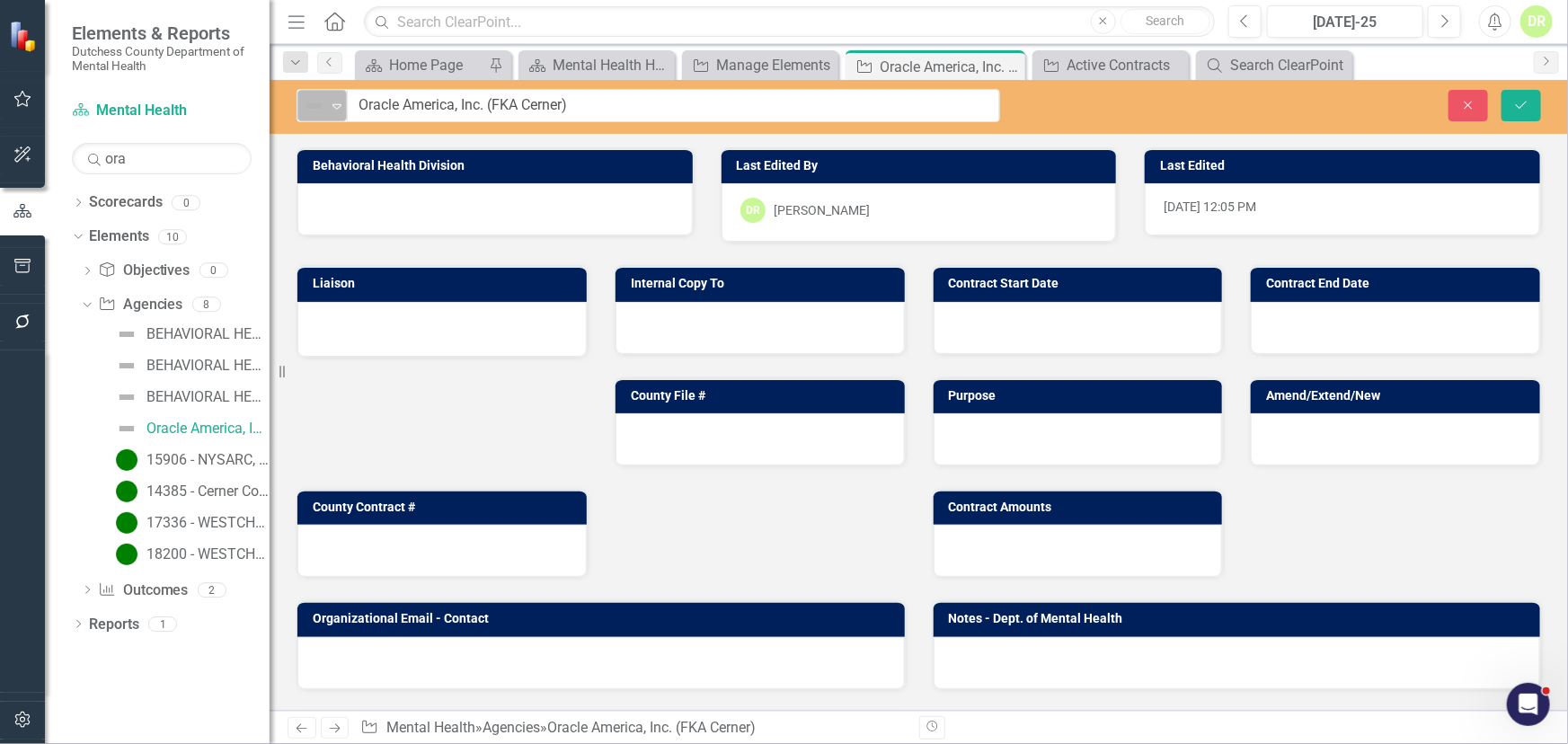
click at [336, 108] on icon at bounding box center [336, 108] width 9 height 6
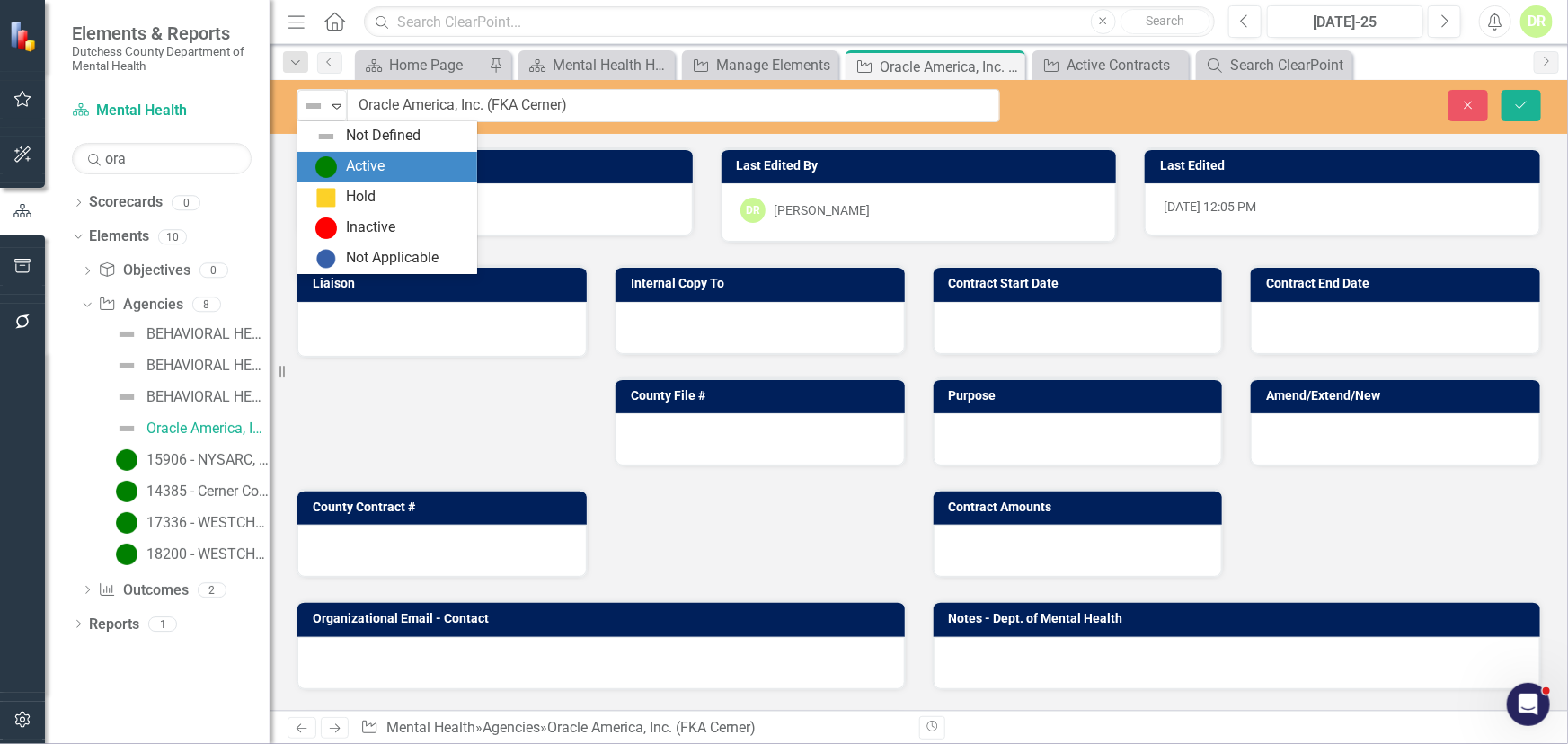
click at [340, 153] on div "Active" at bounding box center [387, 166] width 180 height 30
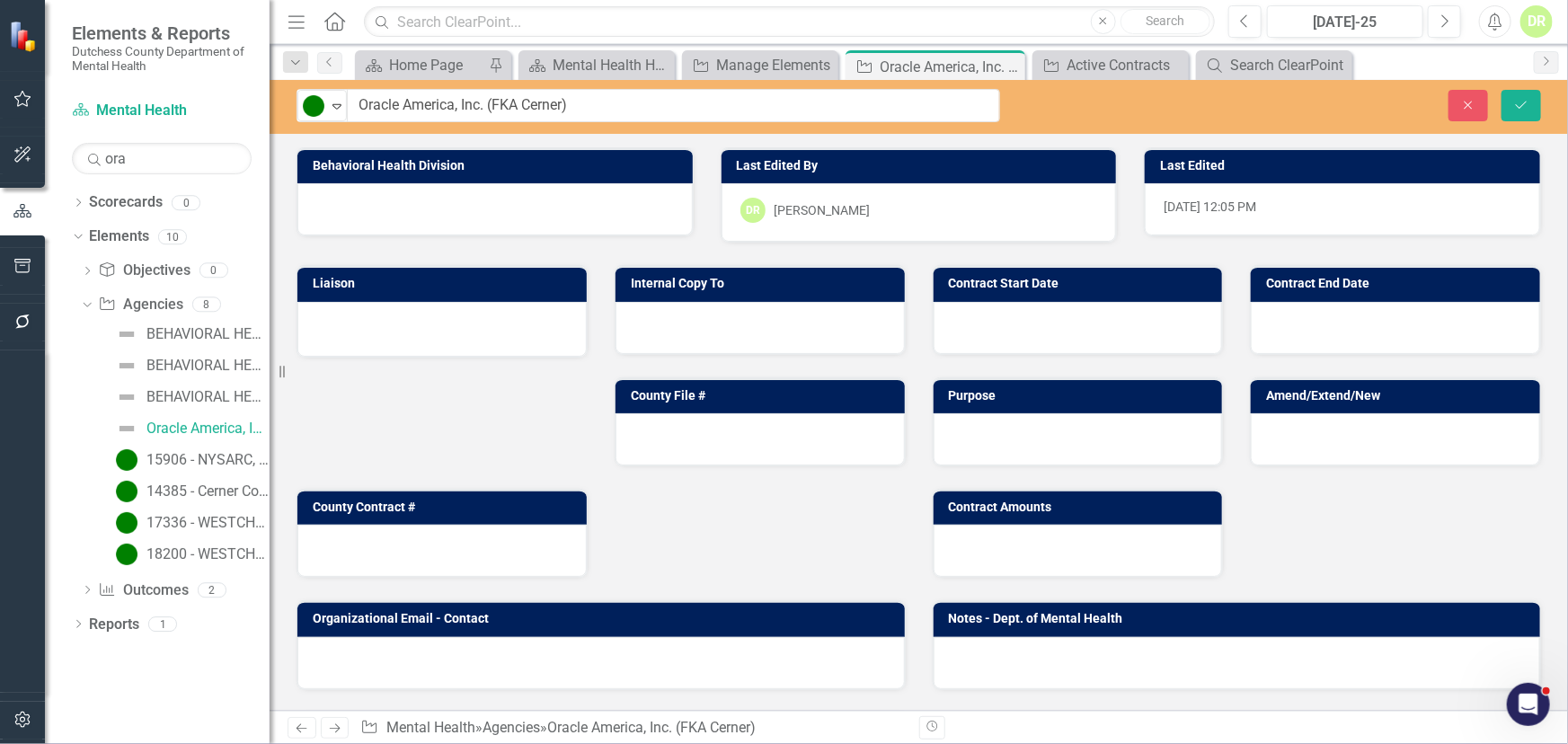
click at [366, 209] on div at bounding box center [495, 209] width 395 height 52
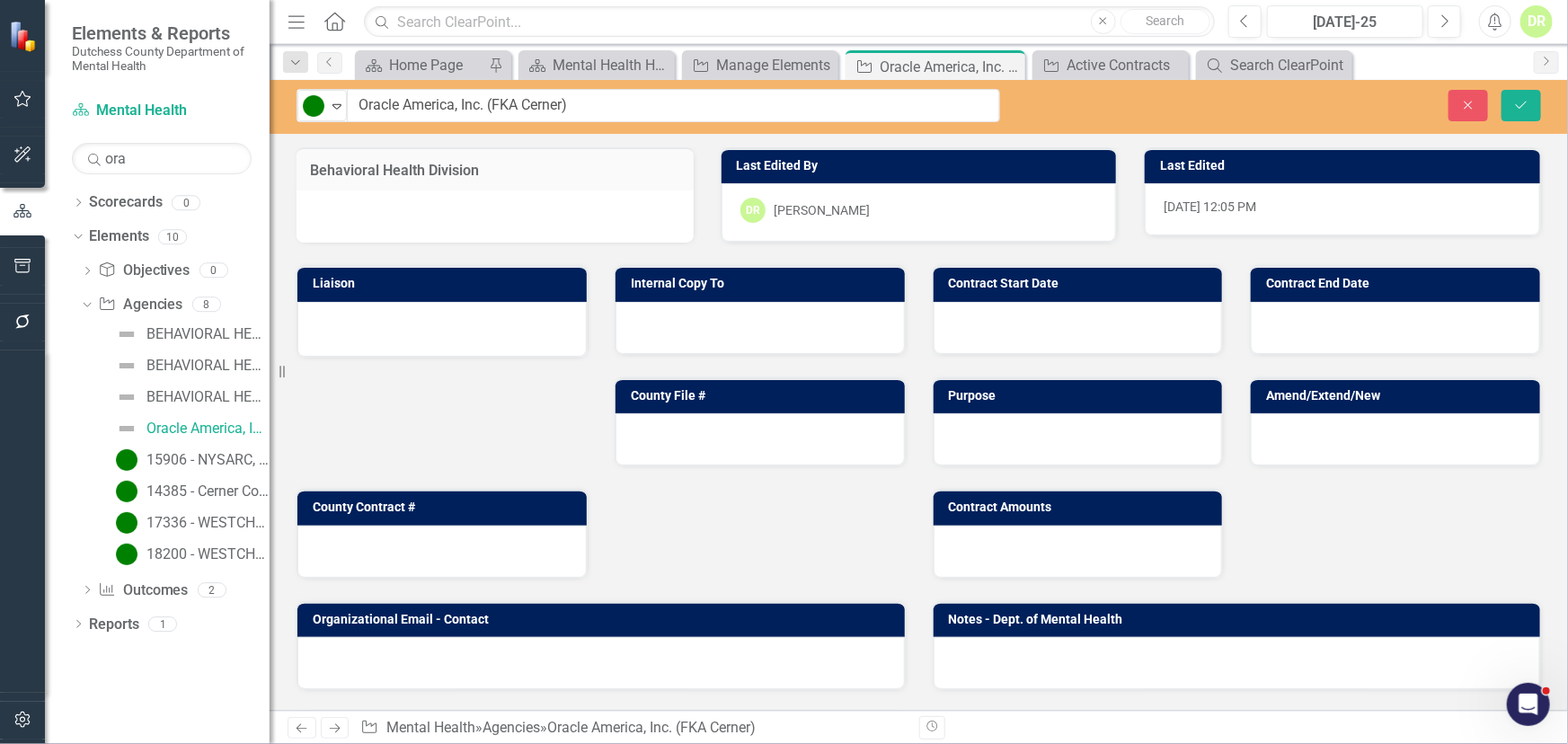
click at [506, 204] on div at bounding box center [495, 216] width 397 height 52
click at [416, 217] on div at bounding box center [495, 216] width 397 height 52
click at [415, 216] on div at bounding box center [495, 216] width 397 height 52
click at [413, 216] on div at bounding box center [495, 216] width 397 height 52
click at [411, 213] on div at bounding box center [495, 216] width 397 height 52
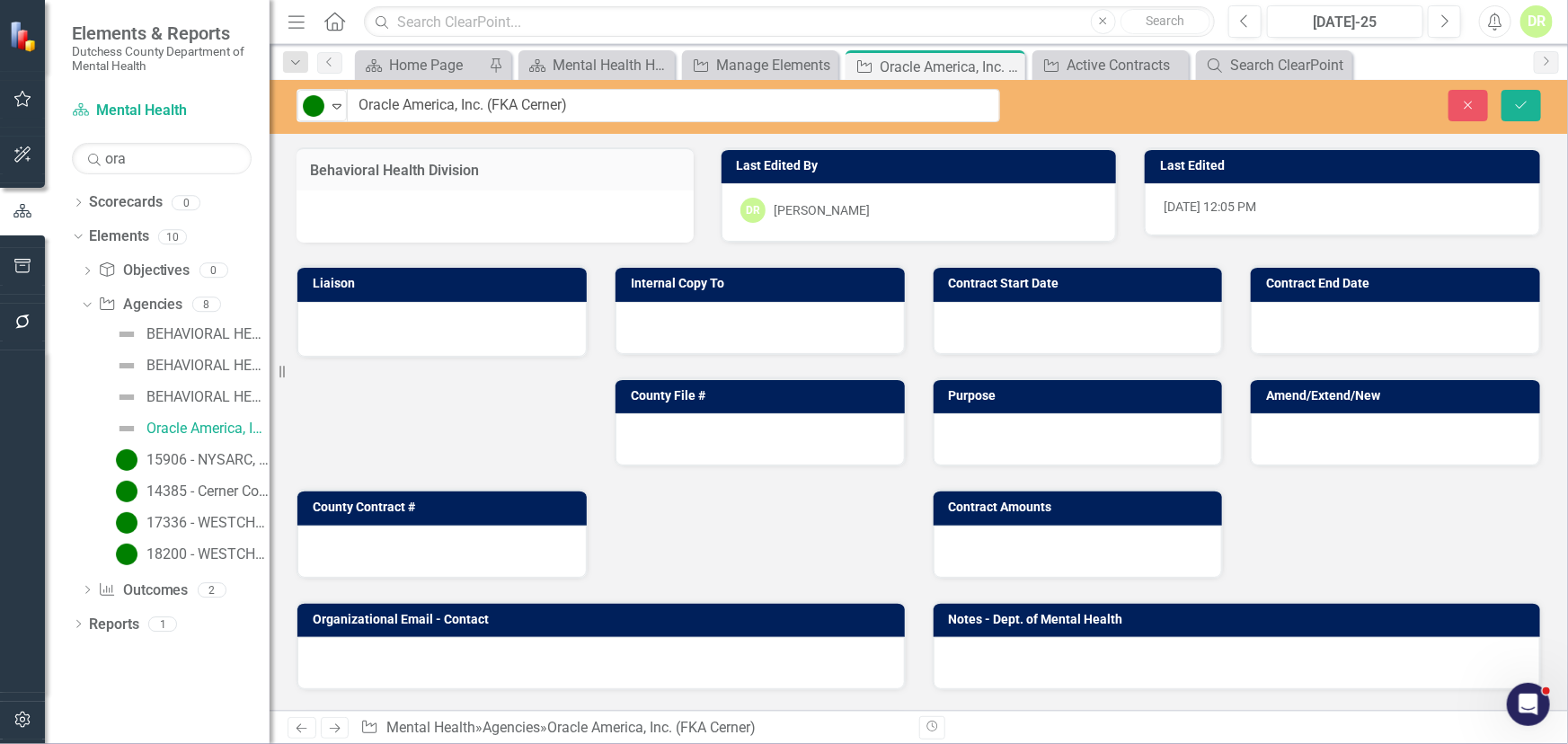
click at [394, 207] on div at bounding box center [495, 216] width 397 height 52
click at [623, 217] on div at bounding box center [495, 216] width 397 height 52
click at [622, 217] on div at bounding box center [495, 216] width 397 height 52
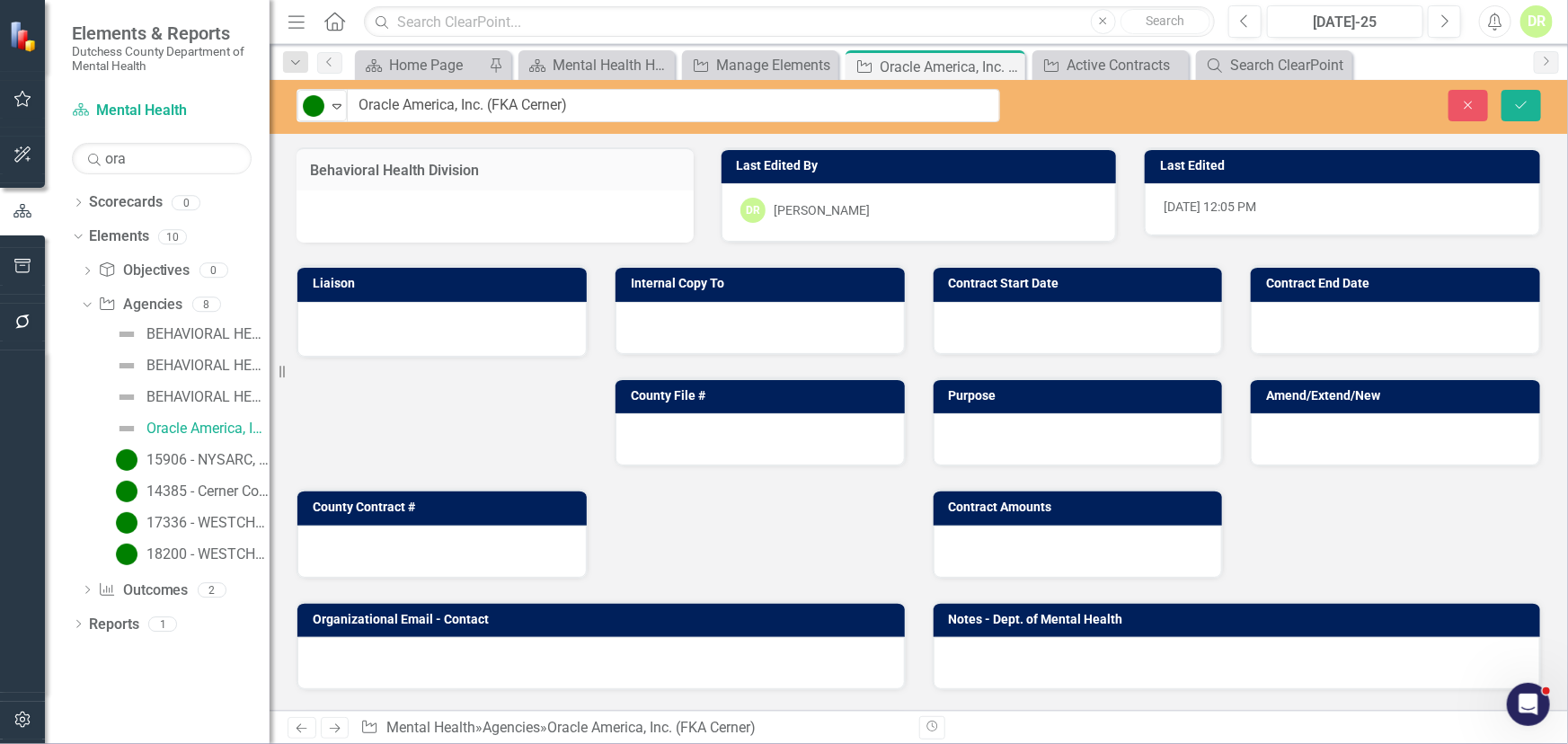
click at [411, 197] on div at bounding box center [495, 216] width 397 height 52
click at [1524, 105] on icon "submit" at bounding box center [1521, 104] width 11 height 7
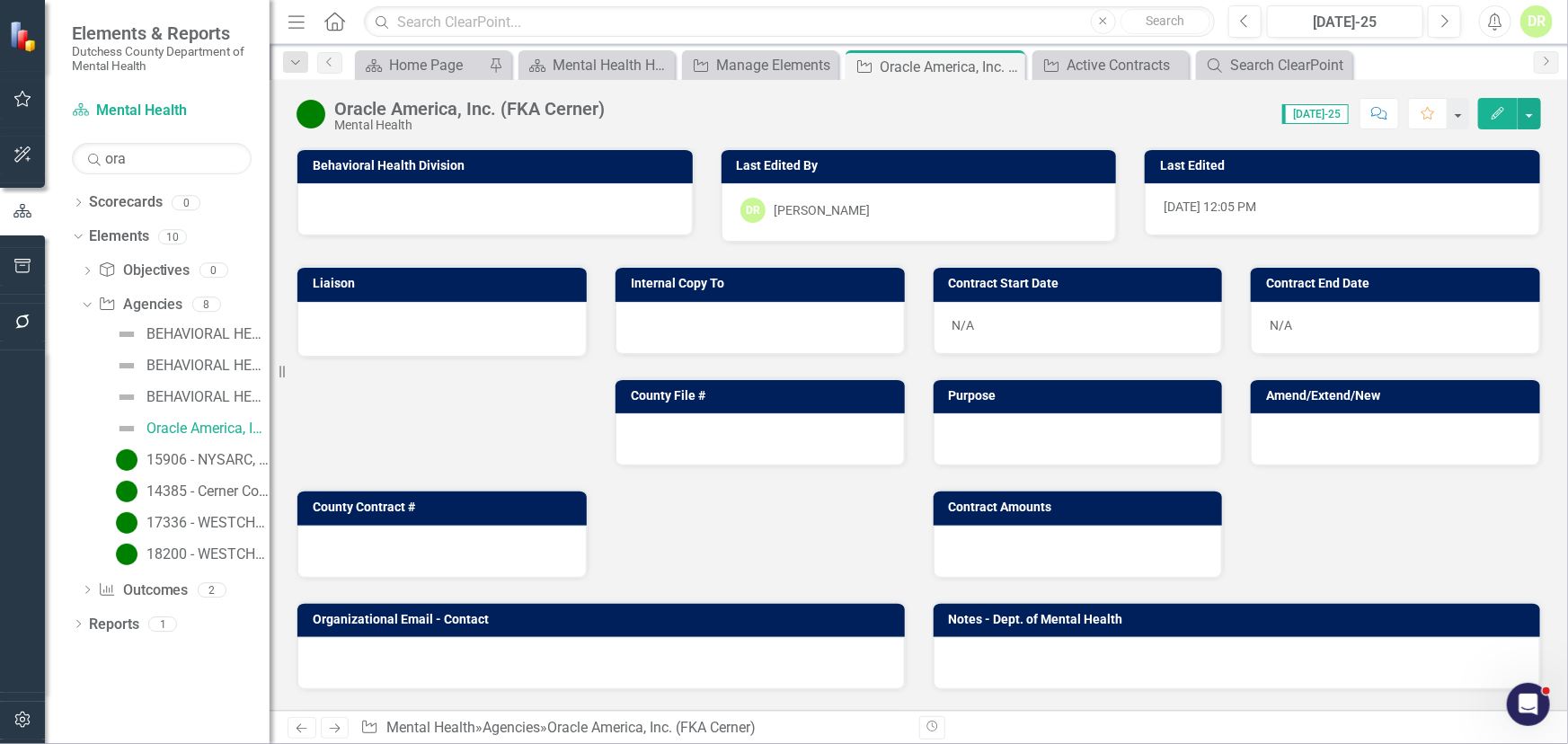
click at [362, 206] on div at bounding box center [495, 209] width 395 height 52
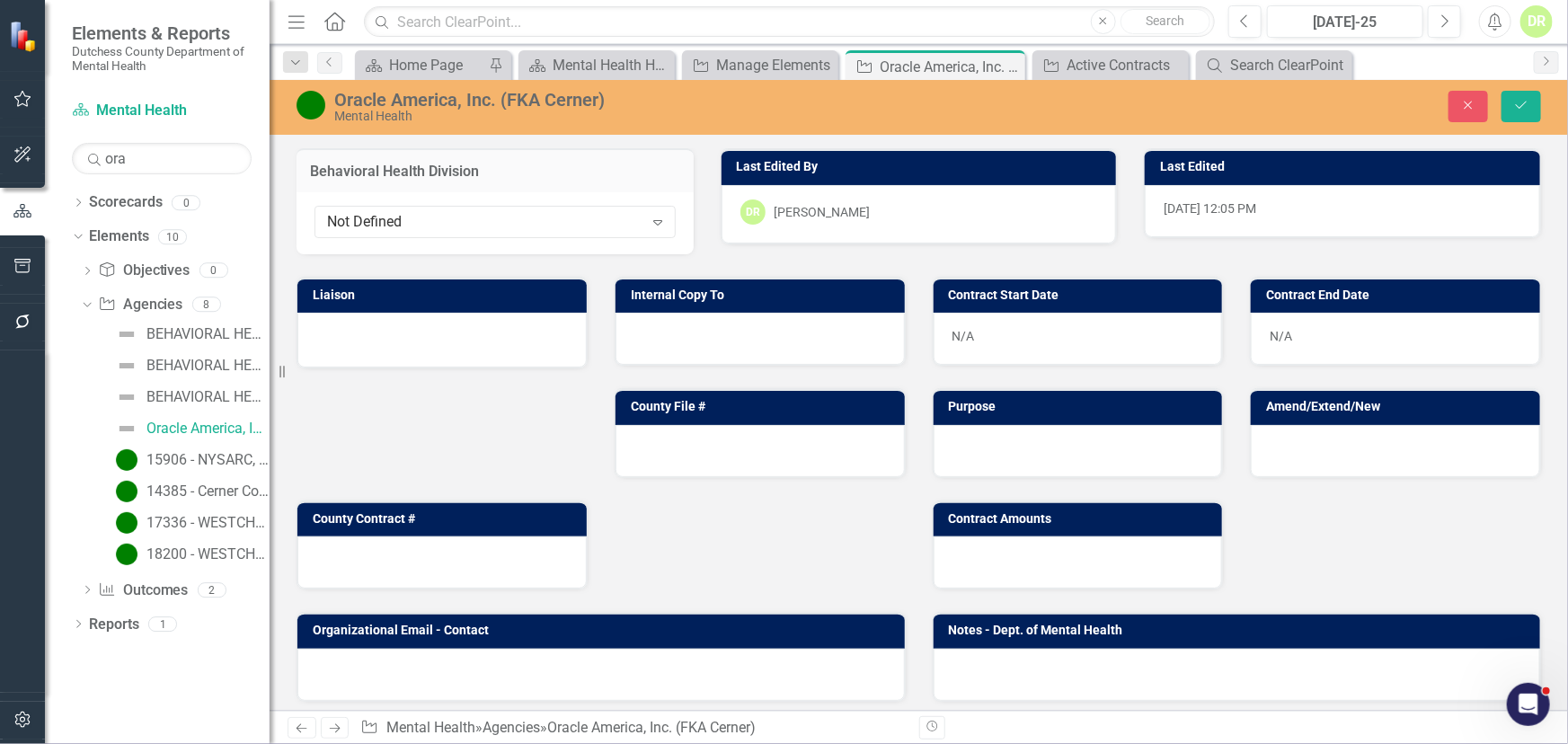
click at [340, 328] on div at bounding box center [442, 338] width 251 height 22
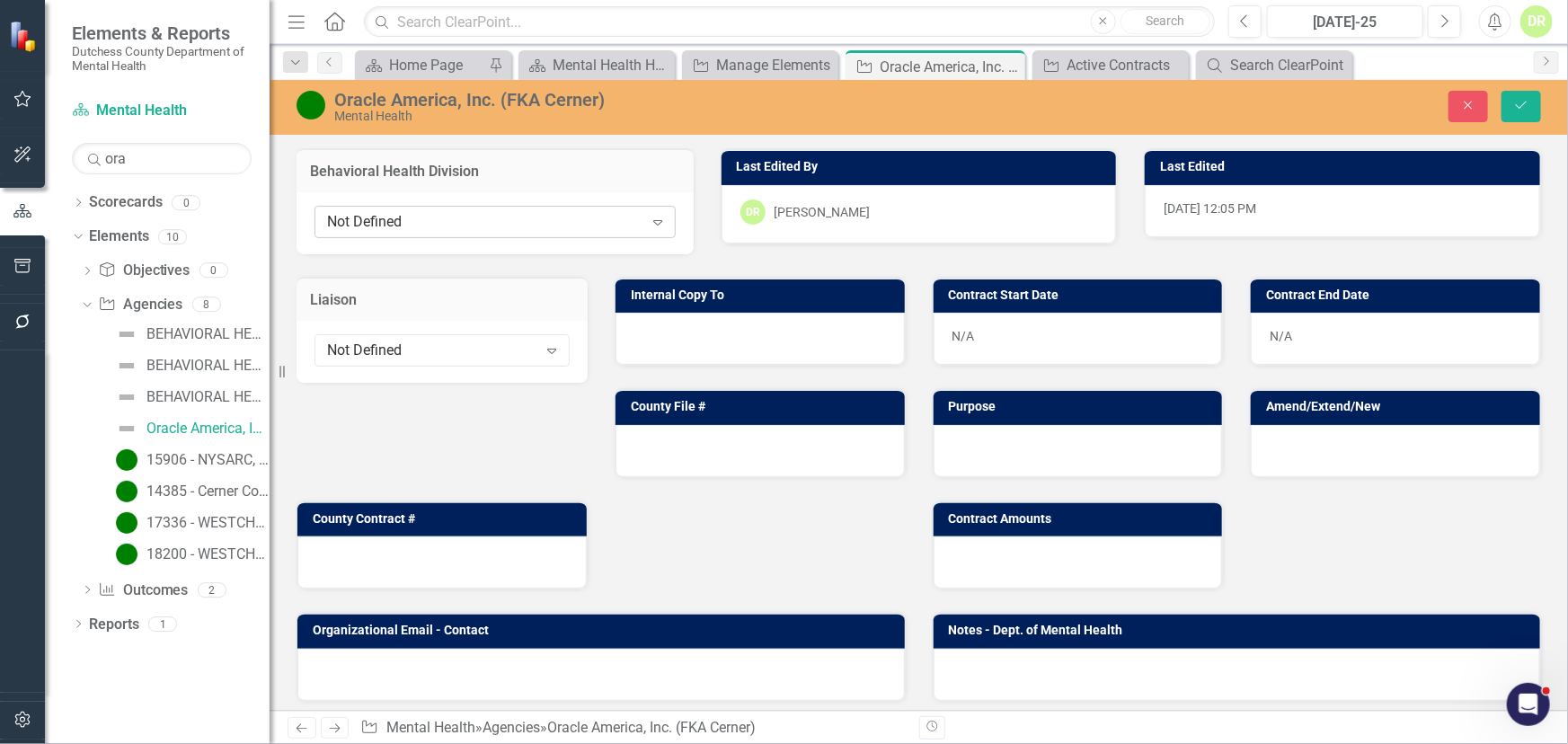
click at [401, 213] on div "Not Defined" at bounding box center [486, 222] width 317 height 21
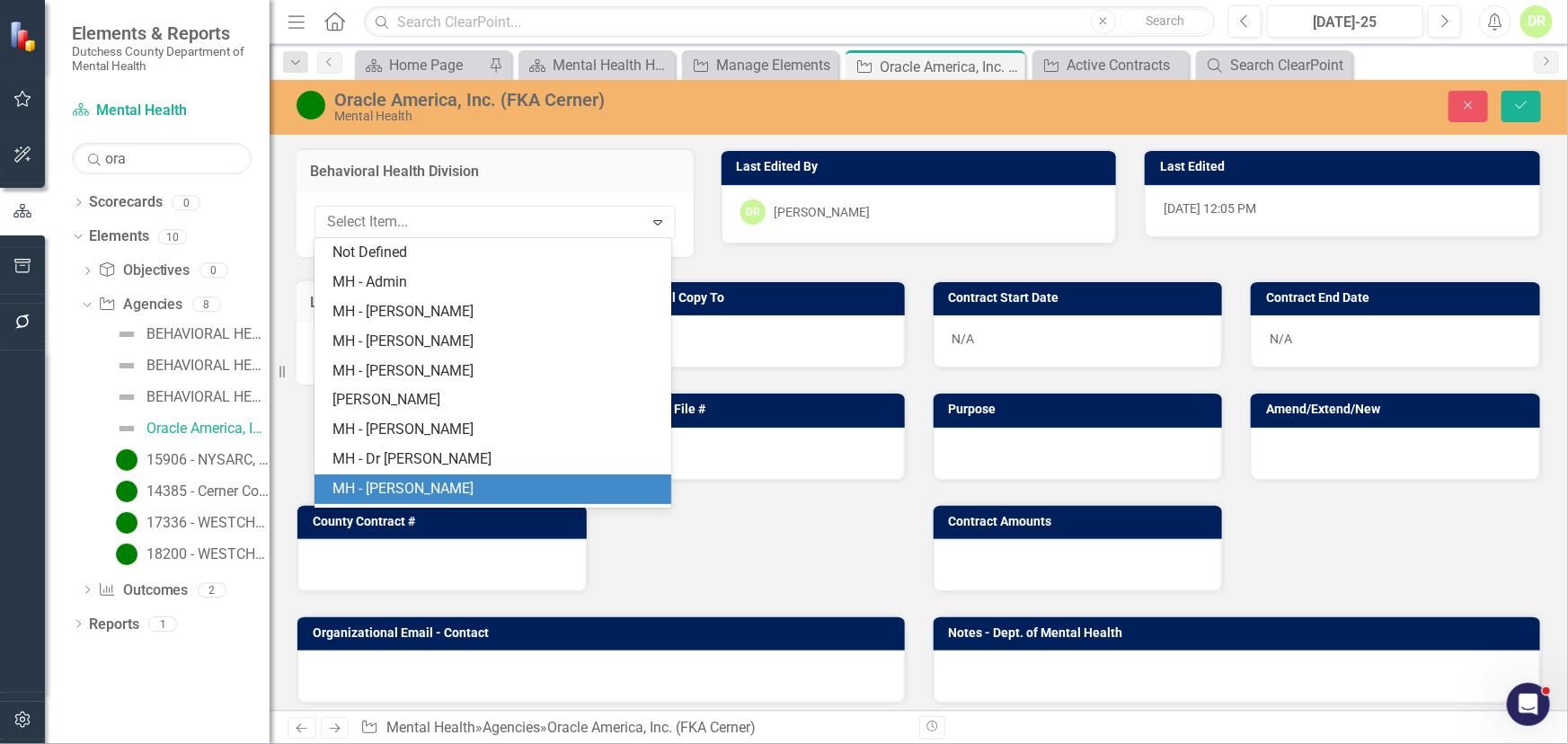
click at [393, 480] on div "MH - [PERSON_NAME]" at bounding box center [497, 489] width 328 height 21
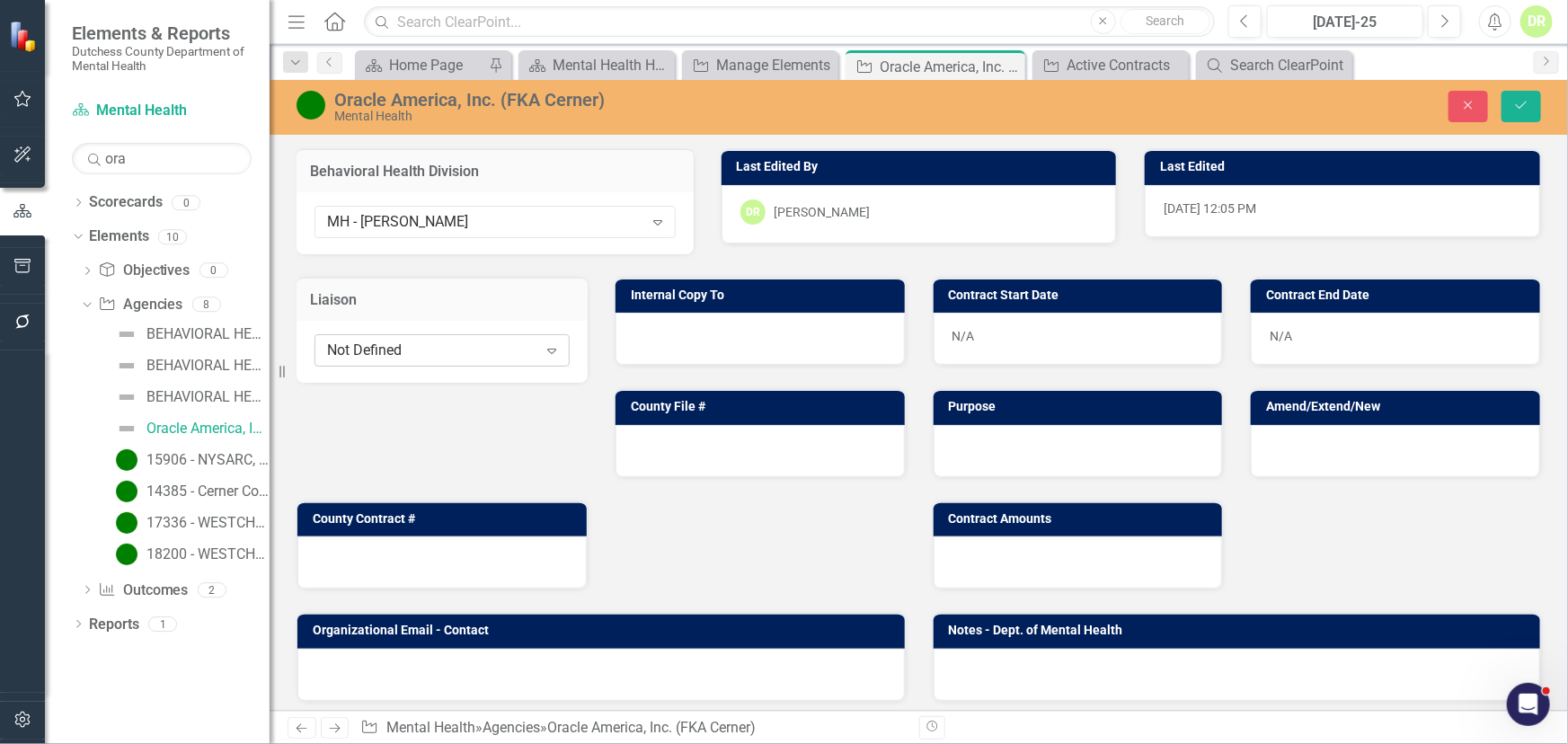
click at [428, 351] on div "Not Defined" at bounding box center [432, 350] width 210 height 21
click at [428, 346] on div "Not Defined" at bounding box center [432, 350] width 210 height 21
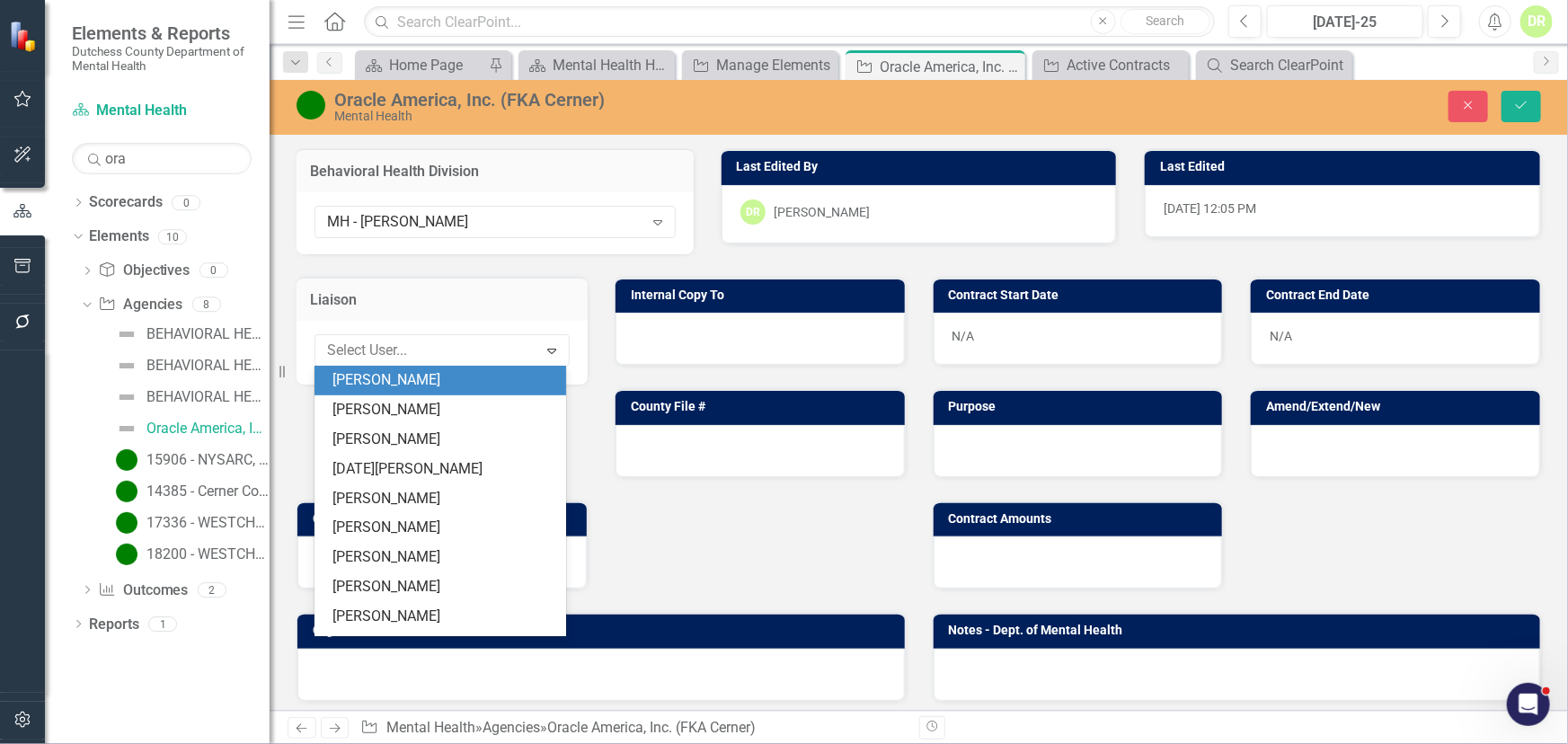
scroll to position [408, 0]
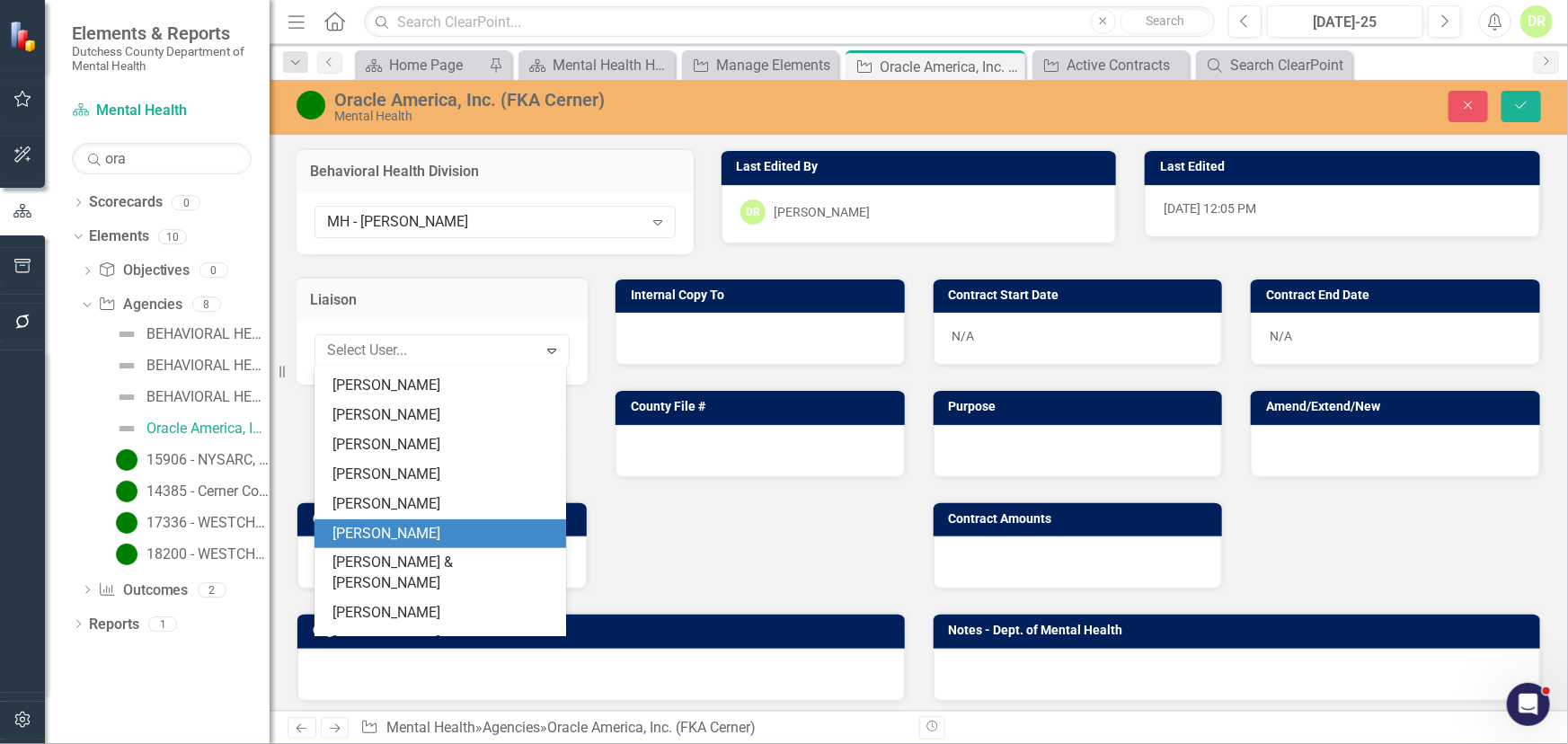
click at [402, 527] on div "Sean Griffin" at bounding box center [444, 534] width 223 height 21
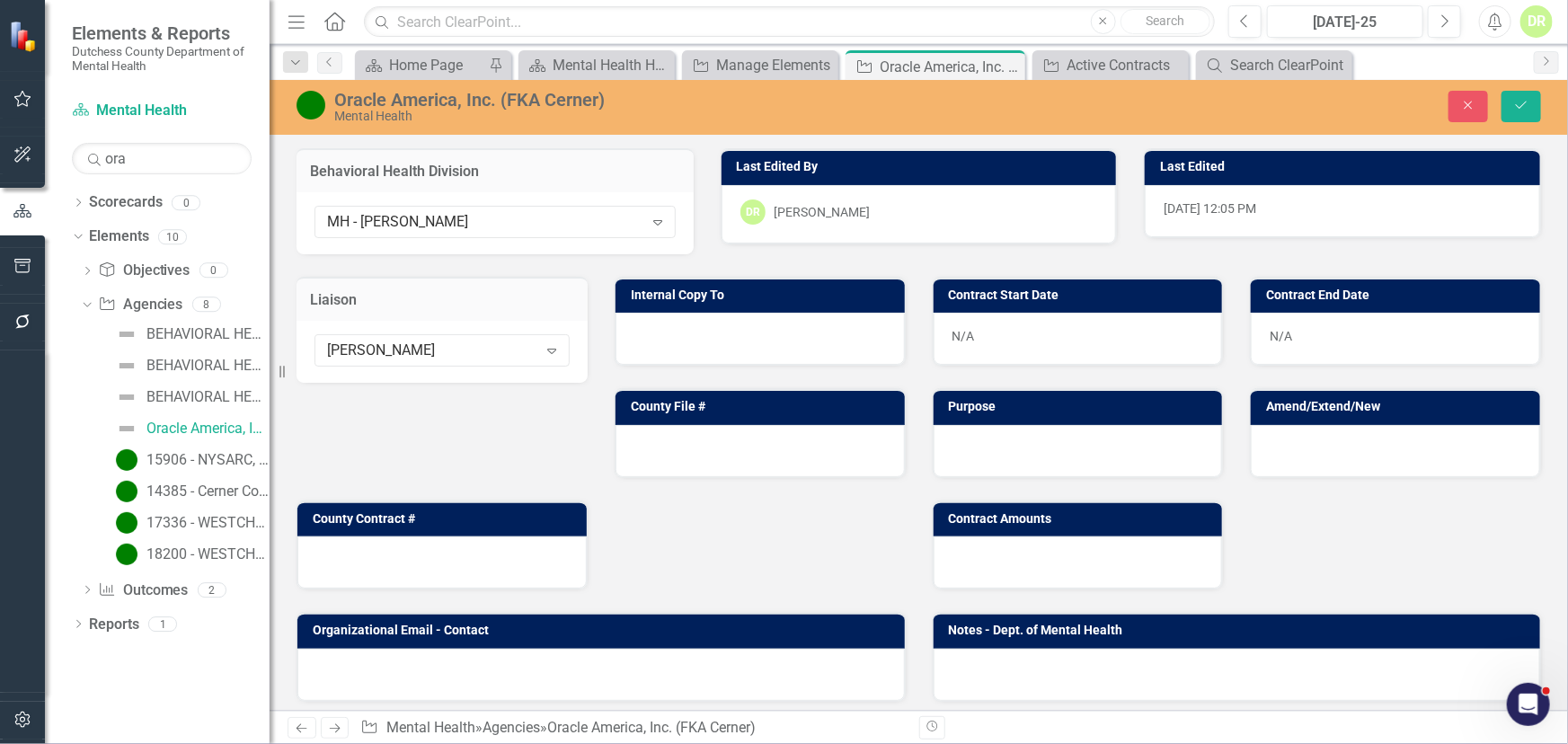
click at [690, 338] on div at bounding box center [761, 338] width 289 height 52
click at [690, 337] on div at bounding box center [761, 338] width 289 height 52
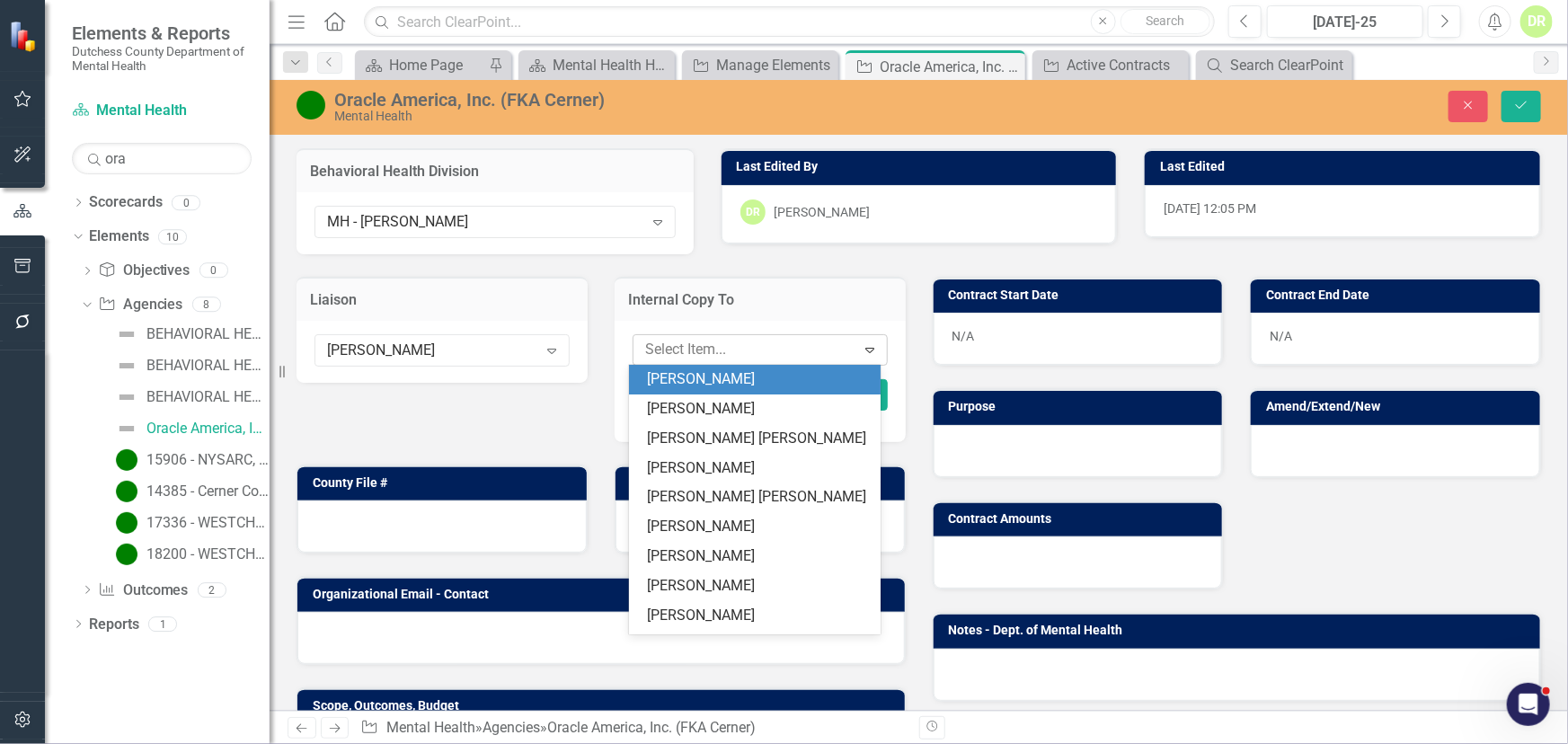
click at [692, 341] on div at bounding box center [747, 350] width 217 height 24
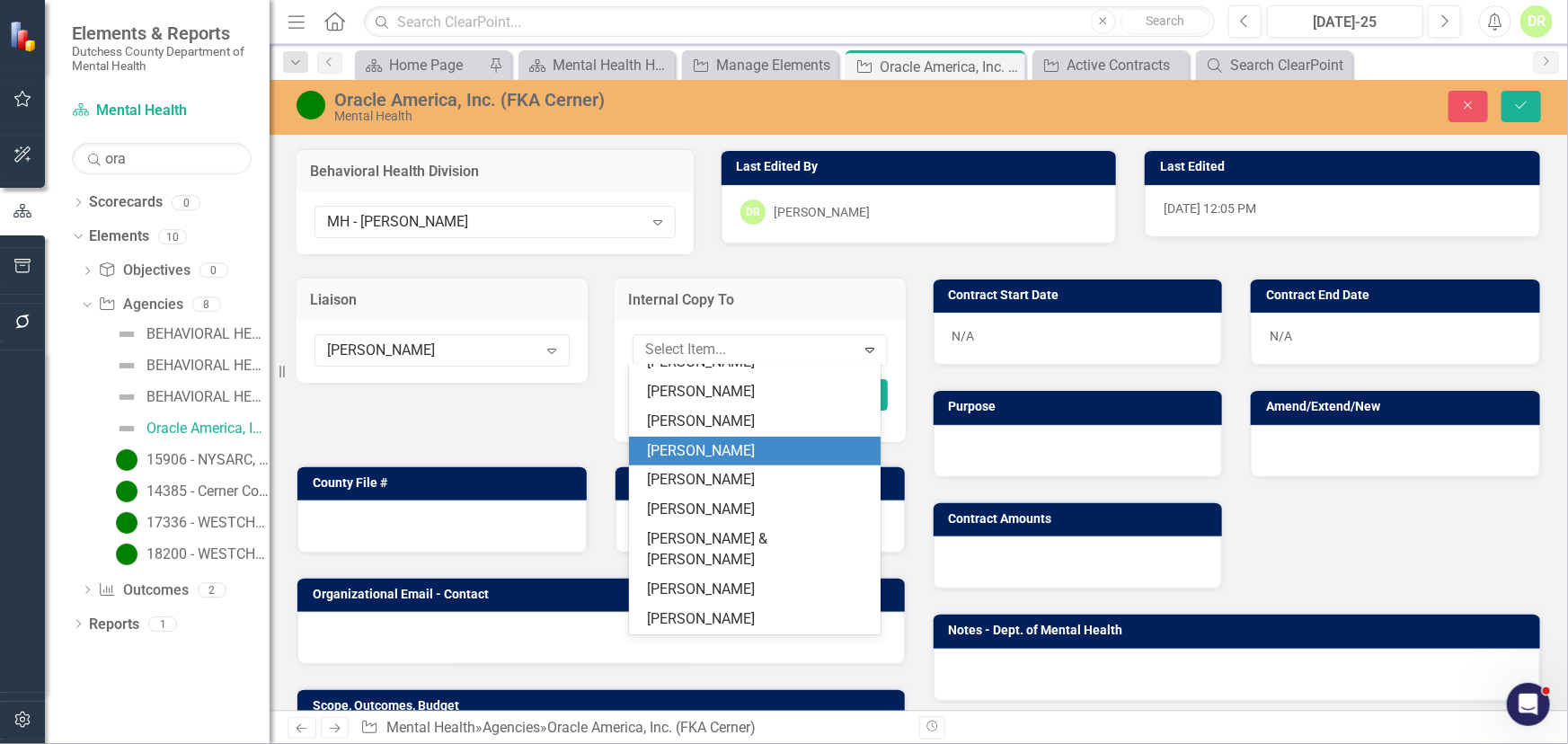
scroll to position [389, 0]
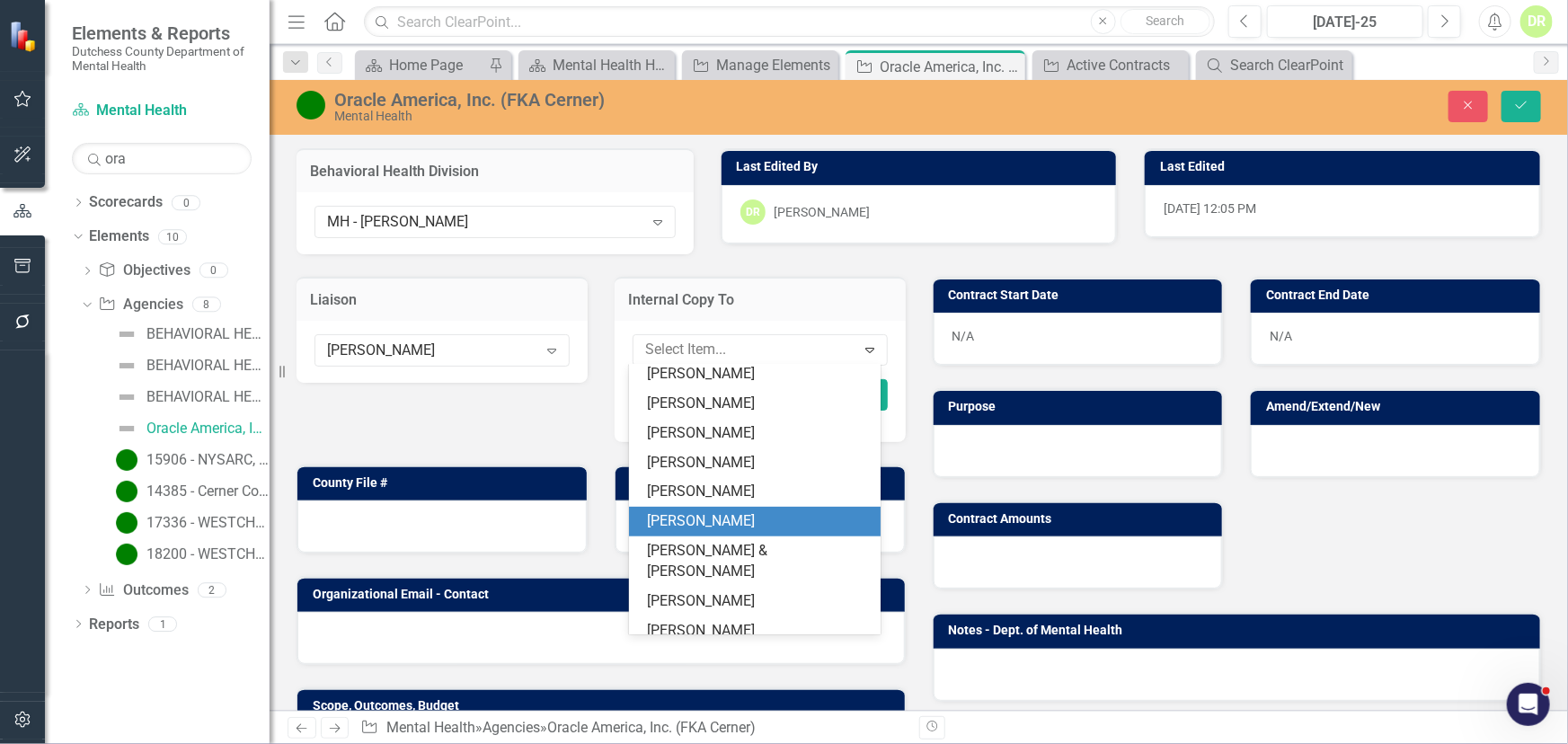
drag, startPoint x: 721, startPoint y: 518, endPoint x: 725, endPoint y: 503, distance: 15.5
click at [721, 516] on div "Sean Griffin" at bounding box center [759, 521] width 223 height 21
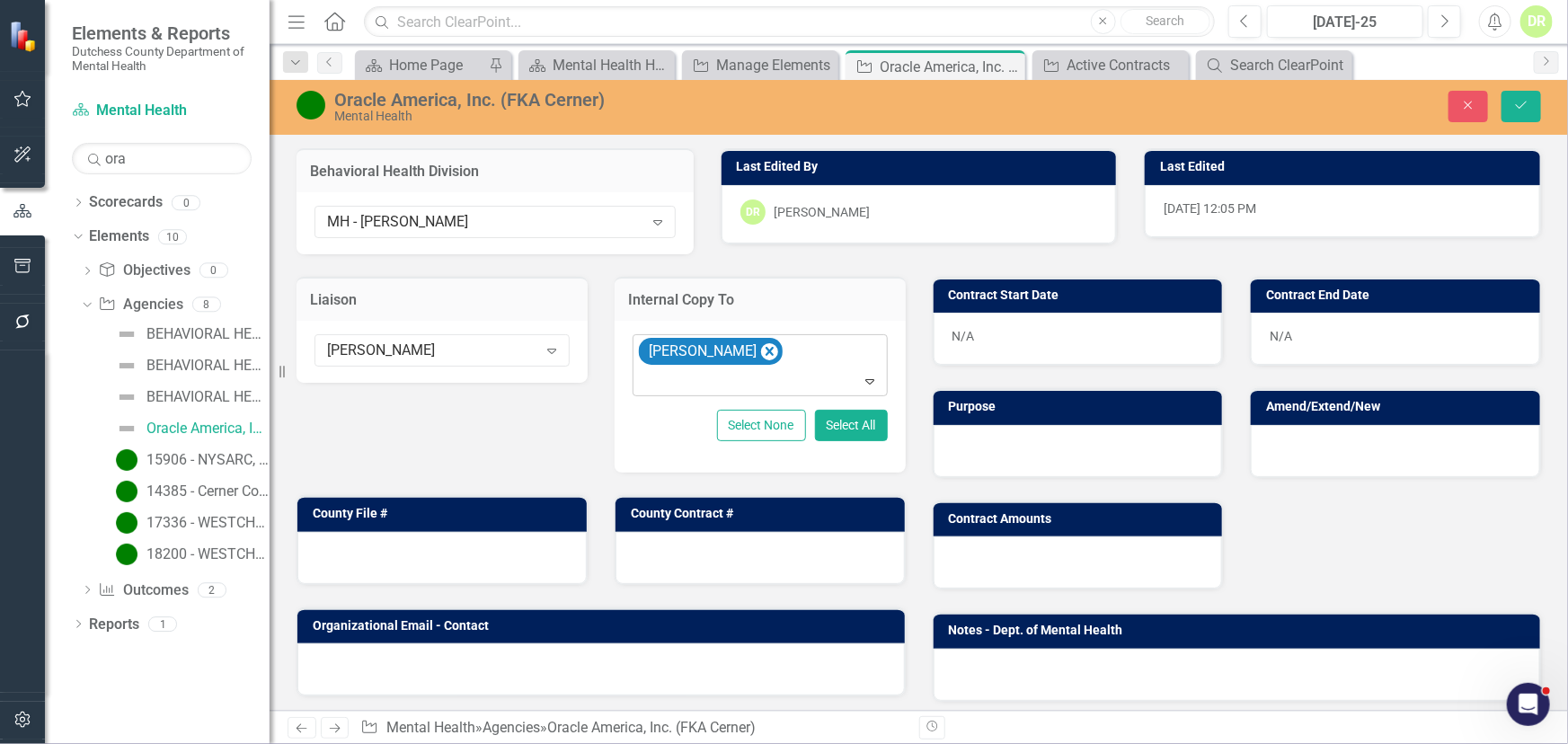
click at [800, 353] on div "Sean Griffin" at bounding box center [762, 366] width 250 height 62
type input "dmh"
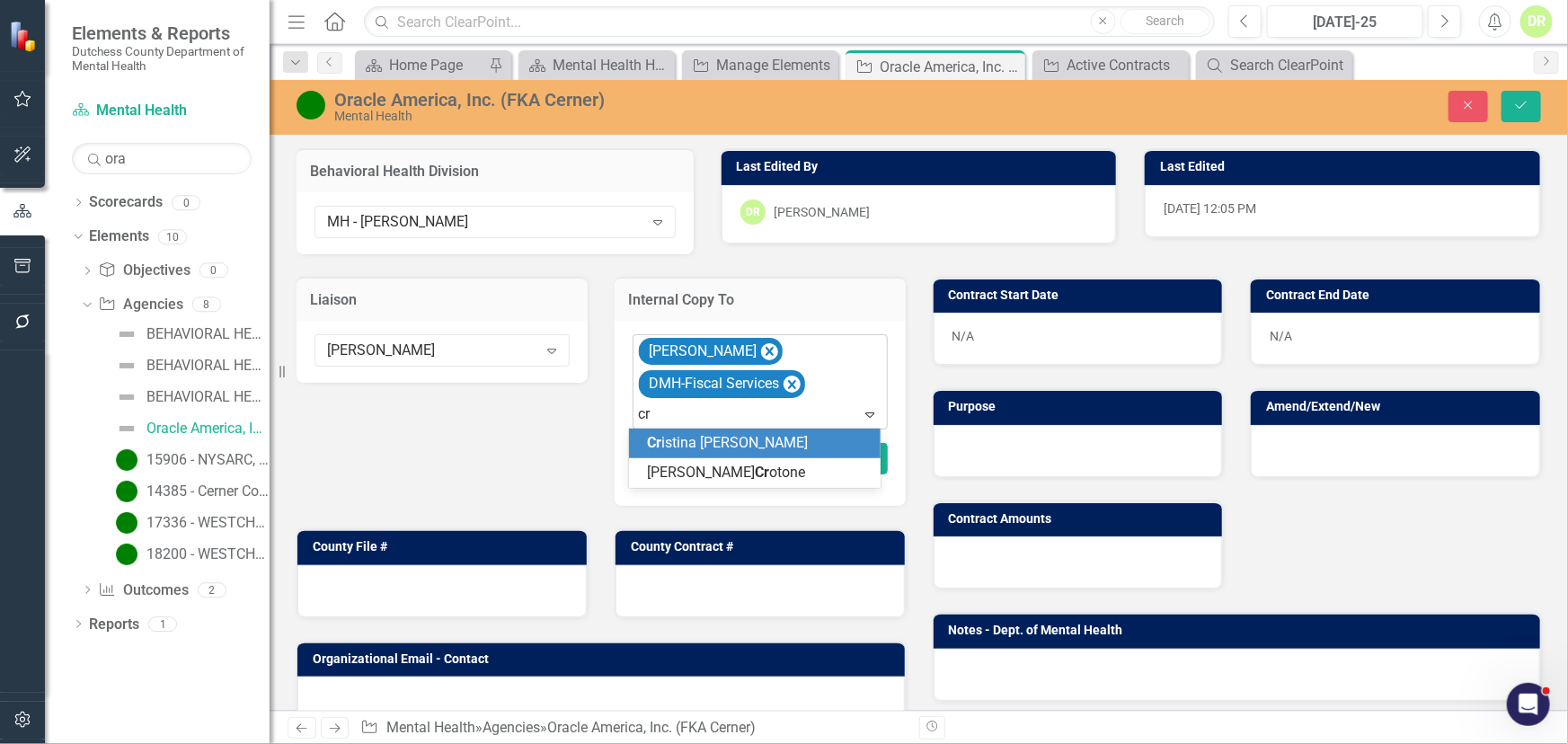
type input "cri"
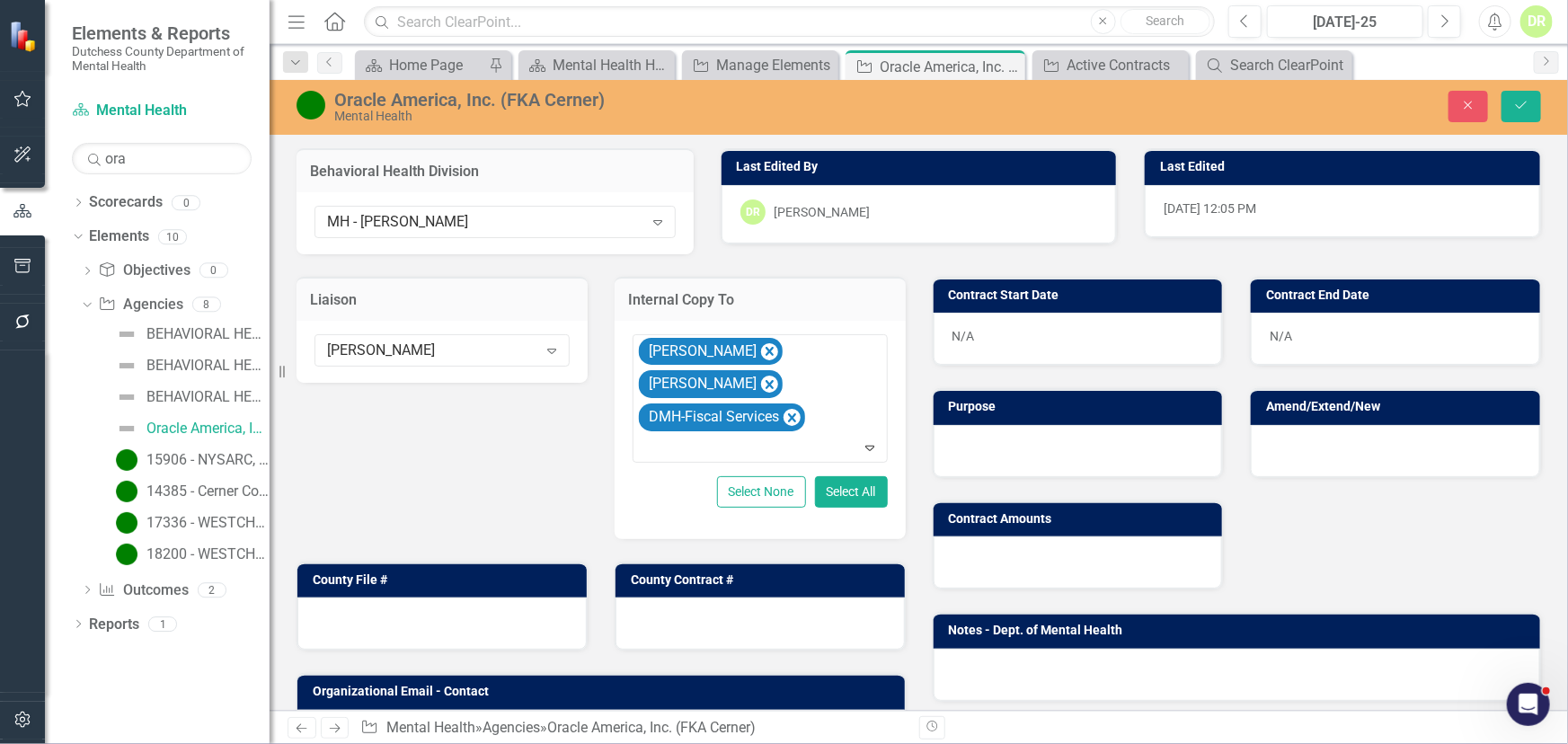
click at [980, 326] on div "N/A" at bounding box center [1078, 338] width 289 height 52
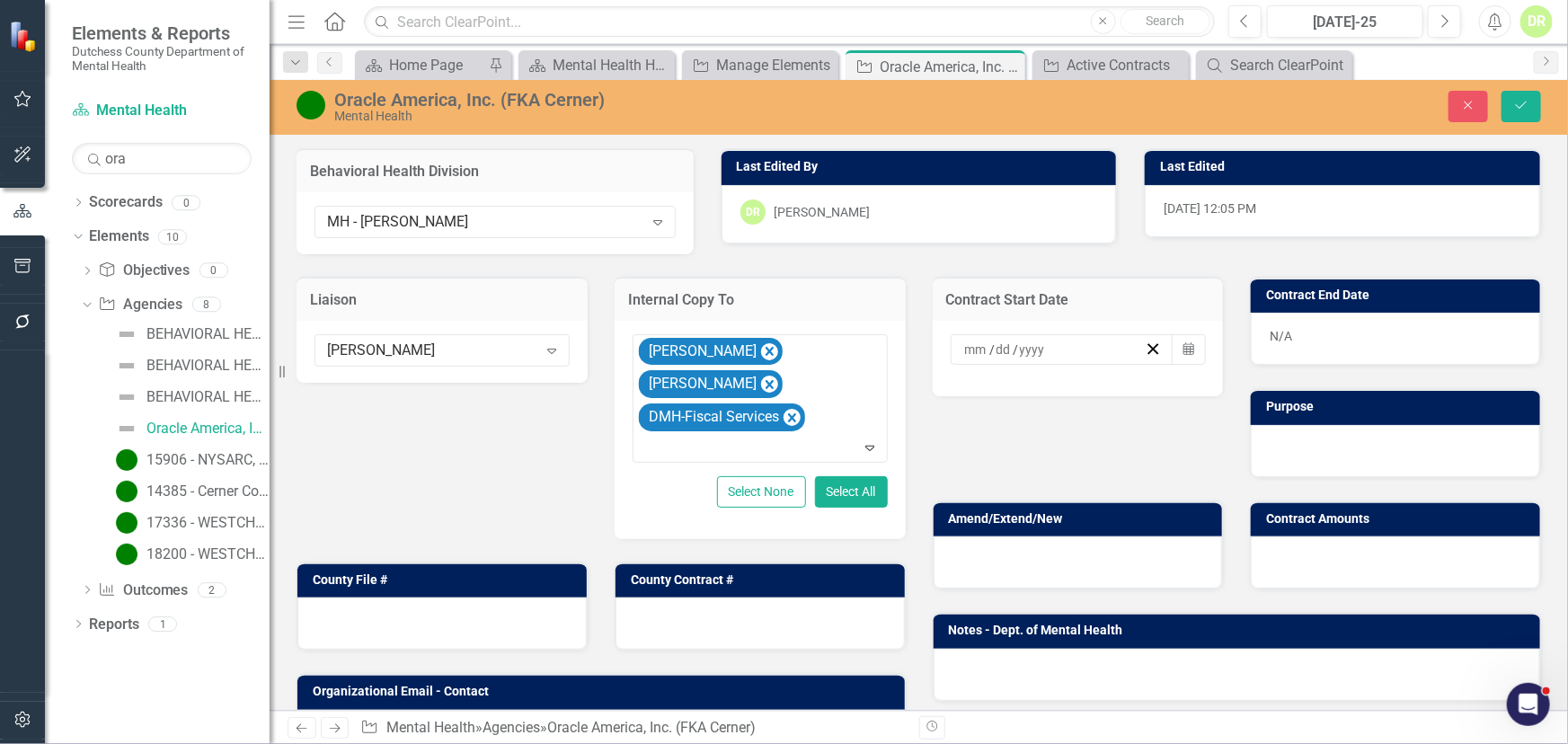
click at [964, 345] on input at bounding box center [977, 349] width 26 height 18
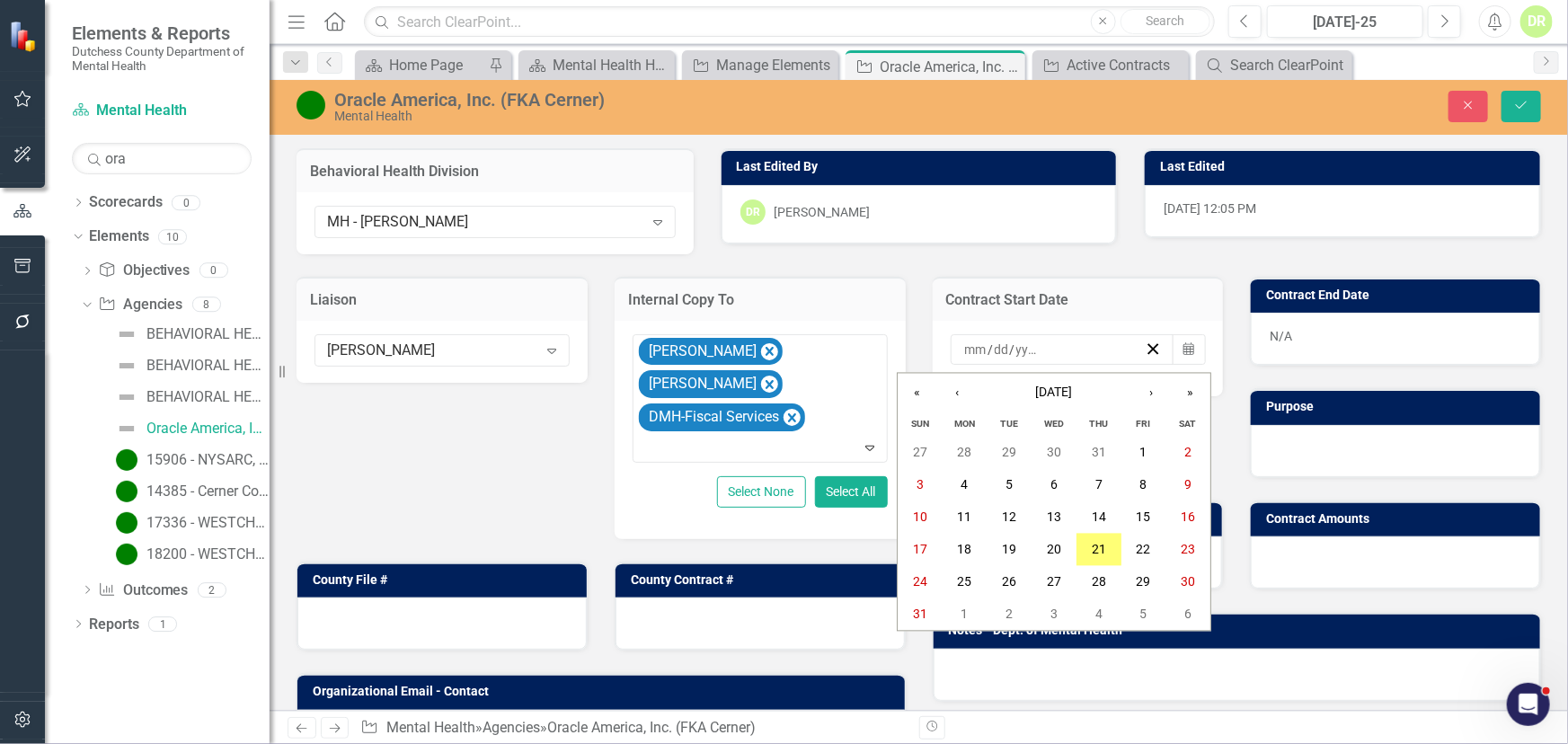
click at [964, 348] on input "number" at bounding box center [976, 349] width 24 height 18
type input "4"
type input "1"
type input "2025"
click at [1312, 340] on div "N/A" at bounding box center [1396, 338] width 289 height 52
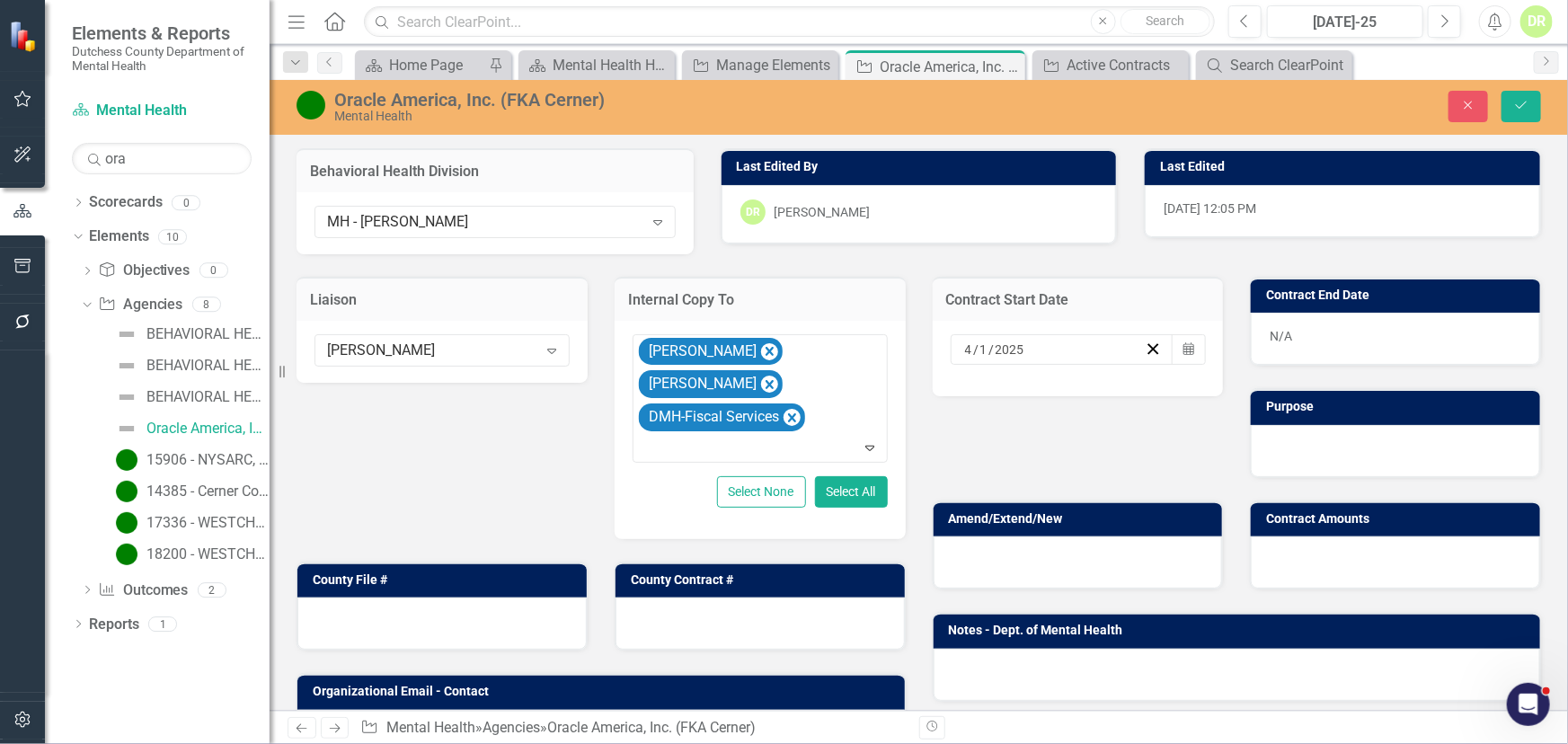
click at [1312, 340] on div "N/A" at bounding box center [1396, 338] width 289 height 52
click at [1310, 340] on div "N/A" at bounding box center [1396, 338] width 289 height 52
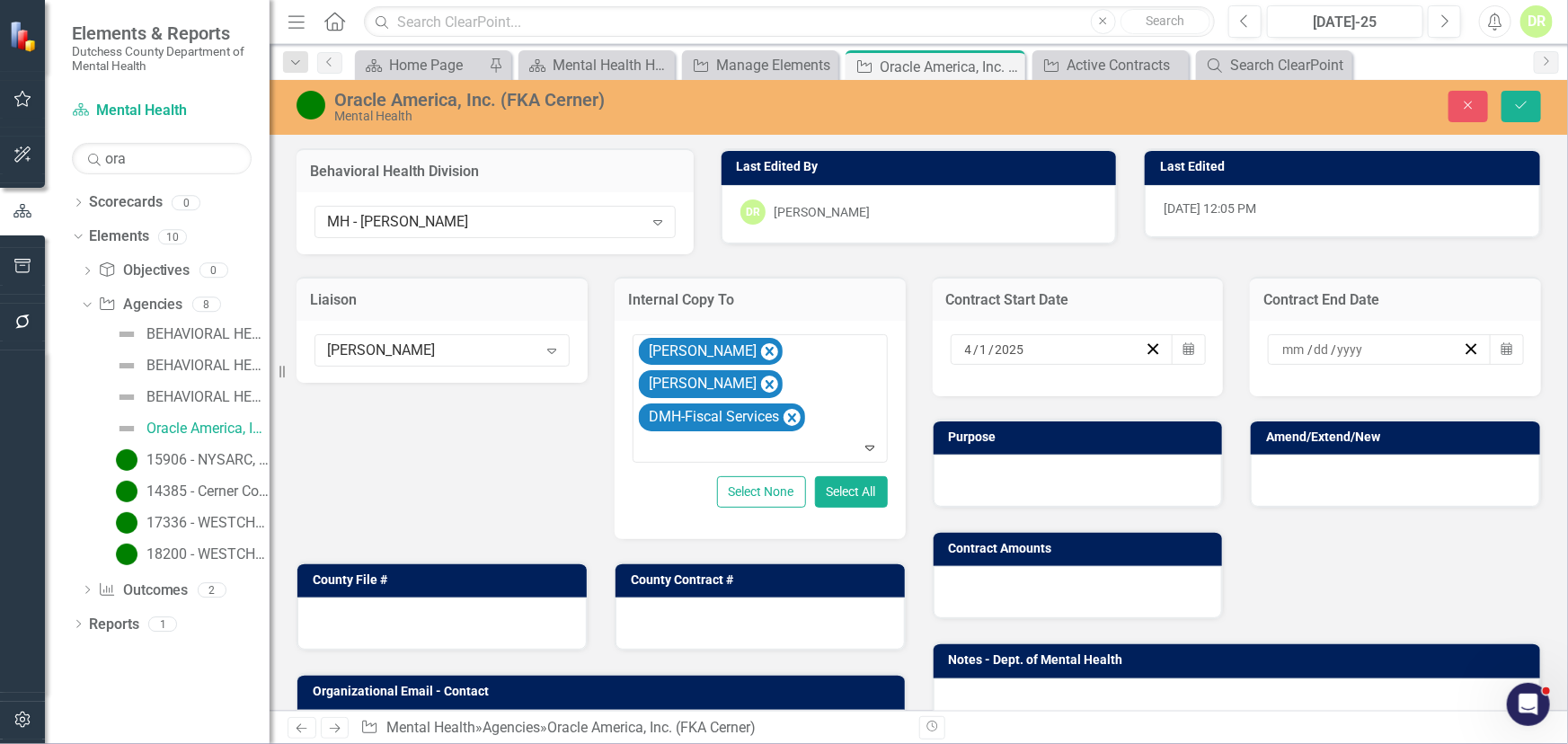
click at [1282, 347] on input at bounding box center [1294, 349] width 26 height 18
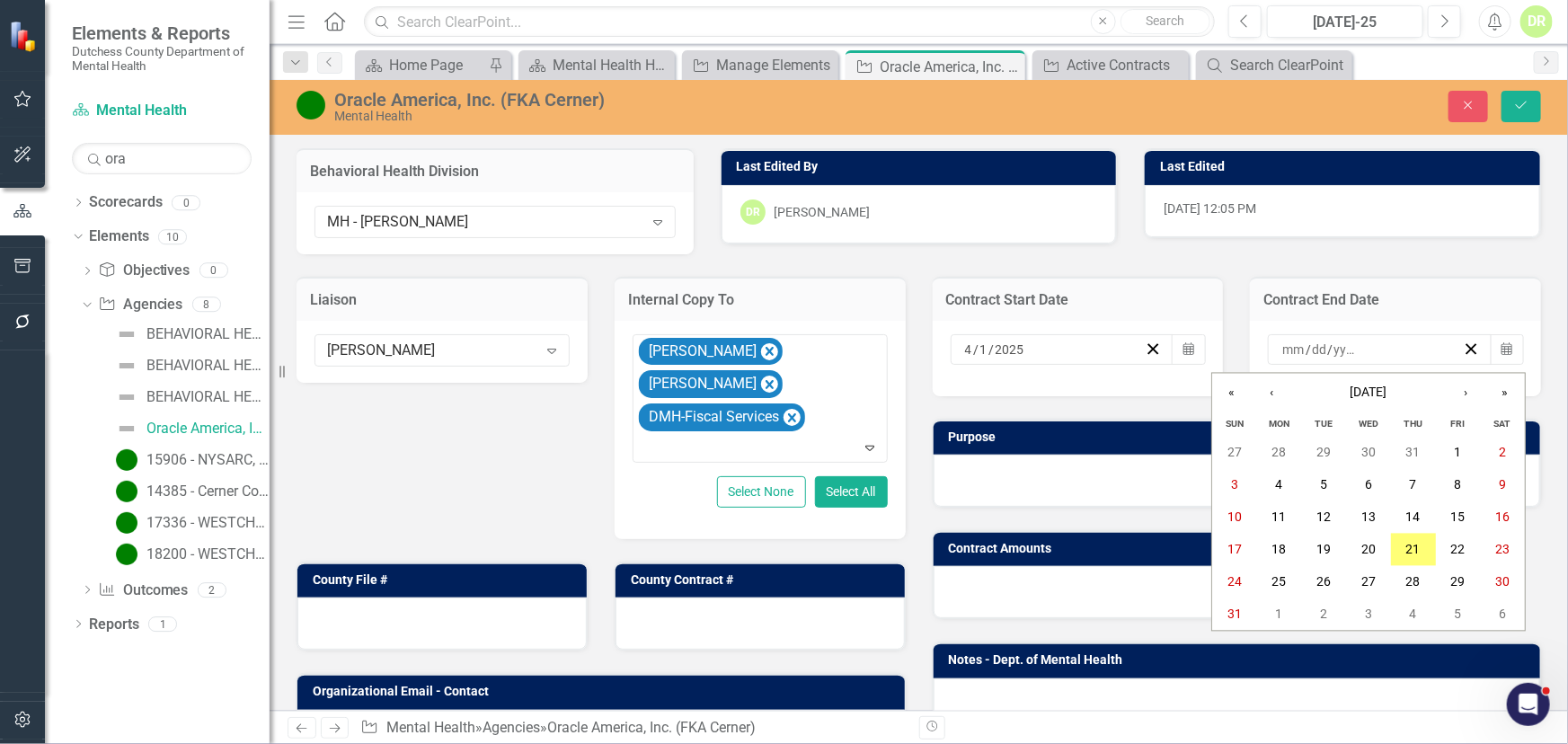
click at [1282, 347] on input "number" at bounding box center [1293, 349] width 24 height 18
type input "12"
type input "31"
type input "2025"
click at [1002, 471] on div at bounding box center [1078, 480] width 289 height 52
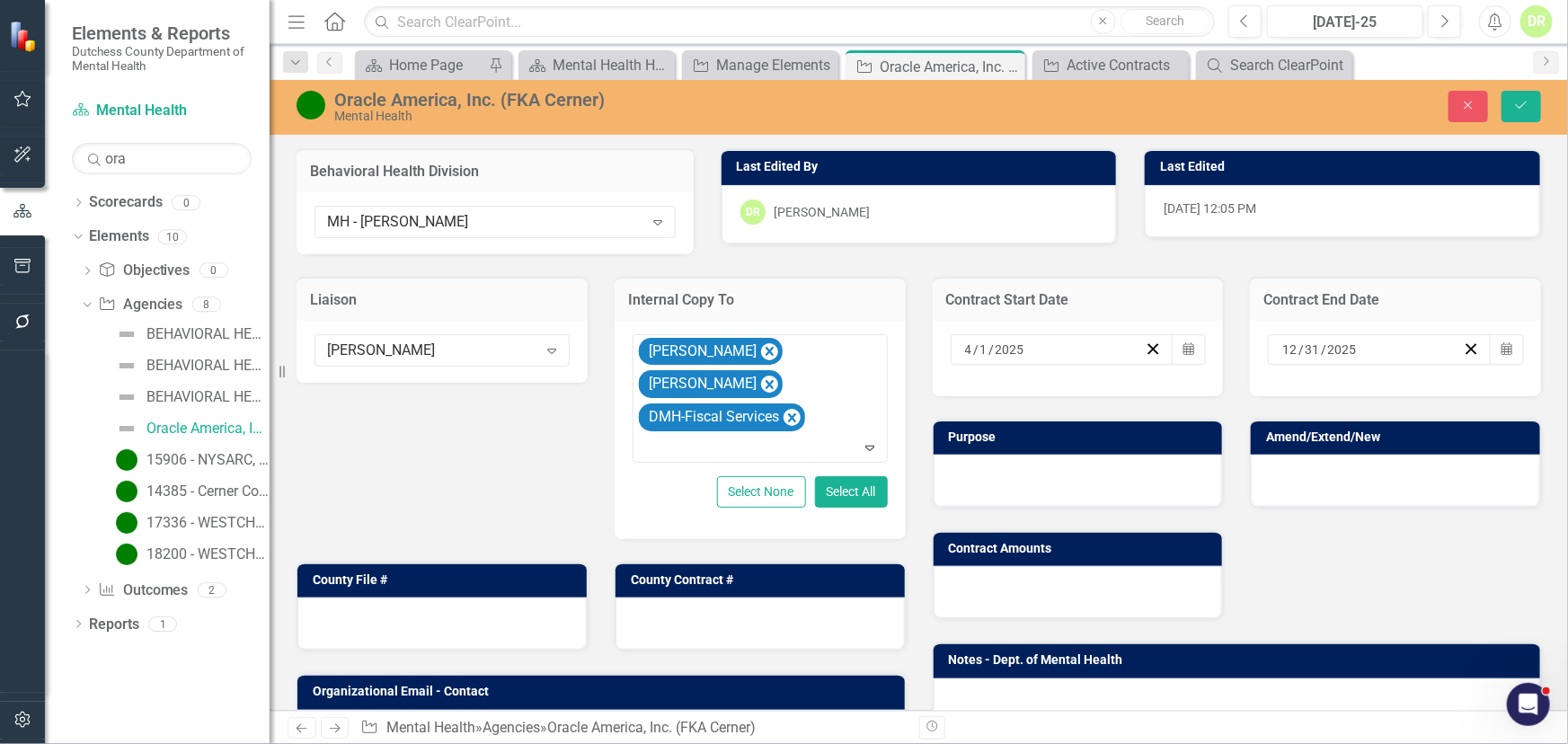
click at [1002, 471] on div at bounding box center [1078, 480] width 289 height 52
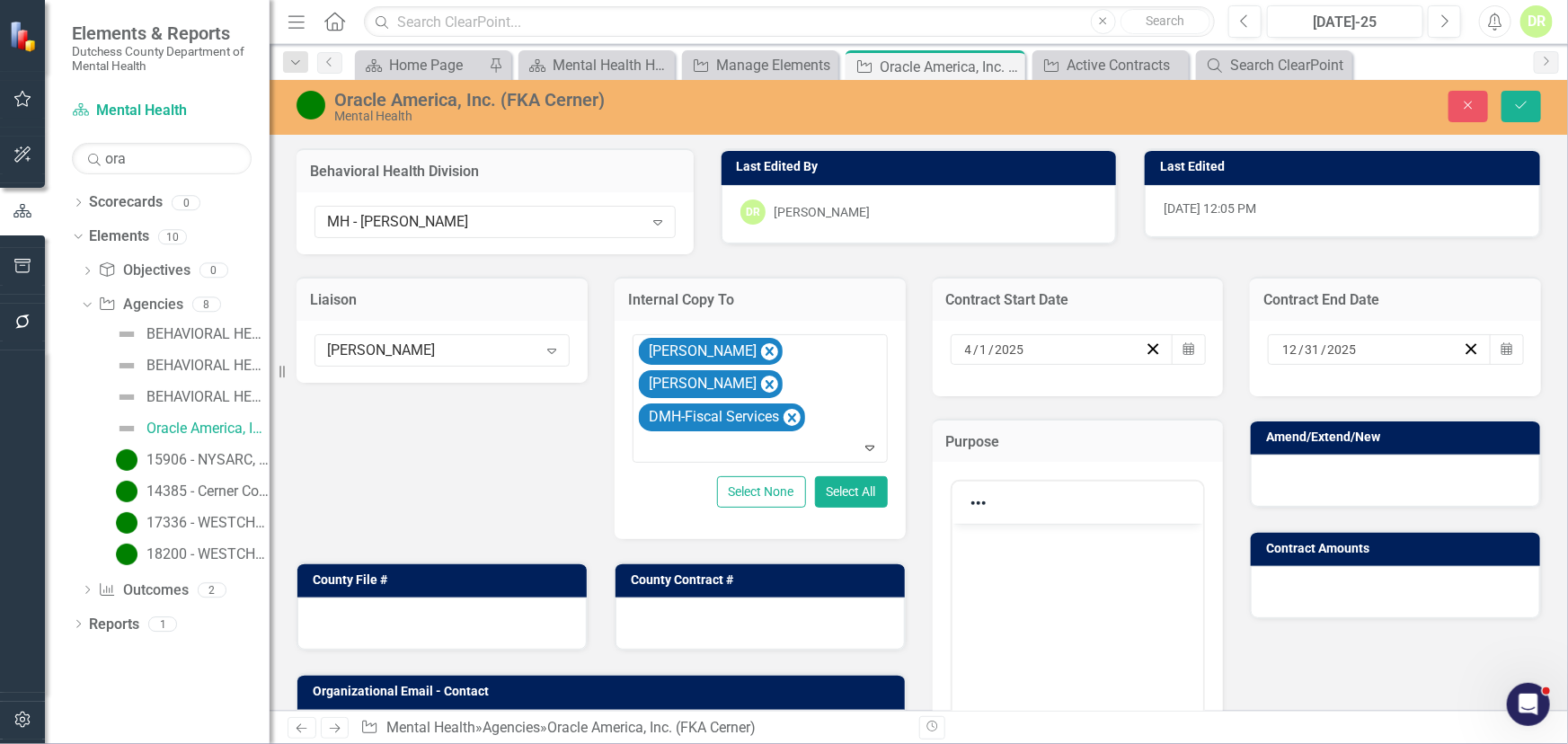
scroll to position [0, 0]
click at [971, 547] on p "Rich Text Area. Press ALT-0 for help." at bounding box center [1077, 540] width 242 height 22
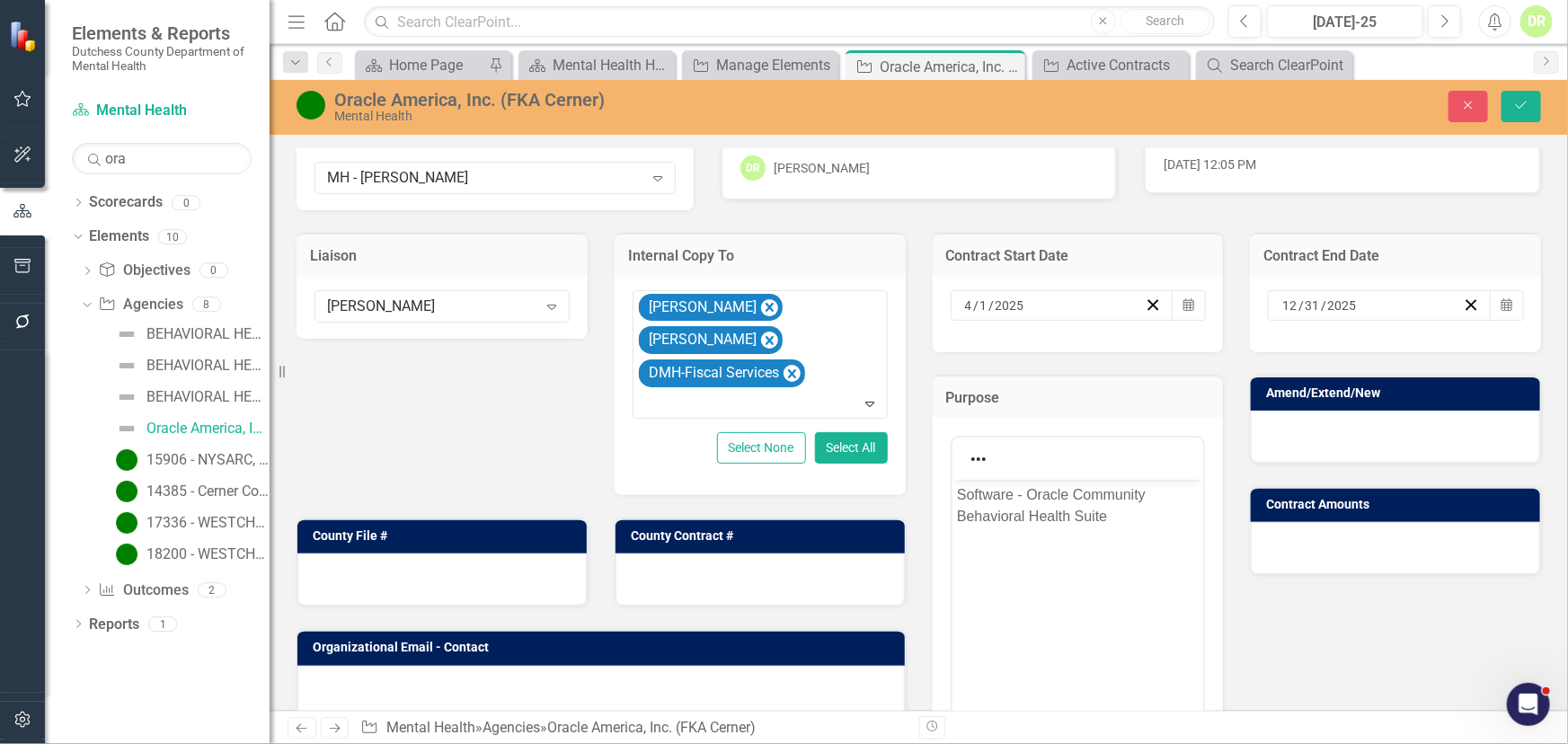
scroll to position [20, 0]
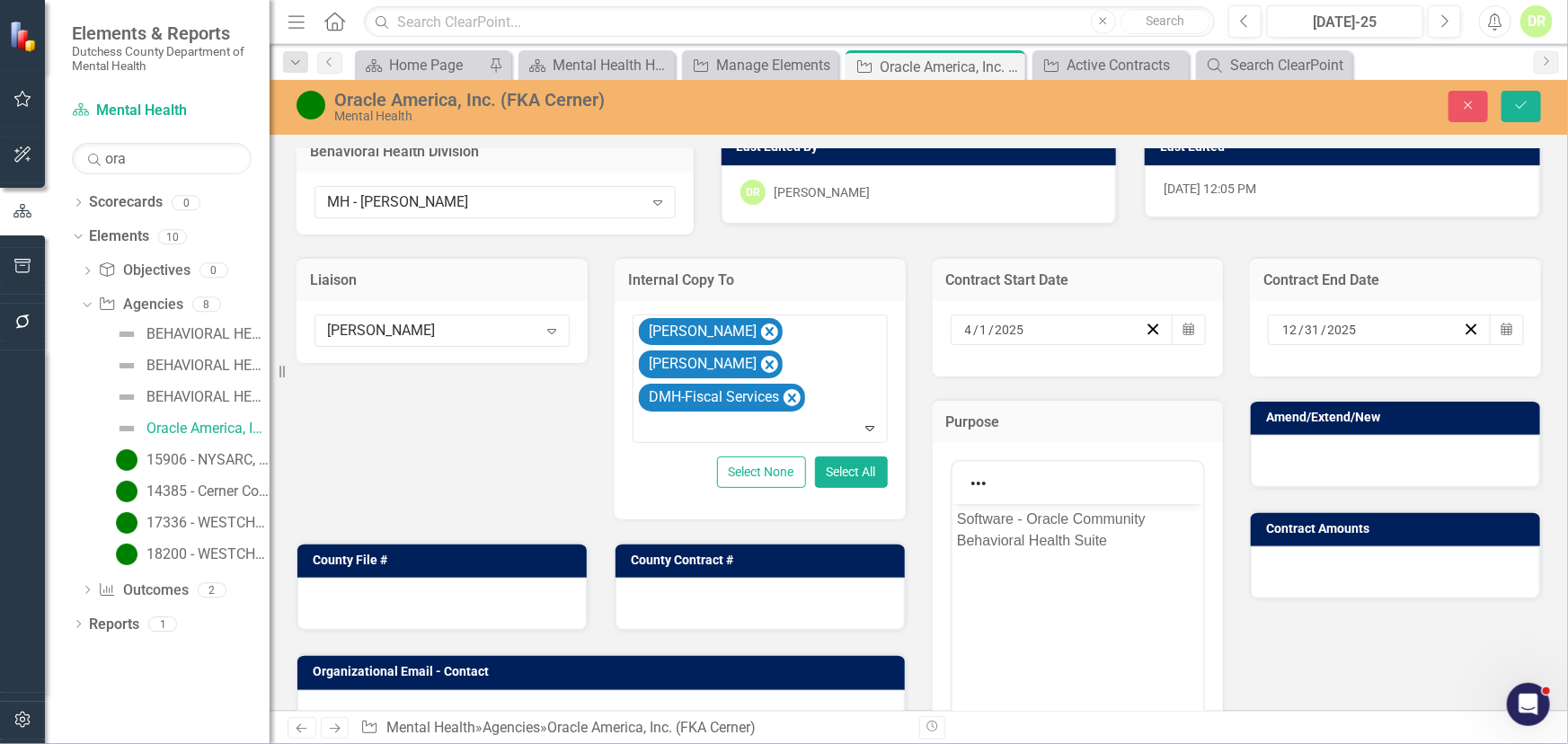
click at [1283, 448] on div at bounding box center [1396, 460] width 289 height 52
click at [1285, 446] on div at bounding box center [1396, 460] width 289 height 52
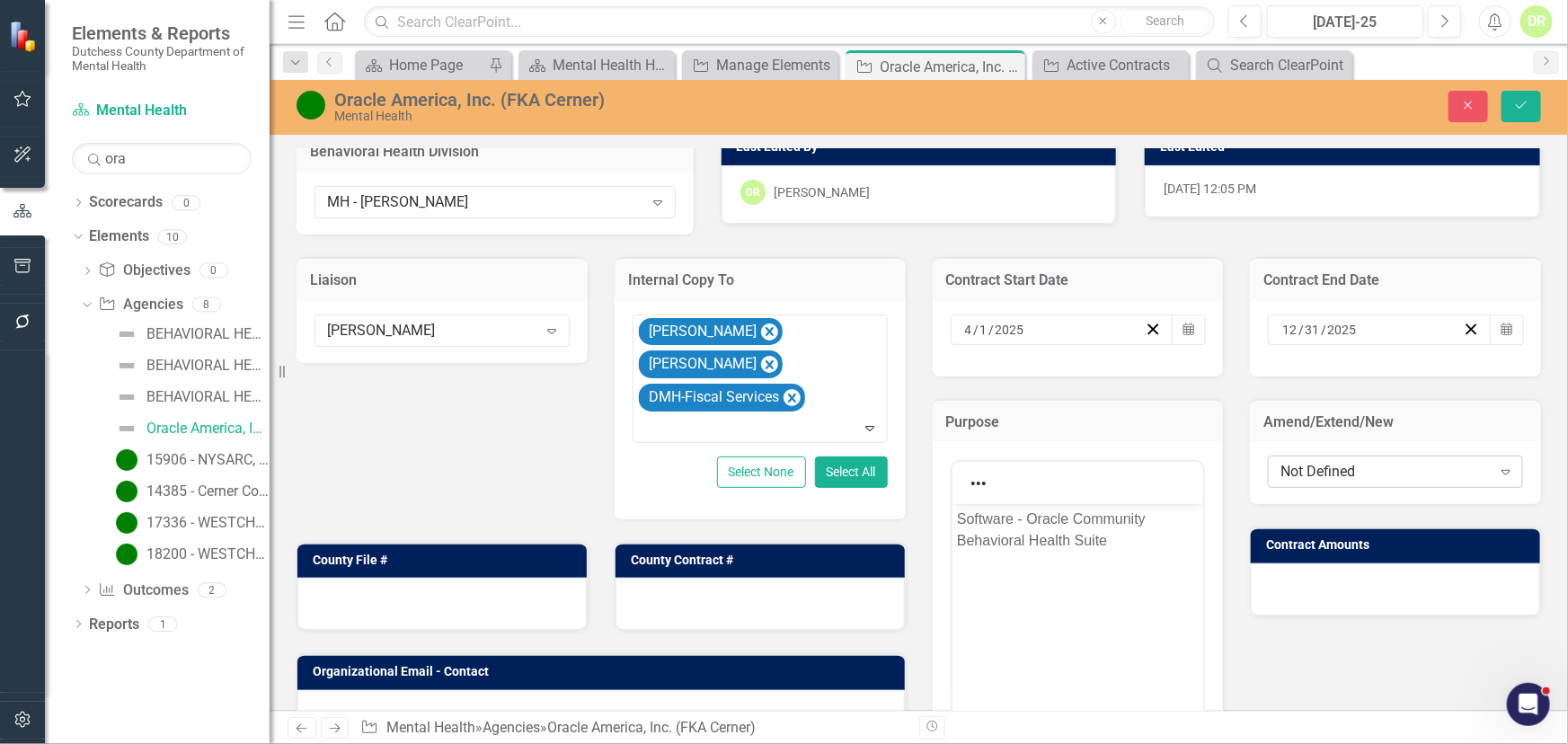
click at [1284, 466] on div "Not Defined" at bounding box center [1385, 472] width 210 height 21
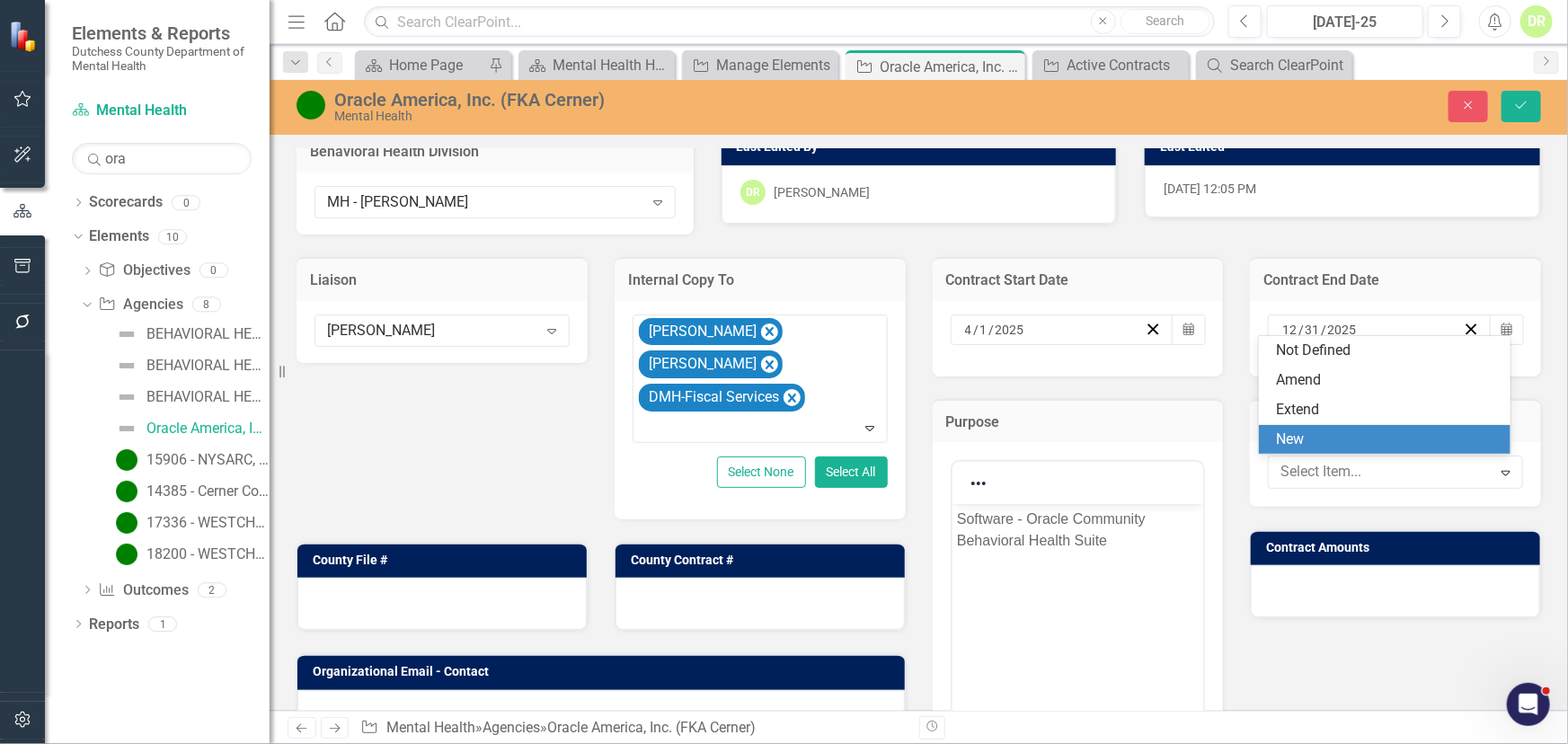
click at [1303, 438] on div "New" at bounding box center [1388, 439] width 223 height 21
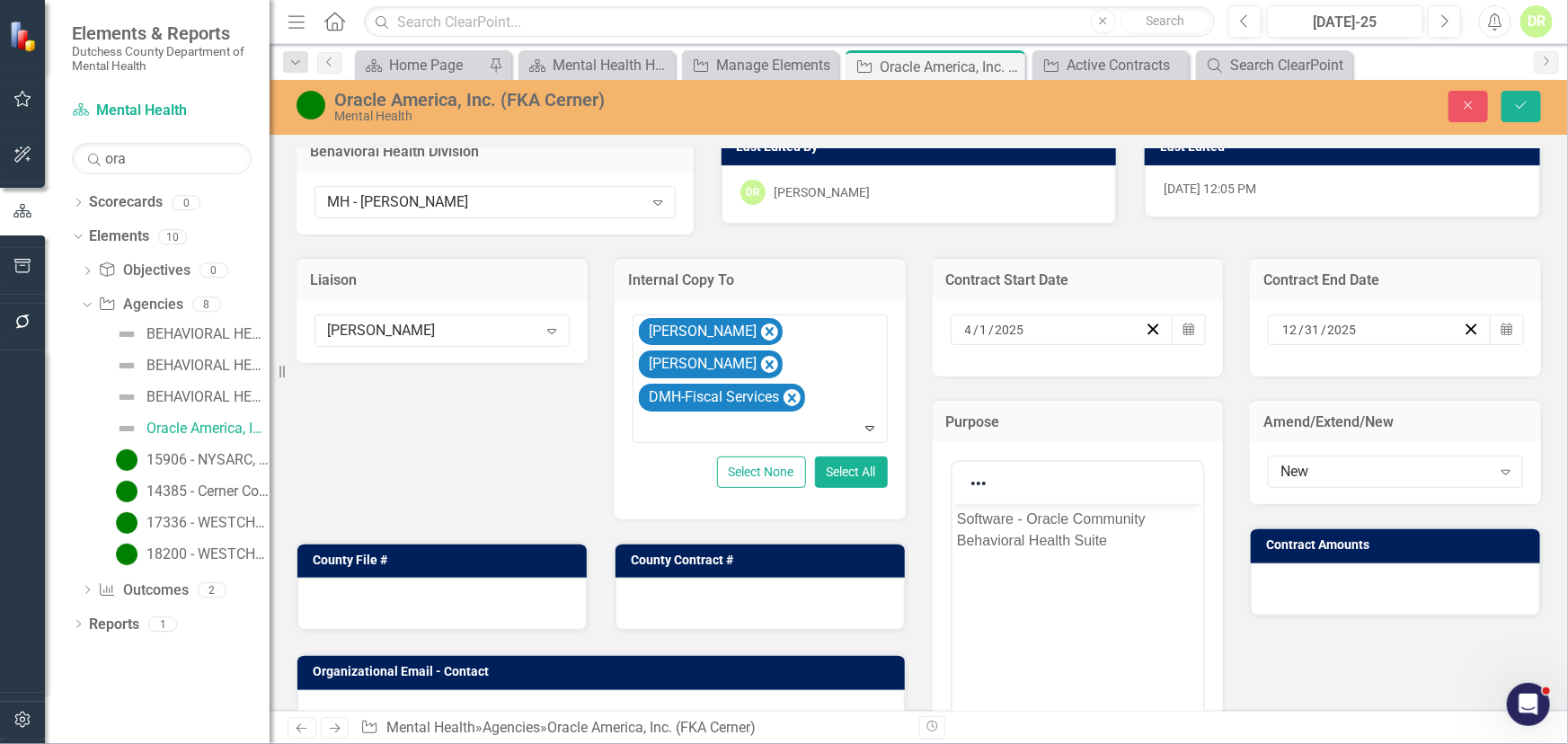
click at [1266, 592] on div at bounding box center [1396, 589] width 289 height 52
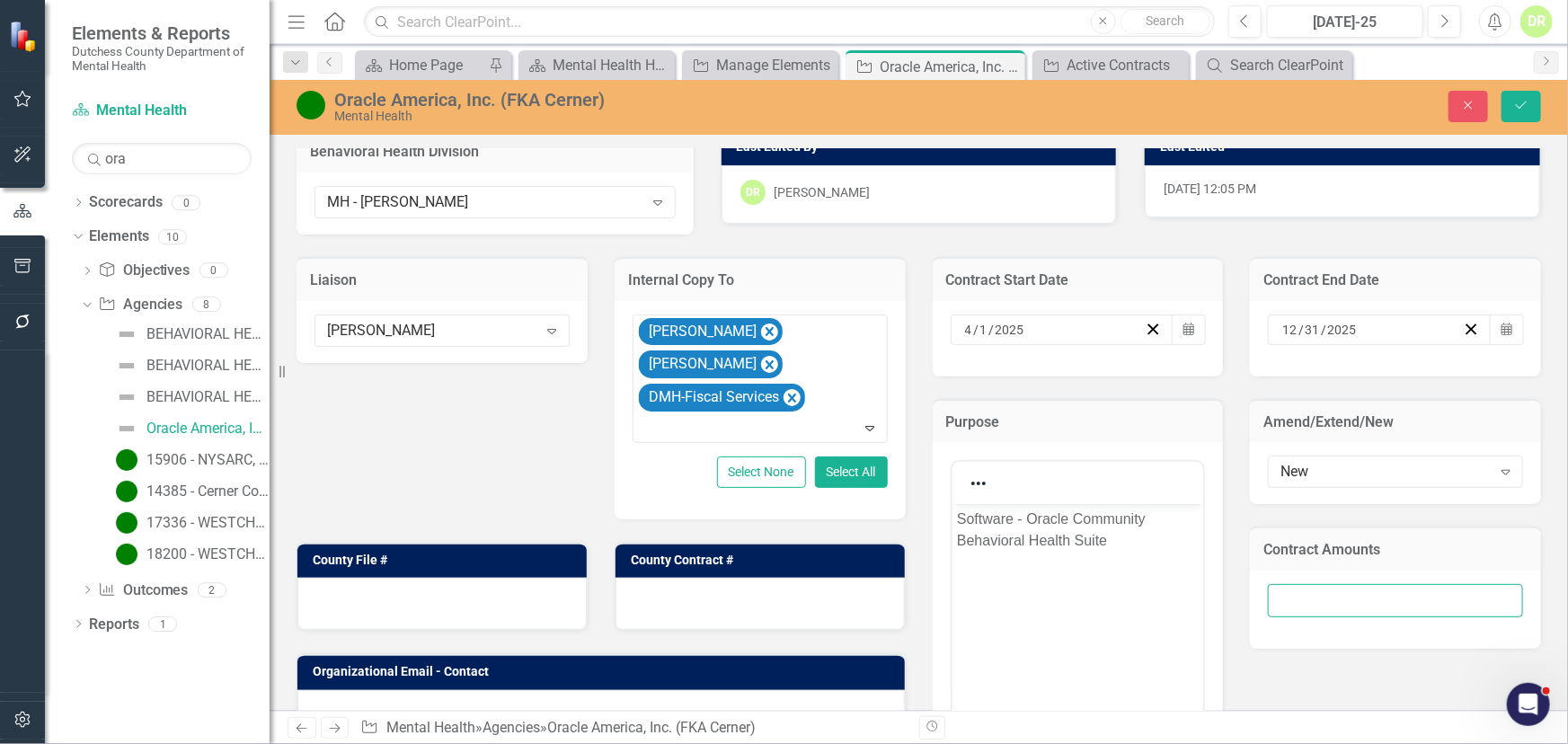
click at [1268, 593] on input "number" at bounding box center [1395, 601] width 255 height 33
type input "4725"
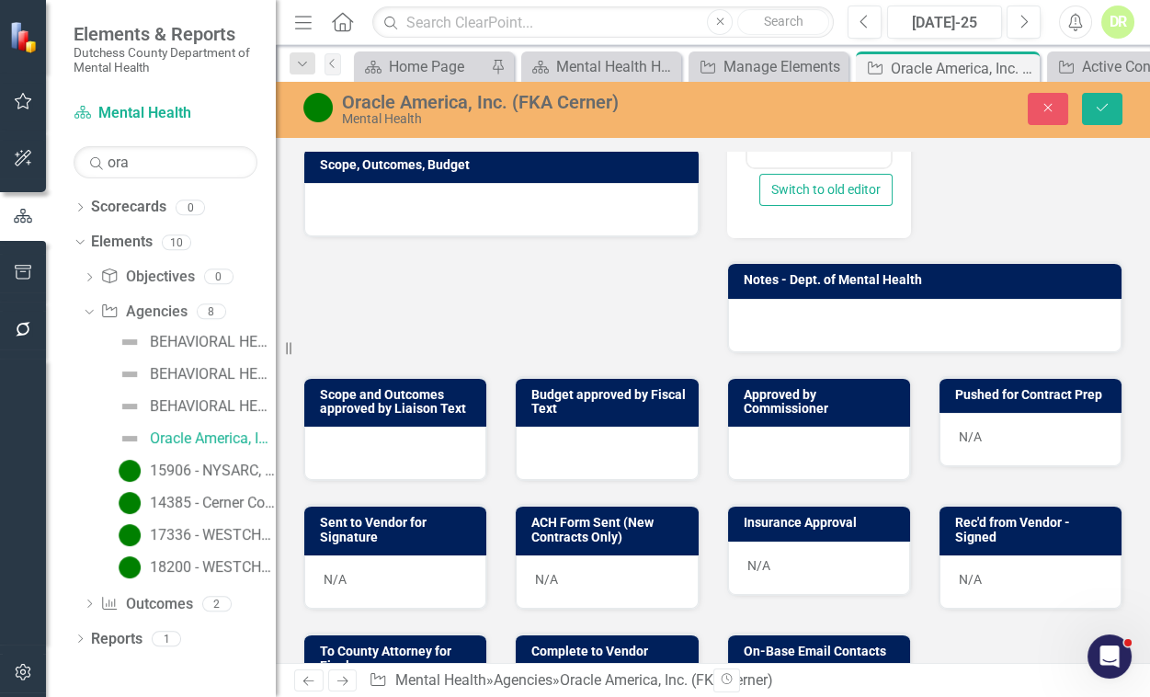
scroll to position [722, 0]
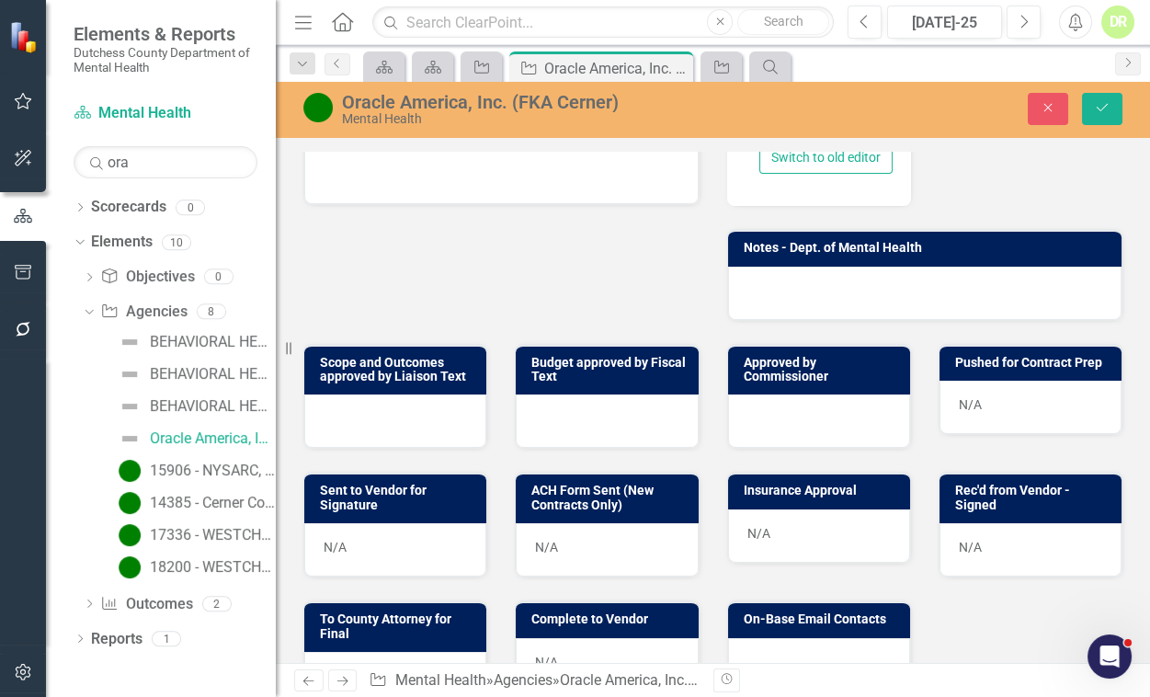
click at [472, 186] on div at bounding box center [501, 177] width 394 height 53
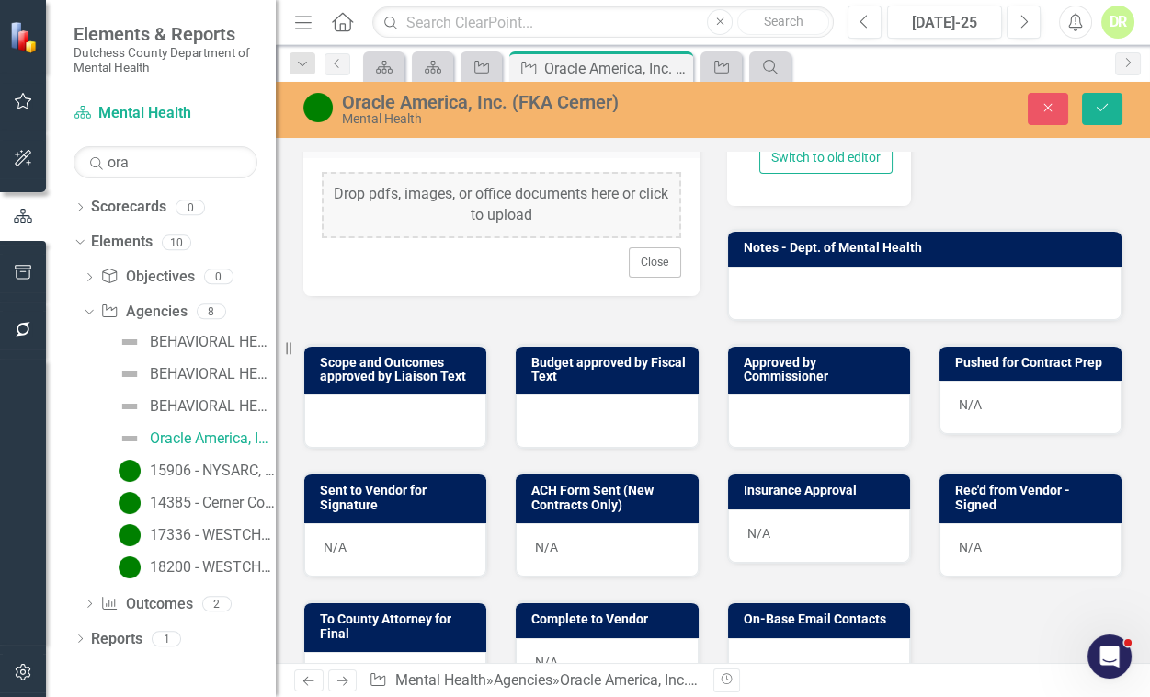
scroll to position [729, 0]
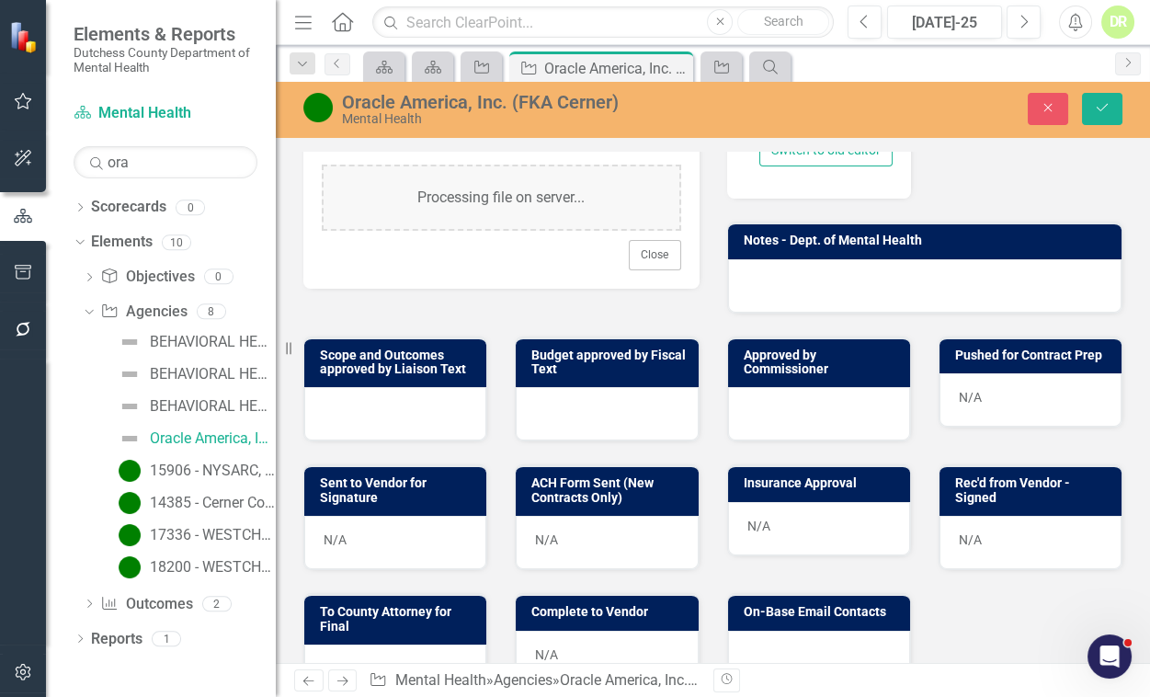
click at [348, 100] on div "Oracle America, Inc. (FKA Cerner)" at bounding box center [545, 102] width 407 height 20
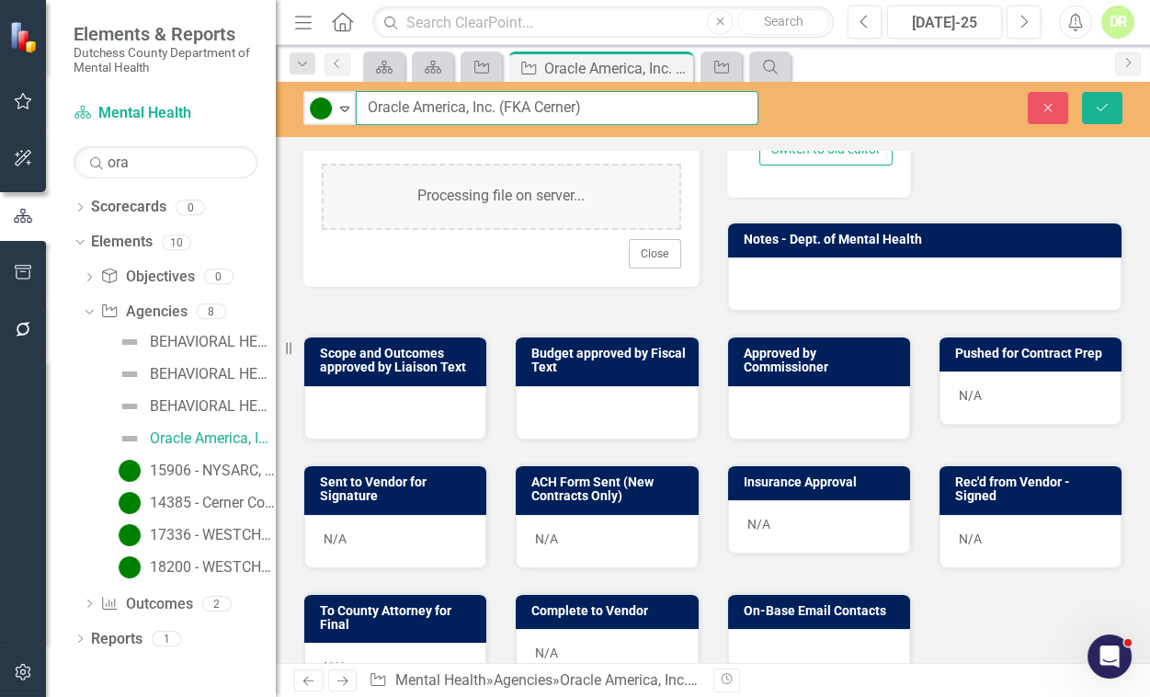
click at [367, 107] on input "Oracle America, Inc. (FKA Cerner)" at bounding box center [557, 108] width 403 height 34
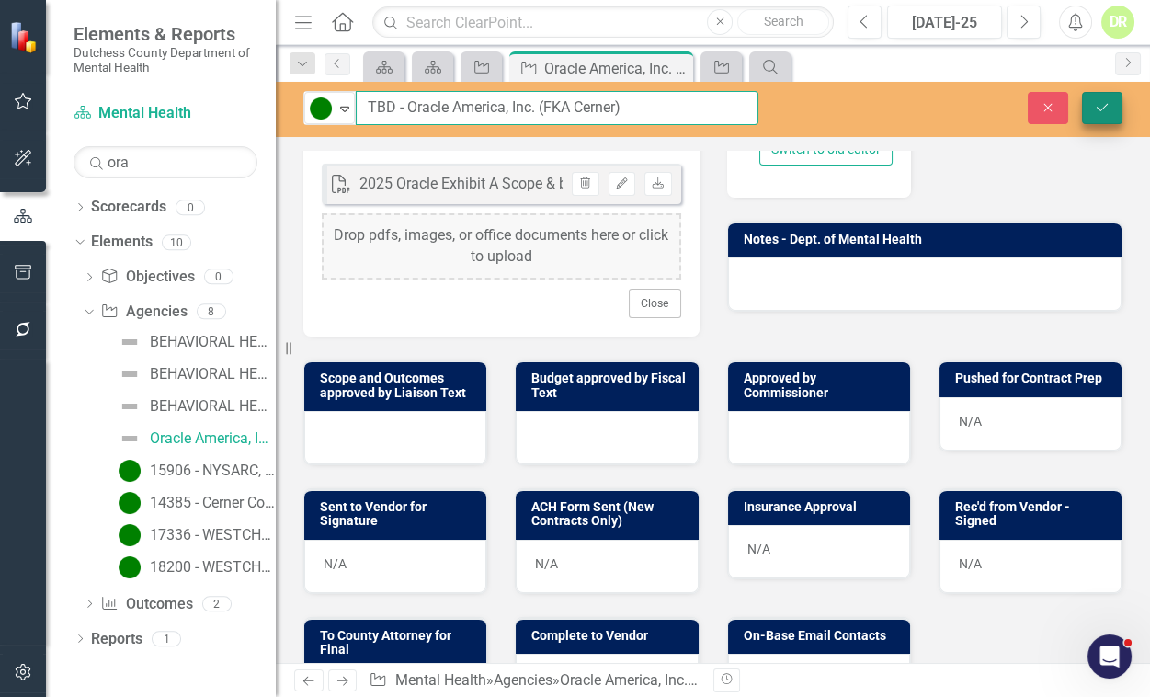
type input "TBD - Oracle America, Inc. (FKA Cerner)"
click at [1094, 101] on icon "Save" at bounding box center [1102, 107] width 17 height 13
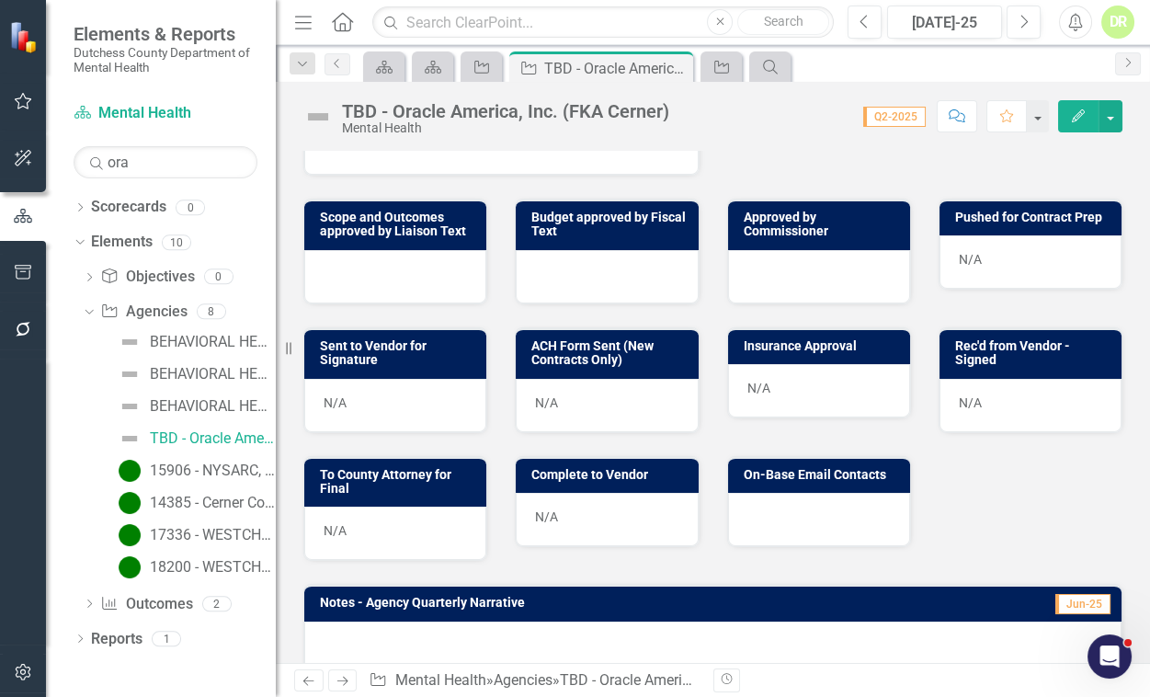
scroll to position [668, 0]
